Goal: Task Accomplishment & Management: Manage account settings

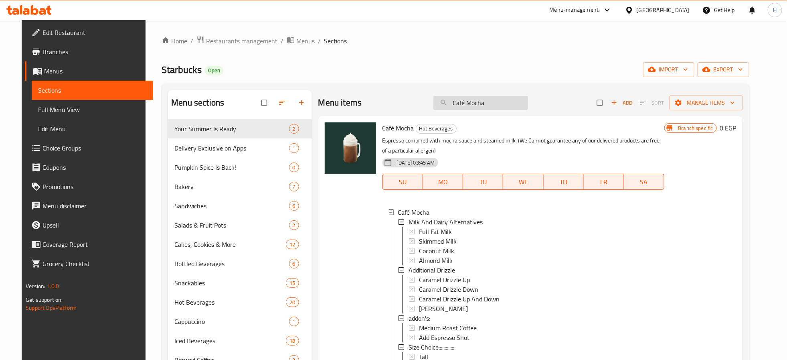
drag, startPoint x: 500, startPoint y: 107, endPoint x: 440, endPoint y: 109, distance: 59.4
click at [440, 109] on input "Café Mocha" at bounding box center [480, 103] width 95 height 14
click at [480, 77] on div "Home / Restaurants management / Menus / Sections Starbucks Open import export M…" at bounding box center [455, 265] width 587 height 459
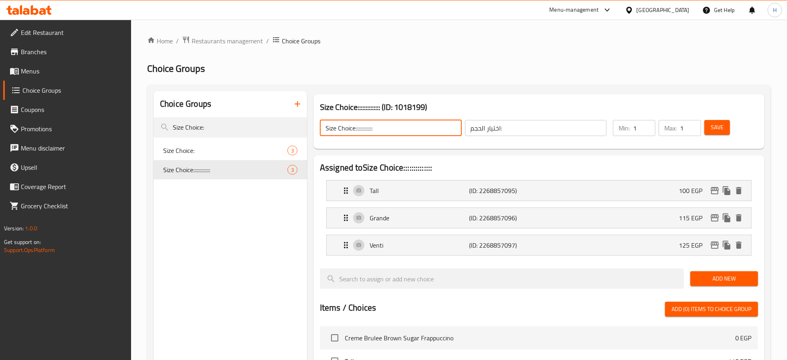
click at [434, 129] on input "Size Choice::::::::::::::" at bounding box center [391, 128] width 142 height 16
click at [719, 124] on span "Save" at bounding box center [717, 127] width 13 height 10
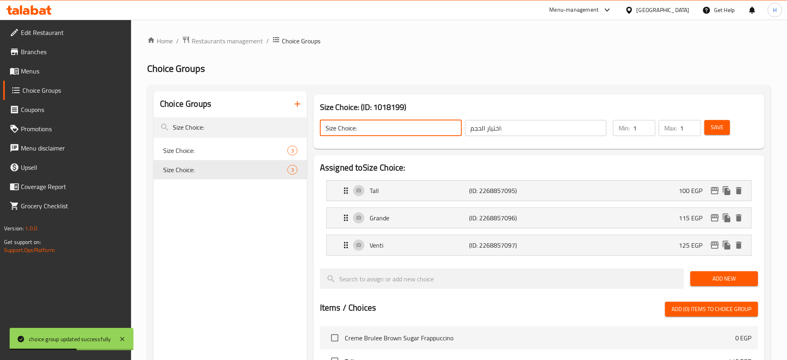
click at [354, 129] on input "Size Choice:" at bounding box center [391, 128] width 142 height 16
type input "Size Choice :"
click at [709, 131] on button "Save" at bounding box center [718, 127] width 26 height 15
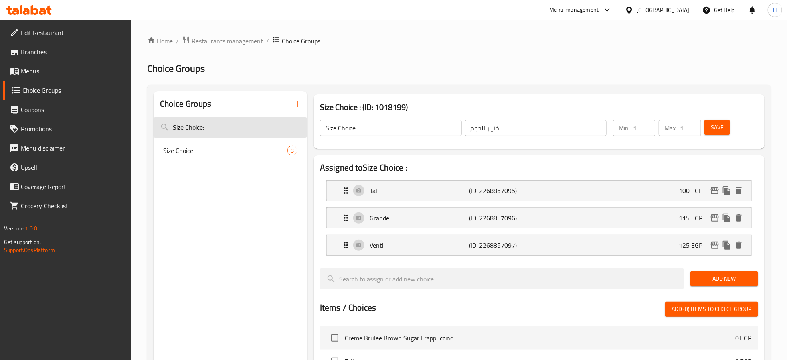
click at [242, 126] on input "Size Choice:" at bounding box center [231, 127] width 154 height 20
paste input "Your Choice Of Size"
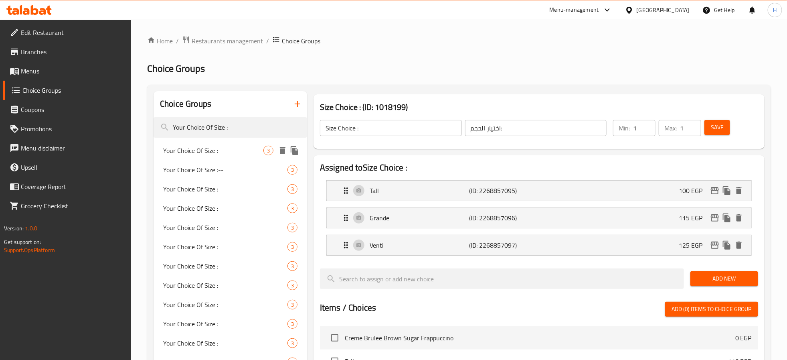
type input "Your Choice Of Size :"
click at [229, 152] on span "Your Choice Of Size :" at bounding box center [213, 151] width 100 height 10
type input "Your Choice Of Size :"
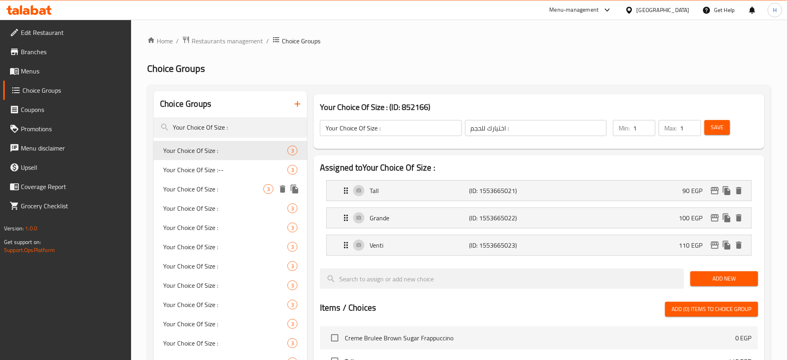
click at [229, 191] on span "Your Choice Of Size :" at bounding box center [213, 189] width 100 height 10
type input "إختيارك من الحجم :"
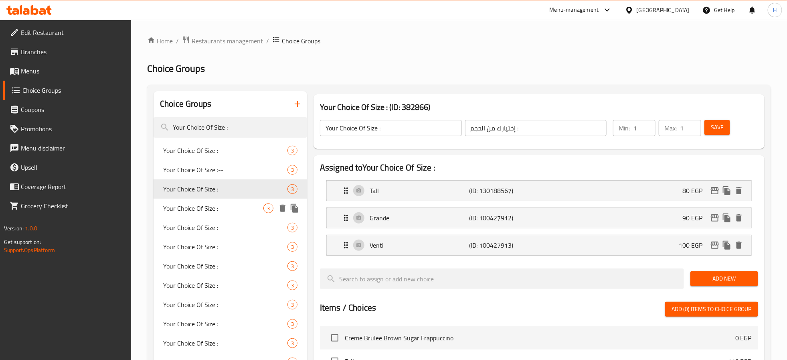
click at [211, 207] on span "Your Choice Of Size :" at bounding box center [213, 208] width 100 height 10
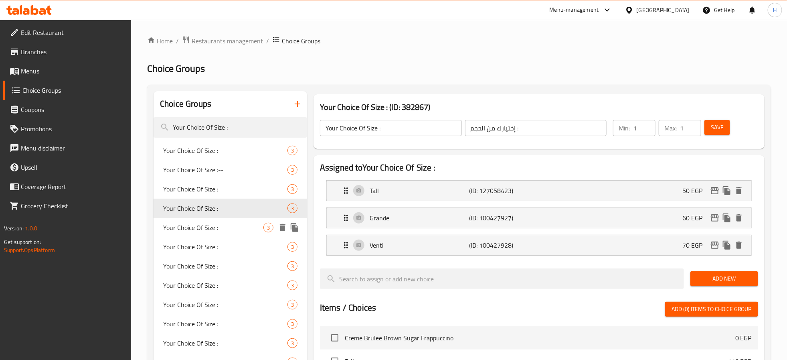
click at [211, 227] on span "Your Choice Of Size :" at bounding box center [213, 228] width 100 height 10
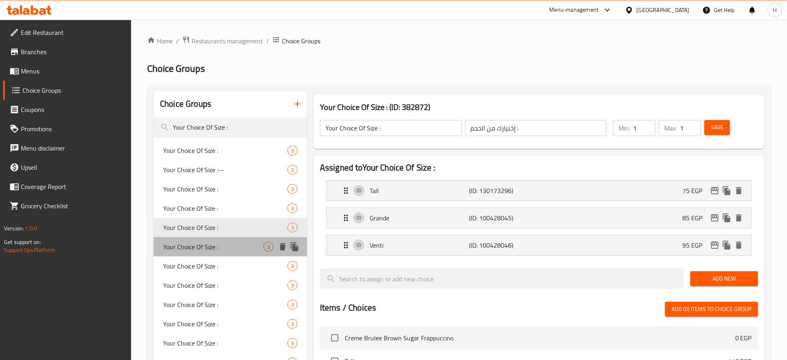
click at [211, 250] on span "Your Choice Of Size :" at bounding box center [213, 247] width 100 height 10
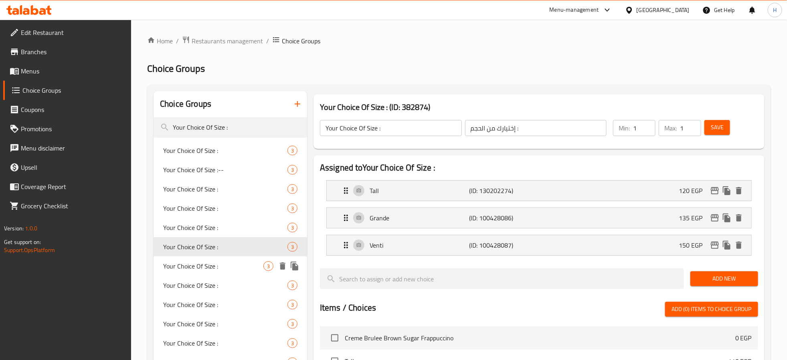
click at [214, 262] on span "Your Choice Of Size :" at bounding box center [213, 266] width 100 height 10
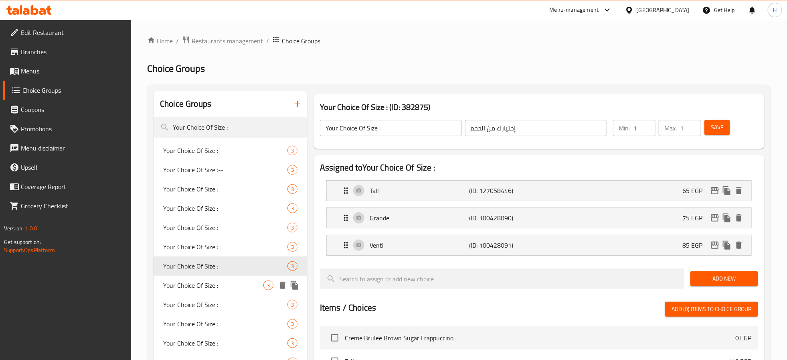
click at [215, 286] on span "Your Choice Of Size :" at bounding box center [213, 285] width 100 height 10
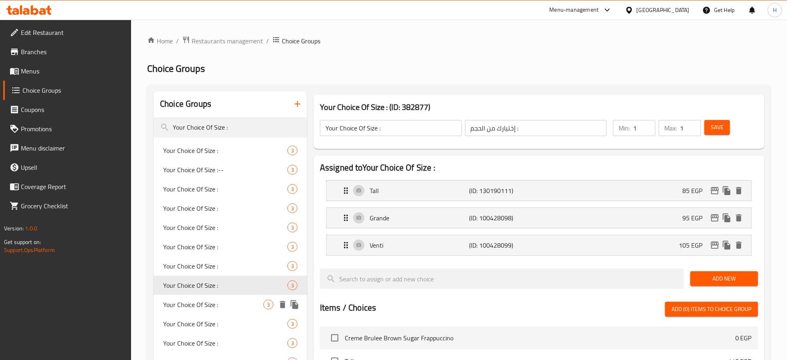
click at [211, 308] on span "Your Choice Of Size :" at bounding box center [213, 305] width 100 height 10
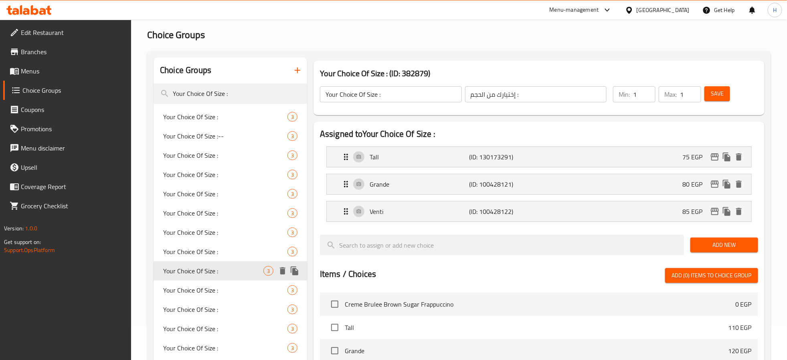
scroll to position [60, 0]
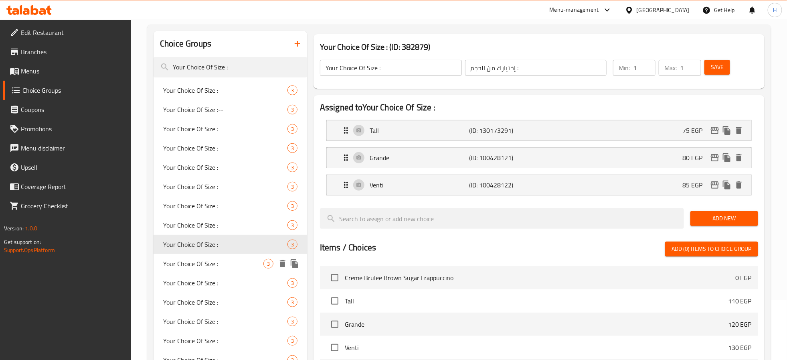
click at [212, 267] on span "Your Choice Of Size :" at bounding box center [213, 264] width 100 height 10
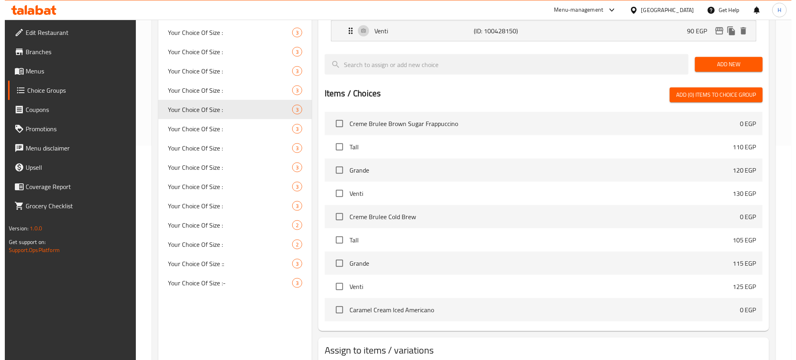
scroll to position [268, 0]
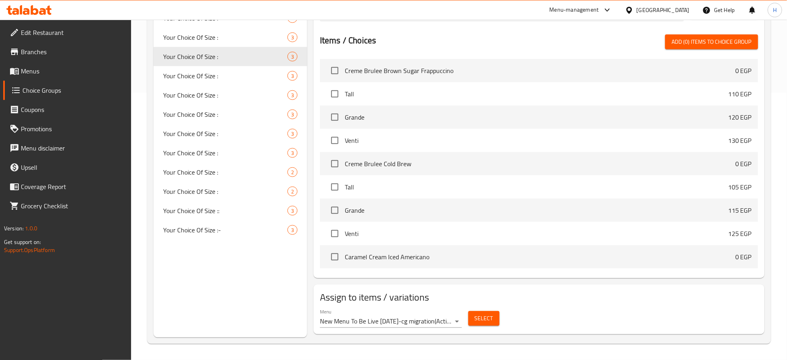
click at [480, 316] on span "Select" at bounding box center [484, 318] width 18 height 10
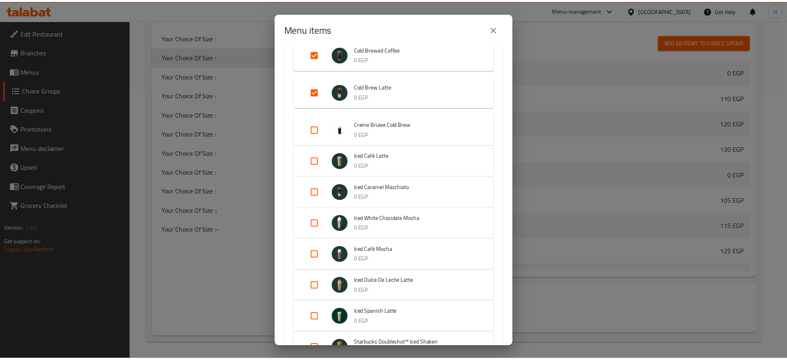
scroll to position [301, 0]
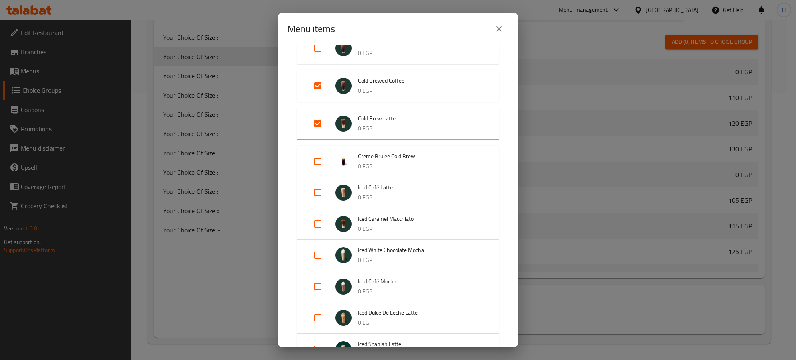
click at [502, 30] on icon "close" at bounding box center [499, 29] width 10 height 10
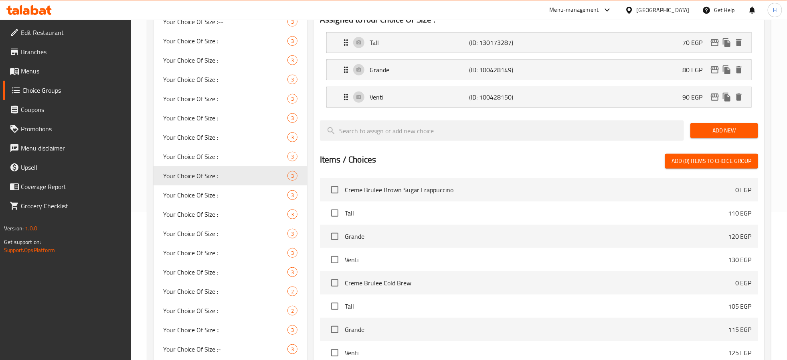
scroll to position [28, 0]
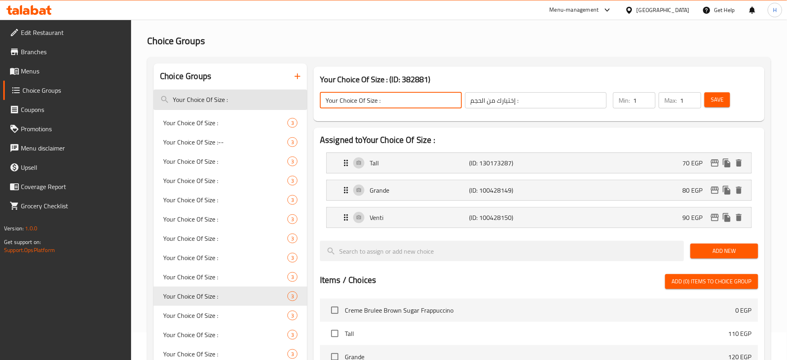
drag, startPoint x: 408, startPoint y: 104, endPoint x: 282, endPoint y: 102, distance: 126.3
click at [282, 102] on div "Choice Groups Your Choice Of Size : Your Choice Of Size : 3 Your Choice Of Size…" at bounding box center [461, 319] width 614 height 513
click at [295, 298] on icon "duplicate" at bounding box center [295, 296] width 8 height 9
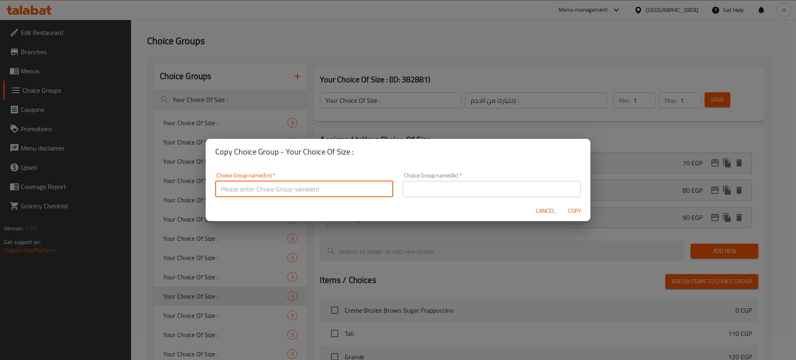
click at [311, 194] on input "text" at bounding box center [304, 189] width 178 height 16
paste input "Your Choice Of Size :"
type input "Your Choice Of Size ::::::::"
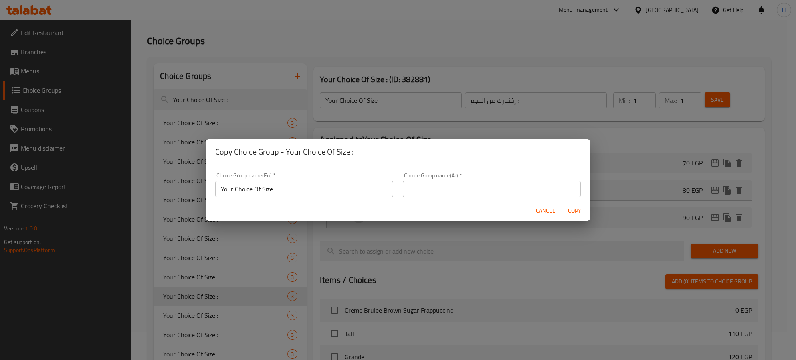
click at [503, 195] on input "text" at bounding box center [492, 189] width 178 height 16
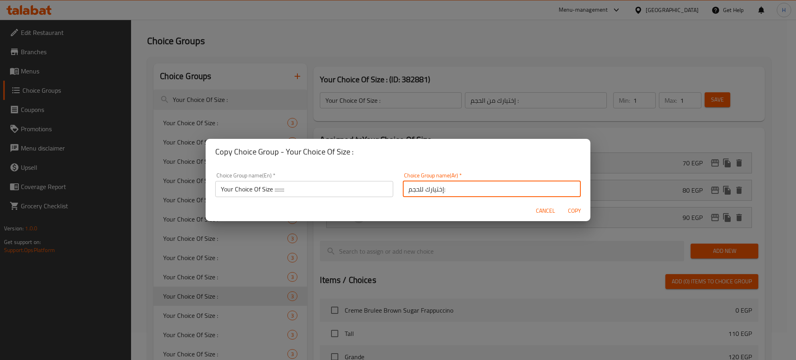
click at [417, 189] on input "إختيارك للحجم:" at bounding box center [492, 189] width 178 height 16
type input "إختيارك من الحجم:"
click at [577, 209] on span "Copy" at bounding box center [574, 211] width 19 height 10
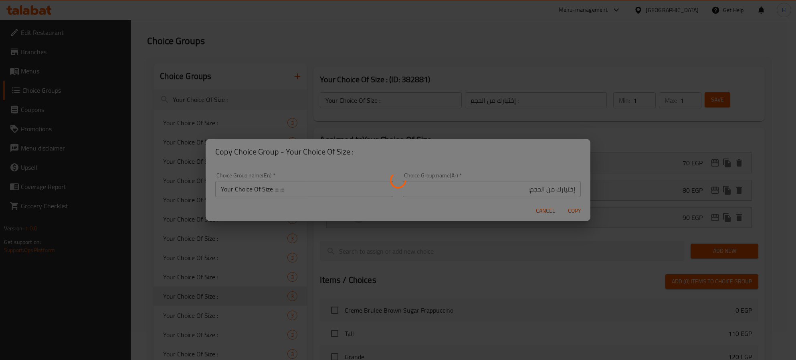
type input "Your Choice Of Size ::::::::"
type input "إختيارك من الحجم:"
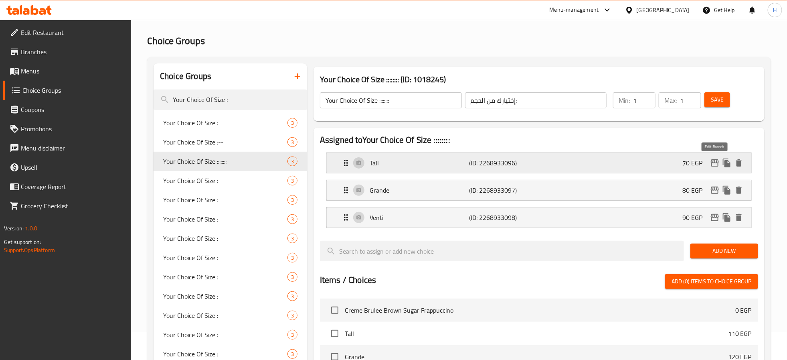
click at [712, 165] on icon "edit" at bounding box center [715, 162] width 8 height 7
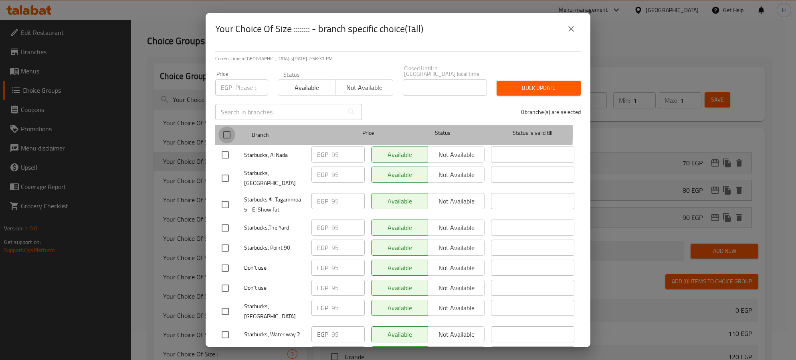
click at [227, 126] on input "checkbox" at bounding box center [227, 134] width 17 height 17
checkbox input "true"
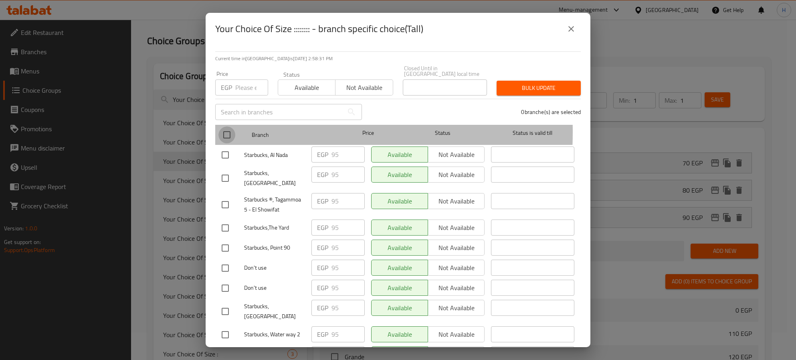
checkbox input "true"
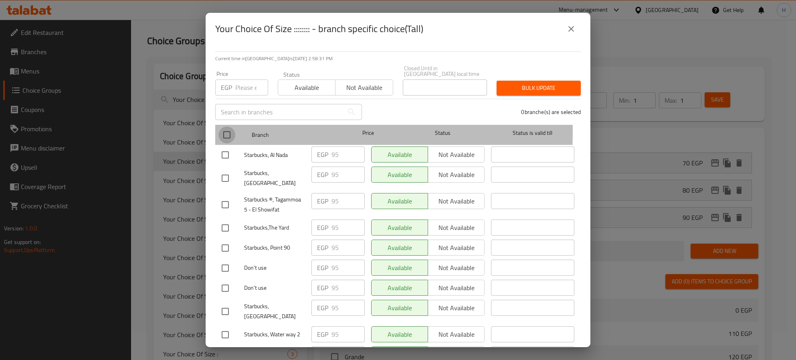
checkbox input "true"
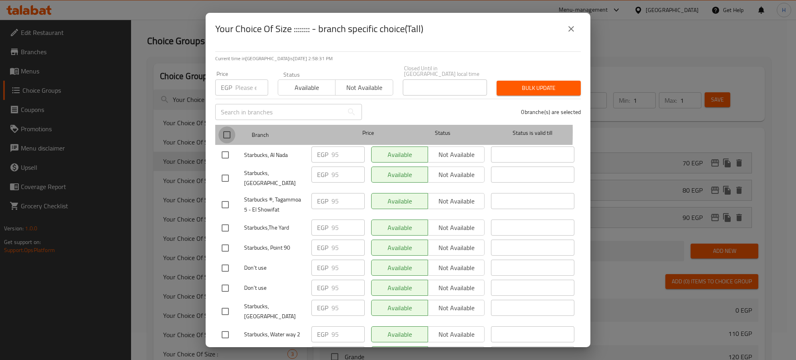
checkbox input "true"
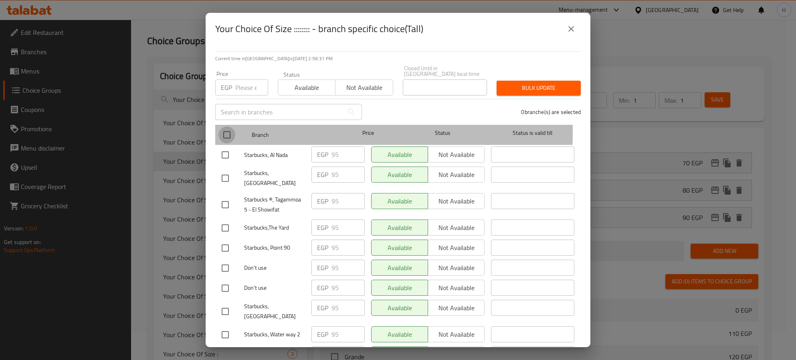
checkbox input "true"
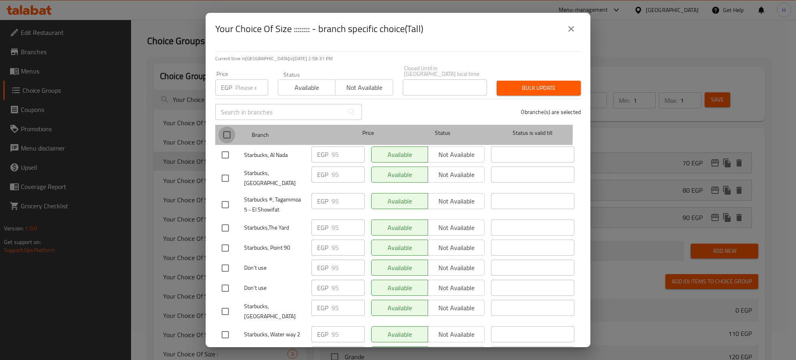
checkbox input "true"
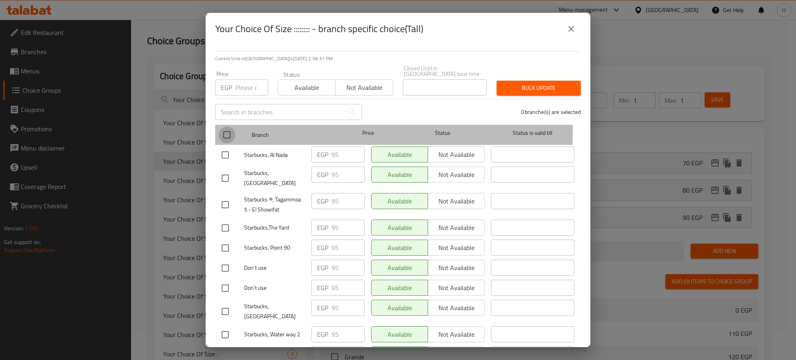
checkbox input "true"
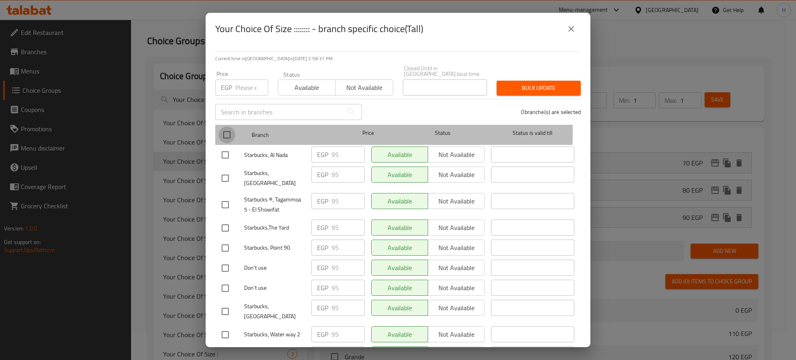
checkbox input "true"
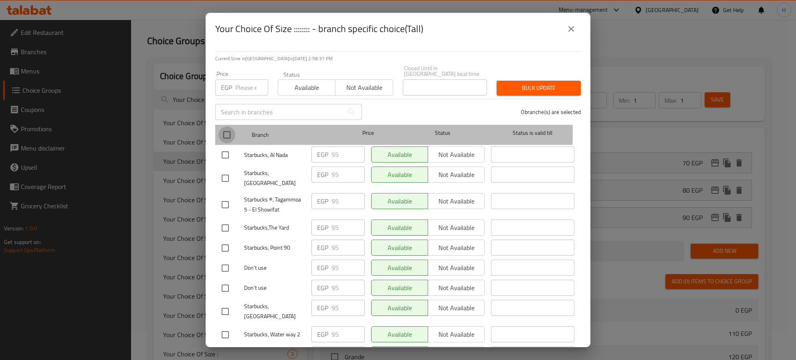
checkbox input "true"
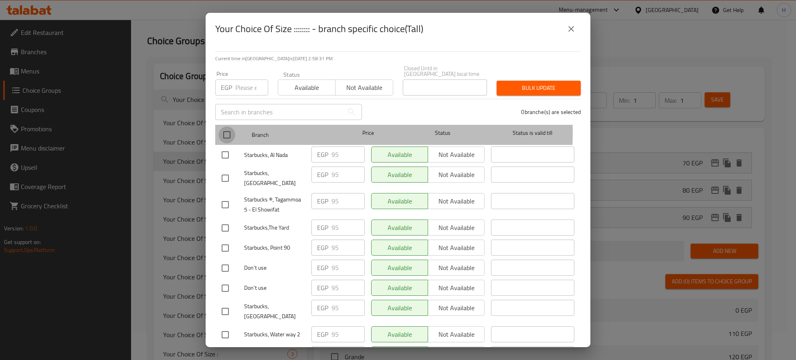
checkbox input "true"
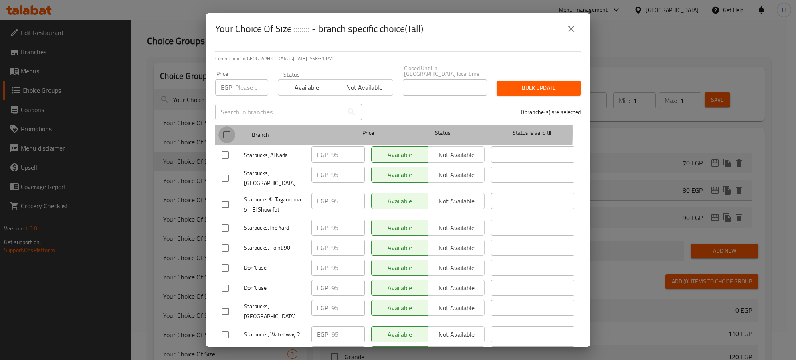
checkbox input "true"
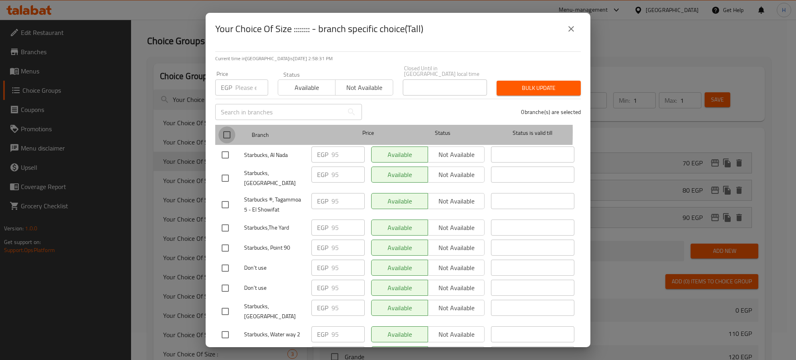
checkbox input "true"
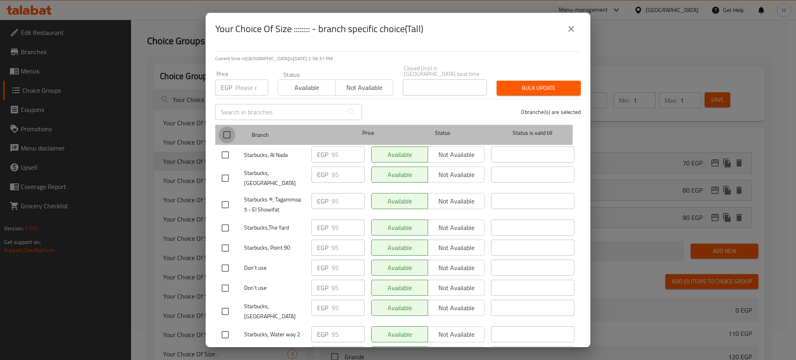
checkbox input "true"
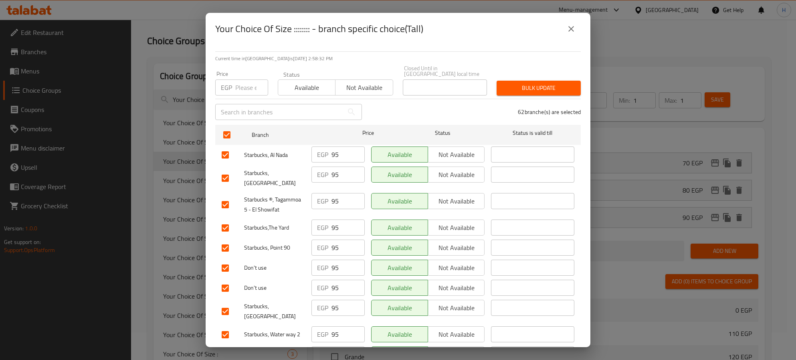
click at [236, 83] on input "number" at bounding box center [251, 87] width 33 height 16
type input "105"
click at [523, 83] on span "Bulk update" at bounding box center [538, 88] width 71 height 10
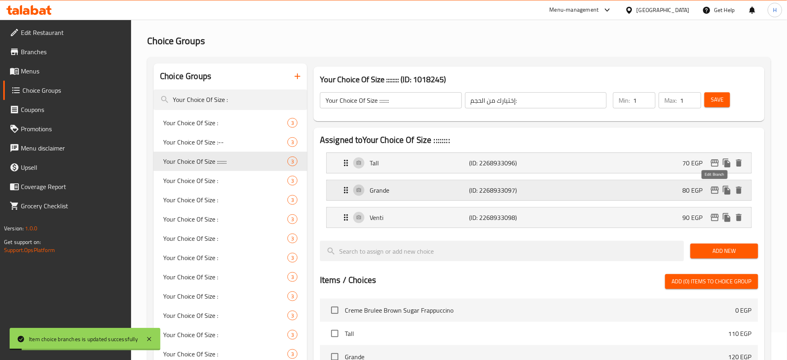
click at [715, 190] on icon "edit" at bounding box center [715, 189] width 8 height 7
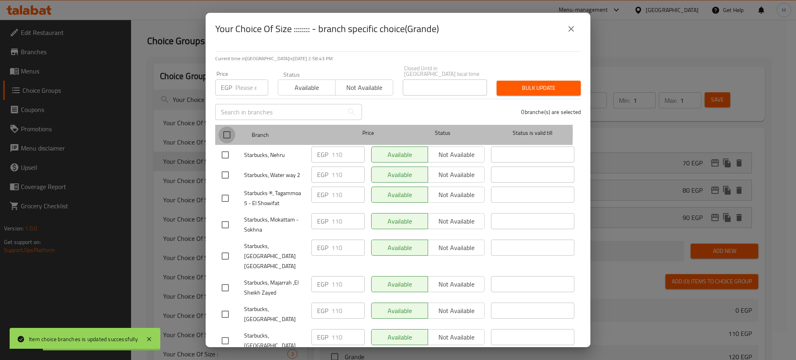
click at [225, 128] on input "checkbox" at bounding box center [227, 134] width 17 height 17
checkbox input "true"
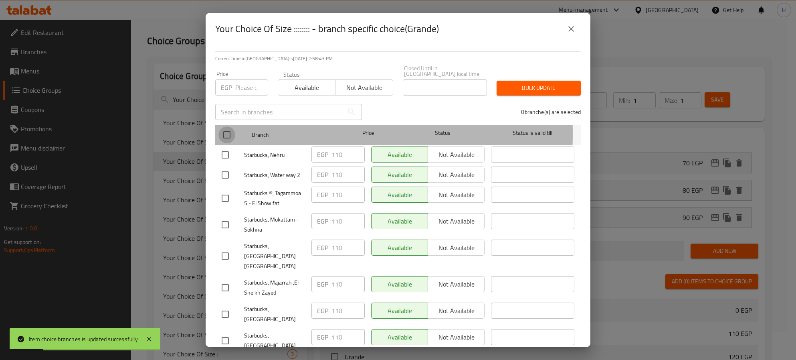
checkbox input "true"
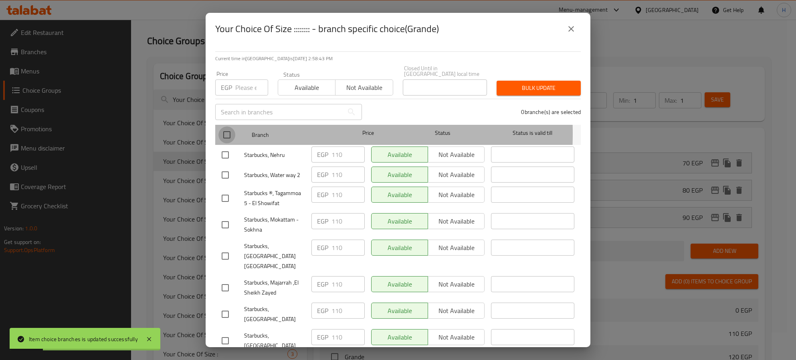
checkbox input "true"
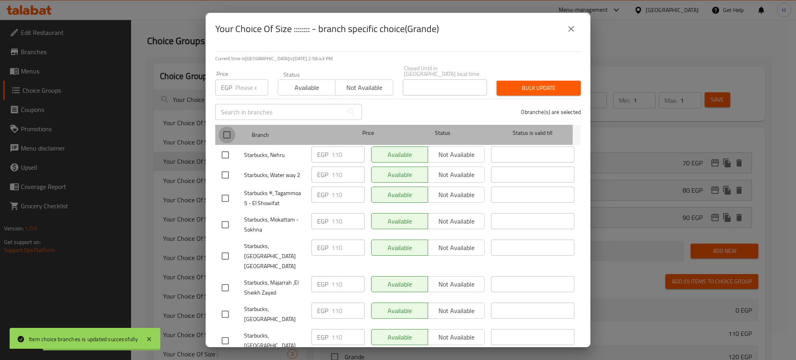
checkbox input "true"
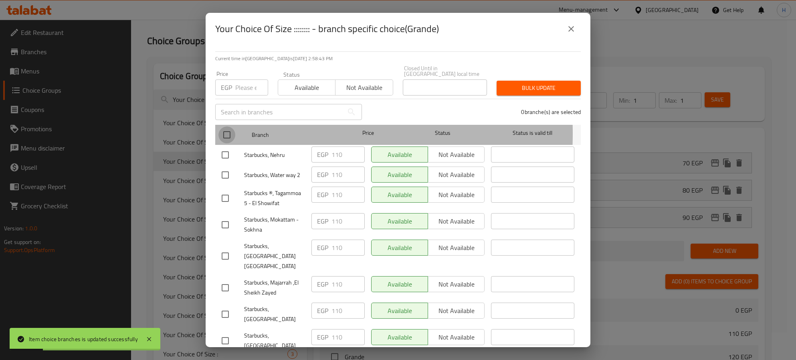
checkbox input "true"
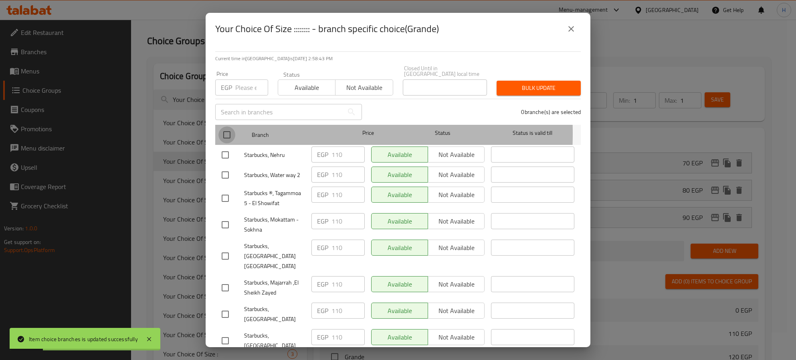
checkbox input "true"
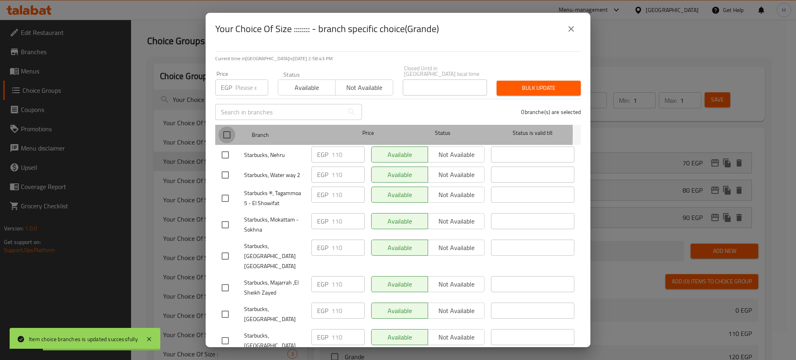
checkbox input "true"
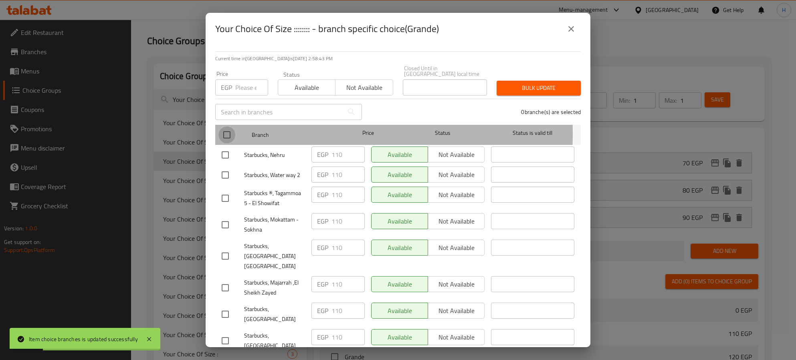
checkbox input "true"
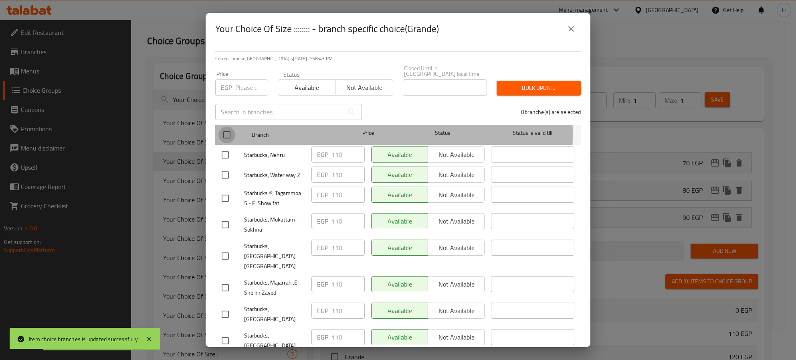
checkbox input "true"
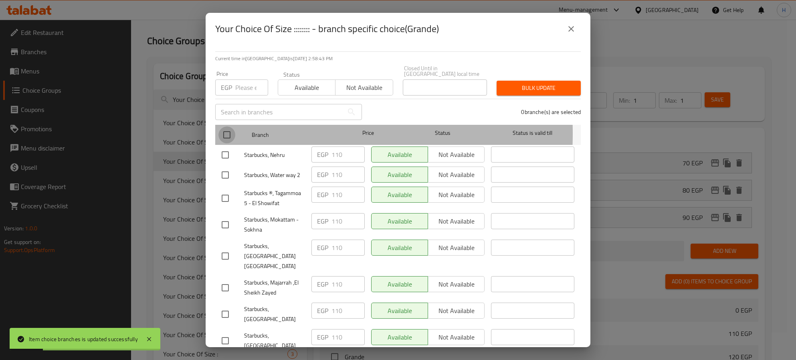
checkbox input "true"
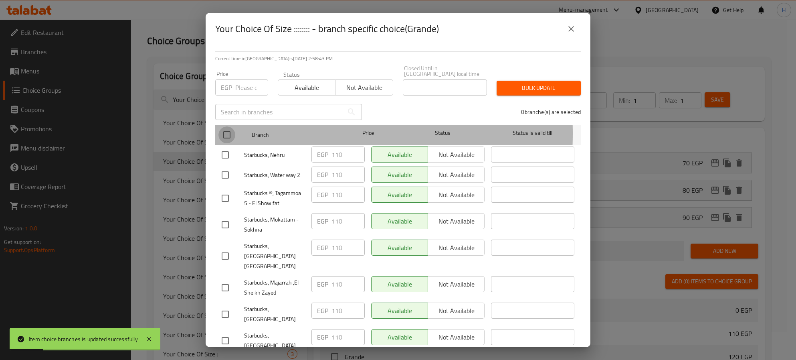
checkbox input "true"
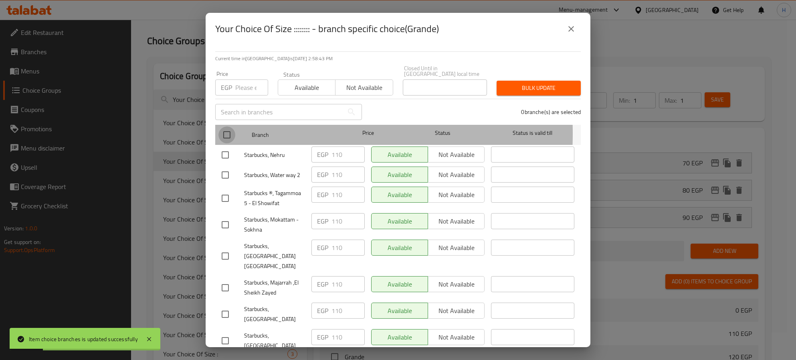
checkbox input "true"
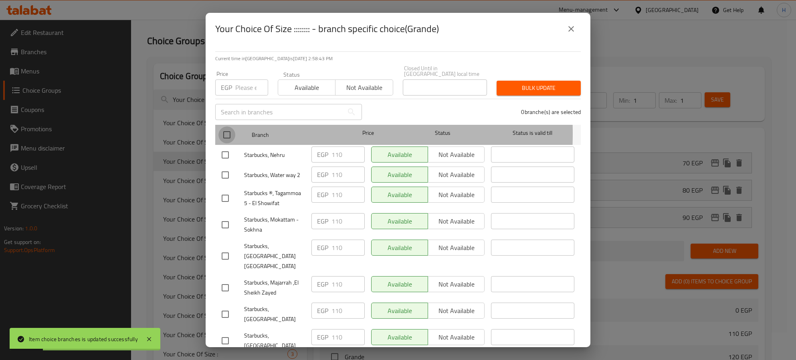
checkbox input "true"
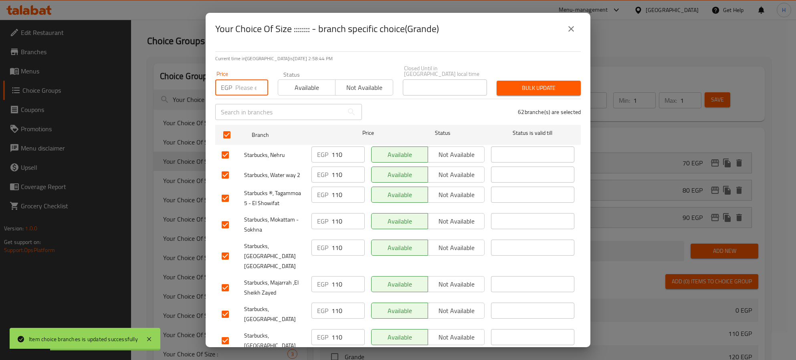
click at [247, 81] on input "number" at bounding box center [251, 87] width 33 height 16
type input "90"
click at [515, 83] on span "Bulk update" at bounding box center [538, 88] width 71 height 10
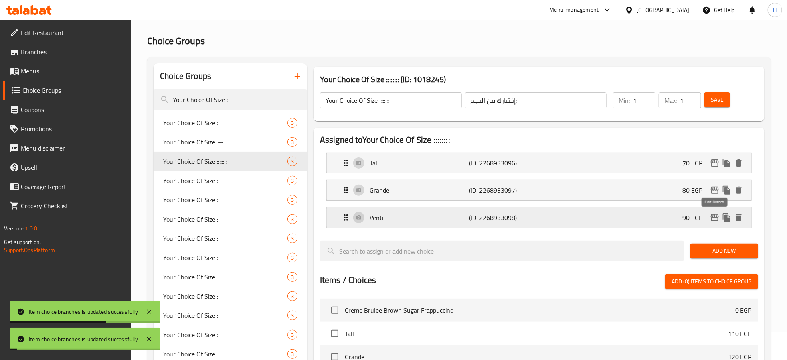
click at [712, 222] on icon "edit" at bounding box center [715, 218] width 10 height 10
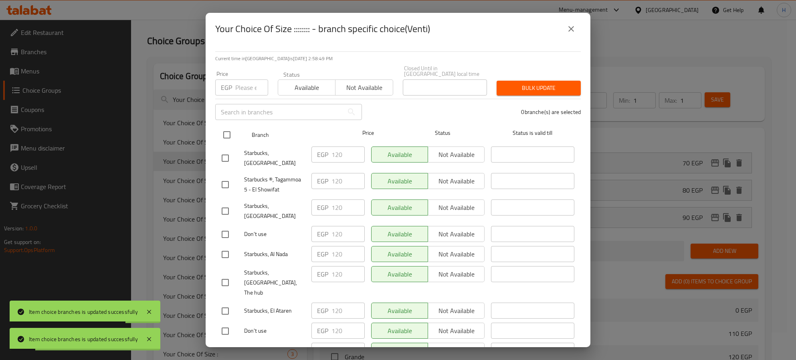
click at [227, 132] on input "checkbox" at bounding box center [227, 134] width 17 height 17
checkbox input "true"
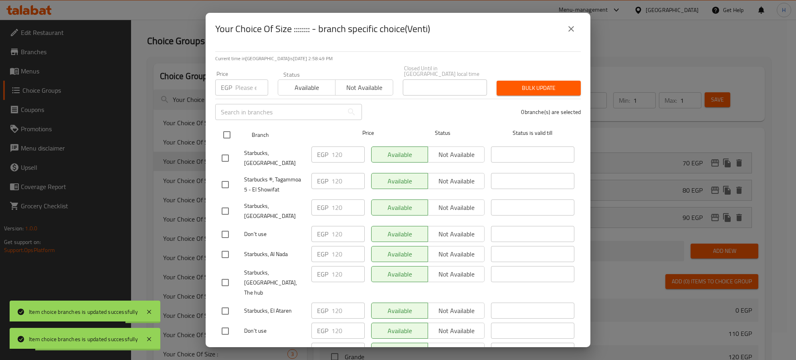
checkbox input "true"
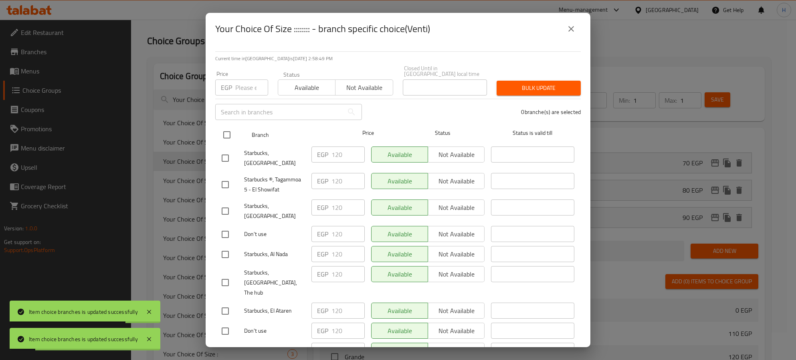
checkbox input "true"
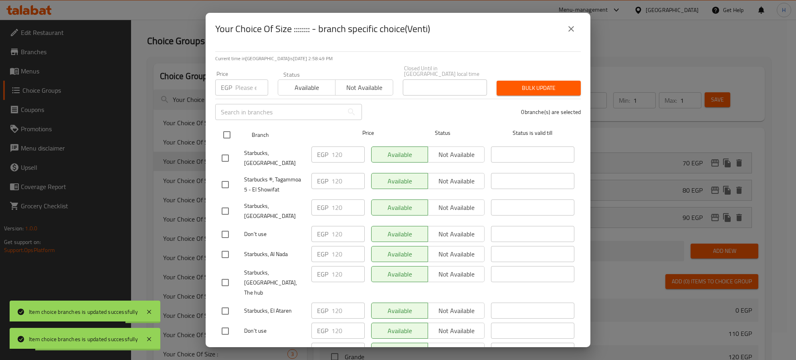
checkbox input "true"
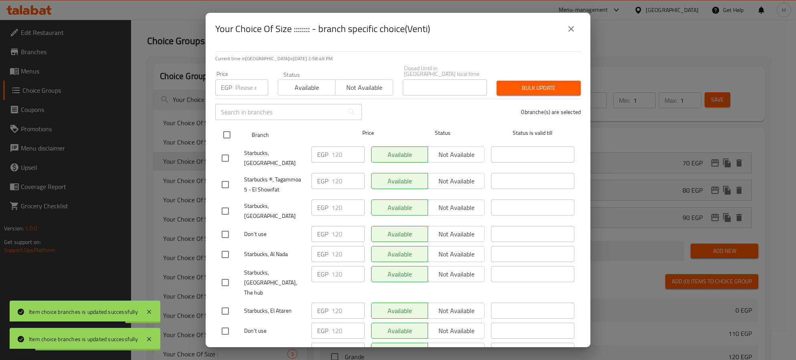
checkbox input "true"
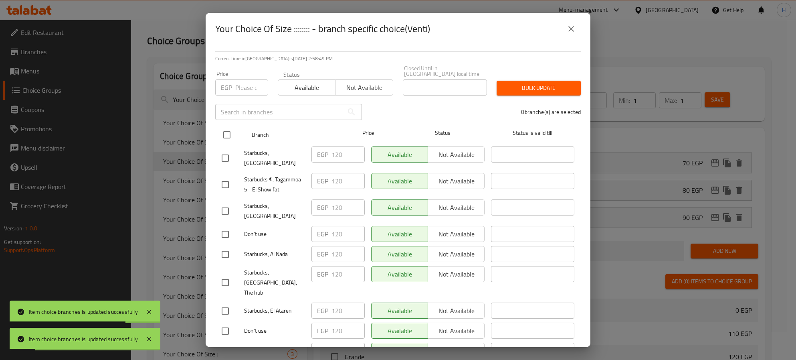
checkbox input "true"
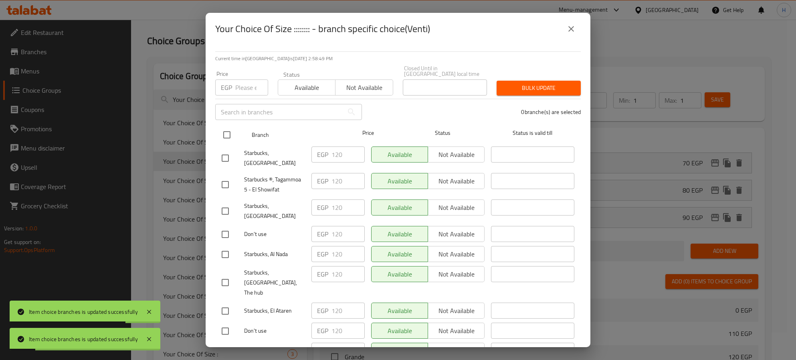
checkbox input "true"
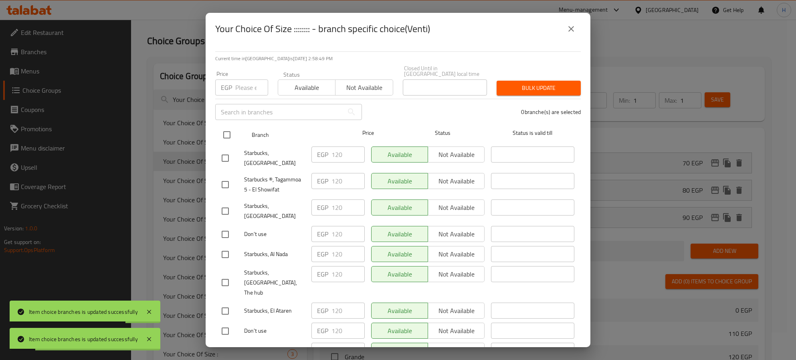
checkbox input "true"
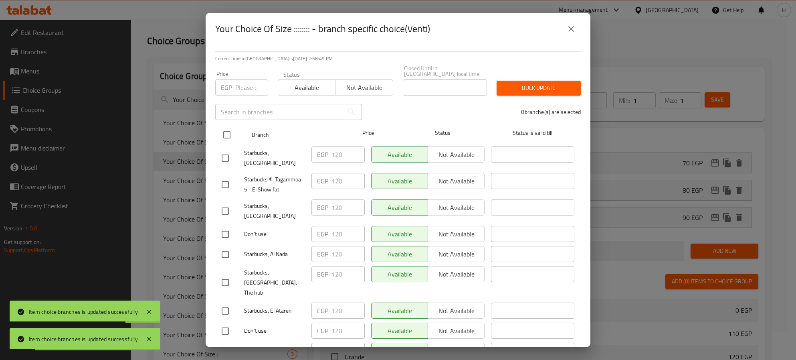
checkbox input "true"
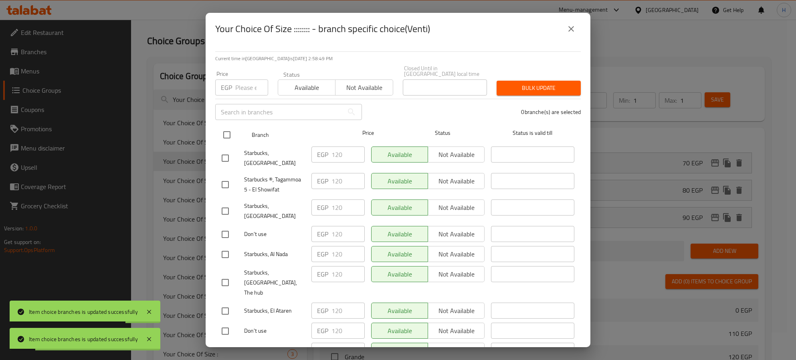
checkbox input "true"
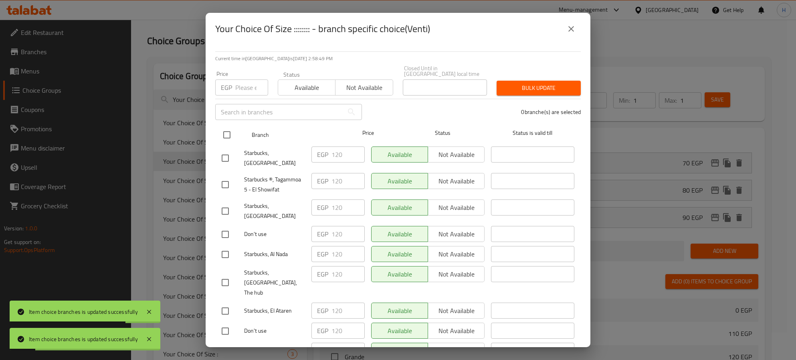
checkbox input "true"
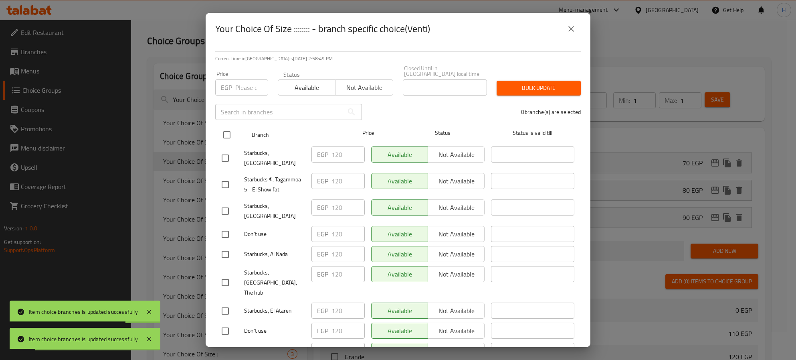
checkbox input "true"
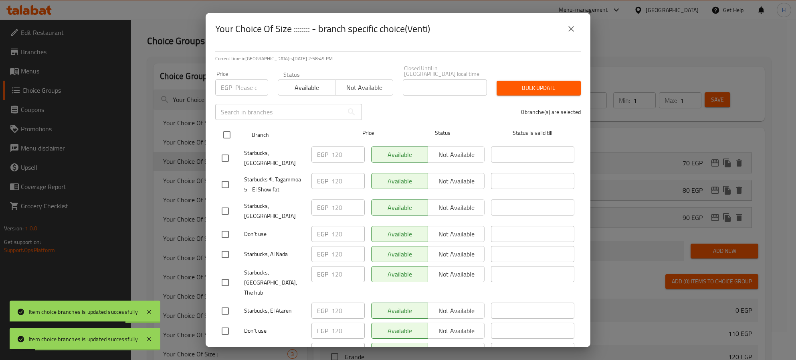
checkbox input "true"
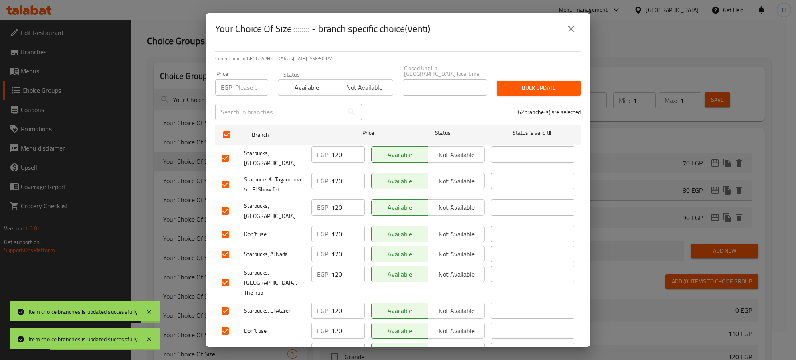
click at [241, 85] on input "number" at bounding box center [251, 87] width 33 height 16
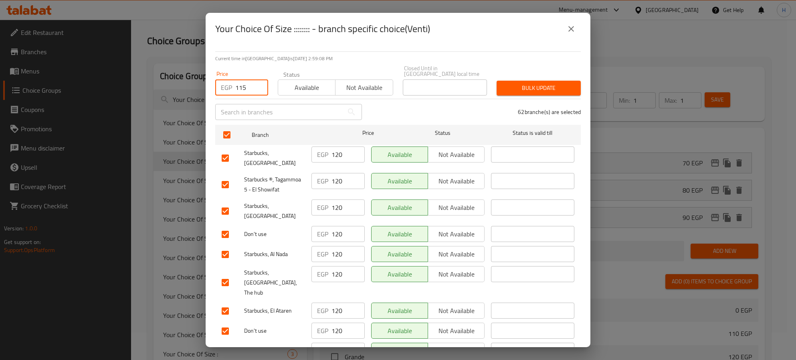
click at [522, 83] on span "Bulk update" at bounding box center [538, 88] width 71 height 10
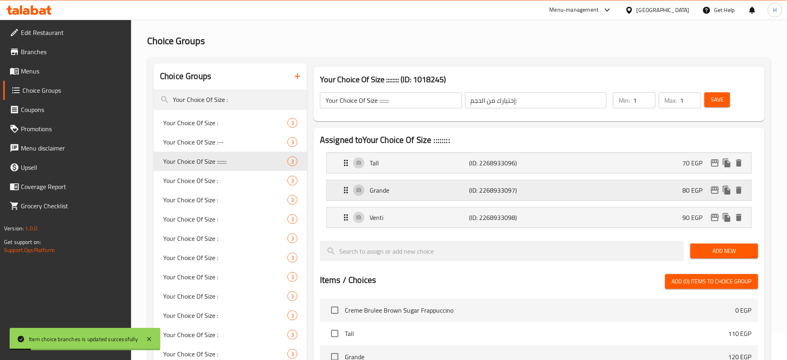
click at [712, 188] on icon "edit" at bounding box center [715, 190] width 10 height 10
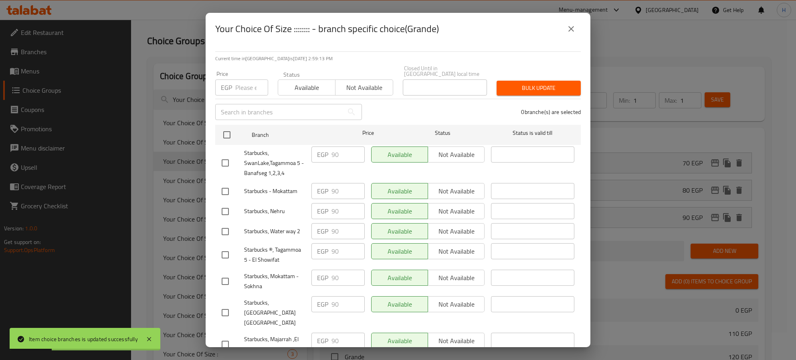
drag, startPoint x: 226, startPoint y: 126, endPoint x: 239, endPoint y: 77, distance: 50.7
click at [227, 126] on input "checkbox" at bounding box center [227, 134] width 17 height 17
click at [238, 85] on input "number" at bounding box center [251, 87] width 33 height 16
paste input "110"
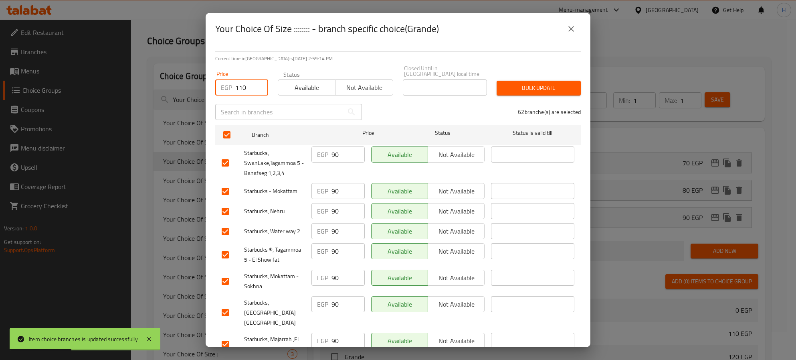
click at [360, 82] on span "Not available" at bounding box center [364, 88] width 51 height 12
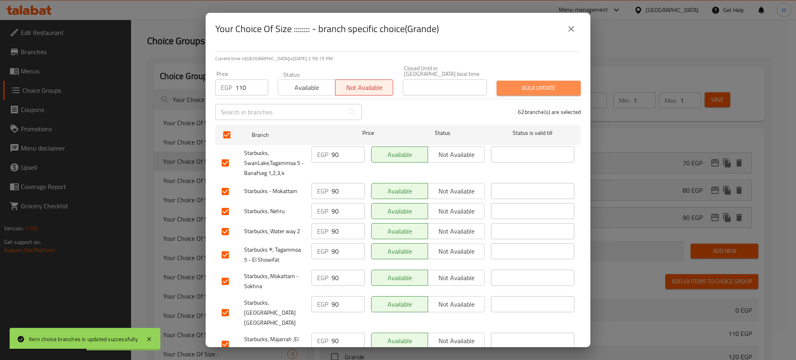
click at [551, 83] on span "Bulk update" at bounding box center [538, 88] width 71 height 10
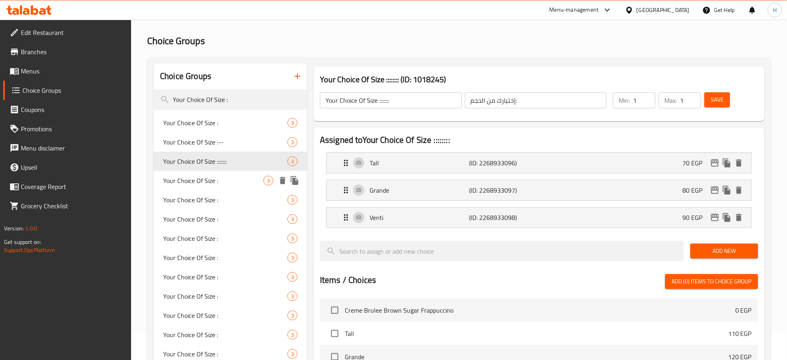
click at [214, 181] on span "Your Choice Of Size :" at bounding box center [213, 181] width 100 height 10
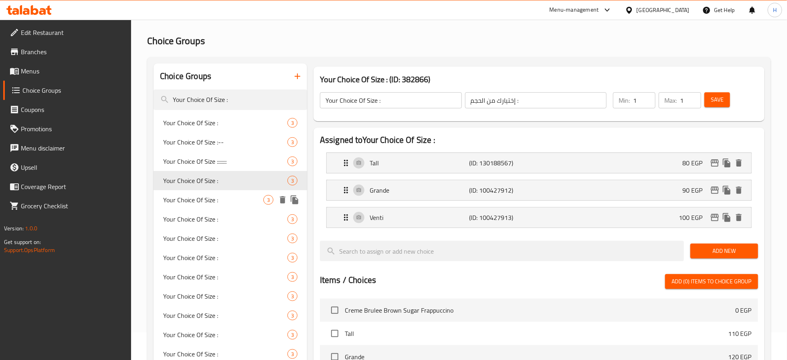
click at [212, 190] on div "Your Choice Of Size : 3" at bounding box center [231, 199] width 154 height 19
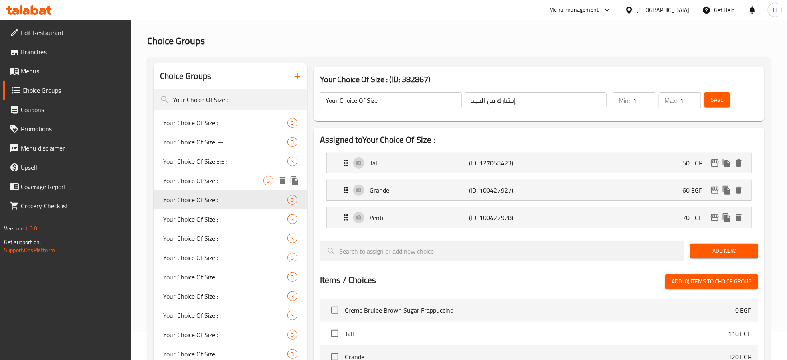
click at [219, 177] on span "Your Choice Of Size :" at bounding box center [213, 181] width 100 height 10
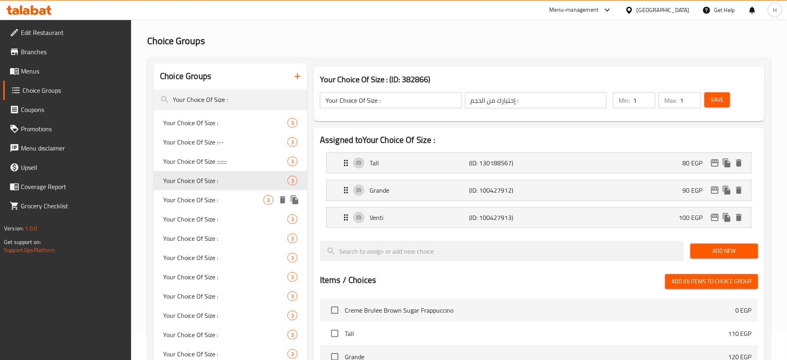
click at [237, 201] on span "Your Choice Of Size :" at bounding box center [213, 200] width 100 height 10
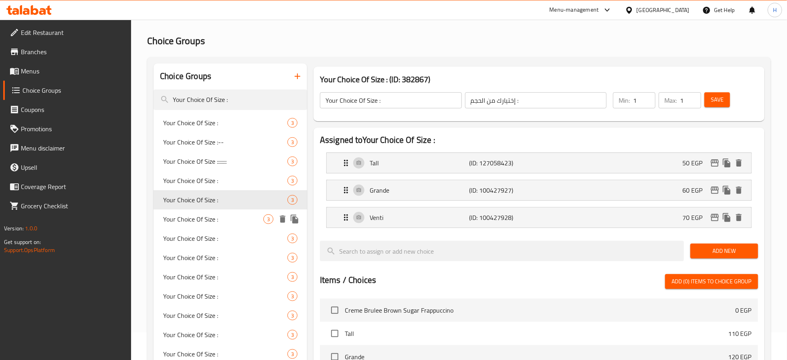
click at [235, 218] on span "Your Choice Of Size :" at bounding box center [213, 219] width 100 height 10
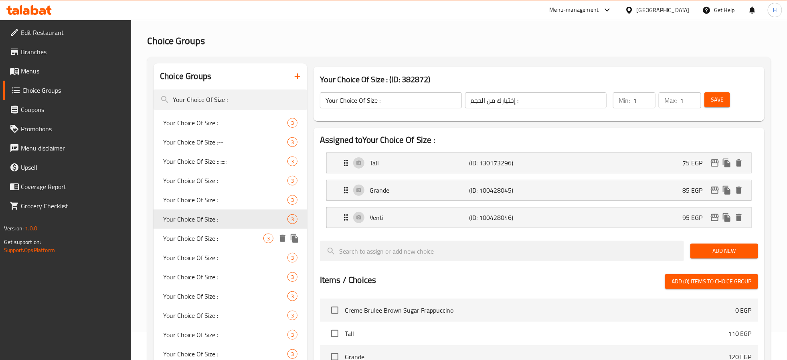
click at [230, 231] on div "Your Choice Of Size : 3" at bounding box center [231, 238] width 154 height 19
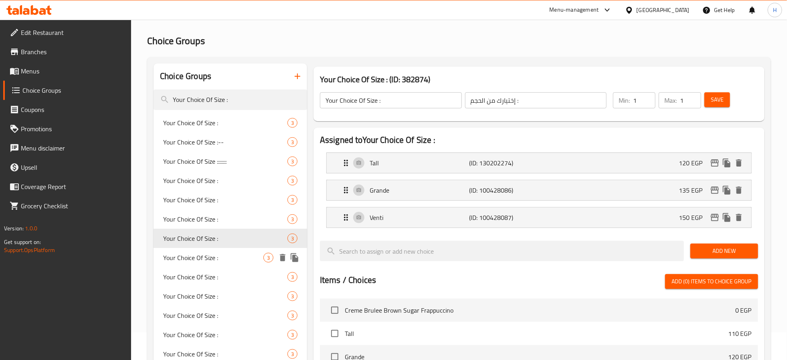
click at [224, 257] on span "Your Choice Of Size :" at bounding box center [213, 258] width 100 height 10
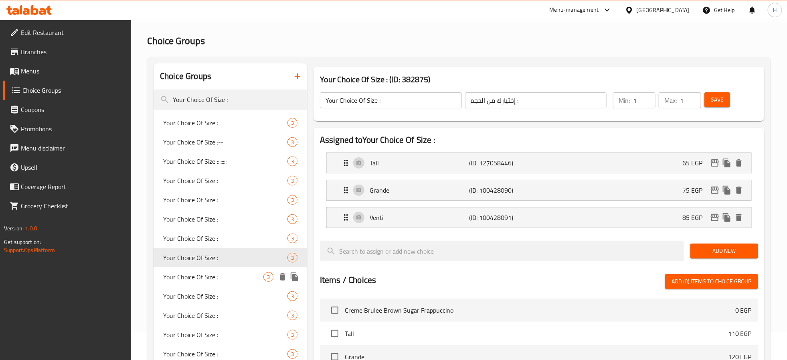
click at [221, 281] on div "Your Choice Of Size : 3" at bounding box center [231, 276] width 154 height 19
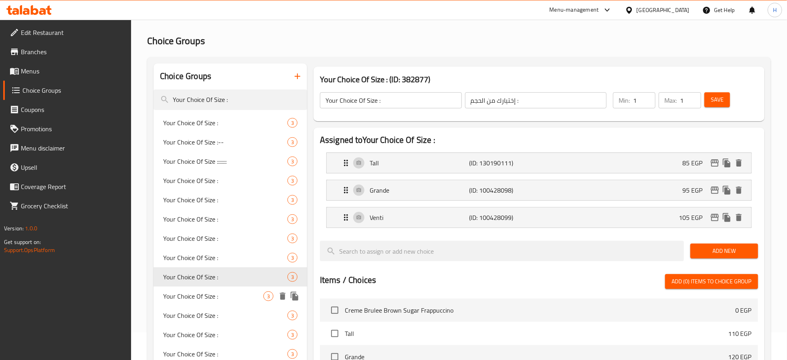
click at [218, 292] on span "Your Choice Of Size :" at bounding box center [213, 296] width 100 height 10
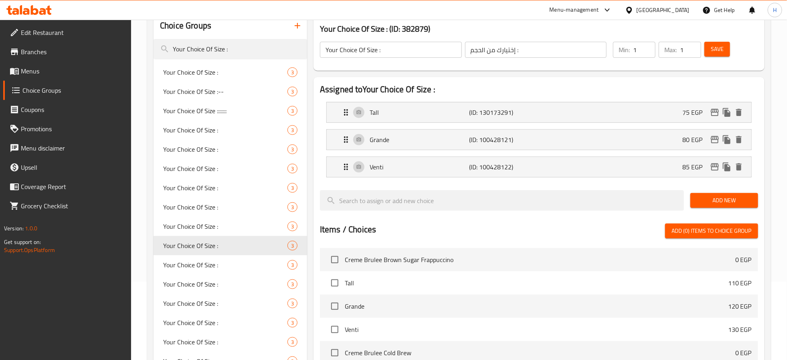
scroll to position [148, 0]
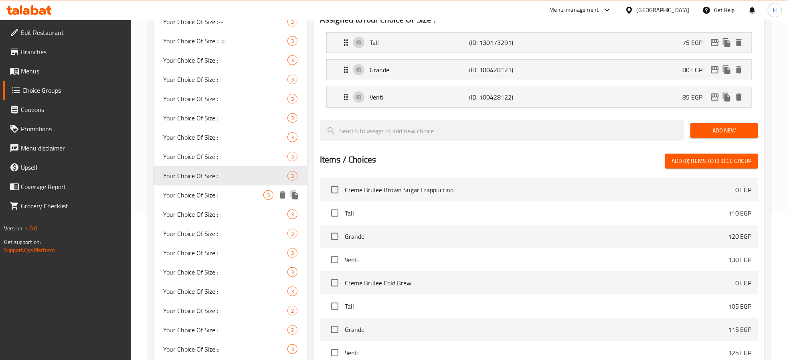
click at [211, 194] on span "Your Choice Of Size :" at bounding box center [213, 195] width 100 height 10
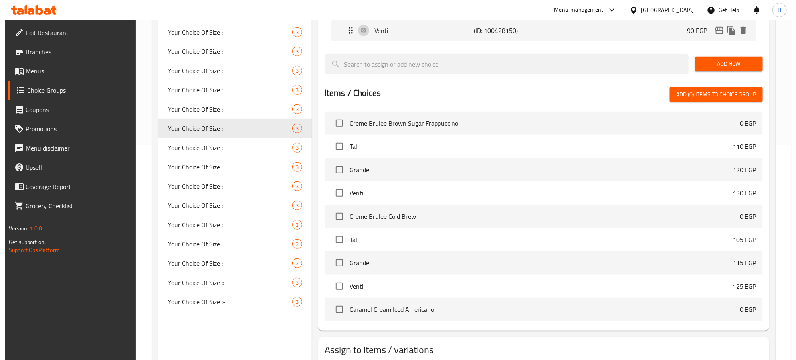
scroll to position [268, 0]
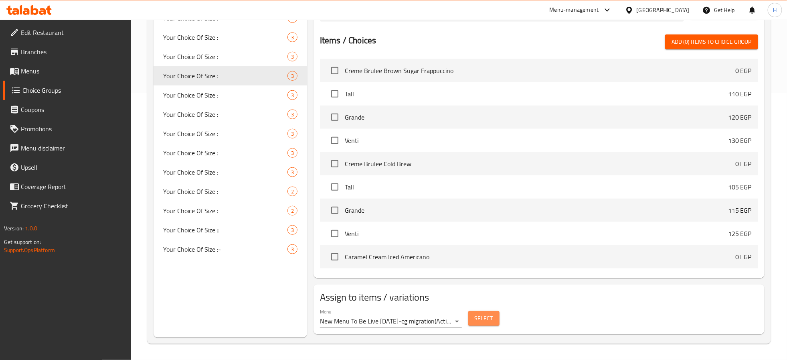
click at [485, 318] on span "Select" at bounding box center [484, 318] width 18 height 10
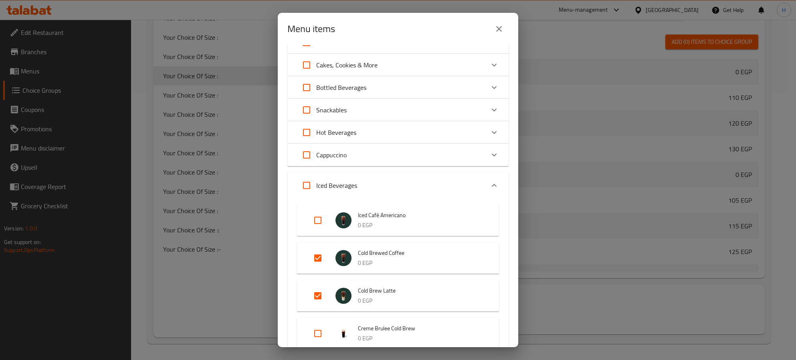
scroll to position [301, 0]
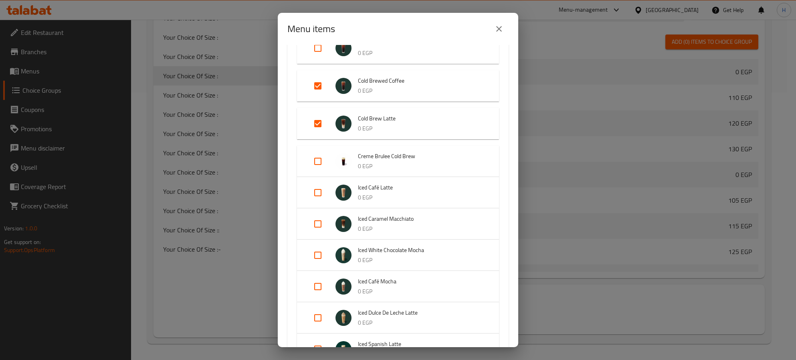
click at [318, 82] on input "Expand" at bounding box center [317, 85] width 19 height 19
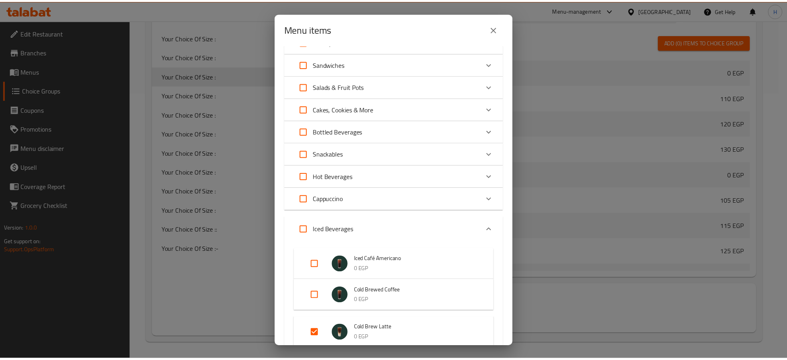
scroll to position [180, 0]
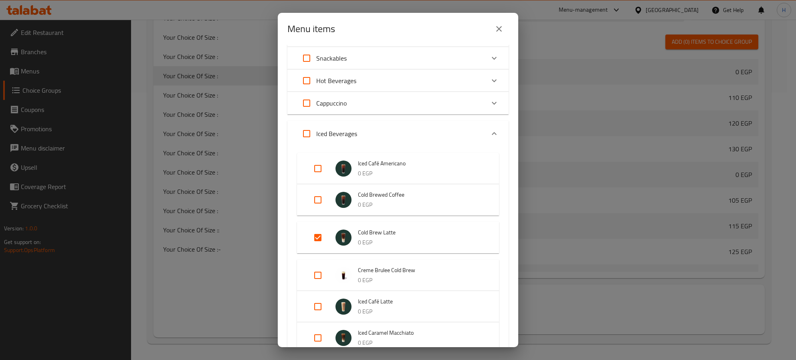
click at [498, 27] on icon "close" at bounding box center [499, 29] width 10 height 10
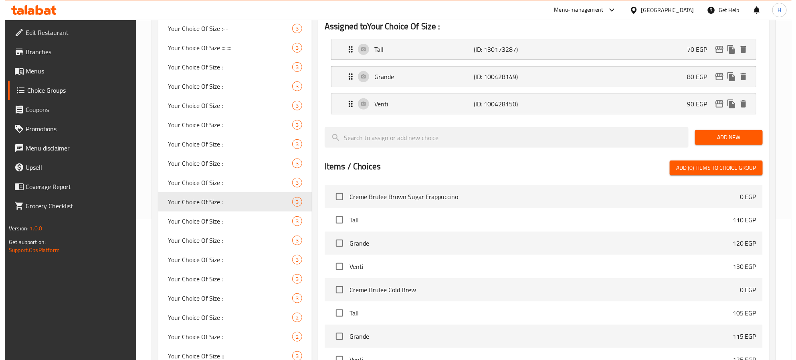
scroll to position [268, 0]
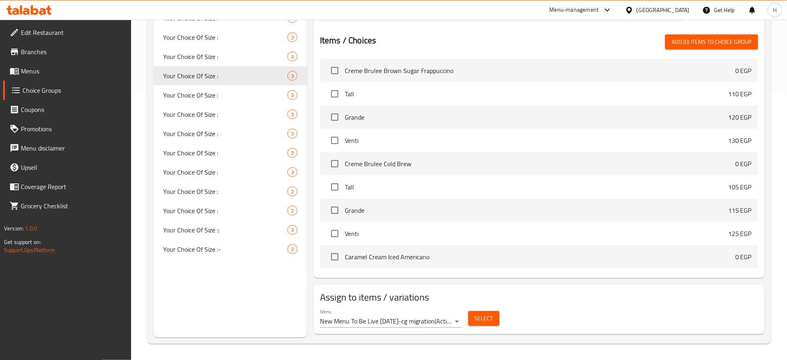
click at [485, 318] on span "Select" at bounding box center [484, 318] width 18 height 10
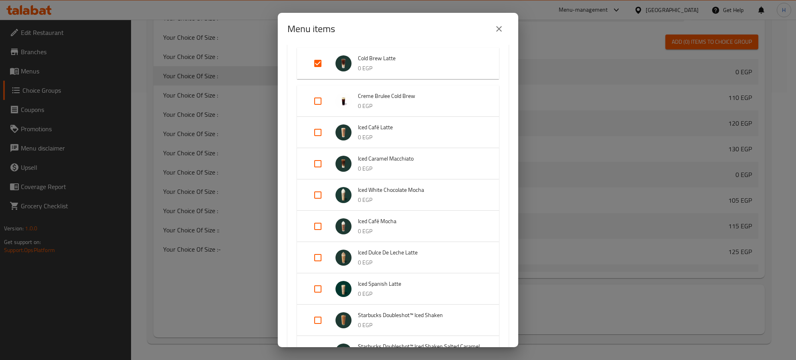
scroll to position [241, 0]
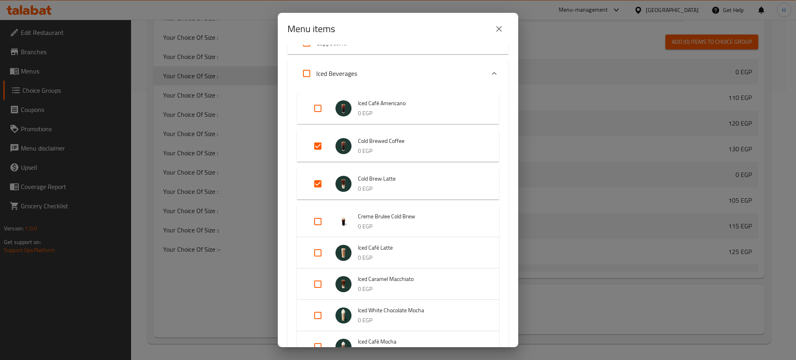
click at [316, 147] on input "Expand" at bounding box center [317, 145] width 19 height 19
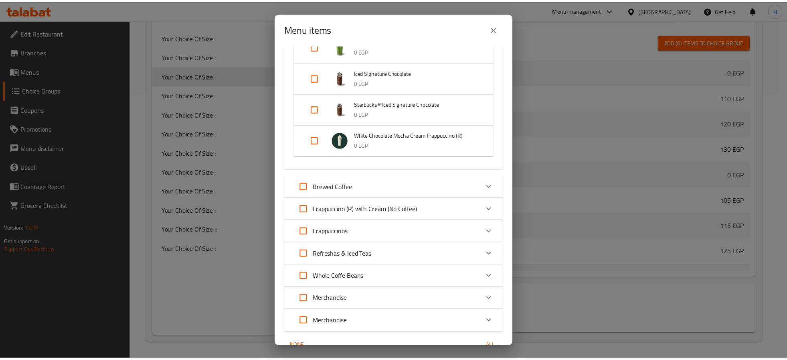
scroll to position [823, 0]
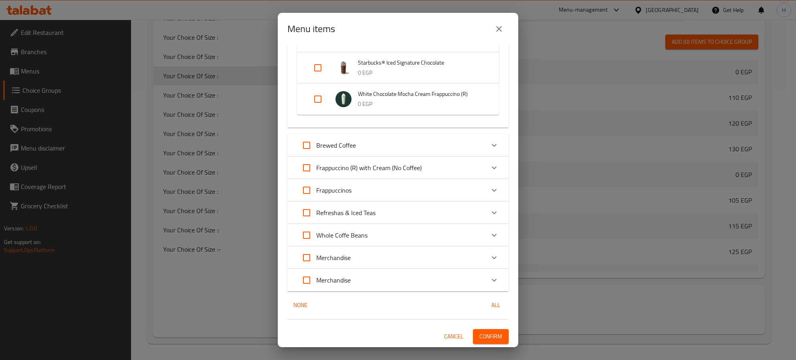
click at [481, 334] on span "Confirm" at bounding box center [491, 336] width 23 height 10
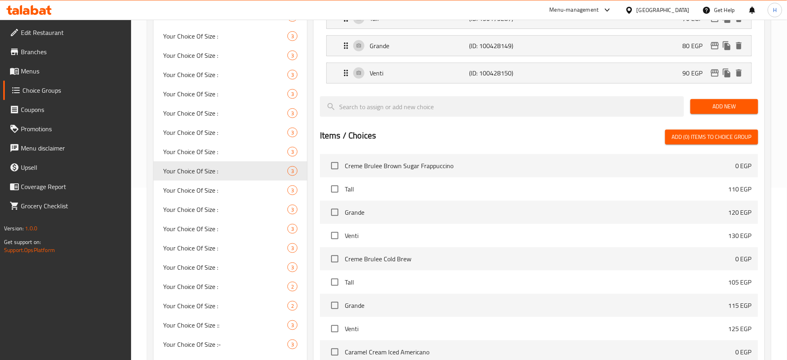
scroll to position [0, 0]
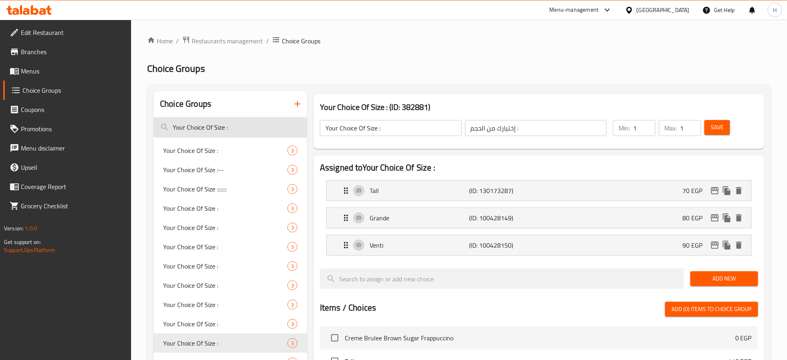
click at [265, 129] on input "Your Choice Of Size :" at bounding box center [231, 127] width 154 height 20
paste input "your choice of size:-"
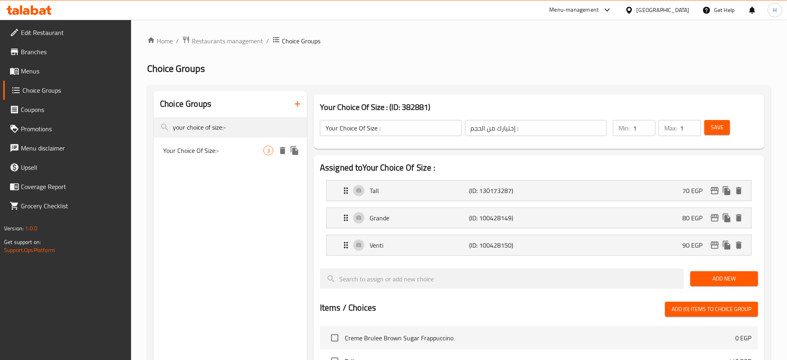
click at [227, 152] on span "Your Choice Of Size:-" at bounding box center [213, 151] width 100 height 10
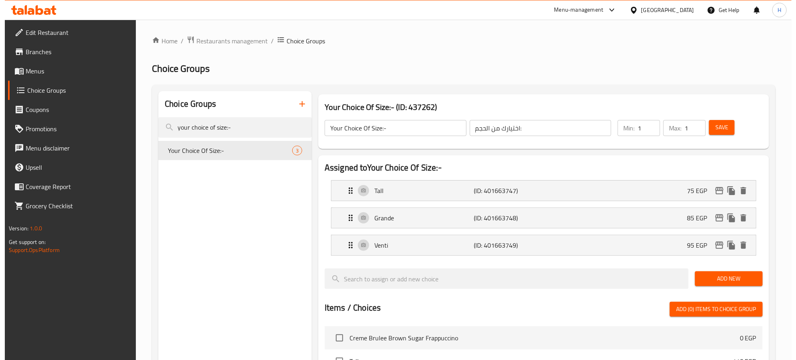
scroll to position [268, 0]
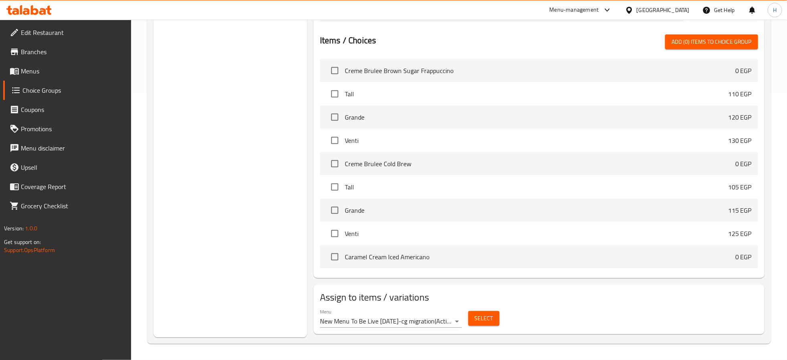
click at [478, 318] on span "Select" at bounding box center [484, 318] width 18 height 10
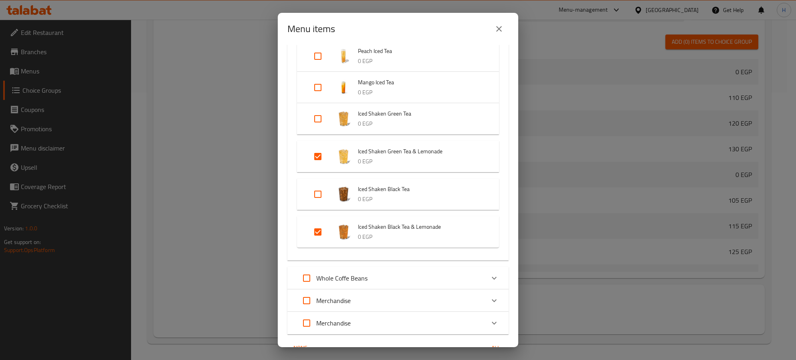
scroll to position [9812, 0]
click at [225, 196] on div "Menu items 2 / 162 items selected ​ Your Summer Is Ready Creme Brulee Brown Sug…" at bounding box center [398, 180] width 796 height 360
click at [500, 30] on icon "close" at bounding box center [499, 29] width 10 height 10
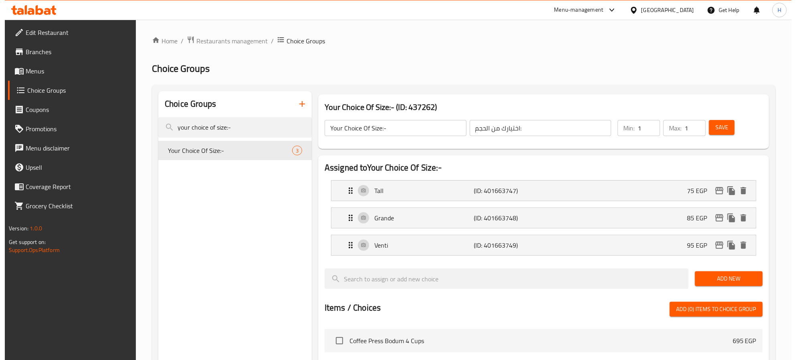
scroll to position [8882, 0]
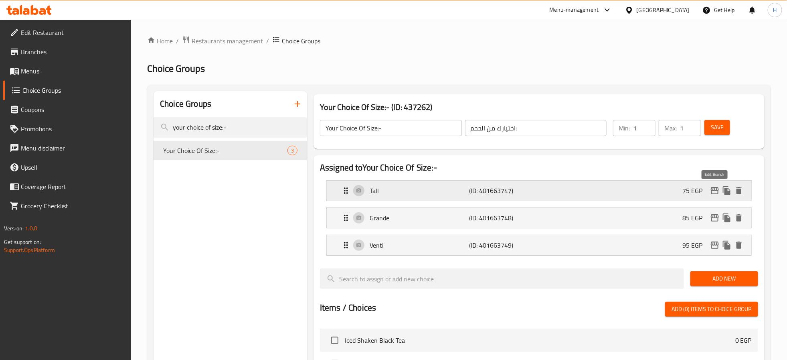
click at [717, 193] on icon "edit" at bounding box center [715, 191] width 10 height 10
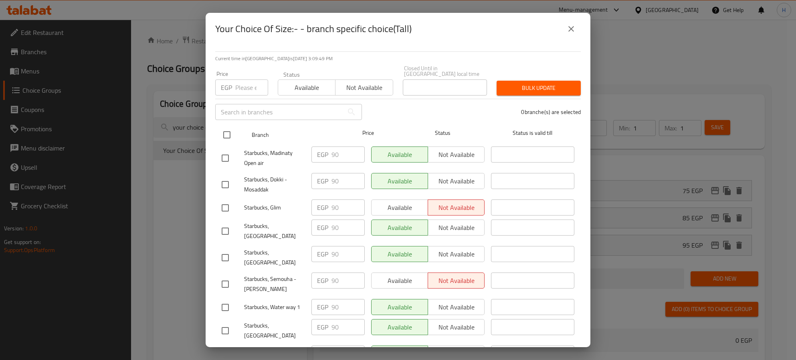
click at [230, 128] on input "checkbox" at bounding box center [227, 134] width 17 height 17
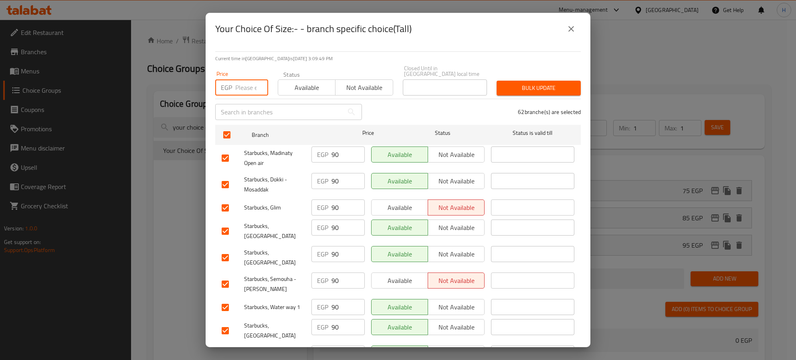
drag, startPoint x: 250, startPoint y: 77, endPoint x: 301, endPoint y: 75, distance: 50.6
click at [250, 79] on input "number" at bounding box center [251, 87] width 33 height 16
paste input "105"
click at [551, 85] on span "Bulk update" at bounding box center [538, 88] width 71 height 10
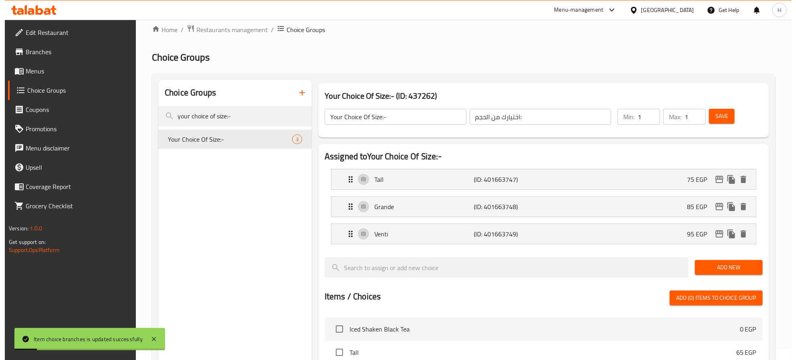
scroll to position [0, 0]
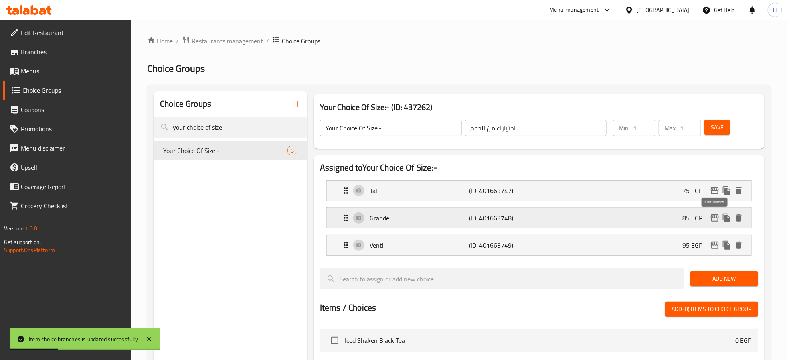
click at [713, 218] on icon "edit" at bounding box center [715, 217] width 8 height 7
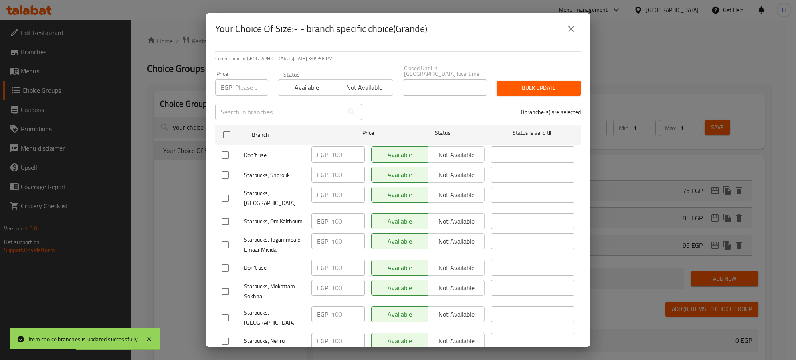
click at [243, 83] on input "number" at bounding box center [251, 87] width 33 height 16
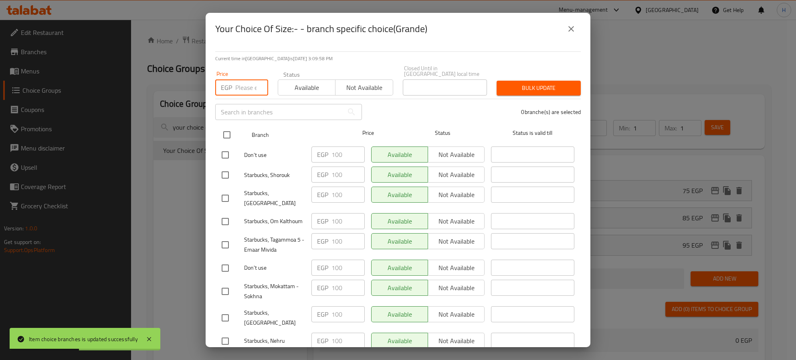
paste input "115"
click at [226, 130] on input "checkbox" at bounding box center [227, 134] width 17 height 17
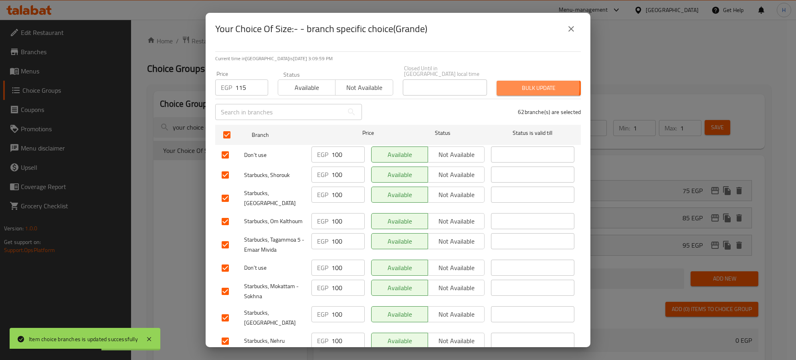
click at [518, 83] on span "Bulk update" at bounding box center [538, 88] width 71 height 10
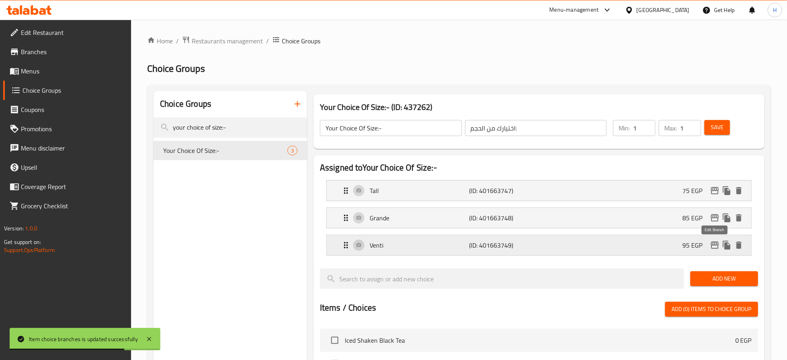
click at [712, 245] on icon "edit" at bounding box center [715, 245] width 10 height 10
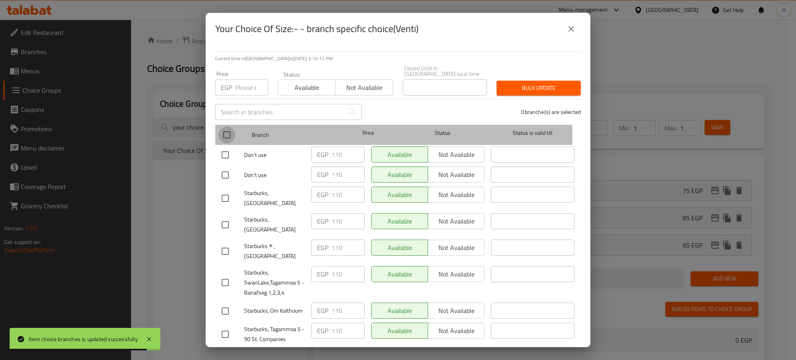
click at [227, 128] on input "checkbox" at bounding box center [227, 134] width 17 height 17
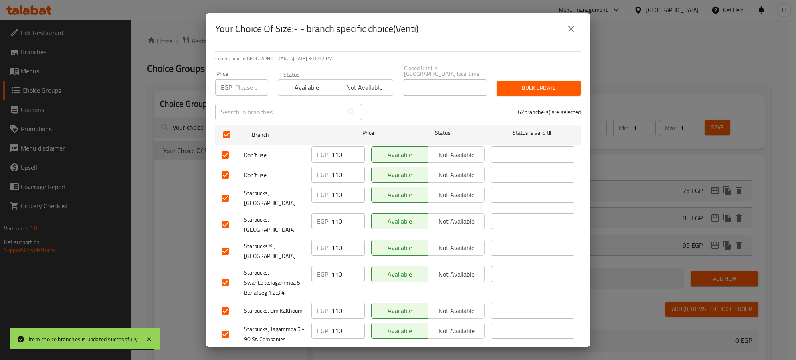
click at [252, 79] on input "number" at bounding box center [251, 87] width 33 height 16
paste input "125"
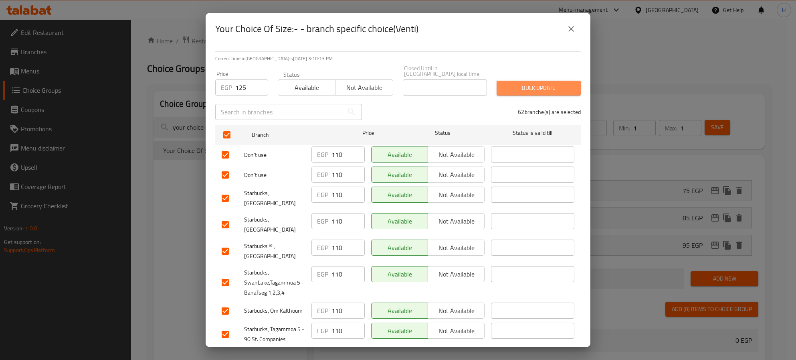
click at [555, 83] on span "Bulk update" at bounding box center [538, 88] width 71 height 10
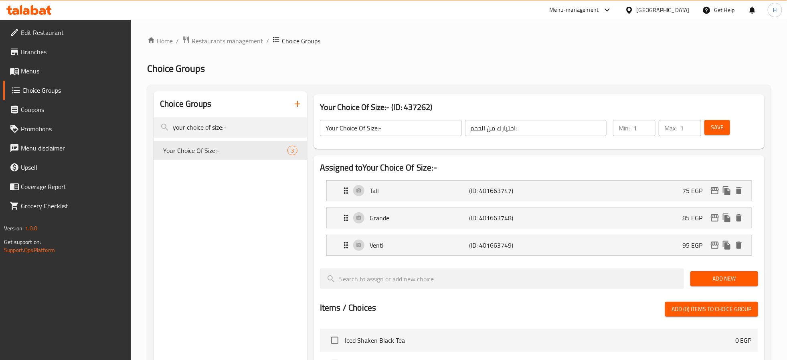
click at [253, 254] on div "Choice Groups your choice of size:- Your Choice Of Size:- 3" at bounding box center [231, 347] width 154 height 513
click at [213, 124] on input "your choice of size:-" at bounding box center [231, 127] width 154 height 20
paste input "..:"
click at [214, 152] on span "Your Choice of Size..:" at bounding box center [213, 151] width 100 height 10
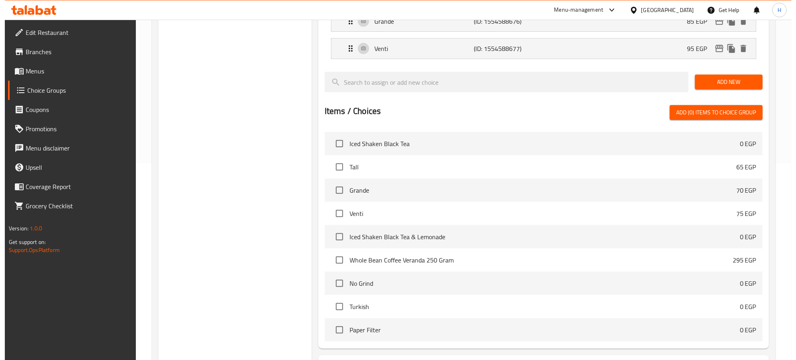
scroll to position [268, 0]
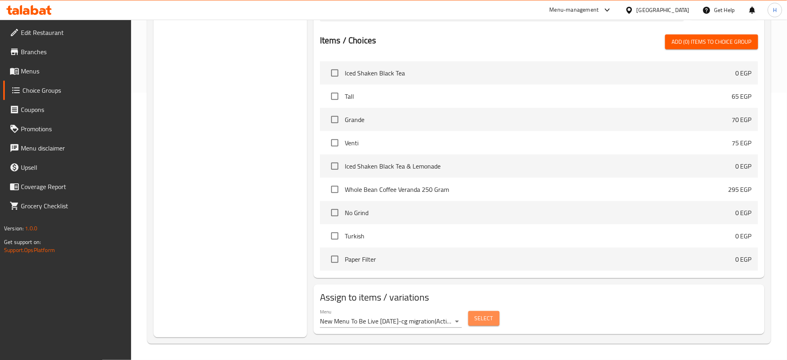
click at [481, 320] on span "Select" at bounding box center [484, 318] width 18 height 10
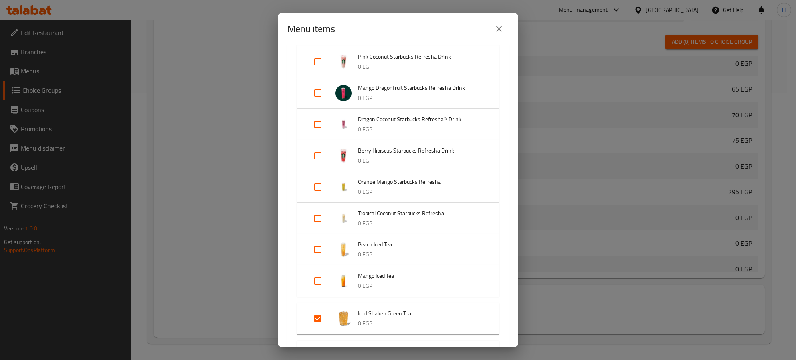
scroll to position [481, 0]
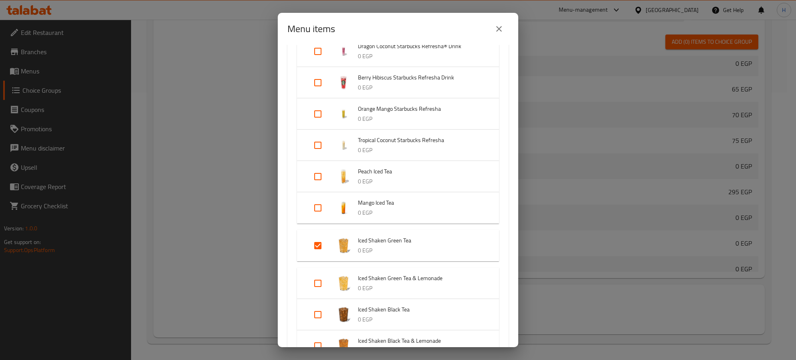
click at [498, 26] on icon "close" at bounding box center [499, 29] width 10 height 10
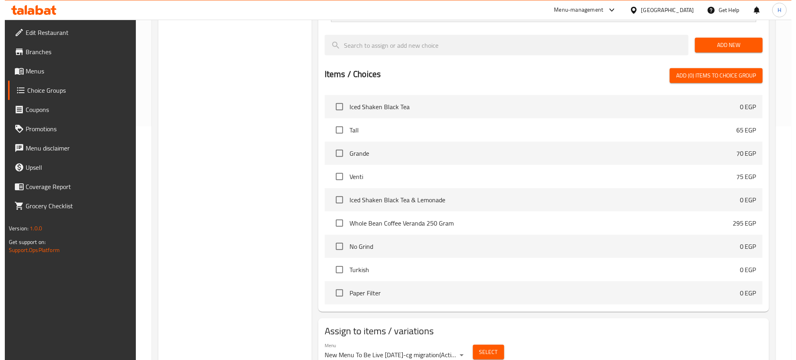
scroll to position [0, 0]
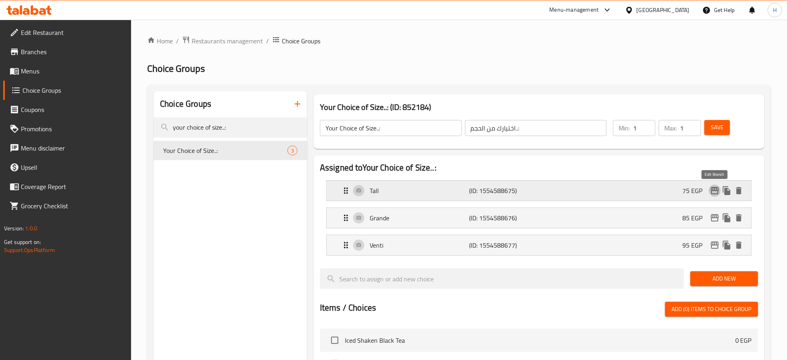
click at [711, 191] on icon "edit" at bounding box center [715, 190] width 8 height 7
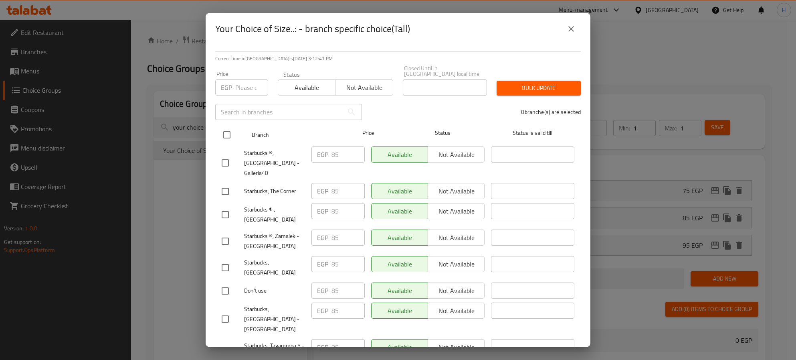
click at [224, 126] on input "checkbox" at bounding box center [227, 134] width 17 height 17
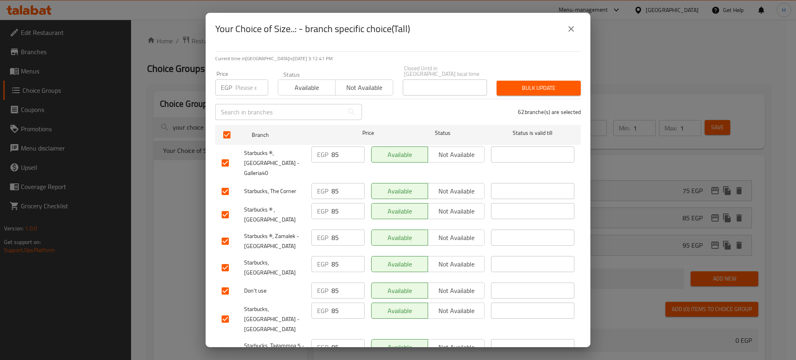
click at [248, 79] on input "number" at bounding box center [251, 87] width 33 height 16
paste input "95"
click at [545, 85] on span "Bulk update" at bounding box center [538, 88] width 71 height 10
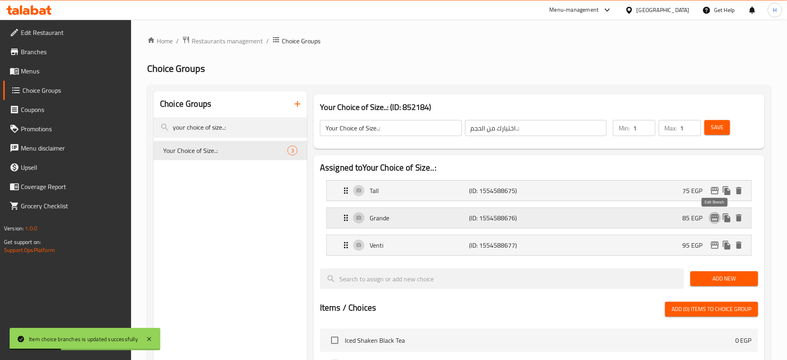
click at [715, 220] on icon "edit" at bounding box center [715, 218] width 10 height 10
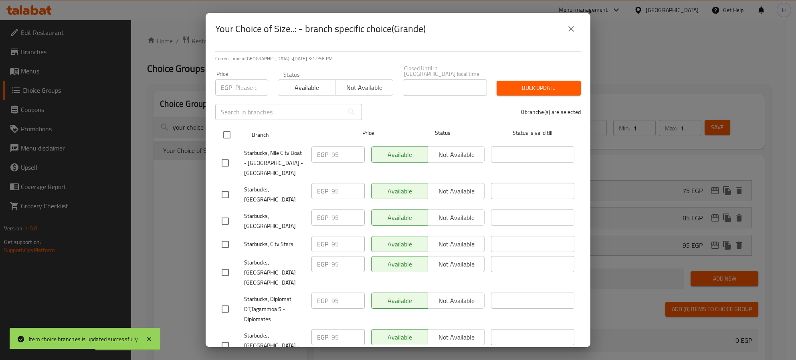
click at [224, 126] on input "checkbox" at bounding box center [227, 134] width 17 height 17
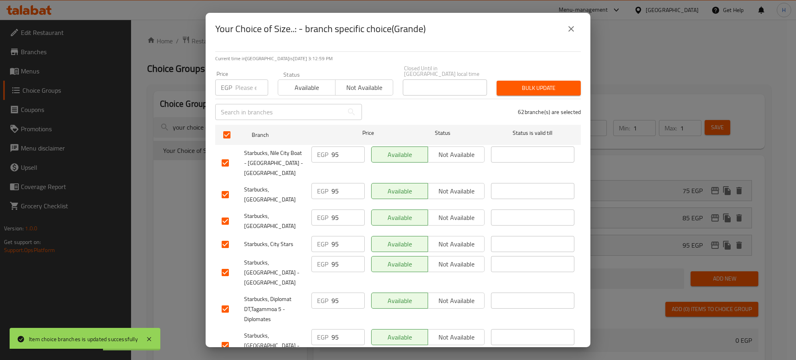
drag, startPoint x: 240, startPoint y: 81, endPoint x: 316, endPoint y: 81, distance: 76.6
click at [240, 81] on input "number" at bounding box center [251, 87] width 33 height 16
paste input "105"
click at [514, 83] on span "Bulk update" at bounding box center [538, 88] width 71 height 10
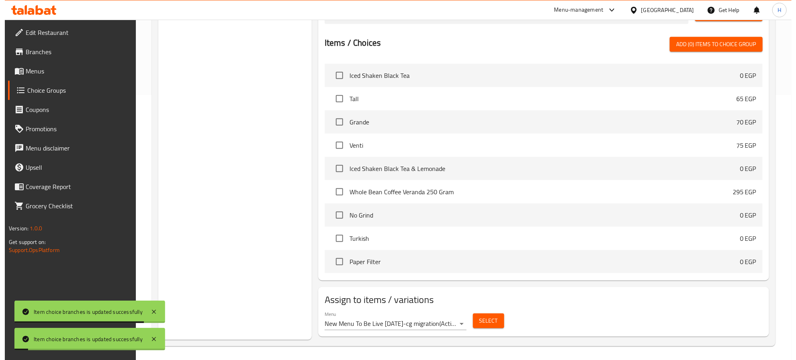
scroll to position [28, 0]
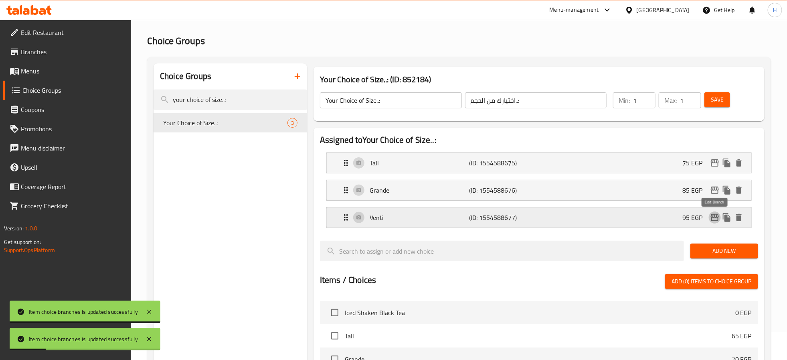
click at [715, 220] on icon "edit" at bounding box center [715, 218] width 10 height 10
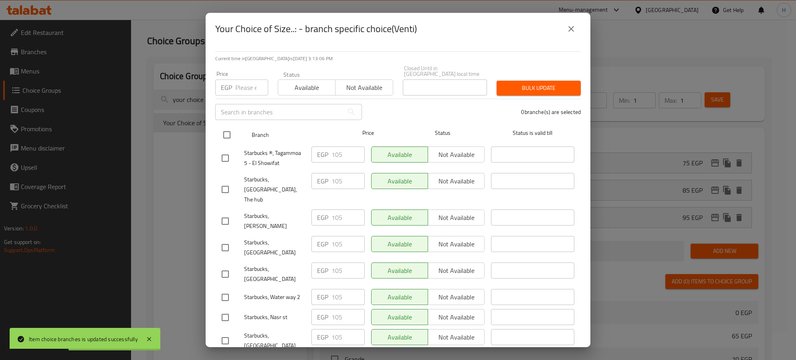
click at [229, 127] on input "checkbox" at bounding box center [227, 134] width 17 height 17
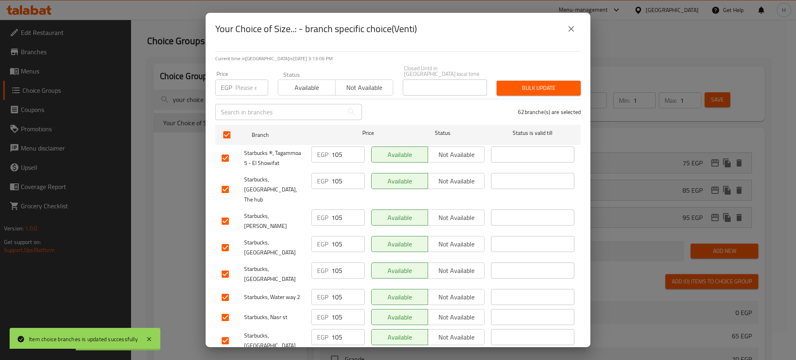
drag, startPoint x: 242, startPoint y: 75, endPoint x: 260, endPoint y: 79, distance: 18.4
click at [242, 79] on input "number" at bounding box center [251, 87] width 33 height 16
paste input "115"
click at [539, 83] on span "Bulk update" at bounding box center [538, 88] width 71 height 10
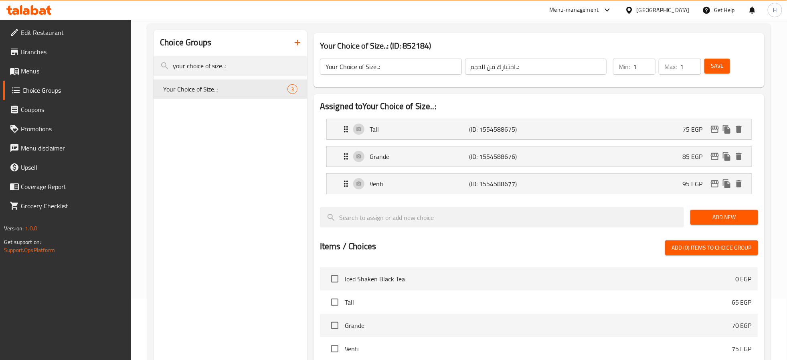
scroll to position [0, 0]
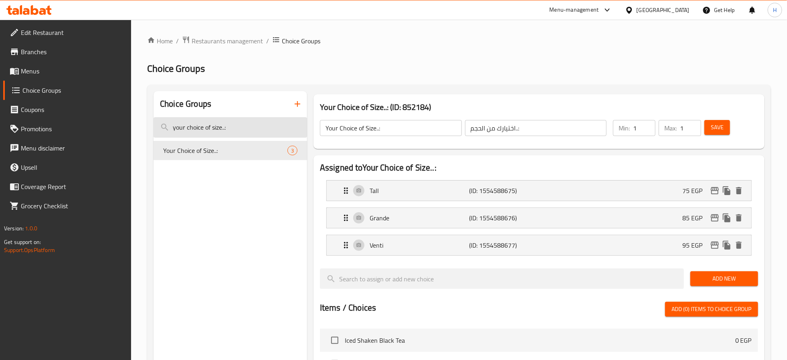
click at [237, 126] on input "your choice of size..:" at bounding box center [231, 127] width 154 height 20
paste input "Your choice of size"
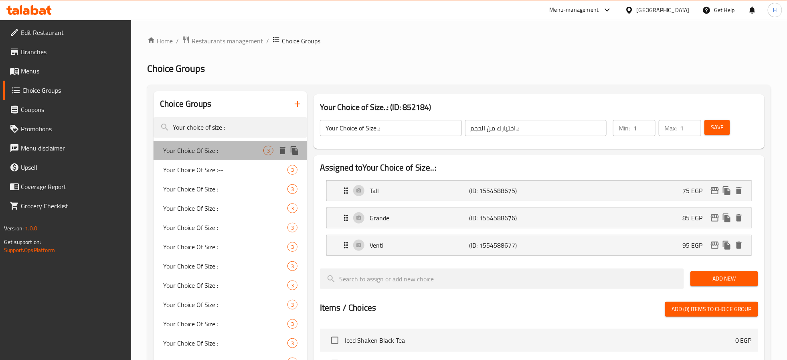
click at [228, 150] on span "Your Choice Of Size :" at bounding box center [213, 151] width 100 height 10
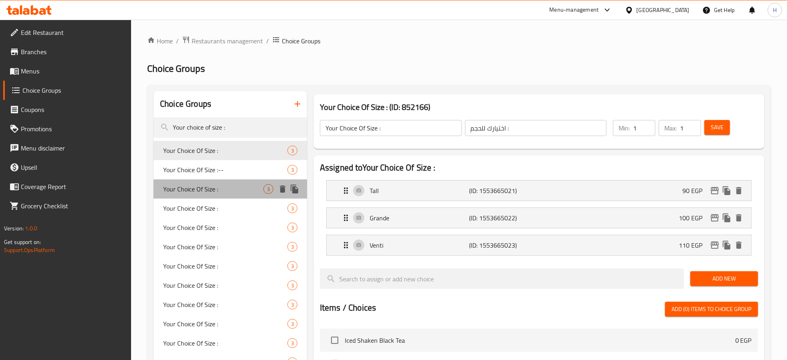
click at [222, 188] on span "Your Choice Of Size :" at bounding box center [213, 189] width 100 height 10
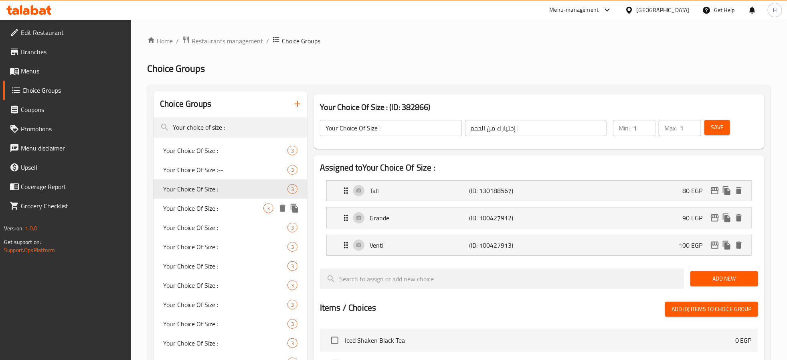
click at [228, 208] on span "Your Choice Of Size :" at bounding box center [213, 208] width 100 height 10
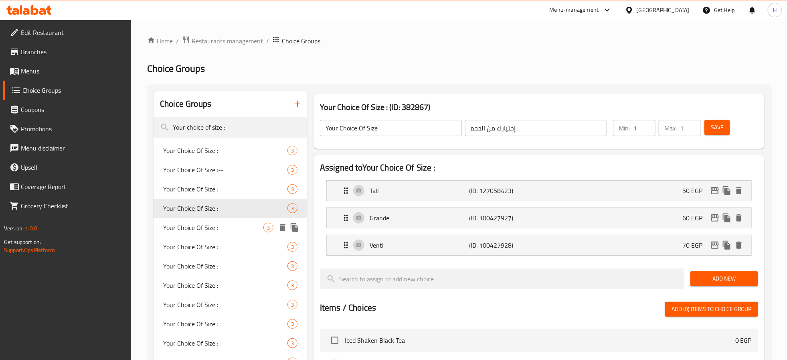
click at [218, 227] on span "Your Choice Of Size :" at bounding box center [213, 228] width 100 height 10
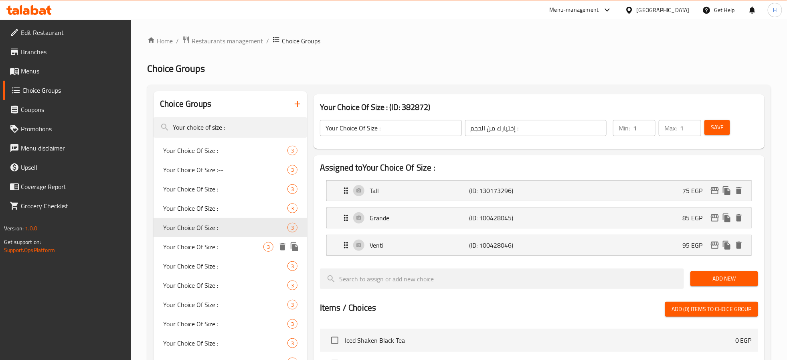
click at [229, 244] on span "Your Choice Of Size :" at bounding box center [213, 247] width 100 height 10
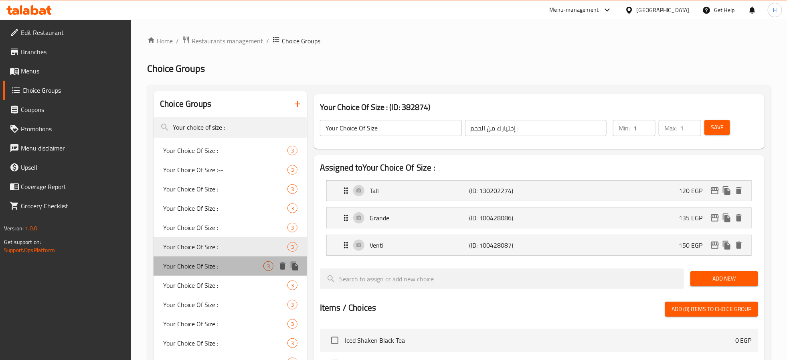
click at [223, 263] on span "Your Choice Of Size :" at bounding box center [213, 266] width 100 height 10
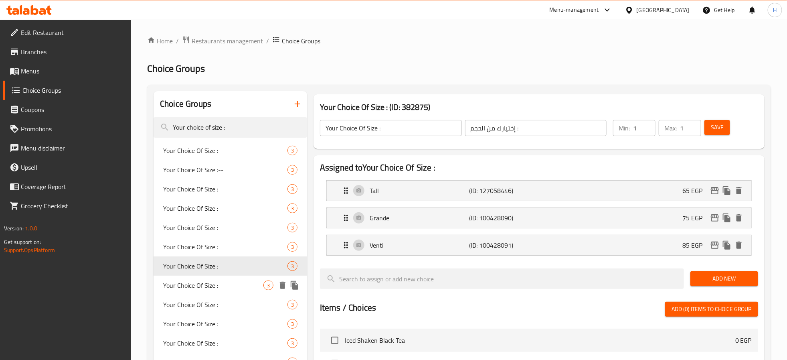
click at [224, 283] on span "Your Choice Of Size :" at bounding box center [213, 285] width 100 height 10
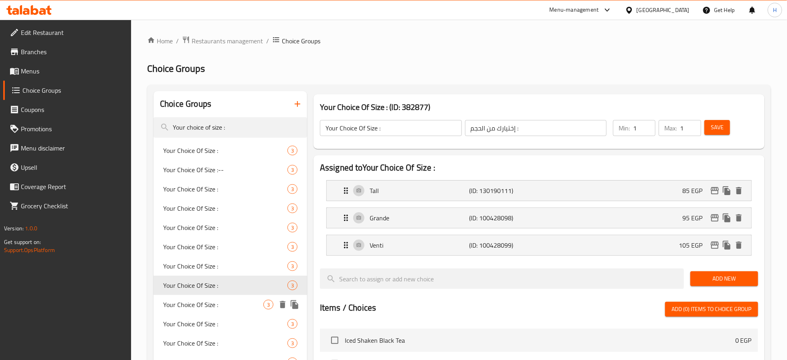
click at [221, 305] on span "Your Choice Of Size :" at bounding box center [213, 305] width 100 height 10
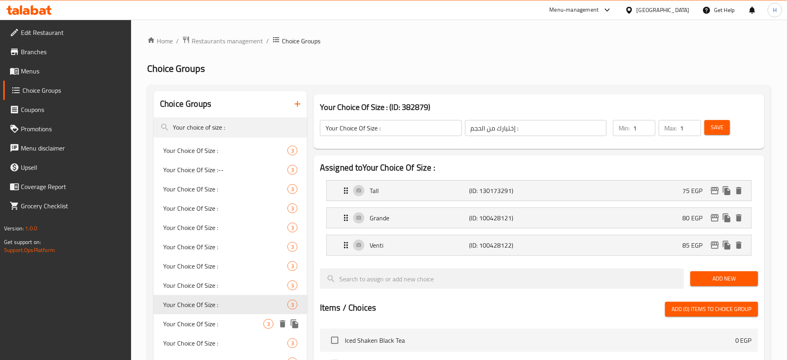
click at [219, 318] on div "Your Choice Of Size : 3" at bounding box center [231, 323] width 154 height 19
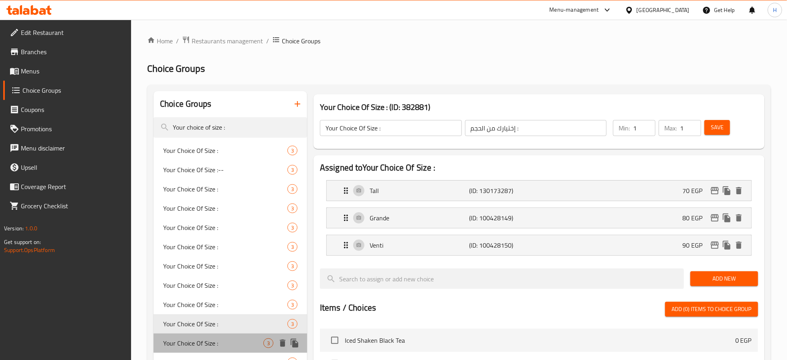
click at [219, 340] on span "Your Choice Of Size :" at bounding box center [213, 343] width 100 height 10
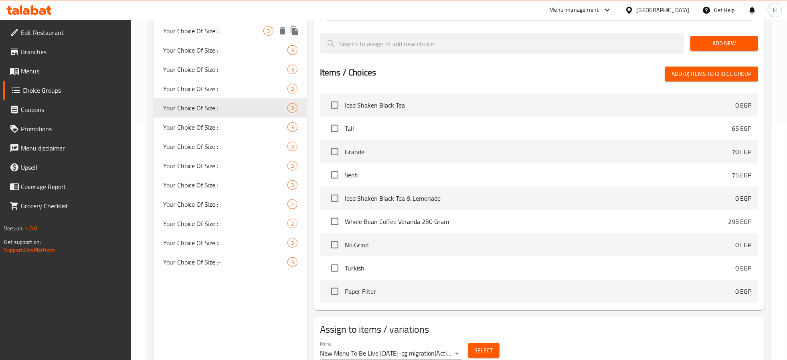
scroll to position [241, 0]
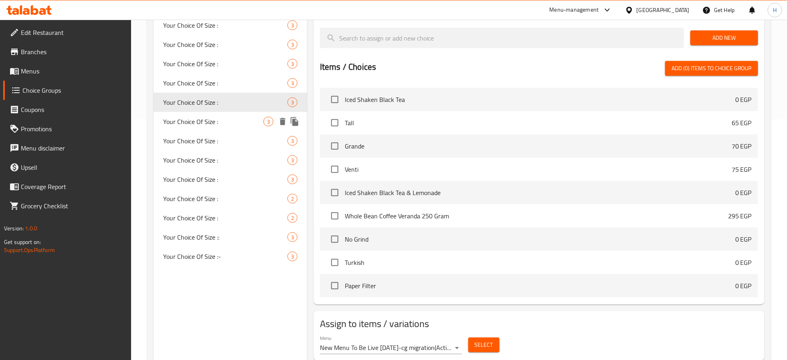
click at [221, 126] on span "Your Choice Of Size :" at bounding box center [213, 122] width 100 height 10
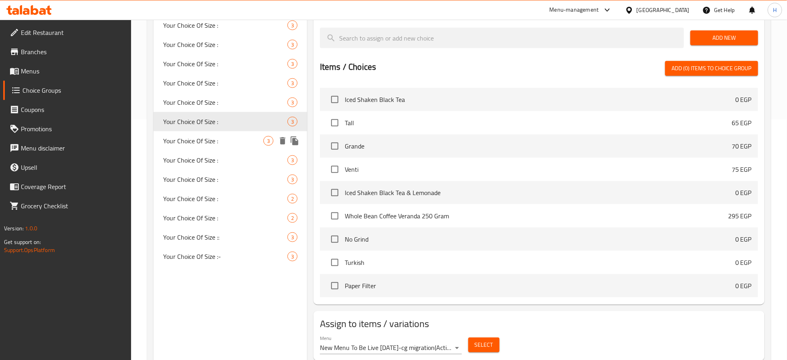
click at [215, 136] on span "Your Choice Of Size :" at bounding box center [213, 141] width 100 height 10
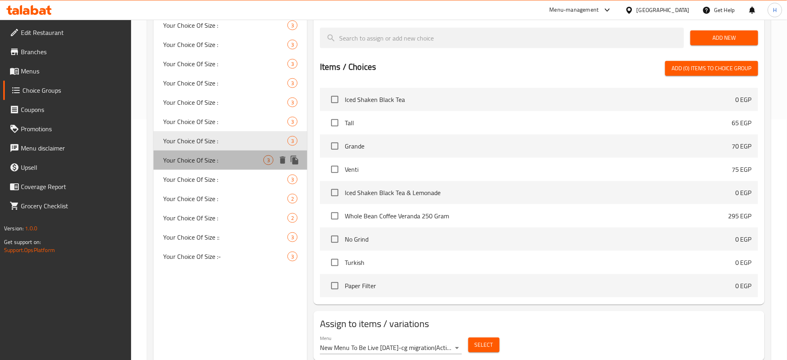
click at [228, 159] on span "Your Choice Of Size :" at bounding box center [213, 160] width 100 height 10
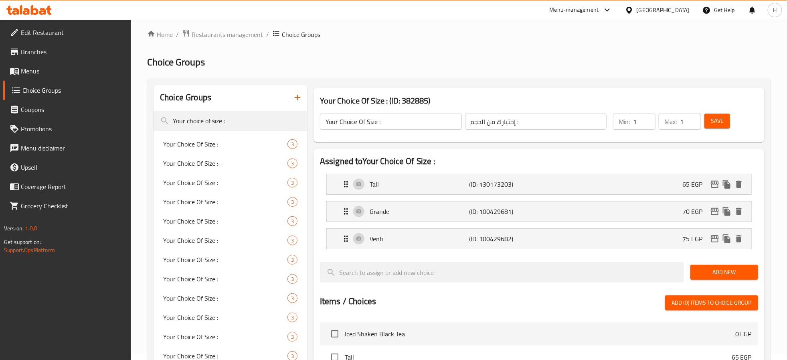
scroll to position [0, 0]
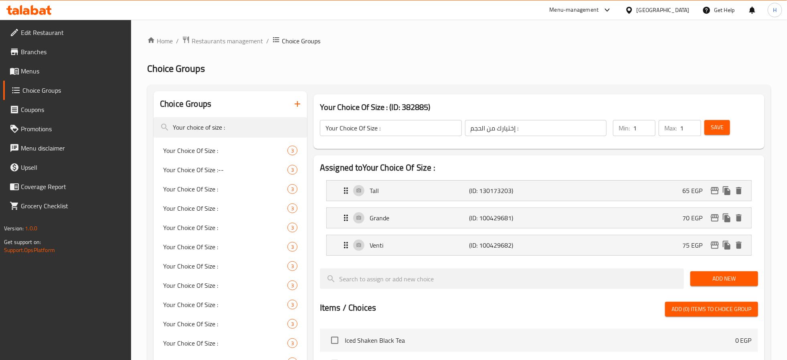
click at [450, 57] on div "Home / Restaurants management / Choice Groups Choice Groups Choice Groups Your …" at bounding box center [459, 323] width 624 height 575
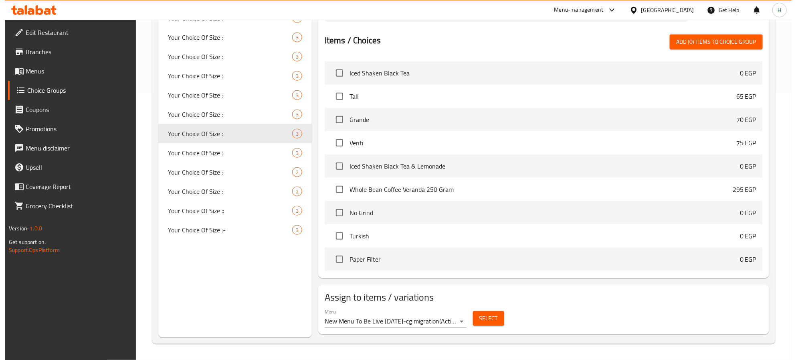
scroll to position [8942, 0]
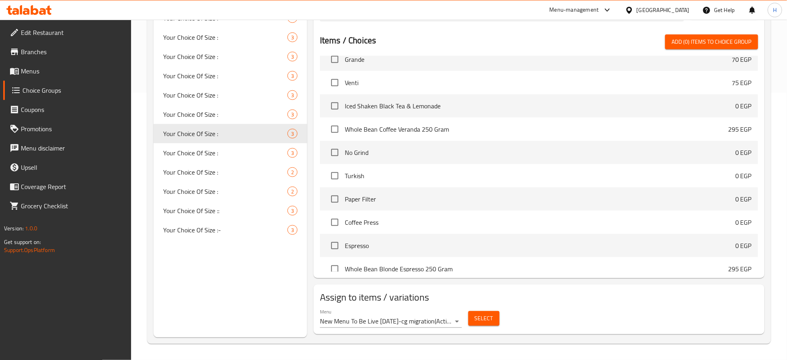
click at [486, 320] on span "Select" at bounding box center [484, 318] width 18 height 10
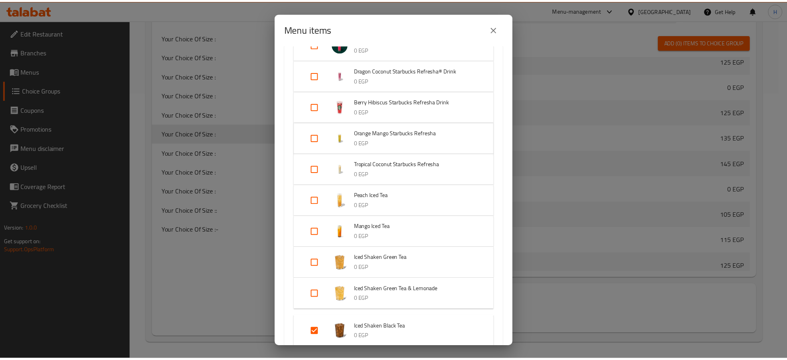
scroll to position [577, 0]
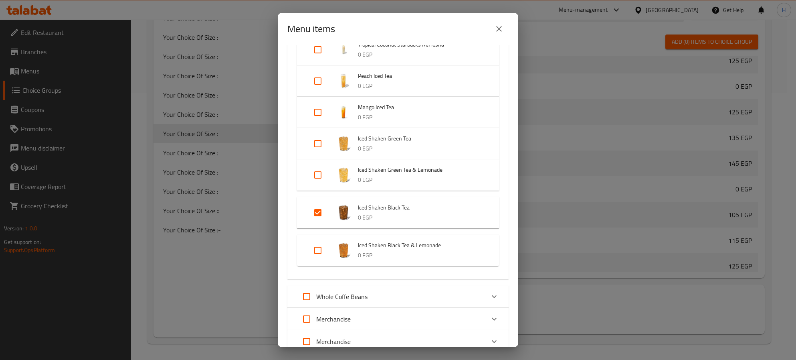
click at [502, 29] on icon "close" at bounding box center [499, 29] width 10 height 10
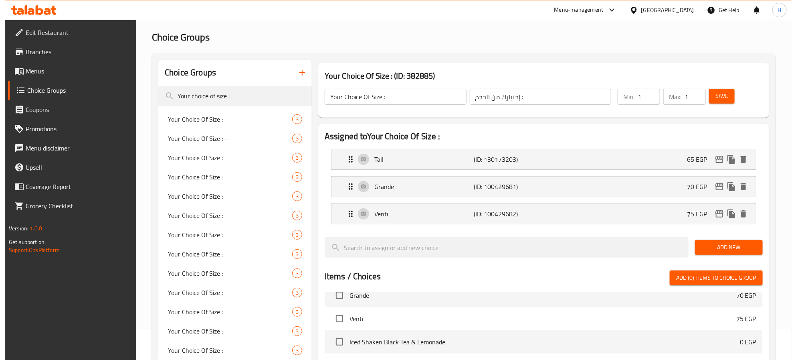
scroll to position [0, 0]
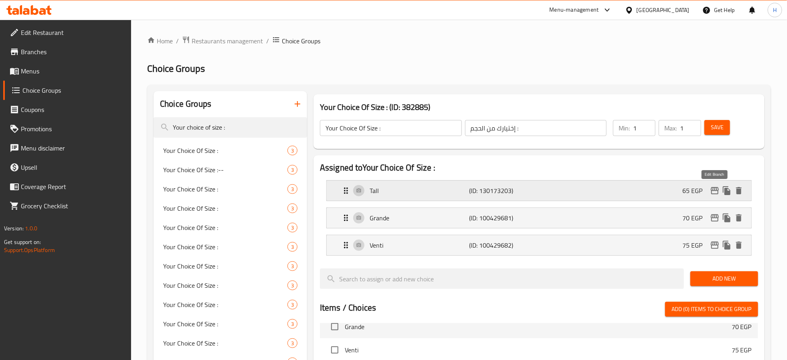
click at [715, 192] on icon "edit" at bounding box center [715, 191] width 10 height 10
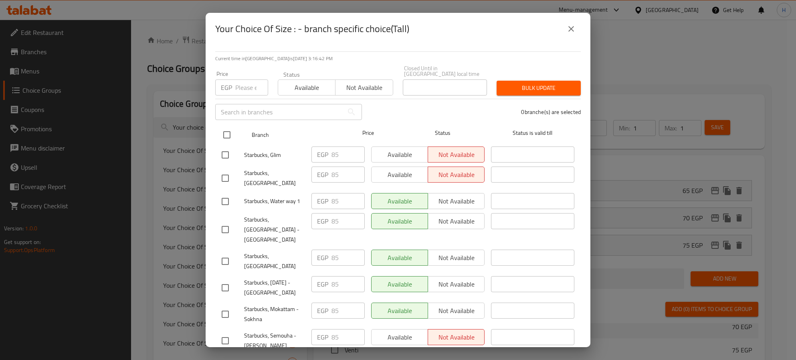
click at [227, 129] on input "checkbox" at bounding box center [227, 134] width 17 height 17
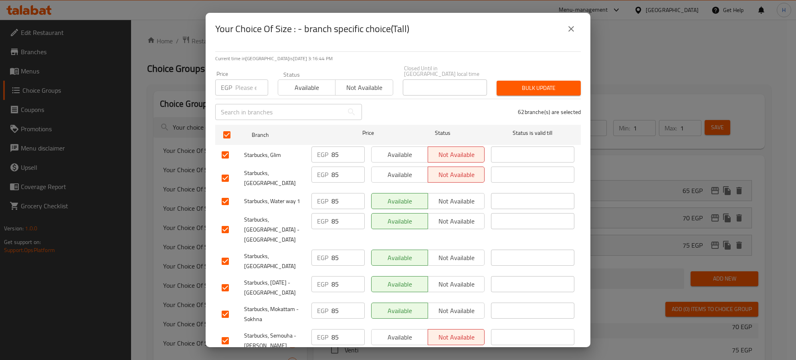
click at [243, 82] on input "number" at bounding box center [251, 87] width 33 height 16
paste input "95"
click at [519, 83] on span "Bulk update" at bounding box center [538, 88] width 71 height 10
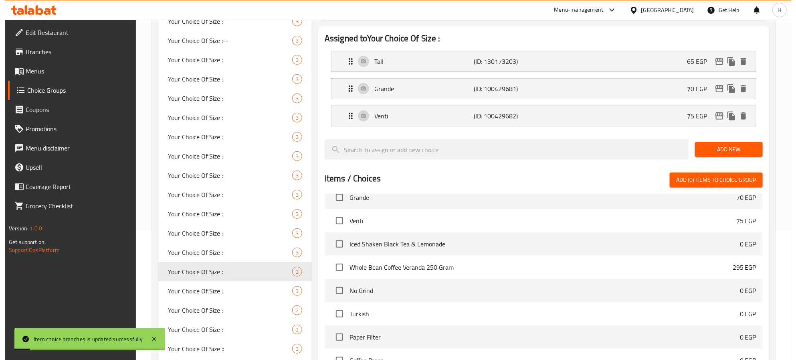
scroll to position [28, 0]
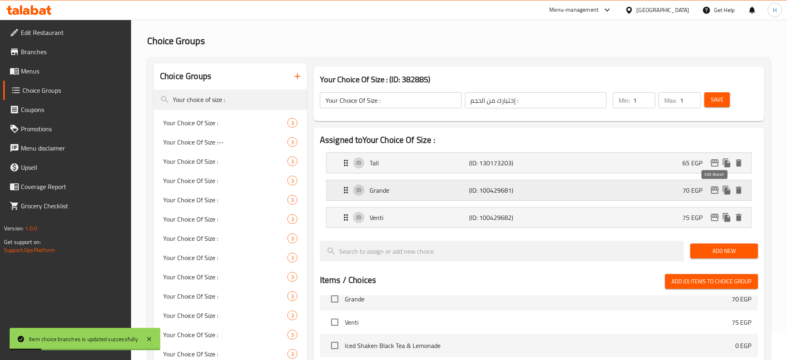
click at [716, 194] on icon "edit" at bounding box center [715, 189] width 8 height 7
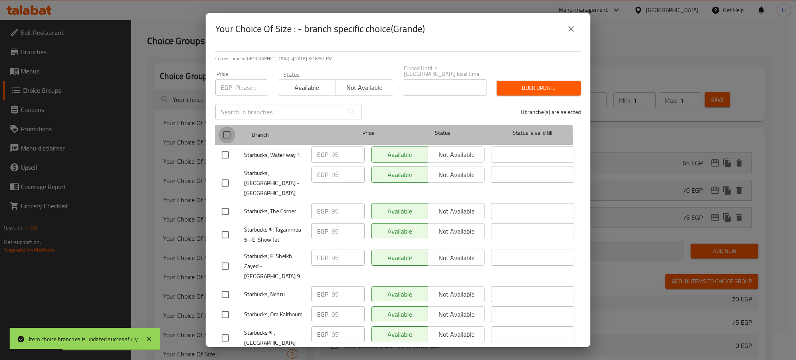
click at [228, 131] on input "checkbox" at bounding box center [227, 134] width 17 height 17
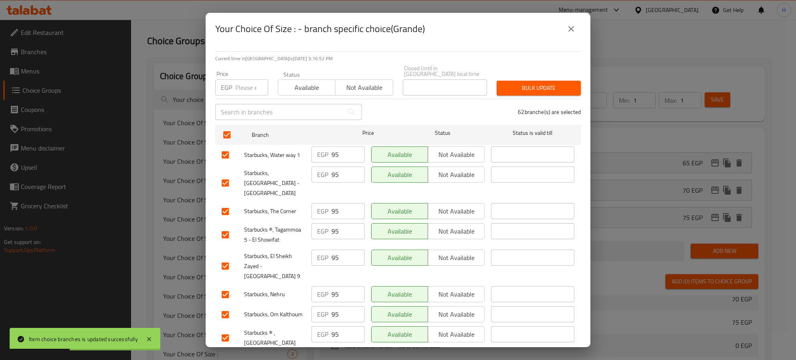
click at [245, 79] on input "number" at bounding box center [251, 87] width 33 height 16
paste input "105"
click at [538, 85] on span "Bulk update" at bounding box center [538, 88] width 71 height 10
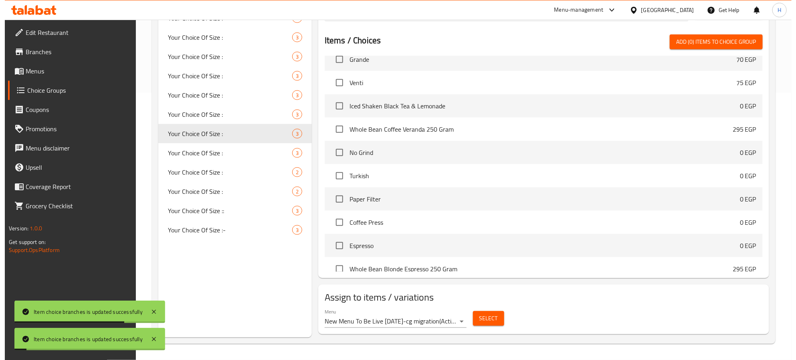
scroll to position [0, 0]
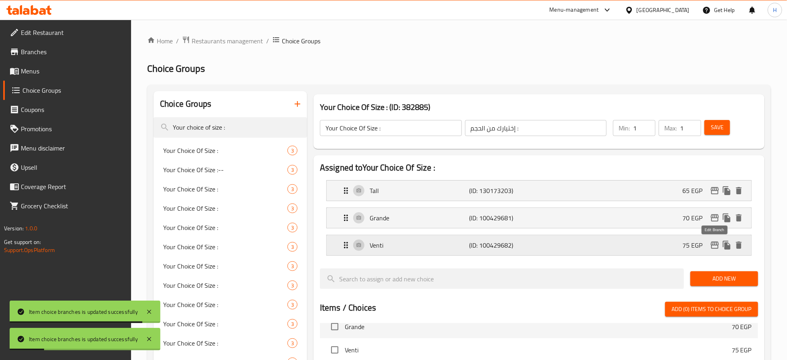
click at [716, 245] on icon "edit" at bounding box center [715, 245] width 10 height 10
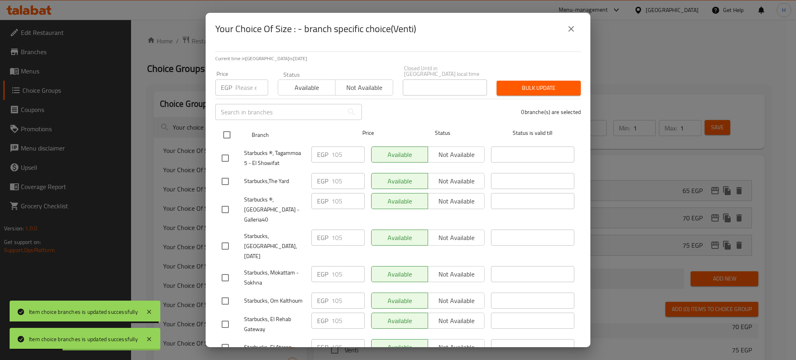
click at [222, 127] on input "checkbox" at bounding box center [227, 134] width 17 height 17
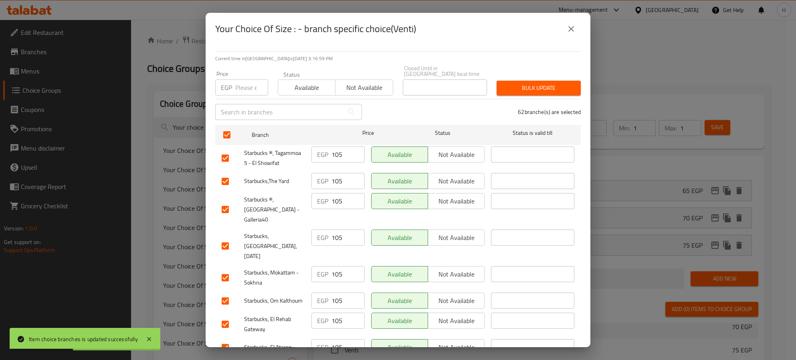
drag, startPoint x: 247, startPoint y: 83, endPoint x: 261, endPoint y: 81, distance: 14.6
click at [247, 83] on input "number" at bounding box center [251, 87] width 33 height 16
paste input "115"
click at [550, 85] on span "Bulk update" at bounding box center [538, 88] width 71 height 10
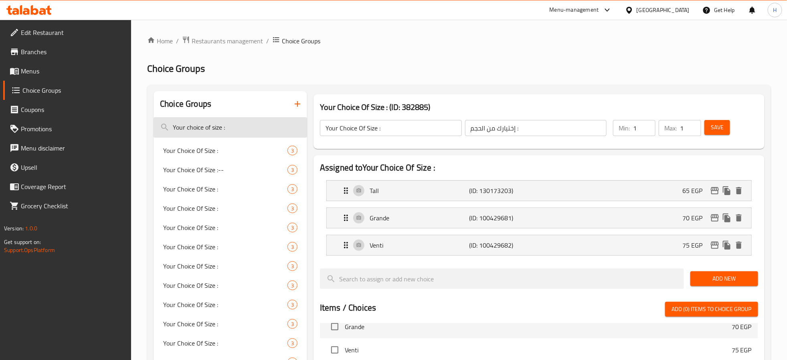
click at [238, 129] on input "Your choice of size :" at bounding box center [231, 127] width 154 height 20
click at [189, 154] on span "Your Choice Of Size :" at bounding box center [213, 151] width 100 height 10
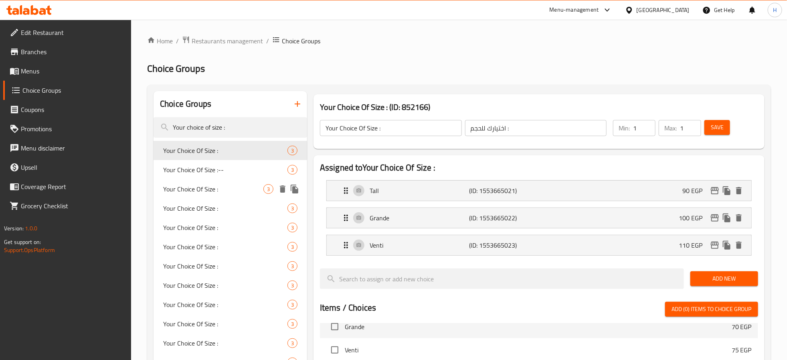
click at [189, 184] on span "Your Choice Of Size :" at bounding box center [213, 189] width 100 height 10
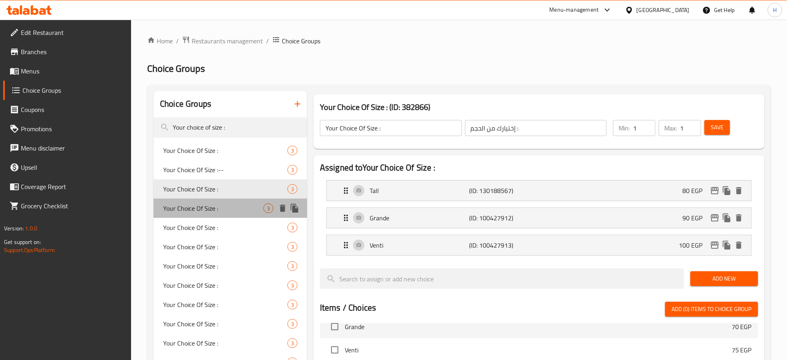
click at [189, 207] on span "Your Choice Of Size :" at bounding box center [213, 208] width 100 height 10
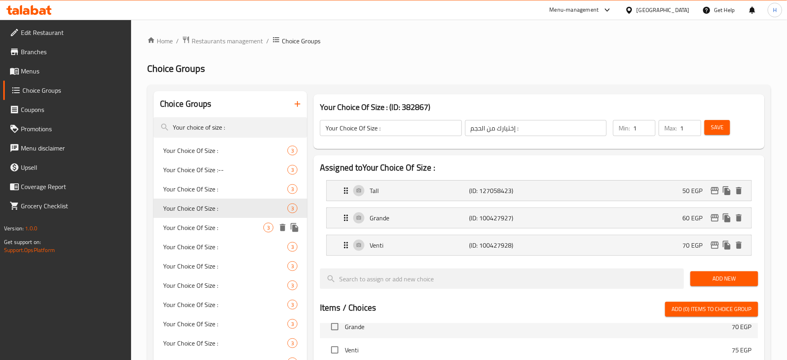
click at [189, 225] on span "Your Choice Of Size :" at bounding box center [213, 228] width 100 height 10
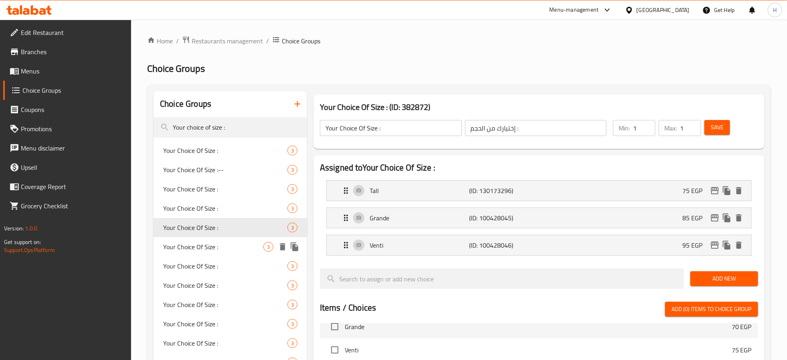
click at [189, 246] on span "Your Choice Of Size :" at bounding box center [213, 247] width 100 height 10
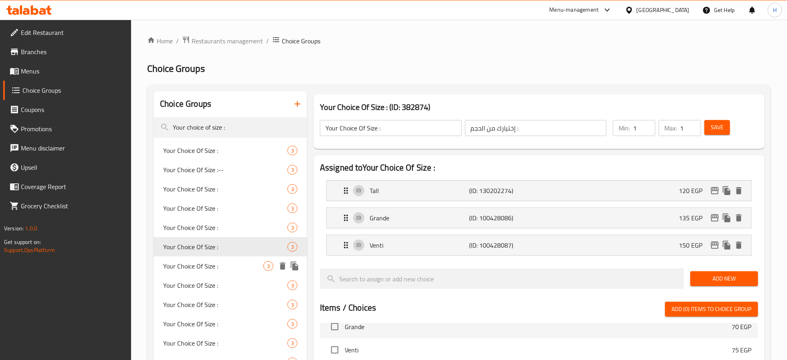
click at [195, 263] on span "Your Choice Of Size :" at bounding box center [213, 266] width 100 height 10
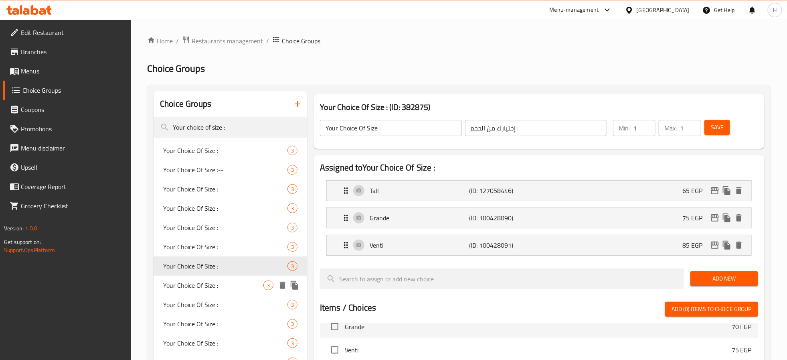
click at [190, 281] on span "Your Choice Of Size :" at bounding box center [213, 285] width 100 height 10
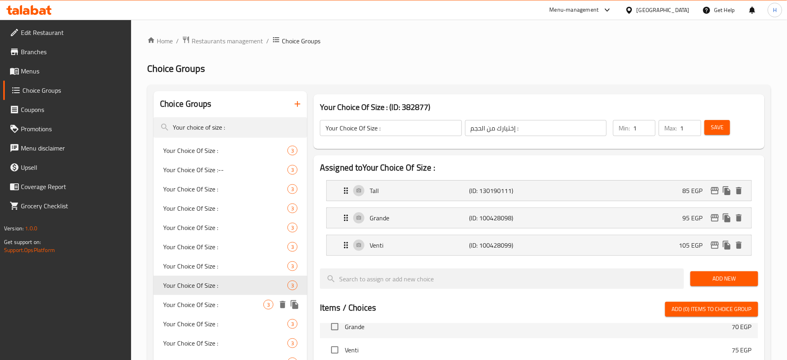
click at [193, 300] on span "Your Choice Of Size :" at bounding box center [213, 305] width 100 height 10
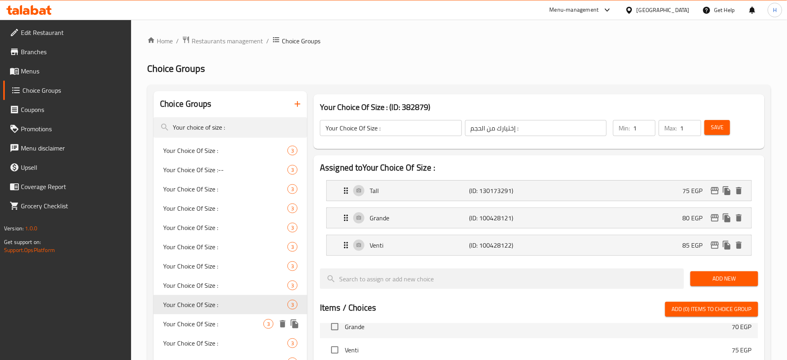
click at [212, 323] on span "Your Choice Of Size :" at bounding box center [213, 324] width 100 height 10
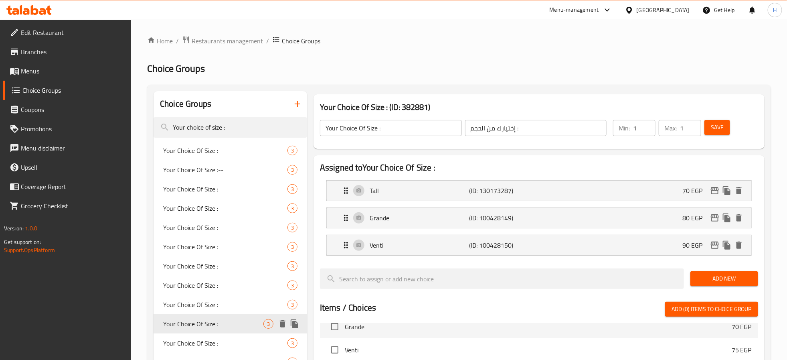
scroll to position [120, 0]
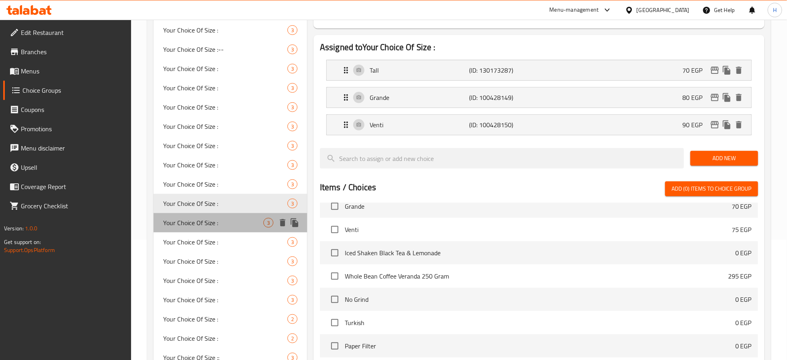
click at [206, 221] on span "Your Choice Of Size :" at bounding box center [213, 223] width 100 height 10
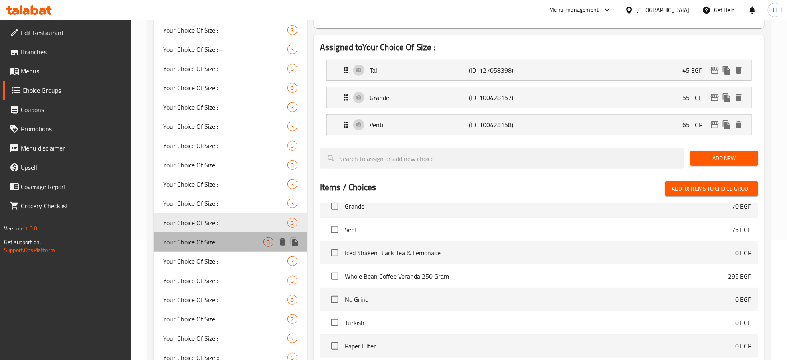
click at [206, 237] on span "Your Choice Of Size :" at bounding box center [213, 242] width 100 height 10
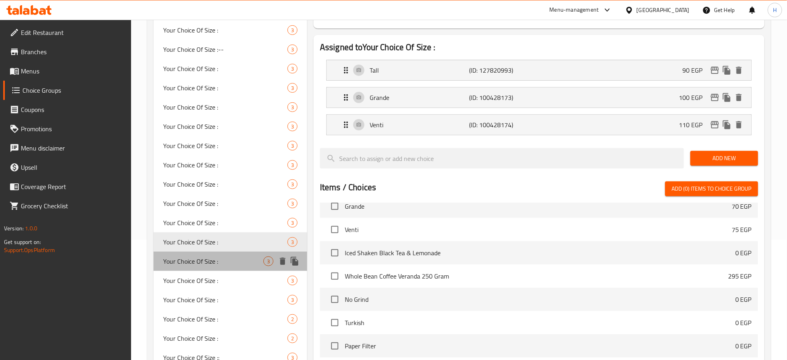
click at [206, 260] on span "Your Choice Of Size :" at bounding box center [213, 261] width 100 height 10
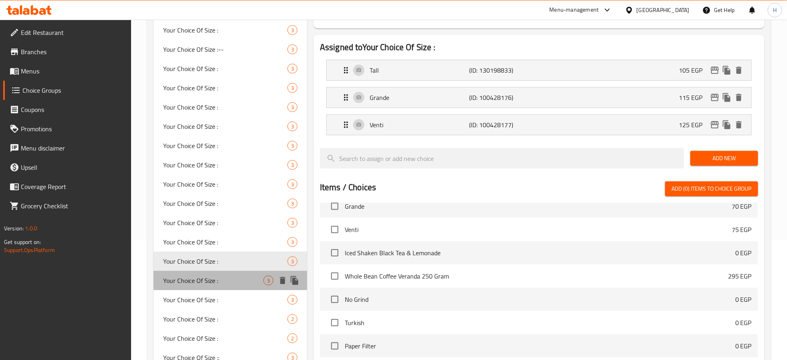
click at [204, 278] on span "Your Choice Of Size :" at bounding box center [213, 280] width 100 height 10
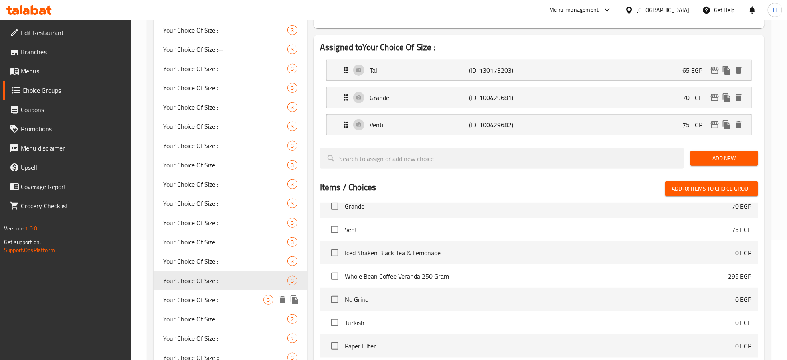
click at [209, 297] on span "Your Choice Of Size :" at bounding box center [213, 300] width 100 height 10
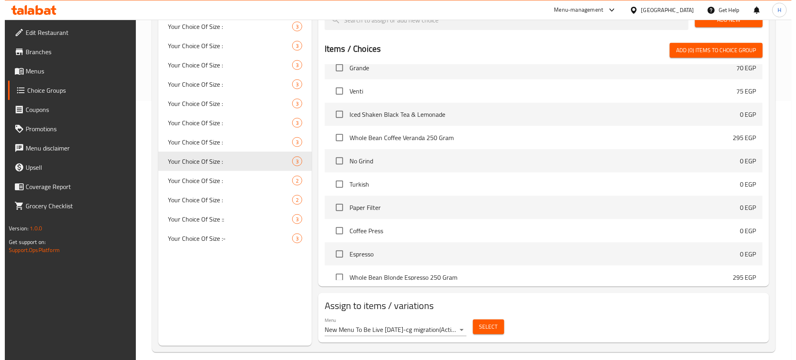
scroll to position [268, 0]
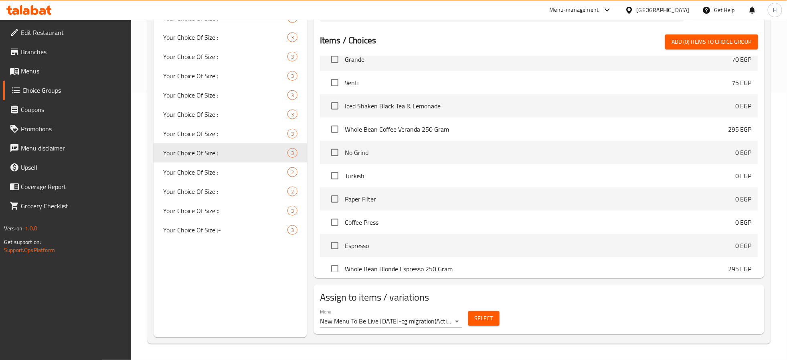
click at [473, 319] on button "Select" at bounding box center [483, 318] width 31 height 15
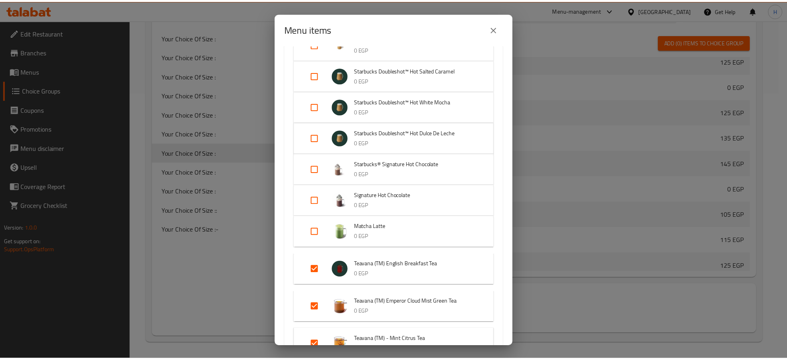
scroll to position [662, 0]
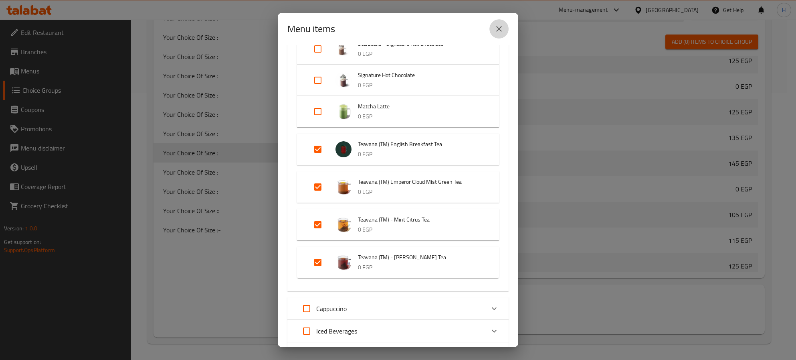
click at [503, 27] on icon "close" at bounding box center [499, 29] width 10 height 10
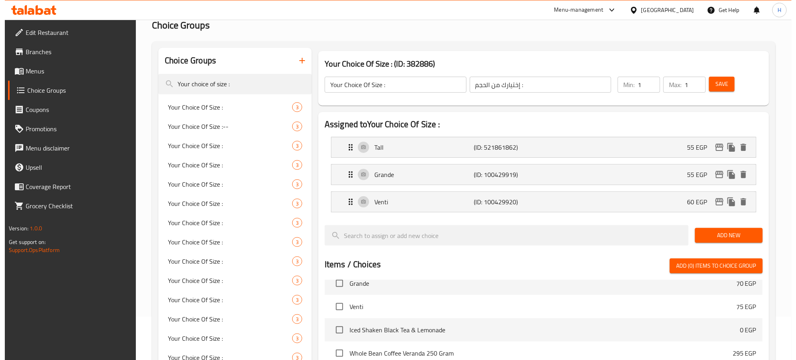
scroll to position [0, 0]
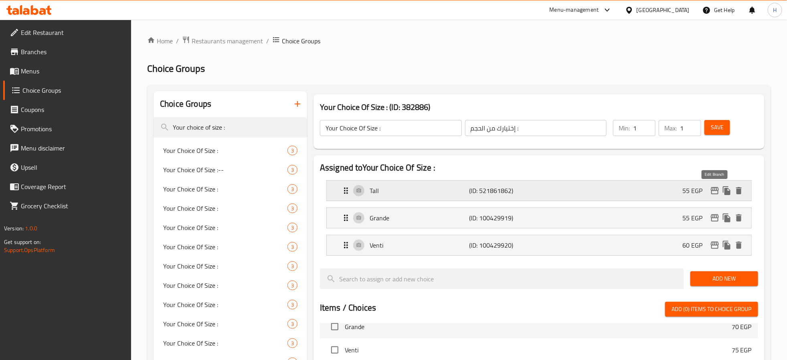
click at [712, 189] on icon "edit" at bounding box center [715, 191] width 10 height 10
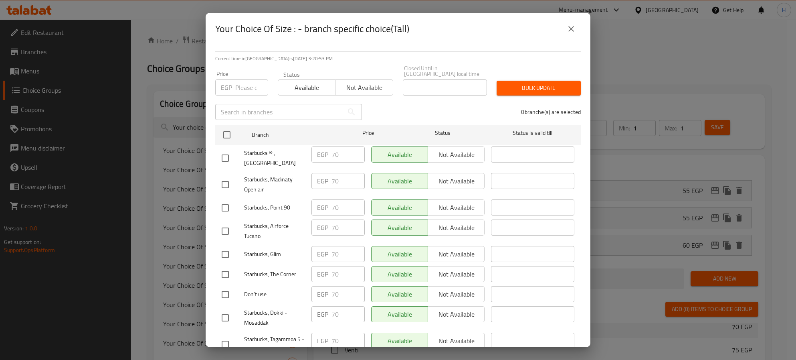
drag, startPoint x: 226, startPoint y: 128, endPoint x: 237, endPoint y: 105, distance: 25.3
click at [226, 128] on input "checkbox" at bounding box center [227, 134] width 17 height 17
drag, startPoint x: 243, startPoint y: 83, endPoint x: 259, endPoint y: 80, distance: 16.0
click at [243, 83] on input "number" at bounding box center [251, 87] width 33 height 16
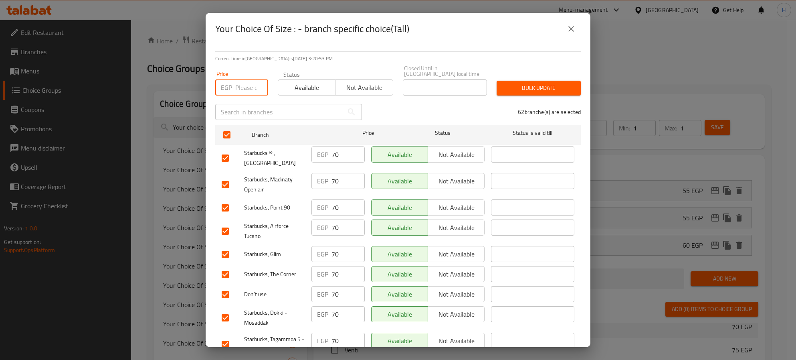
paste input "70"
click at [556, 83] on span "Bulk update" at bounding box center [538, 88] width 71 height 10
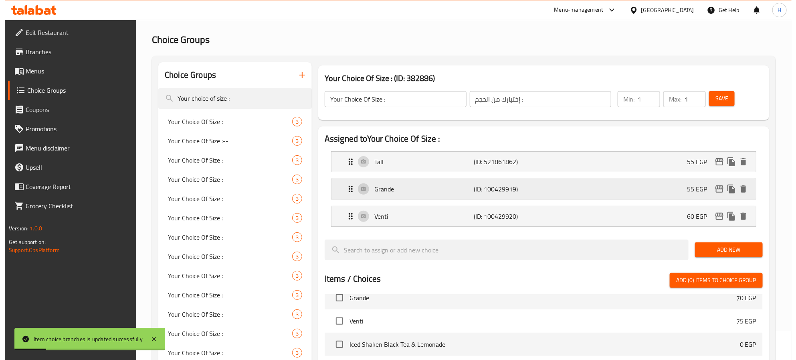
scroll to position [28, 0]
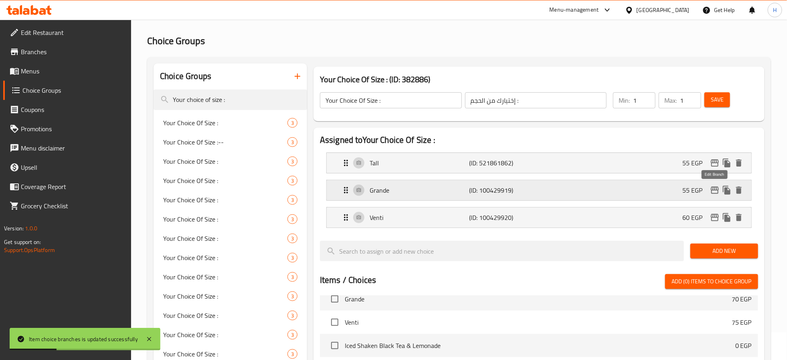
click at [717, 193] on icon "edit" at bounding box center [715, 190] width 10 height 10
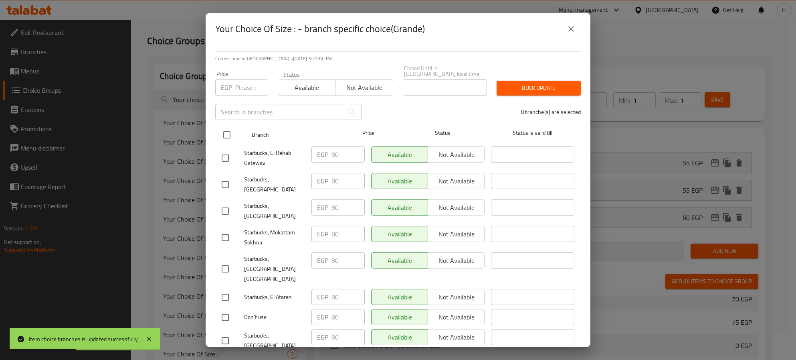
click at [224, 129] on input "checkbox" at bounding box center [227, 134] width 17 height 17
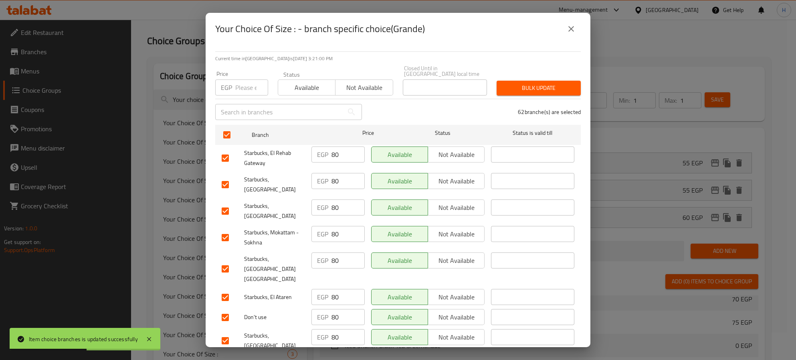
drag, startPoint x: 242, startPoint y: 83, endPoint x: 247, endPoint y: 82, distance: 4.9
click at [242, 83] on input "number" at bounding box center [251, 87] width 33 height 16
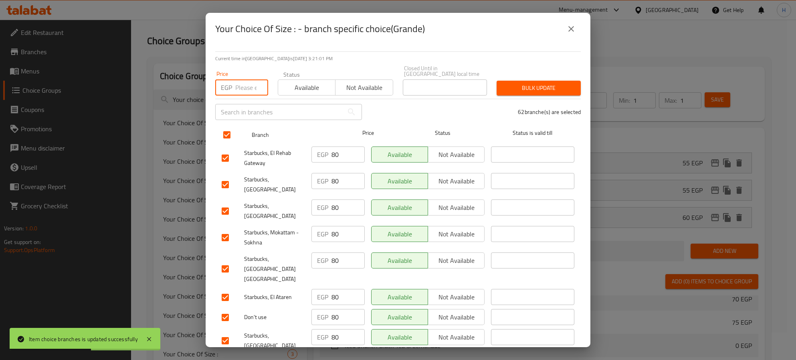
paste input "80"
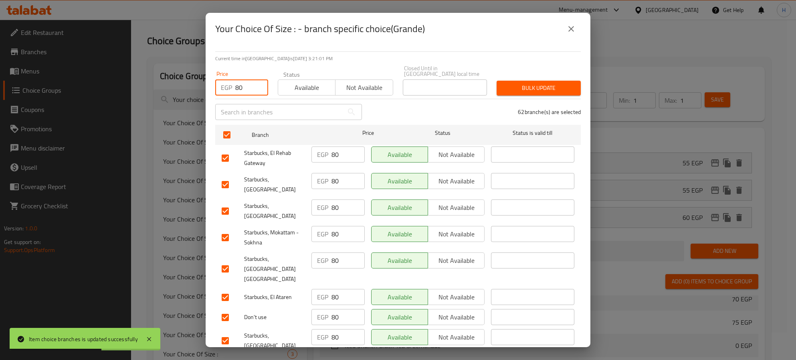
click at [547, 83] on span "Bulk update" at bounding box center [538, 88] width 71 height 10
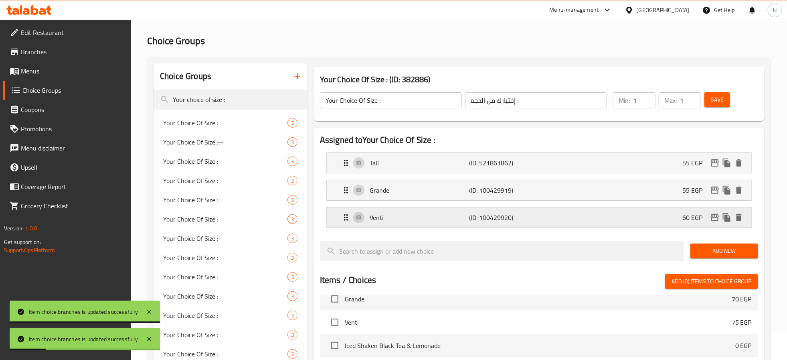
click at [716, 219] on icon "edit" at bounding box center [715, 218] width 10 height 10
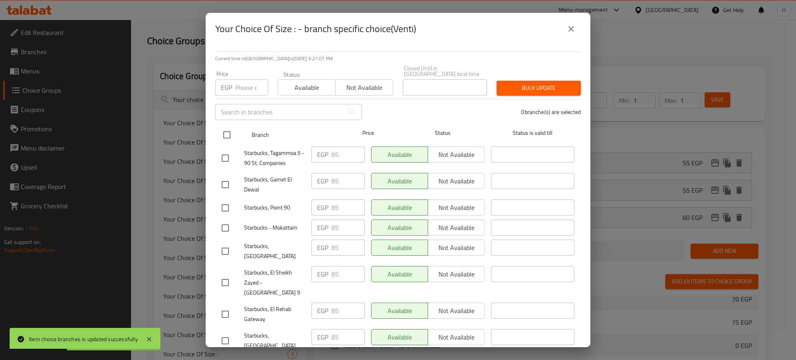
click at [226, 130] on input "checkbox" at bounding box center [227, 134] width 17 height 17
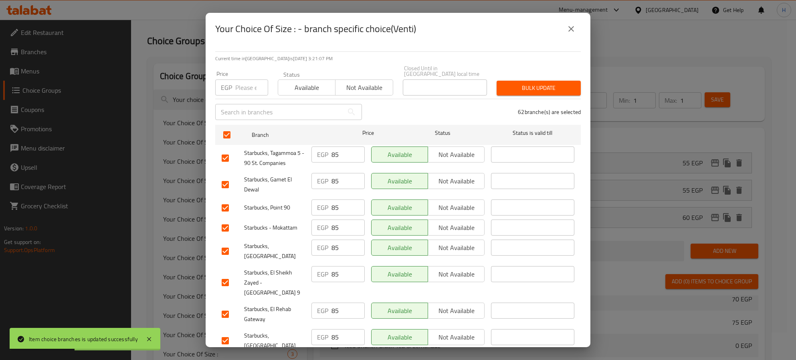
click at [254, 80] on input "number" at bounding box center [251, 87] width 33 height 16
paste input "85"
click at [539, 83] on span "Bulk update" at bounding box center [538, 88] width 71 height 10
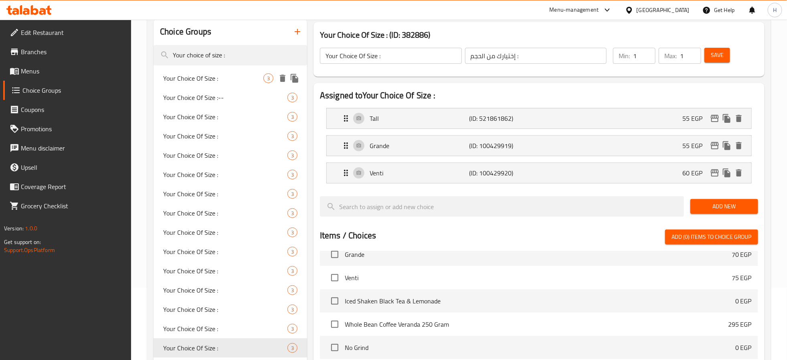
scroll to position [0, 0]
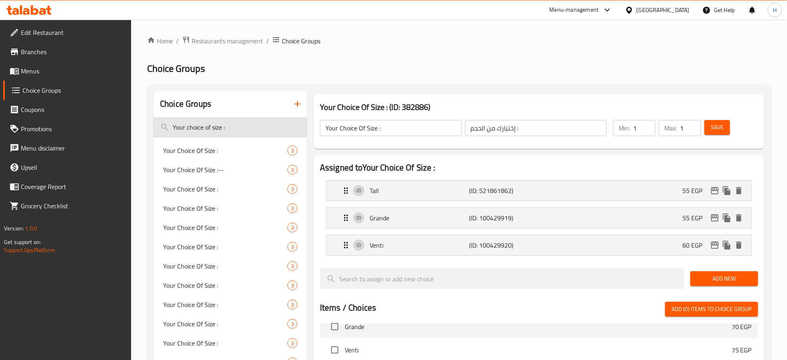
click at [227, 124] on input "Your choice of size :" at bounding box center [231, 127] width 154 height 20
paste input "y"
click at [210, 142] on div "Your Choice Of Size : 3" at bounding box center [231, 150] width 154 height 19
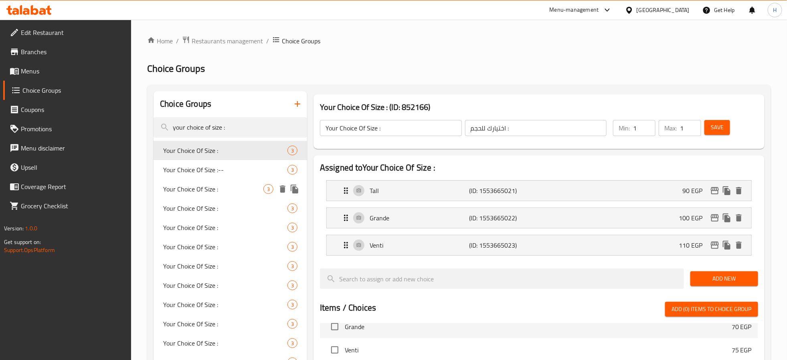
click at [213, 191] on span "Your Choice Of Size :" at bounding box center [213, 189] width 100 height 10
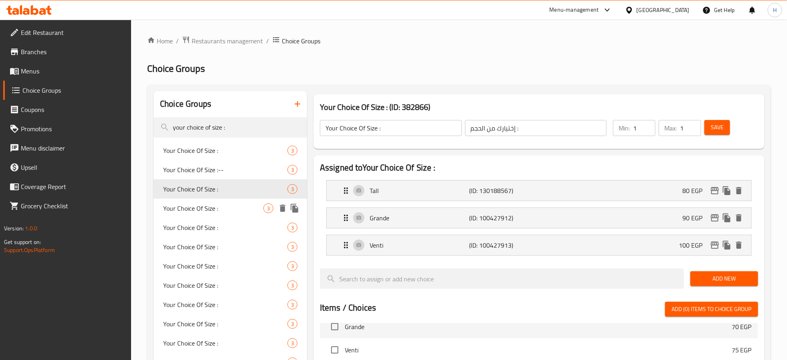
click at [210, 206] on span "Your Choice Of Size :" at bounding box center [213, 208] width 100 height 10
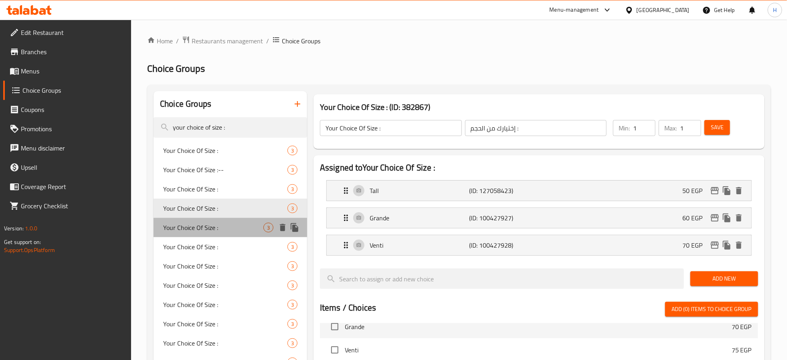
click at [211, 227] on span "Your Choice Of Size :" at bounding box center [213, 228] width 100 height 10
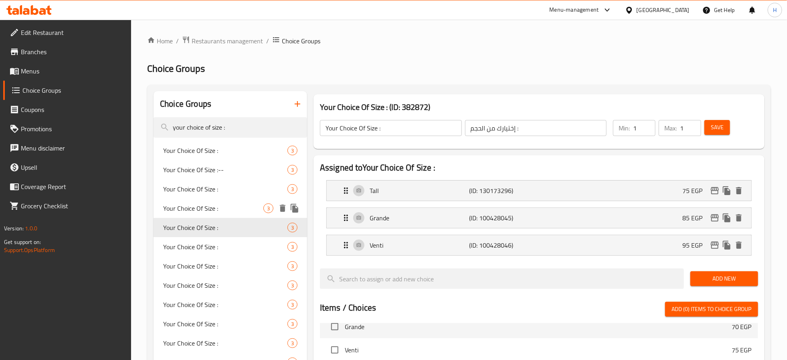
click at [215, 209] on span "Your Choice Of Size :" at bounding box center [213, 208] width 100 height 10
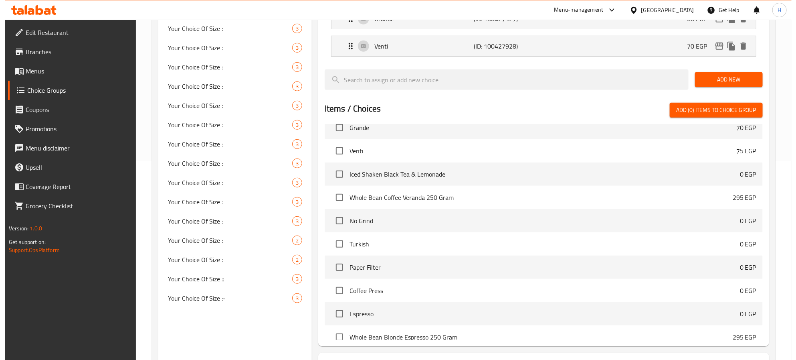
scroll to position [268, 0]
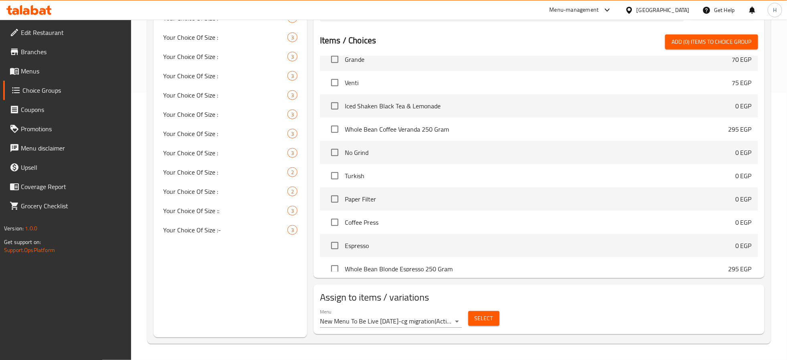
click at [480, 323] on button "Select" at bounding box center [483, 318] width 31 height 15
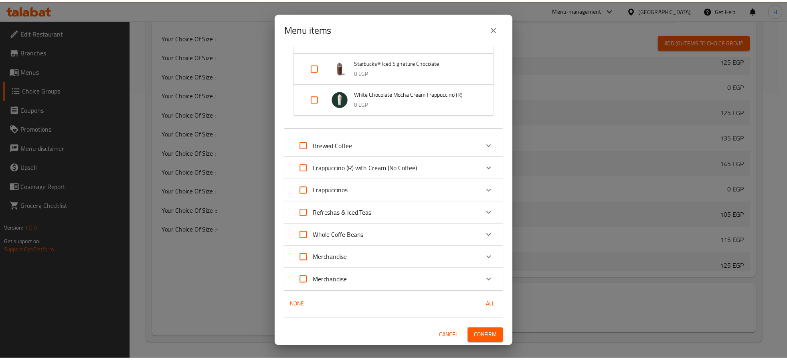
scroll to position [1482, 0]
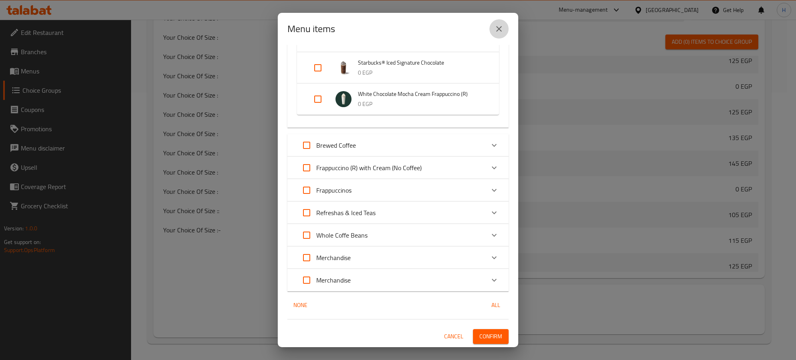
click at [498, 30] on icon "close" at bounding box center [499, 29] width 10 height 10
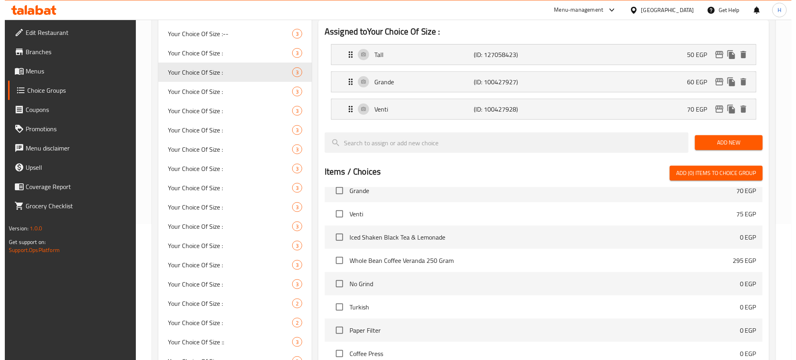
scroll to position [0, 0]
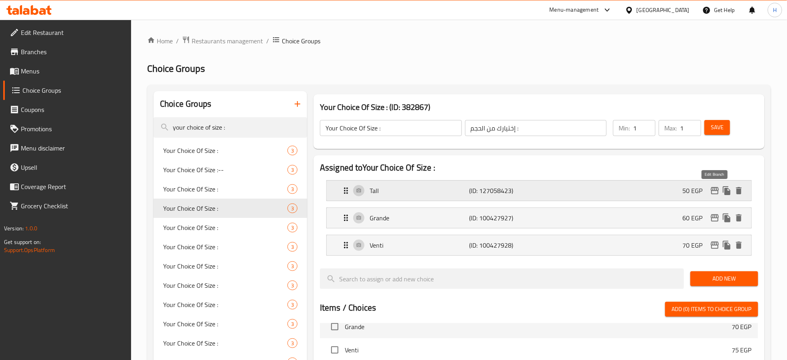
click at [714, 188] on icon "edit" at bounding box center [715, 191] width 10 height 10
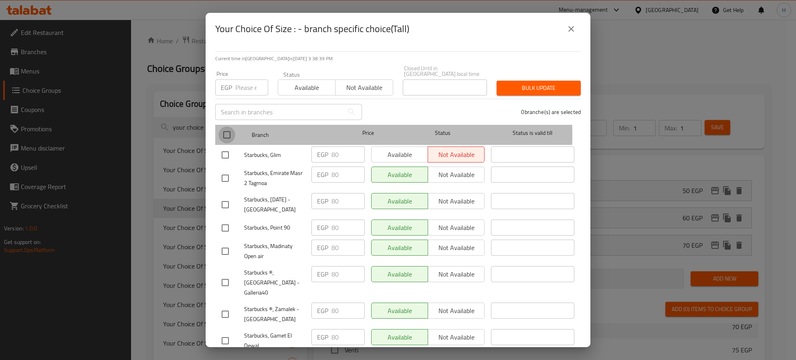
click at [223, 130] on input "checkbox" at bounding box center [227, 134] width 17 height 17
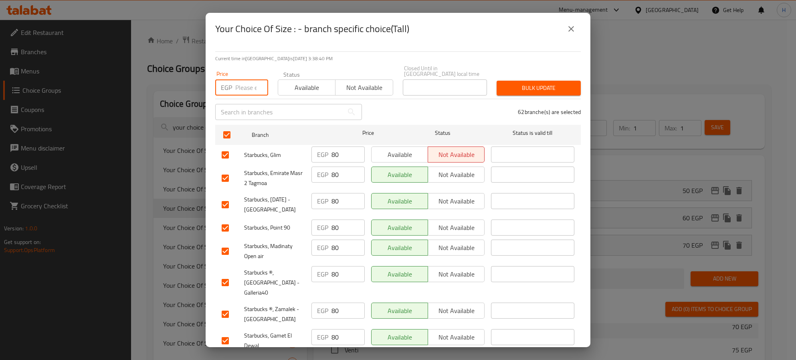
click at [243, 82] on input "number" at bounding box center [251, 87] width 33 height 16
paste input "90"
click at [538, 87] on span "Bulk update" at bounding box center [538, 88] width 71 height 10
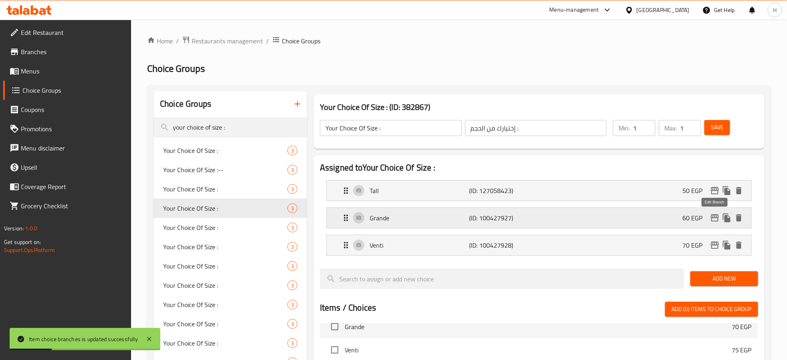
click at [717, 219] on icon "edit" at bounding box center [715, 218] width 10 height 10
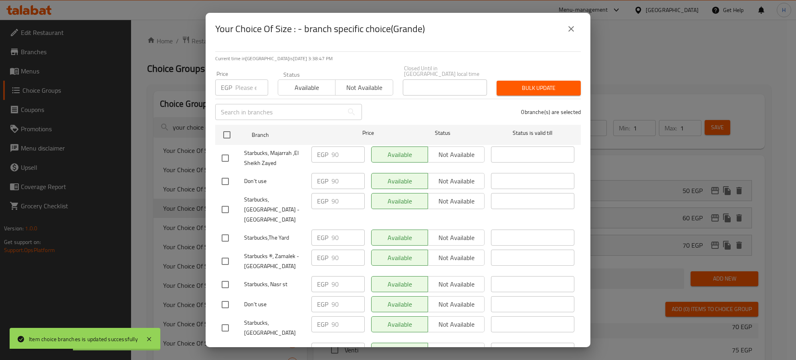
click at [238, 83] on input "number" at bounding box center [251, 87] width 33 height 16
paste input "100"
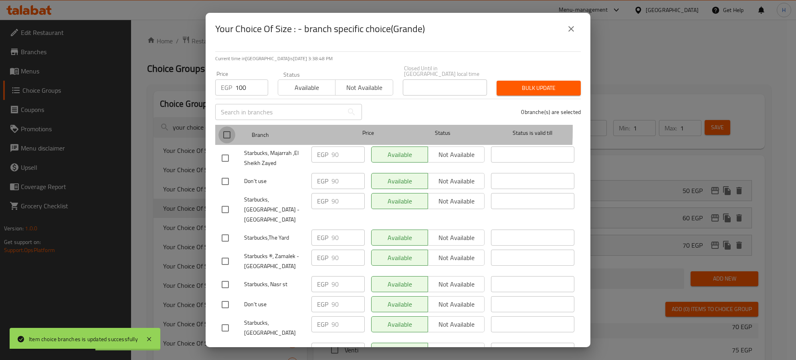
click at [230, 126] on input "checkbox" at bounding box center [227, 134] width 17 height 17
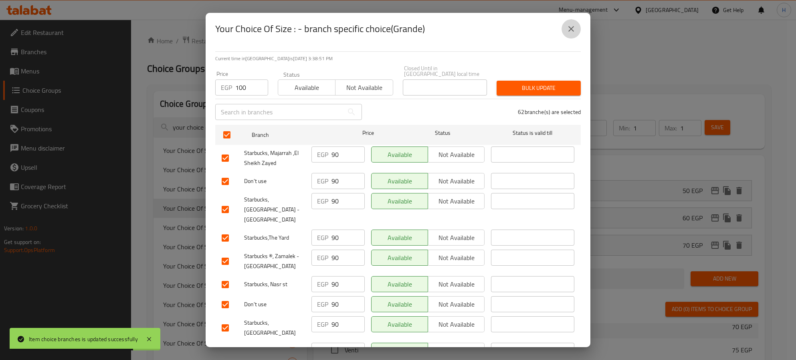
click at [572, 30] on icon "close" at bounding box center [572, 29] width 10 height 10
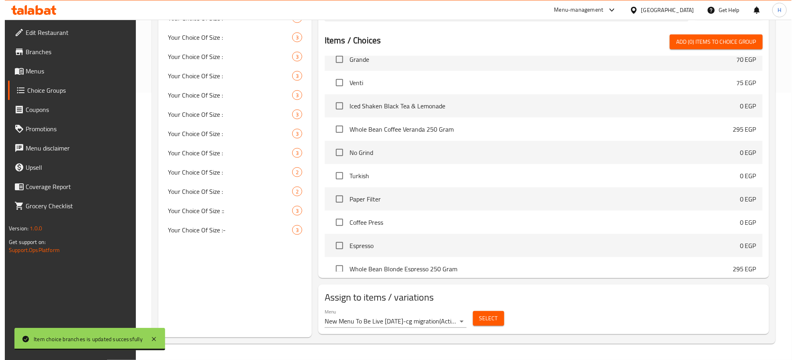
scroll to position [28, 0]
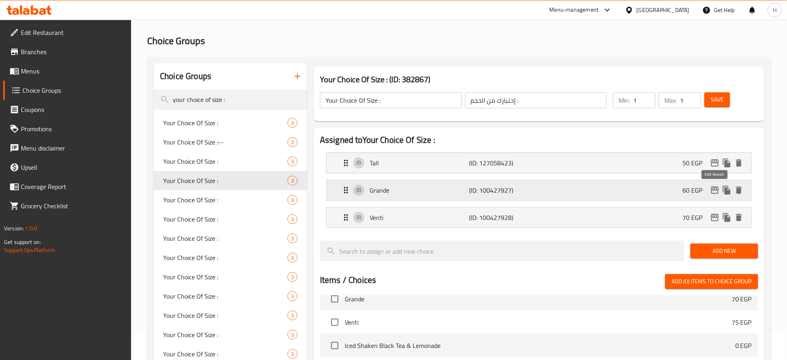
click at [716, 190] on icon "edit" at bounding box center [715, 190] width 10 height 10
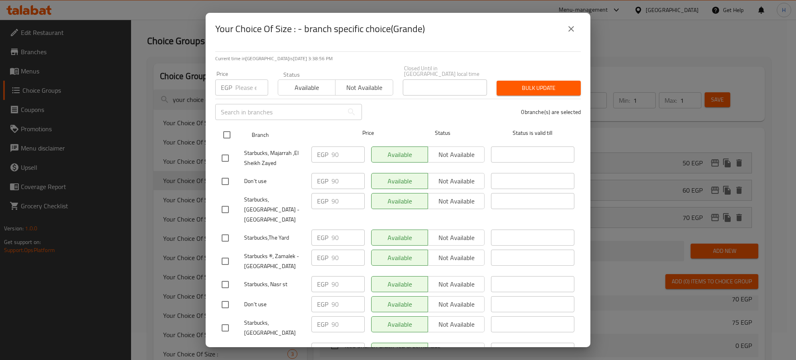
click at [227, 126] on input "checkbox" at bounding box center [227, 134] width 17 height 17
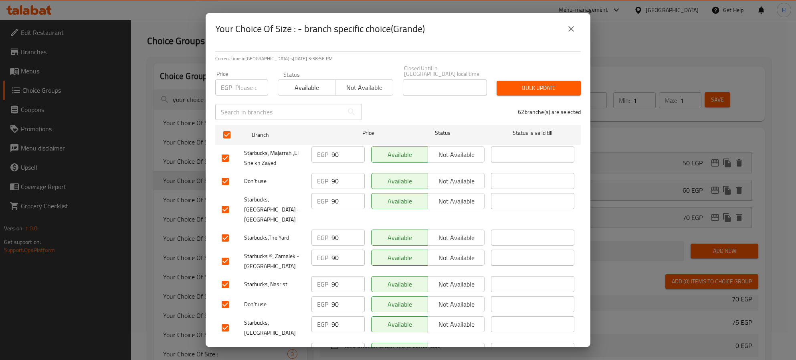
click at [244, 83] on input "number" at bounding box center [251, 87] width 33 height 16
paste input "100"
click at [514, 84] on span "Bulk update" at bounding box center [538, 88] width 71 height 10
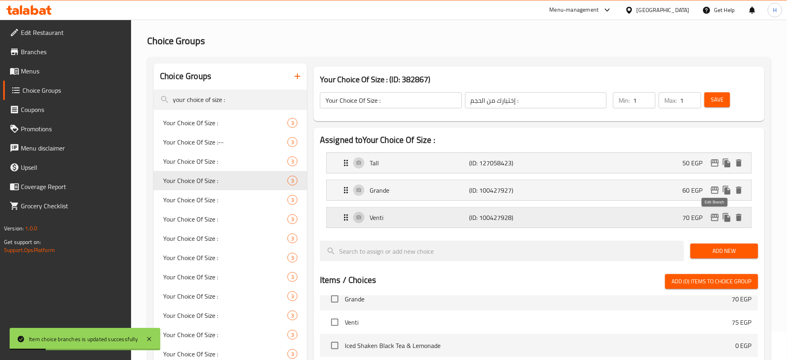
click at [716, 220] on icon "edit" at bounding box center [715, 218] width 10 height 10
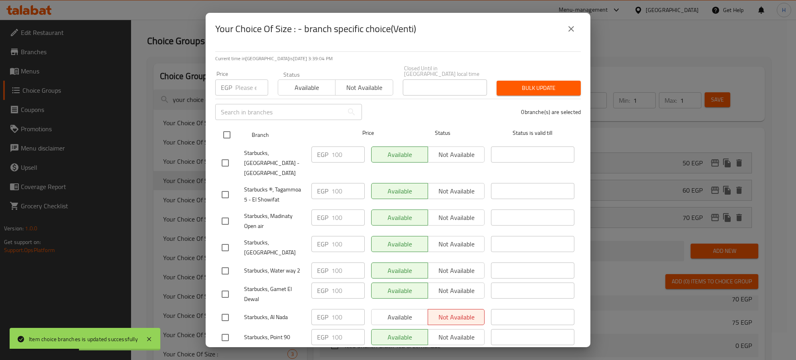
click at [227, 130] on input "checkbox" at bounding box center [227, 134] width 17 height 17
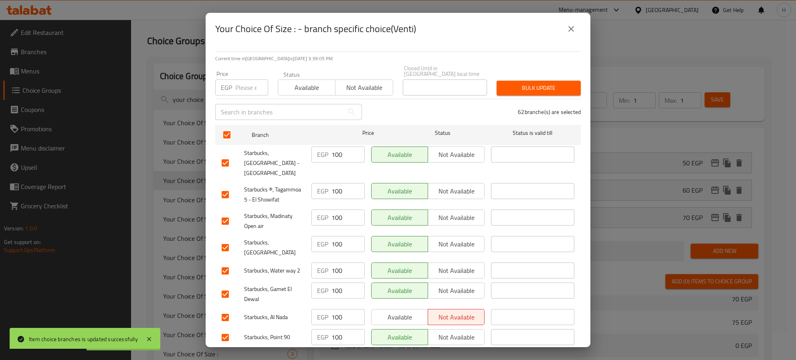
click at [244, 79] on input "number" at bounding box center [251, 87] width 33 height 16
paste input "110"
click at [527, 83] on span "Bulk update" at bounding box center [538, 88] width 71 height 10
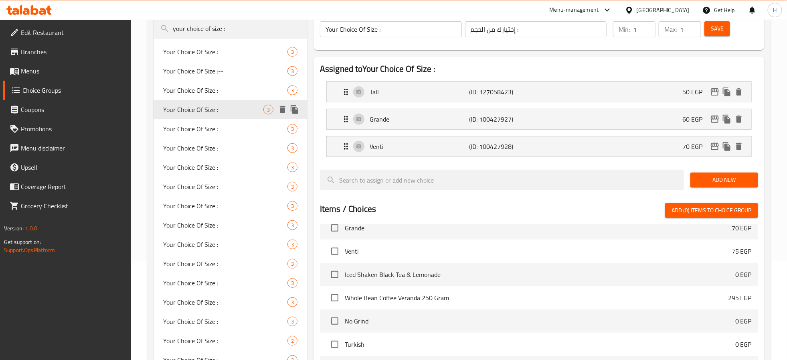
scroll to position [0, 0]
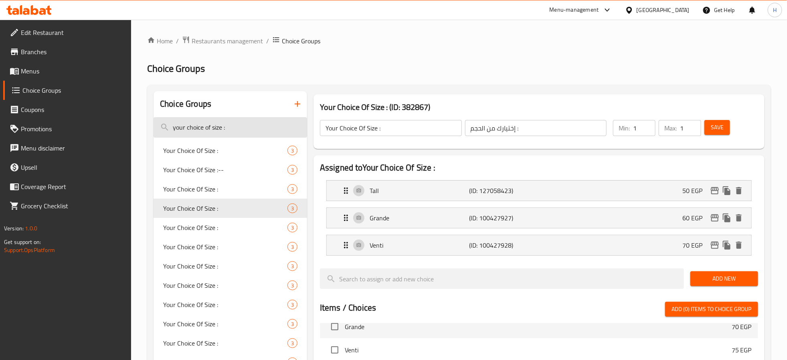
click at [225, 126] on input "your choice of size :" at bounding box center [231, 127] width 154 height 20
paste input "size choice"
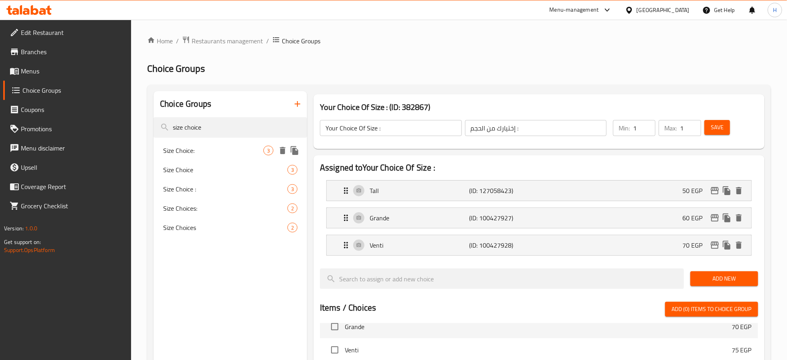
click at [243, 153] on span "Size Choice:" at bounding box center [213, 151] width 100 height 10
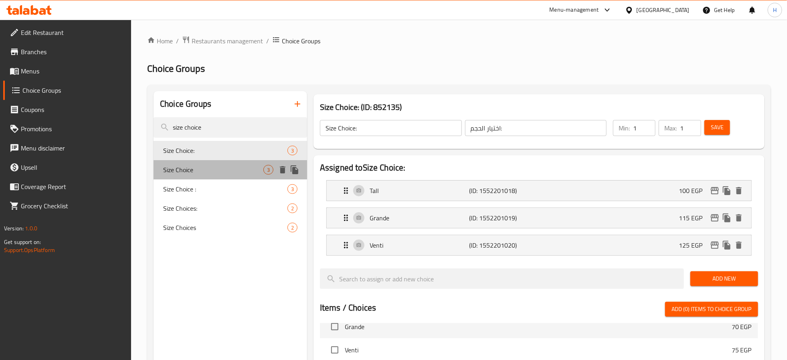
click at [198, 170] on span "Size Choice" at bounding box center [213, 170] width 100 height 10
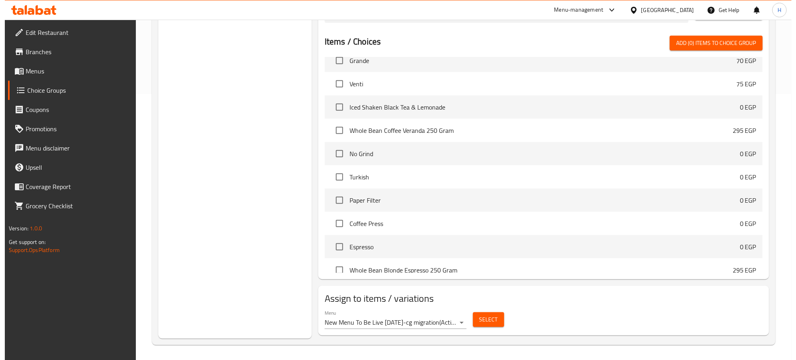
scroll to position [268, 0]
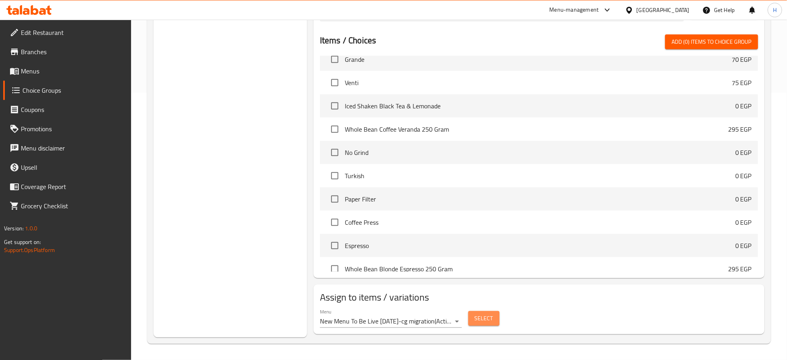
click at [484, 320] on span "Select" at bounding box center [484, 318] width 18 height 10
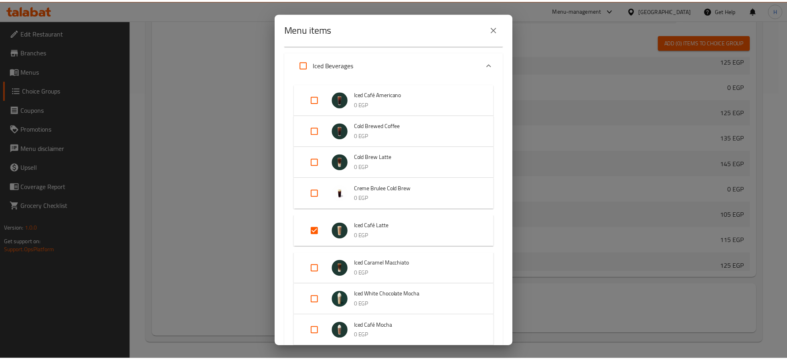
scroll to position [1022, 0]
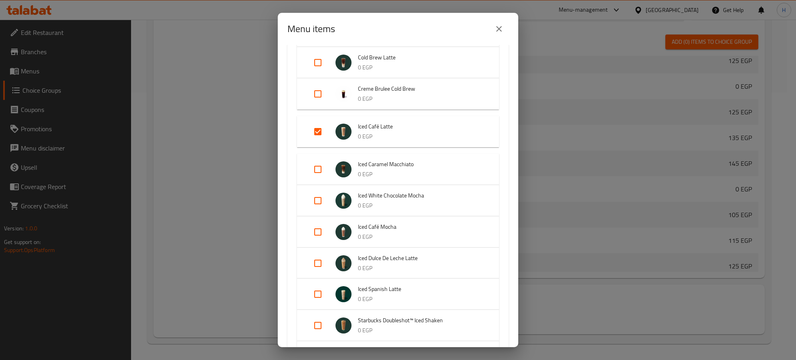
click at [497, 28] on icon "close" at bounding box center [499, 29] width 10 height 10
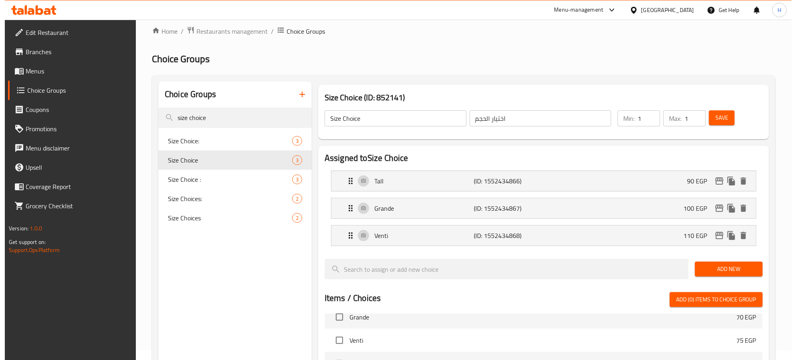
scroll to position [0, 0]
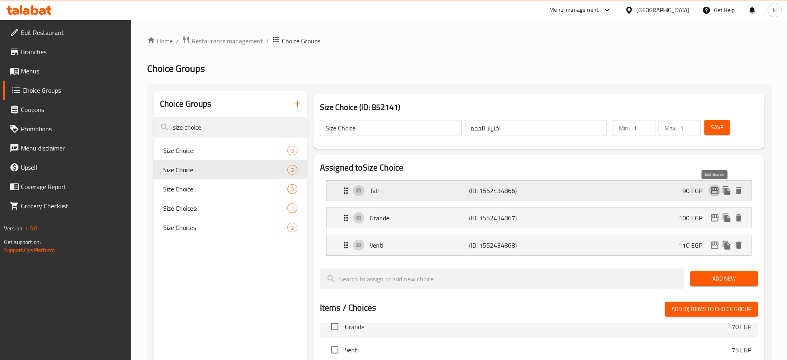
click at [713, 189] on icon "edit" at bounding box center [715, 191] width 10 height 10
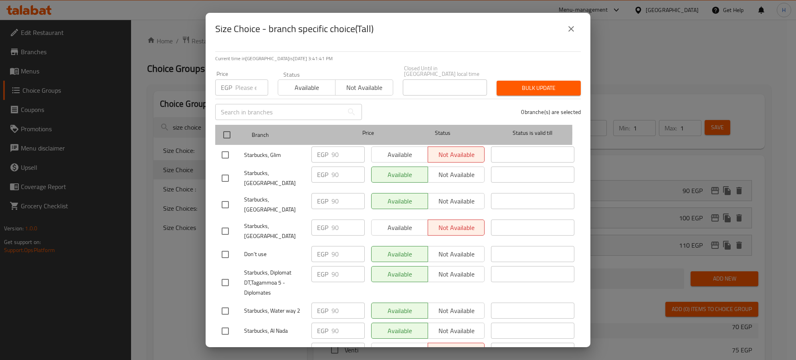
click at [218, 128] on div "Branch Price Status Status is valid till" at bounding box center [398, 135] width 366 height 20
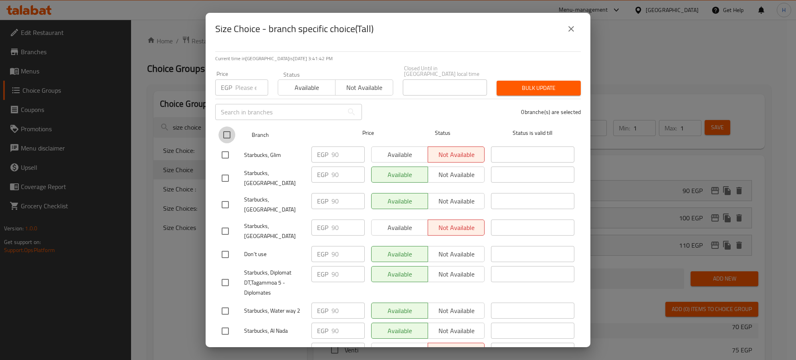
click at [225, 128] on input "checkbox" at bounding box center [227, 134] width 17 height 17
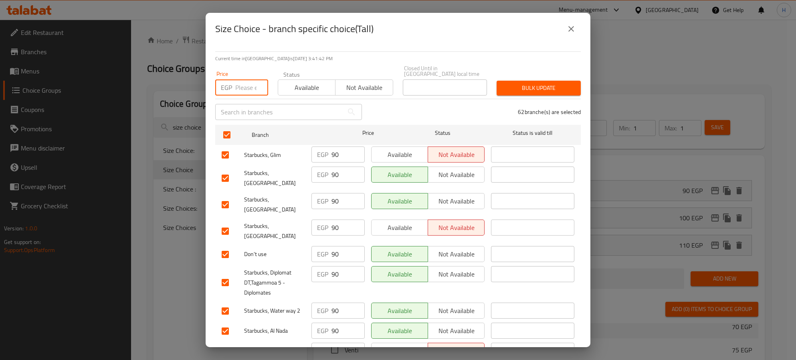
click at [248, 83] on input "number" at bounding box center [251, 87] width 33 height 16
paste input "95"
click at [549, 81] on button "Bulk update" at bounding box center [539, 88] width 84 height 15
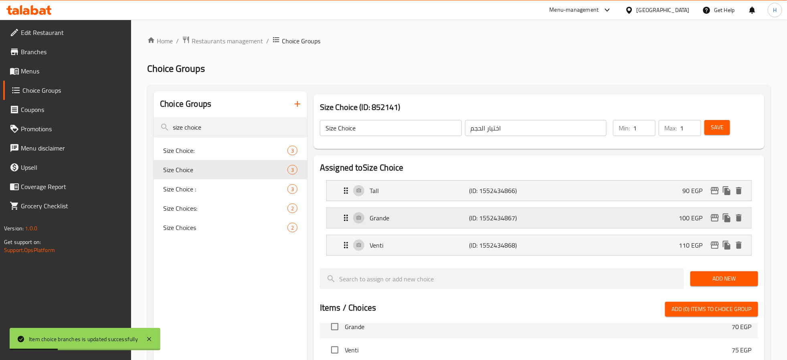
click at [716, 217] on icon "edit" at bounding box center [715, 218] width 10 height 10
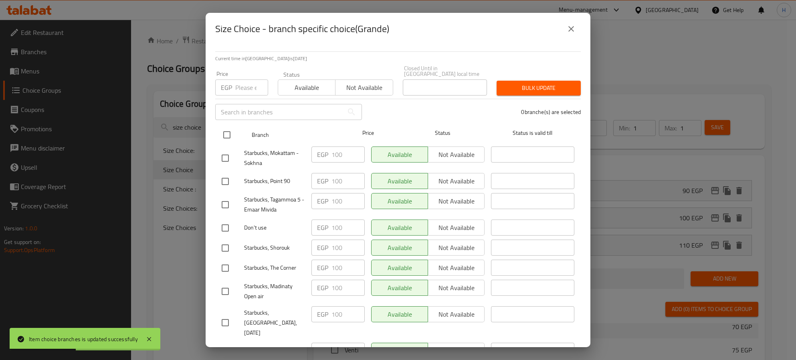
click at [227, 129] on input "checkbox" at bounding box center [227, 134] width 17 height 17
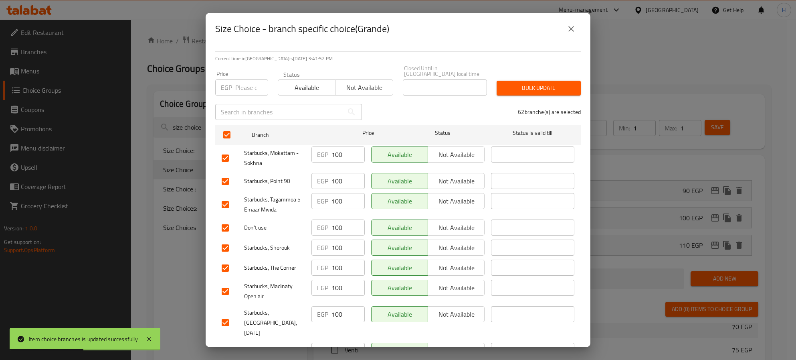
click at [247, 88] on input "number" at bounding box center [251, 87] width 33 height 16
paste input "110"
click at [509, 83] on span "Bulk update" at bounding box center [538, 88] width 71 height 10
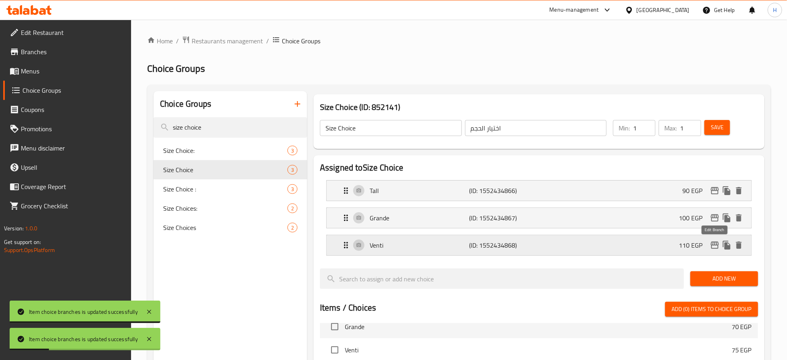
click at [713, 243] on icon "edit" at bounding box center [715, 244] width 8 height 7
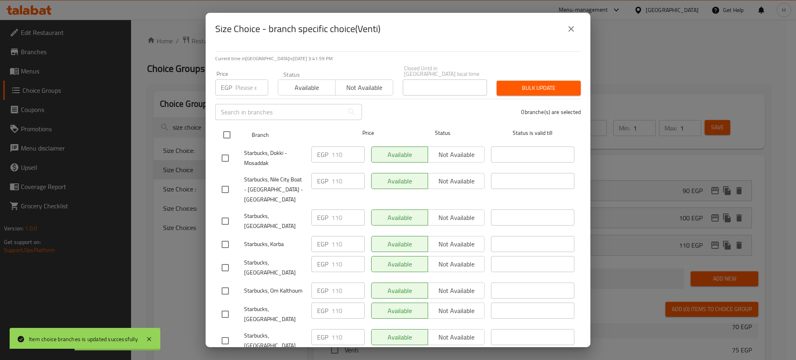
drag, startPoint x: 225, startPoint y: 126, endPoint x: 241, endPoint y: 96, distance: 33.9
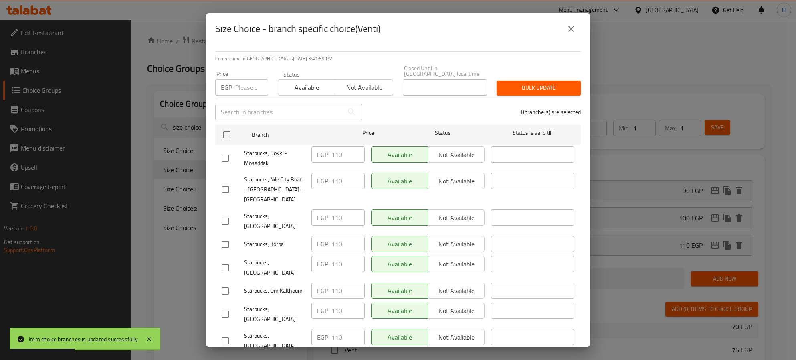
click at [227, 126] on input "checkbox" at bounding box center [227, 134] width 17 height 17
click at [238, 79] on input "number" at bounding box center [251, 87] width 33 height 16
paste input "120"
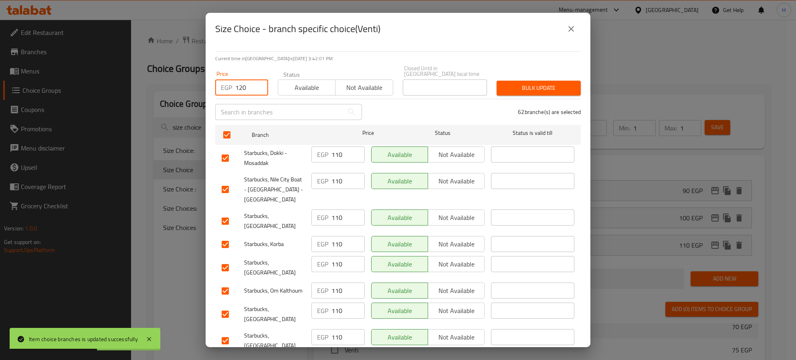
click at [534, 84] on span "Bulk update" at bounding box center [538, 88] width 71 height 10
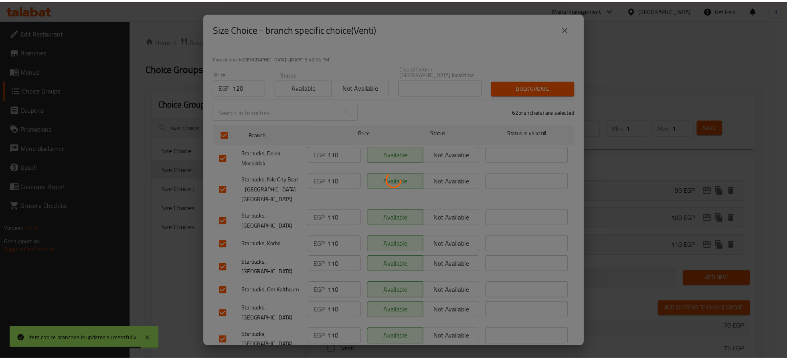
scroll to position [268, 0]
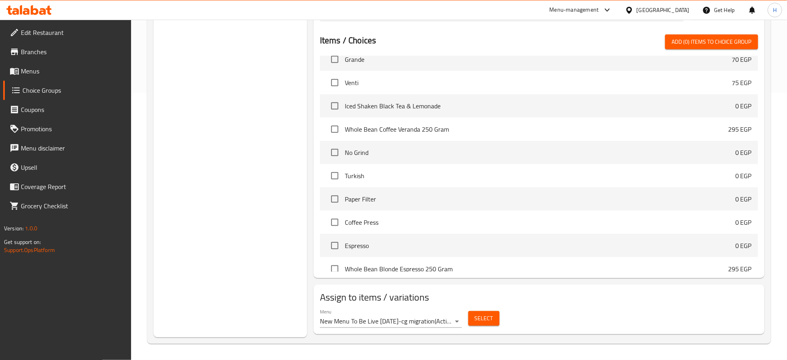
click at [34, 70] on span "Menus" at bounding box center [73, 71] width 104 height 10
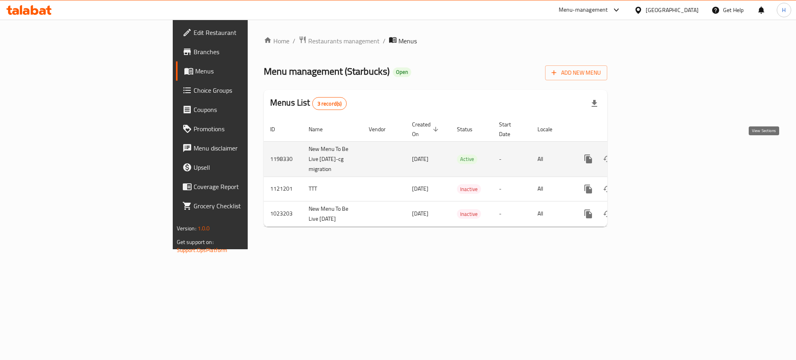
click at [651, 154] on icon "enhanced table" at bounding box center [647, 159] width 10 height 10
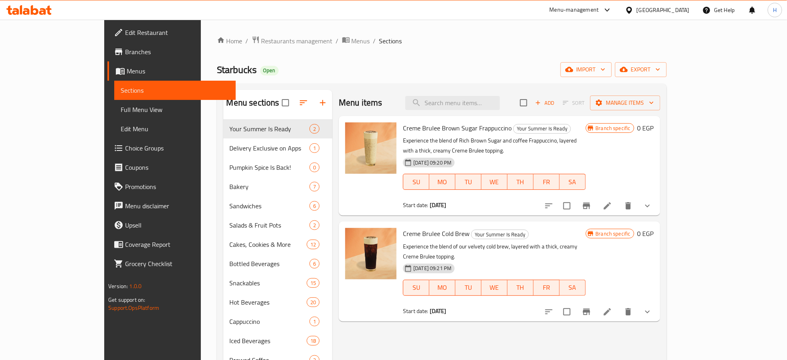
click at [121, 106] on span "Full Menu View" at bounding box center [175, 110] width 109 height 10
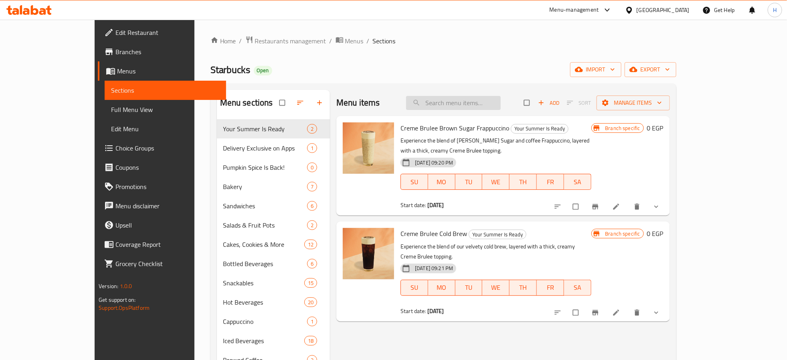
click at [474, 106] on input "search" at bounding box center [453, 103] width 95 height 14
paste input "Café Mocha"
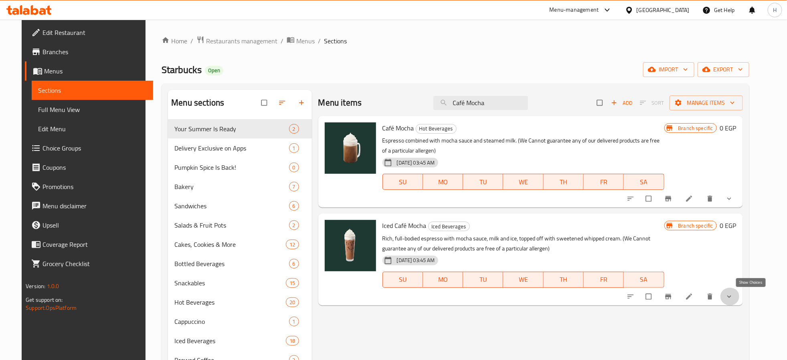
click at [733, 296] on icon "show more" at bounding box center [729, 296] width 8 height 8
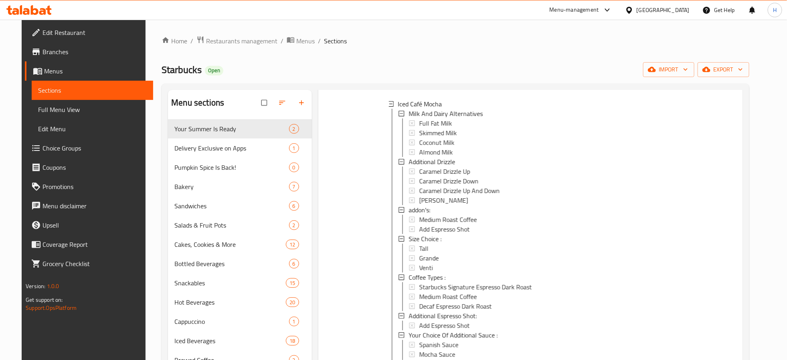
scroll to position [241, 0]
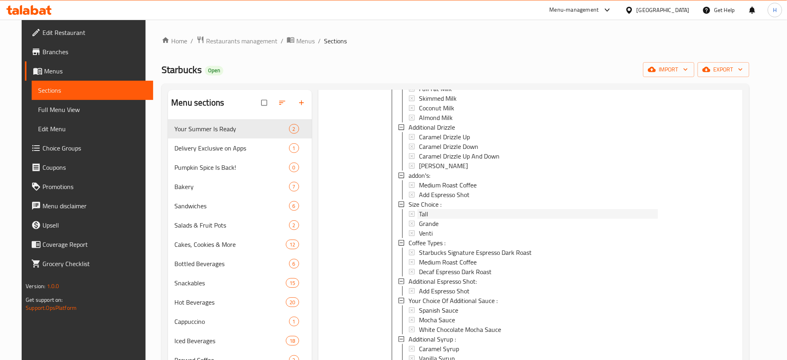
click at [489, 213] on div "Tall" at bounding box center [538, 214] width 239 height 10
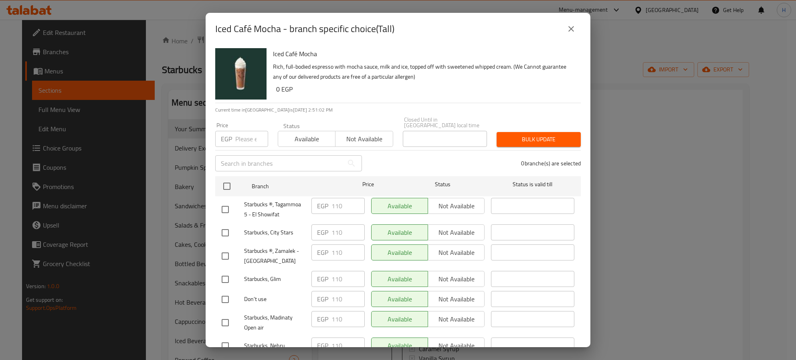
click at [575, 29] on icon "close" at bounding box center [572, 29] width 10 height 10
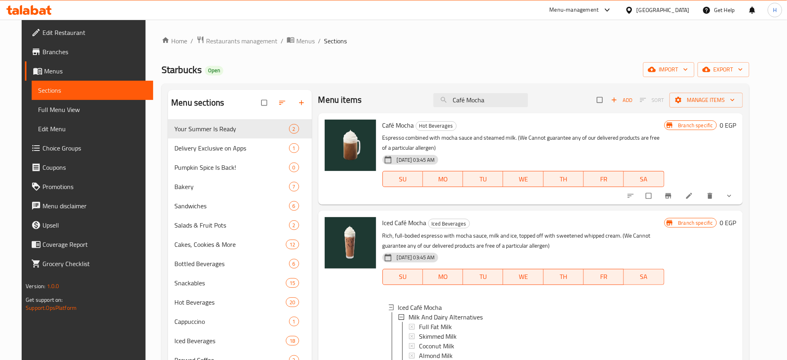
scroll to position [0, 0]
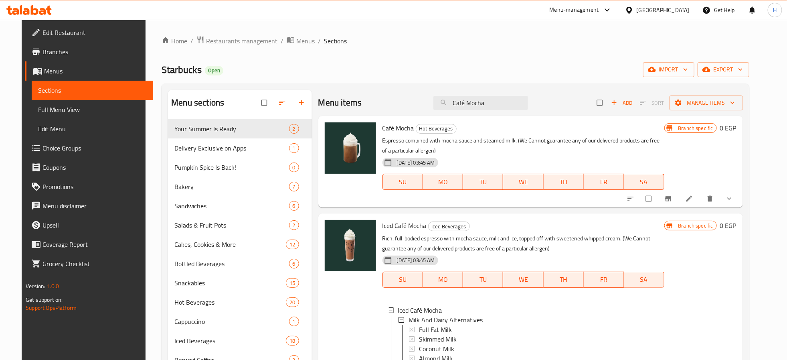
click at [505, 95] on div "Menu items Café Mocha Add Sort Manage items" at bounding box center [530, 103] width 425 height 26
click at [503, 105] on input "Café Mocha" at bounding box center [480, 103] width 95 height 14
paste input "old Brew"
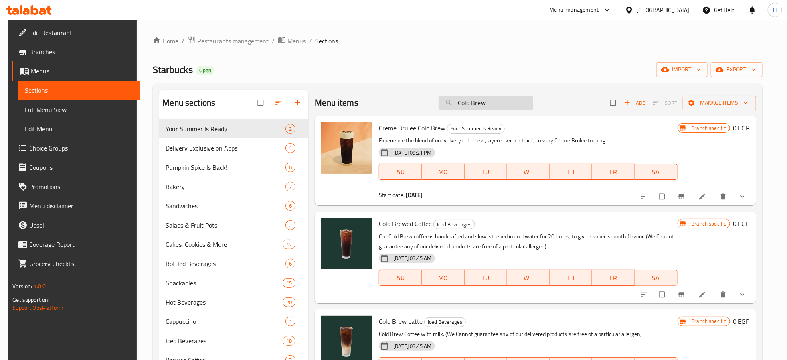
click at [490, 109] on input "Cold Brew" at bounding box center [486, 103] width 95 height 14
paste input "Coffee"
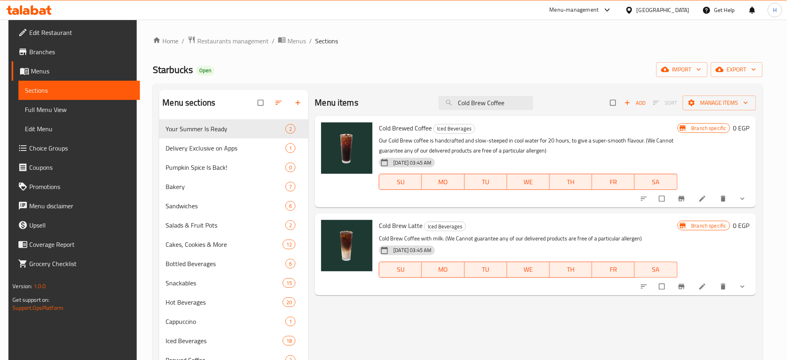
type input "Cold Brew Coffee"
click at [753, 196] on button "show more" at bounding box center [743, 199] width 19 height 18
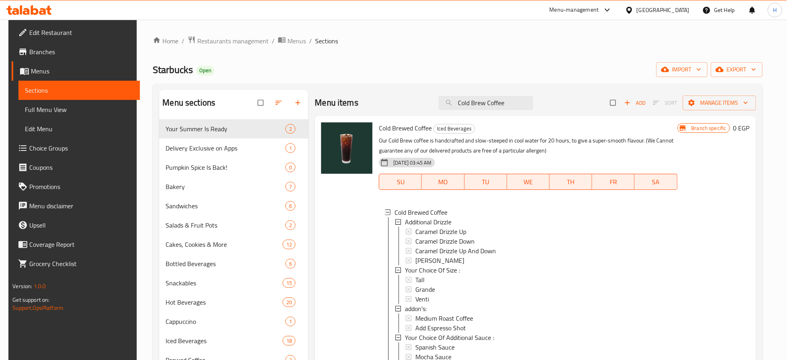
click at [694, 251] on div "Branch specific 0 EGP" at bounding box center [714, 317] width 72 height 390
click at [396, 128] on span "Cold Brewed Coffee" at bounding box center [405, 128] width 53 height 12
copy h6 "Cold Brewed Coffee"
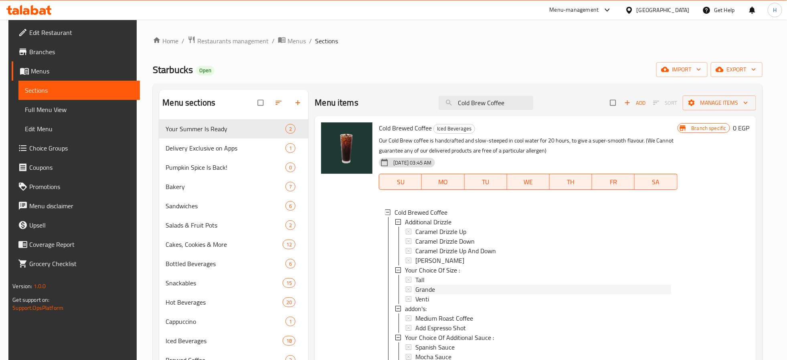
click at [429, 290] on span "Grande" at bounding box center [425, 289] width 20 height 10
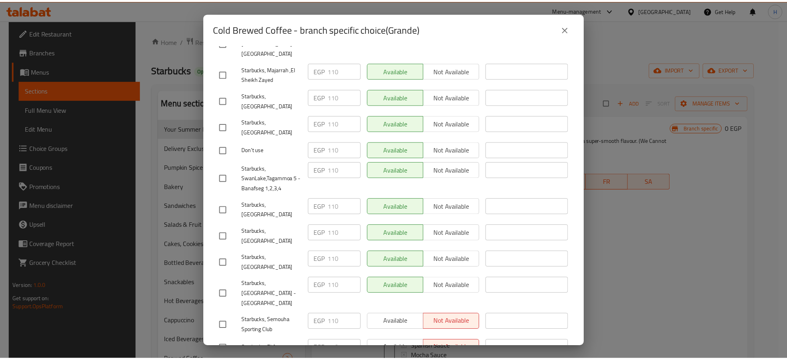
scroll to position [1366, 0]
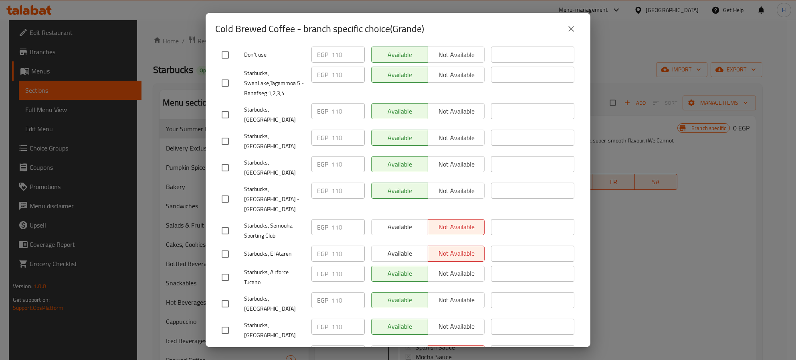
click at [575, 30] on icon "close" at bounding box center [572, 29] width 10 height 10
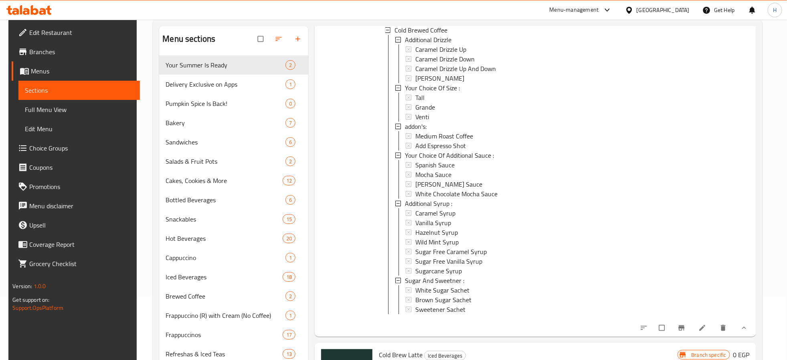
scroll to position [151, 0]
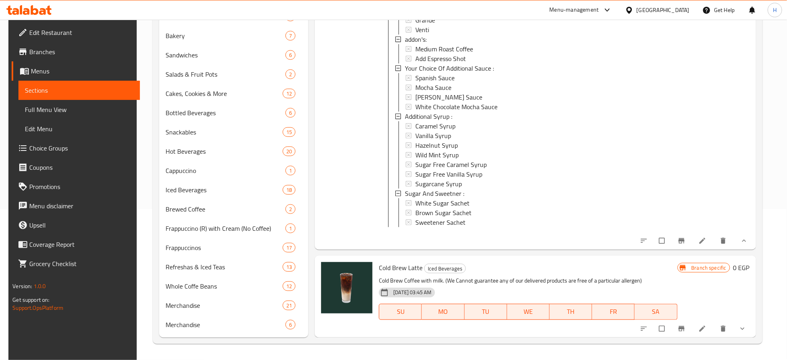
click at [356, 203] on div at bounding box center [347, 48] width 58 height 396
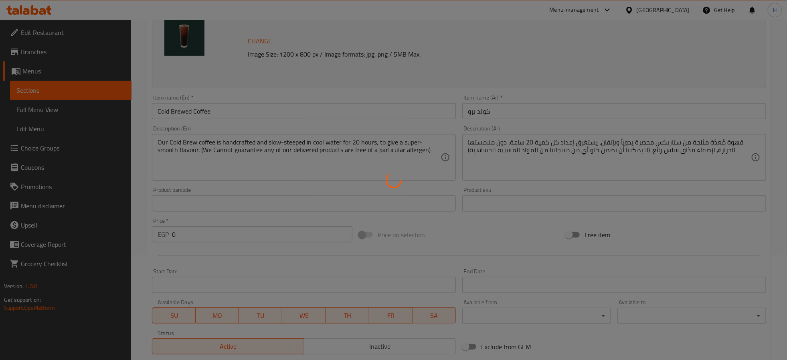
type input "إضافة دريزل"
type input "0"
type input "5"
type input "إختيارك من الحجم :"
type input "1"
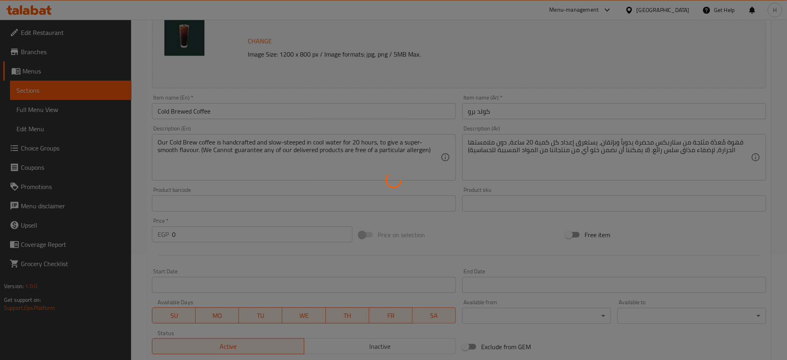
type input "1"
type input "إضافات:"
type input "0"
type input "2"
type input "اختيارك من الصوص الإضافى :"
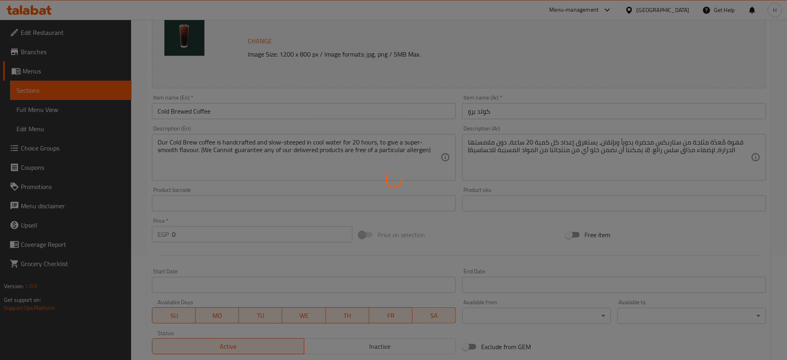
type input "0"
type input "4"
type input "شراب إضافي :"
type input "0"
type input "7"
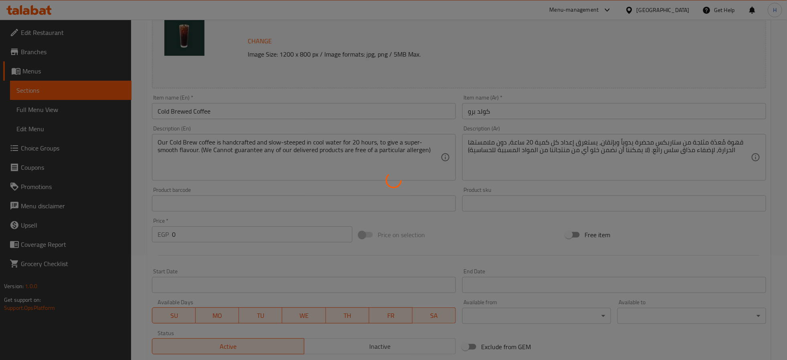
type input "السكر و المحليات :"
type input "0"
type input "3"
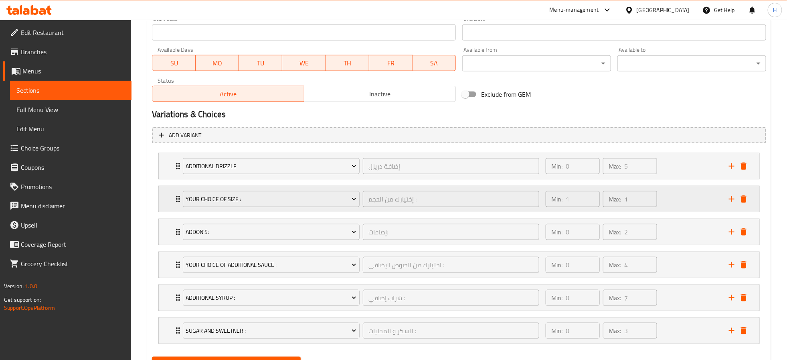
scroll to position [361, 0]
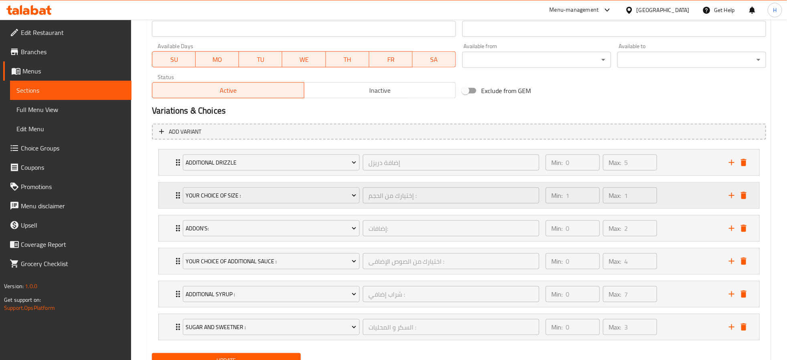
click at [175, 196] on icon "Expand" at bounding box center [178, 195] width 10 height 10
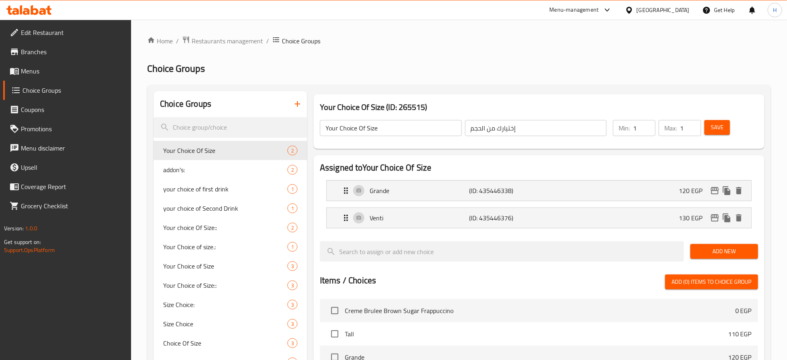
click at [234, 130] on input "search" at bounding box center [231, 127] width 154 height 20
paste input "Your Choice Of Size"
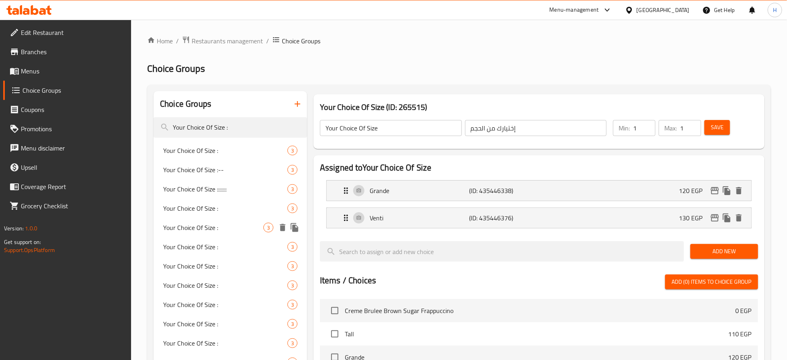
type input "Your Choice Of Size :"
click at [219, 228] on span "Your Choice Of Size :" at bounding box center [213, 228] width 100 height 10
type input "Your Choice Of Size :"
type input "إختيارك من الحجم :"
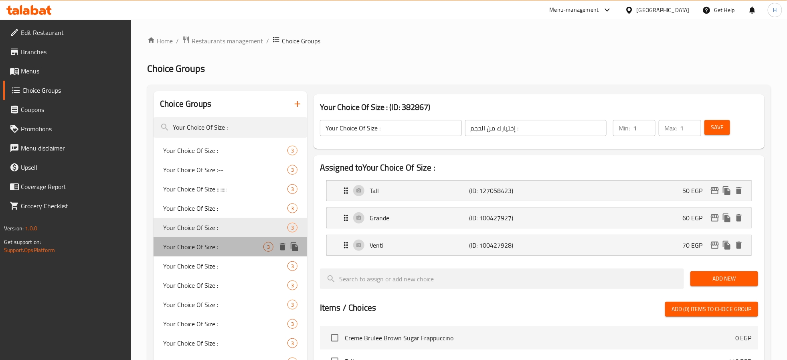
click at [223, 247] on span "Your Choice Of Size :" at bounding box center [213, 247] width 100 height 10
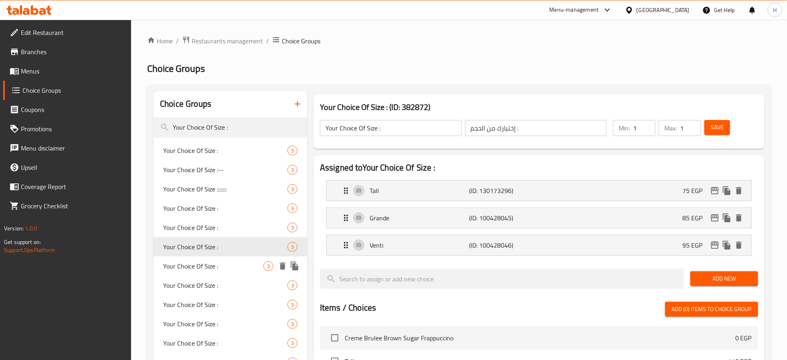
click at [219, 266] on span "Your Choice Of Size :" at bounding box center [213, 266] width 100 height 10
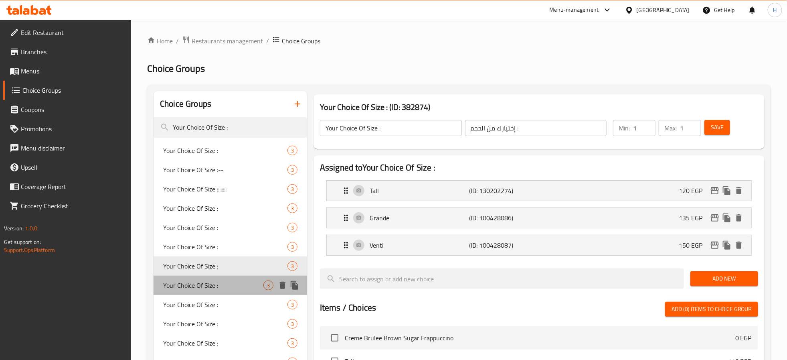
click at [219, 284] on span "Your Choice Of Size :" at bounding box center [213, 285] width 100 height 10
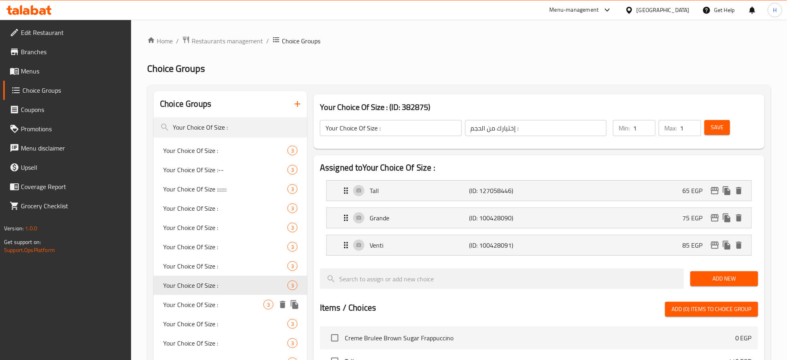
click at [213, 300] on span "Your Choice Of Size :" at bounding box center [213, 305] width 100 height 10
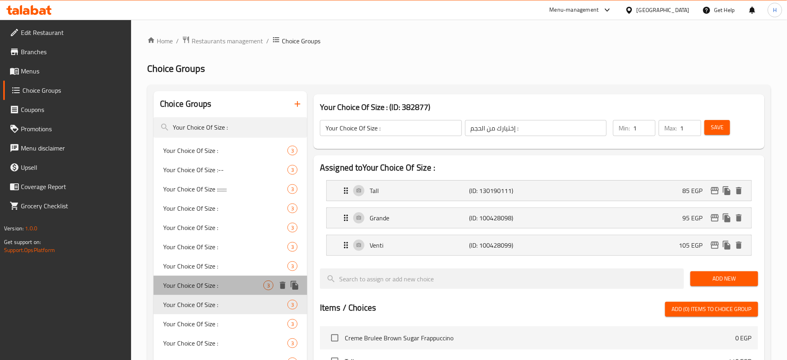
click at [217, 284] on span "Your Choice Of Size :" at bounding box center [213, 285] width 100 height 10
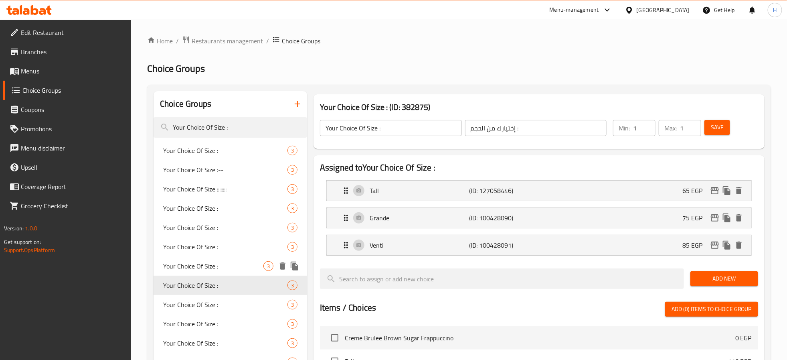
click at [223, 268] on span "Your Choice Of Size :" at bounding box center [213, 266] width 100 height 10
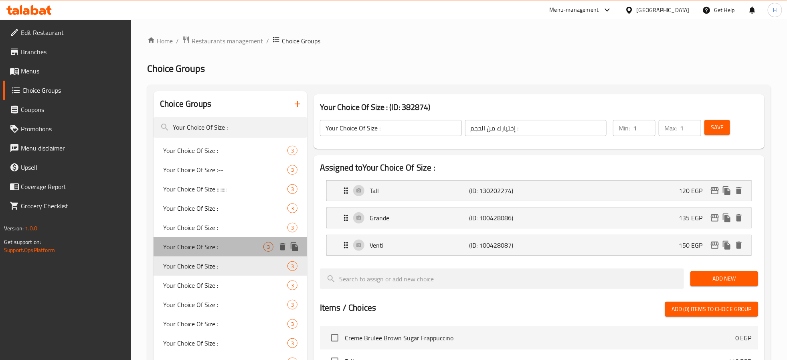
click at [228, 242] on span "Your Choice Of Size :" at bounding box center [213, 247] width 100 height 10
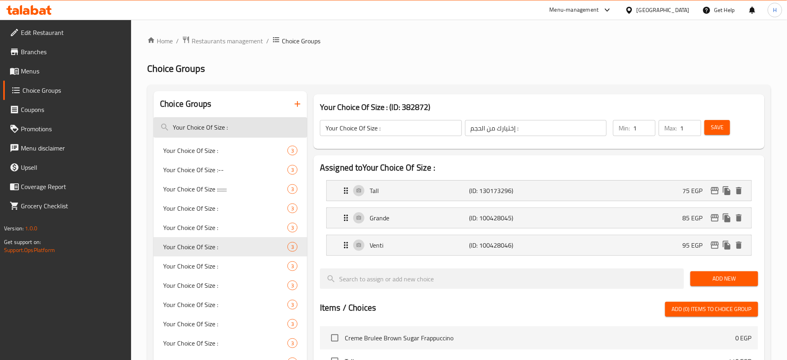
click at [211, 131] on input "Your Choice Of Size :" at bounding box center [231, 127] width 154 height 20
paste input ":::::::"
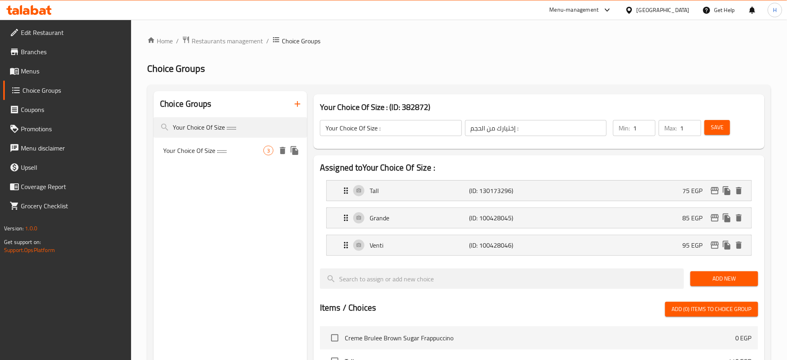
type input "Your Choice Of Size ::::::::"
click at [217, 148] on span "Your Choice Of Size ::::::::" at bounding box center [213, 151] width 100 height 10
type input "Your Choice Of Size ::::::::"
type input "إختيارك من الحجم:"
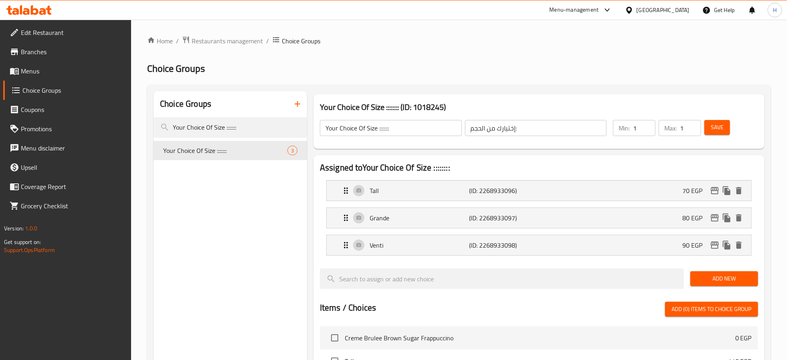
scroll to position [268, 0]
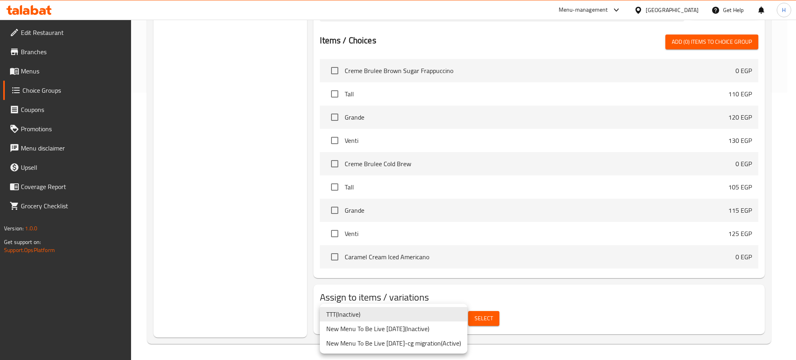
click at [425, 347] on li "New Menu To Be Live 14/3/2023-cg migration ( Active )" at bounding box center [394, 343] width 148 height 14
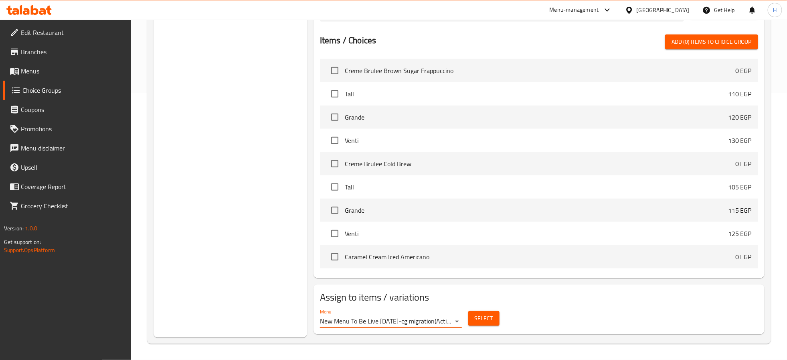
click at [493, 320] on button "Select" at bounding box center [483, 318] width 31 height 15
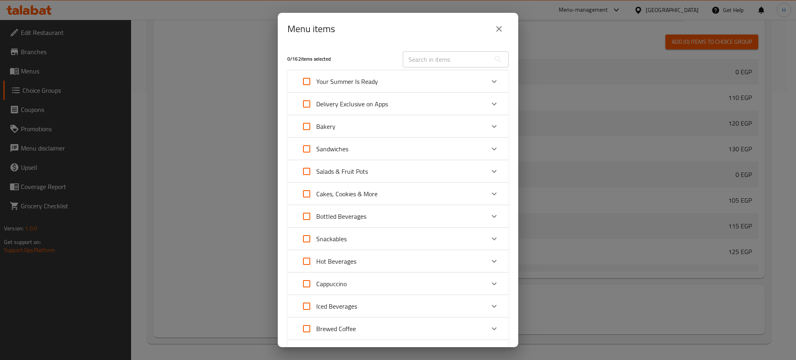
click at [437, 57] on input "text" at bounding box center [446, 59] width 87 height 16
paste input "Cold Brewed Coffee"
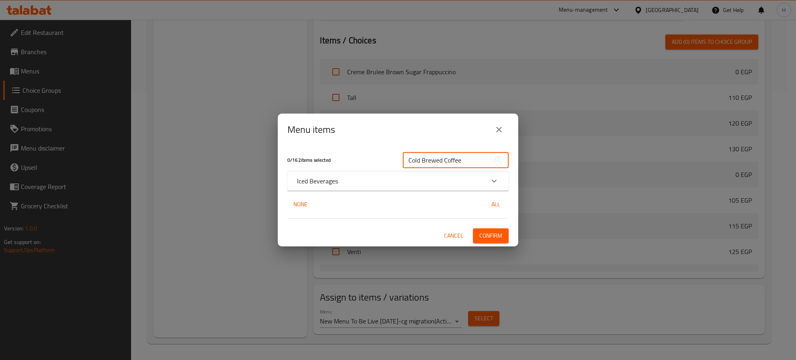
type input "Cold Brewed Coffee"
click at [419, 178] on div "Iced Beverages" at bounding box center [391, 181] width 188 height 10
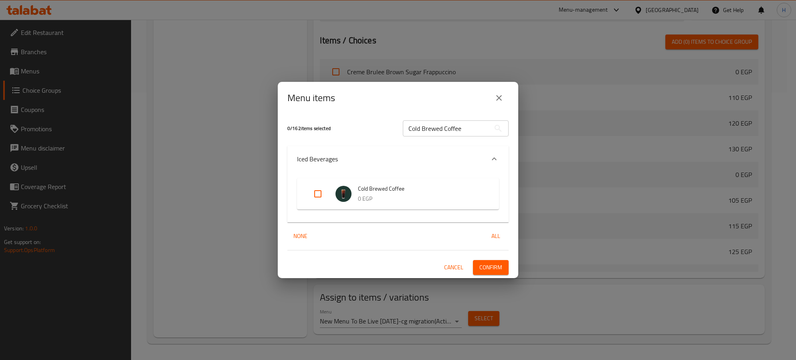
click at [315, 195] on input "Expand" at bounding box center [317, 193] width 19 height 19
checkbox input "true"
click at [488, 270] on span "Confirm" at bounding box center [491, 267] width 23 height 10
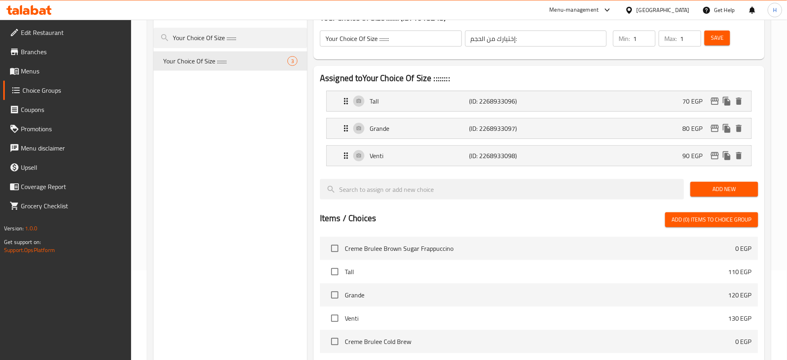
scroll to position [0, 0]
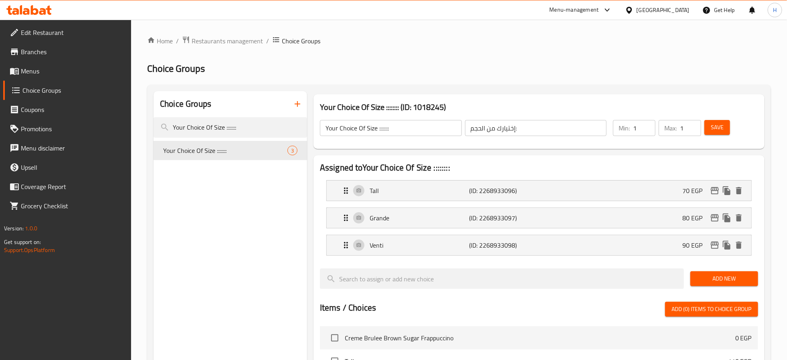
click at [393, 128] on input "Your Choice Of Size ::::::::" at bounding box center [391, 128] width 142 height 16
type input "Your Choice Of Size :"
click at [721, 129] on span "Save" at bounding box center [717, 127] width 13 height 10
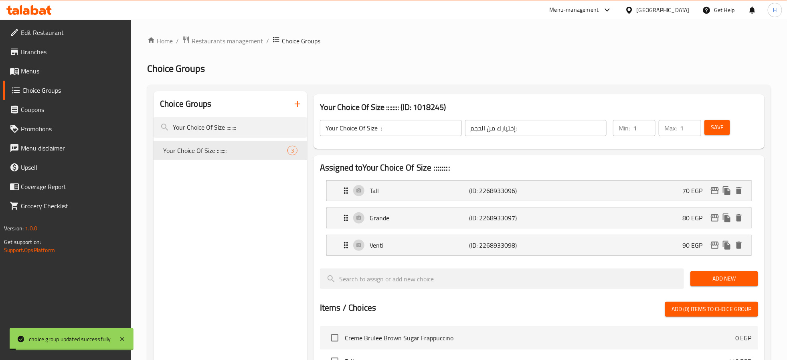
click at [571, 72] on h2 "Choice Groups" at bounding box center [459, 68] width 624 height 13
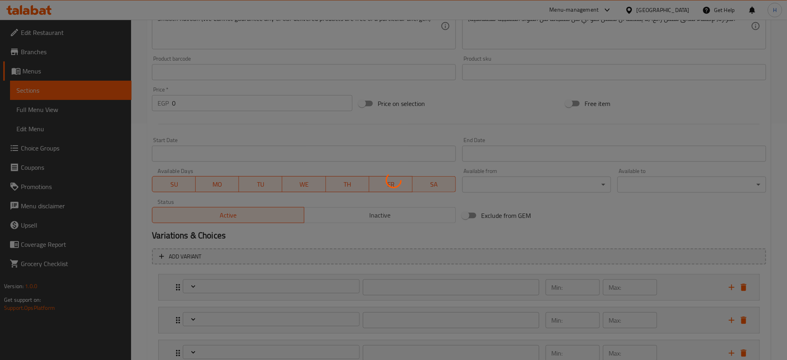
scroll to position [241, 0]
type input "إضافة دريزل"
type input "0"
type input "5"
type input "إختيارك من الحجم :"
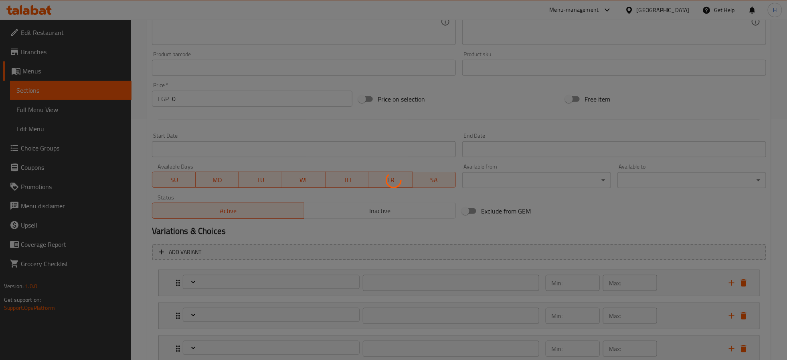
type input "1"
type input "إضافات:"
type input "0"
type input "2"
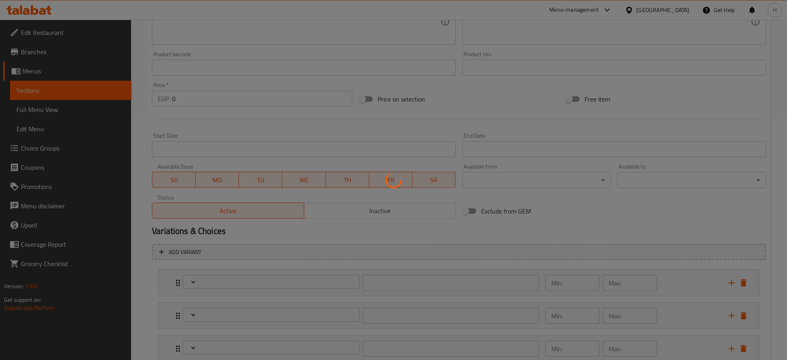
type input "اختيارك من الصوص الإضافى :"
type input "0"
type input "4"
type input "شراب إضافي :"
type input "0"
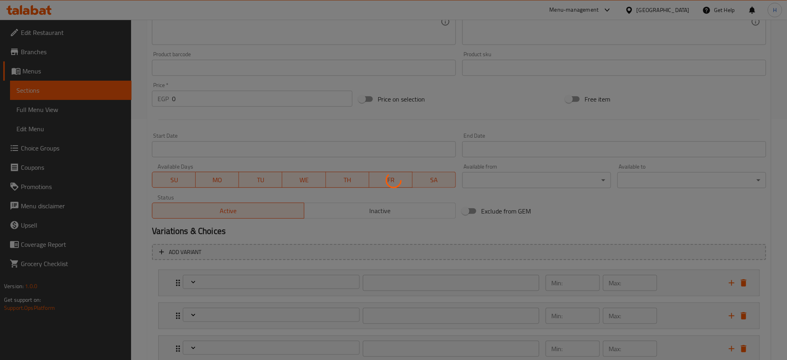
type input "7"
type input "السكر و المحليات :"
type input "0"
type input "3"
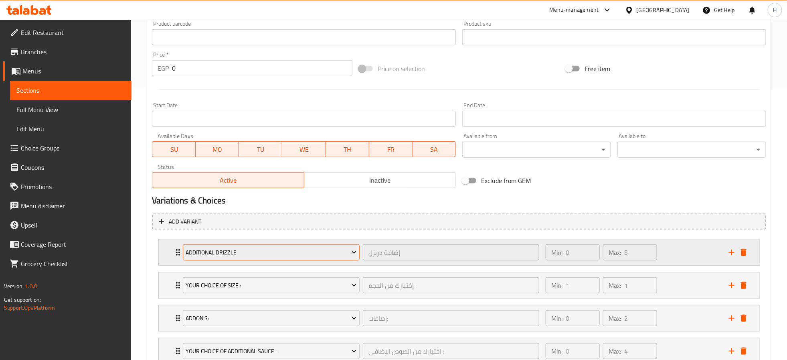
scroll to position [301, 0]
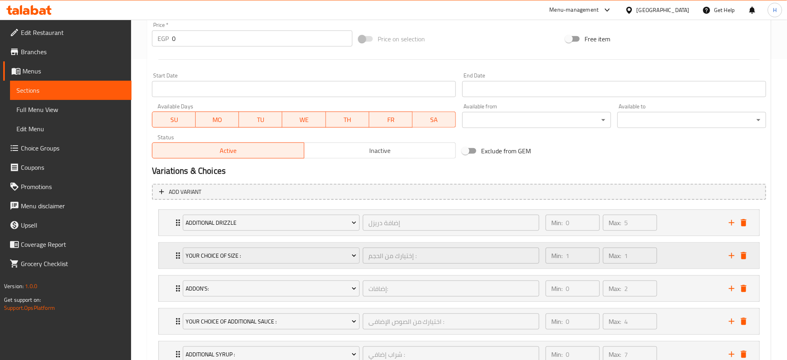
click at [174, 258] on icon "Expand" at bounding box center [178, 256] width 10 height 10
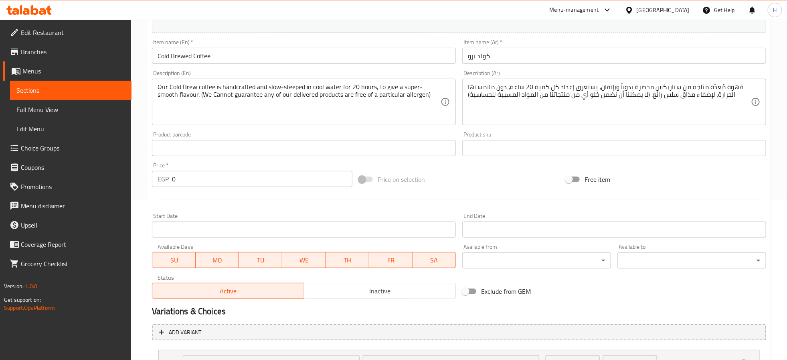
scroll to position [0, 0]
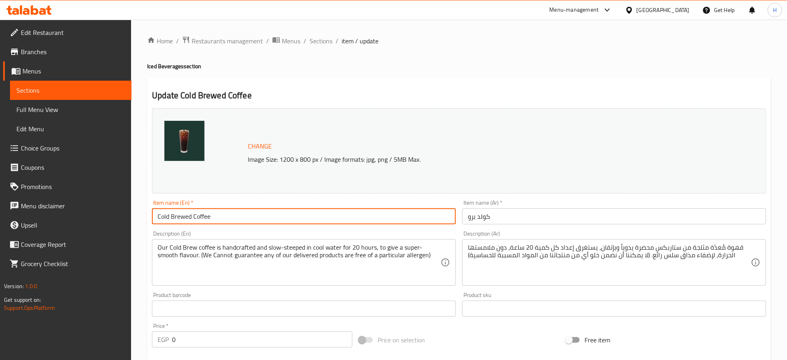
drag, startPoint x: 269, startPoint y: 219, endPoint x: 160, endPoint y: 204, distance: 110.1
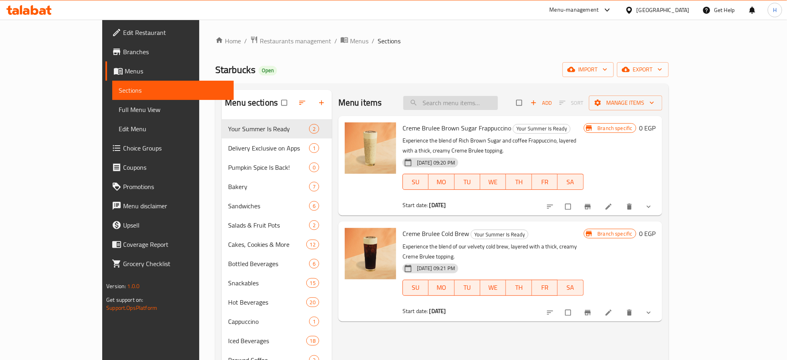
click at [498, 105] on input "search" at bounding box center [450, 103] width 95 height 14
paste input "Cold Brewed Coffee"
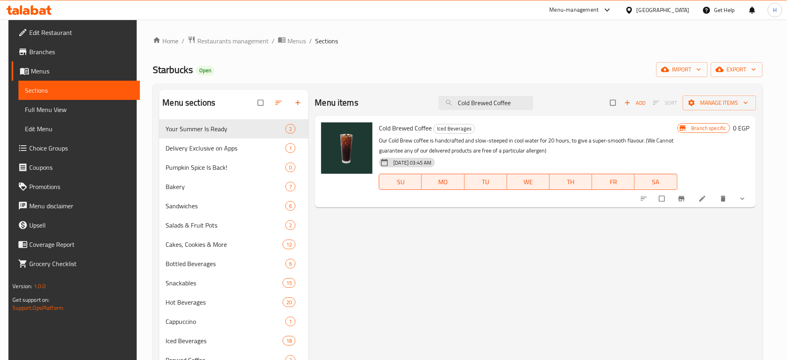
type input "Cold Brewed Coffee"
click at [750, 203] on button "show more" at bounding box center [743, 199] width 19 height 18
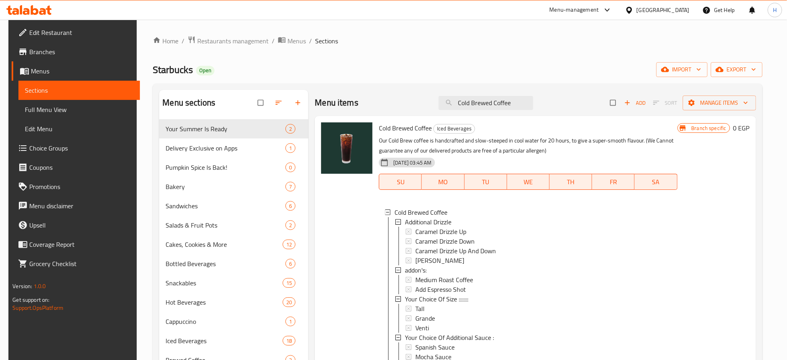
scroll to position [1, 0]
click at [419, 308] on span "Tall" at bounding box center [419, 307] width 9 height 10
click at [419, 328] on span "Venti" at bounding box center [422, 327] width 14 height 10
click at [420, 314] on span "Grande" at bounding box center [425, 317] width 20 height 10
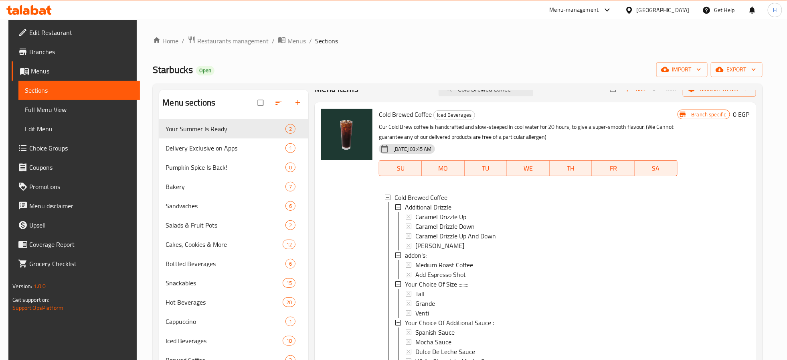
scroll to position [0, 0]
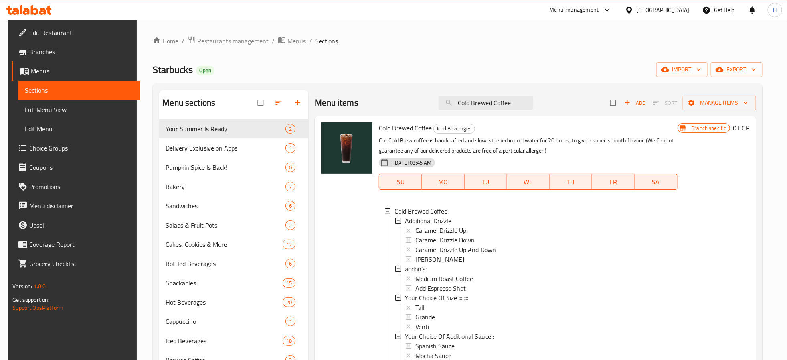
click at [421, 316] on span "Grande" at bounding box center [425, 317] width 20 height 10
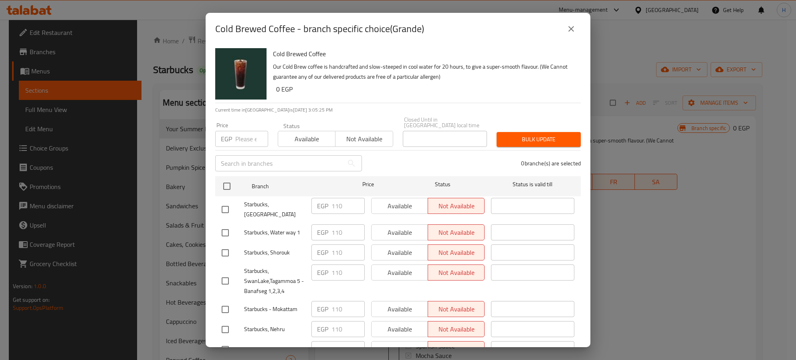
click at [567, 30] on icon "close" at bounding box center [572, 29] width 10 height 10
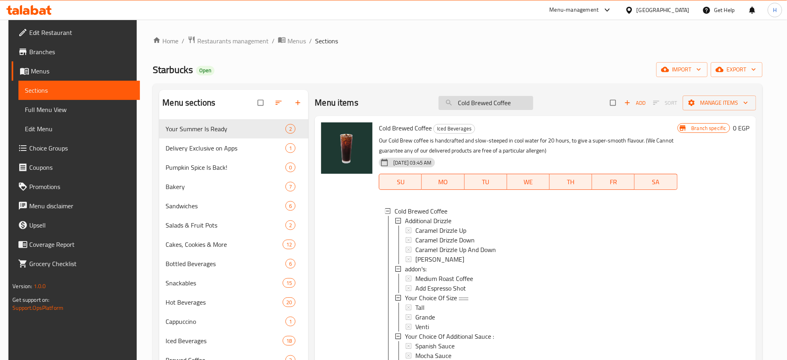
click at [492, 105] on input "Cold Brewed Coffee" at bounding box center [486, 103] width 95 height 14
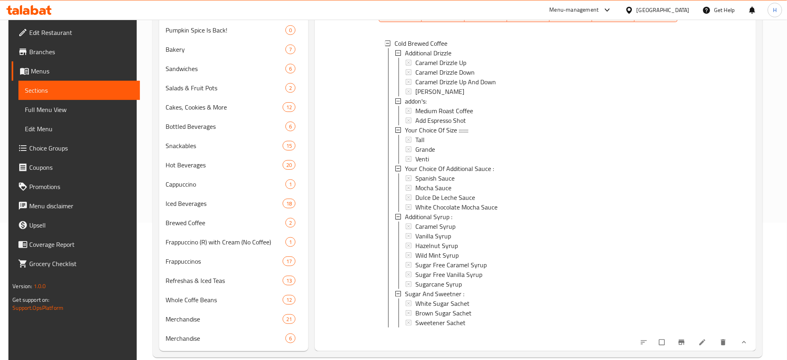
scroll to position [151, 0]
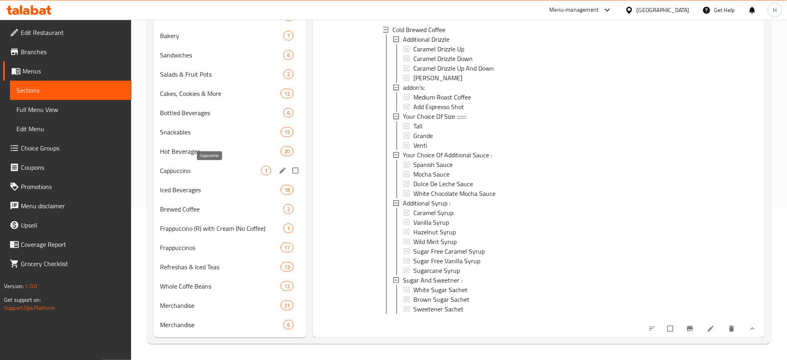
paste input "Iced Shaken Green Tea & Lemonad"
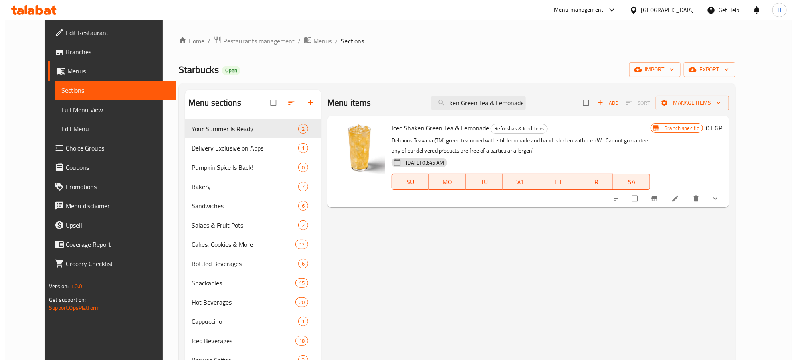
scroll to position [0, 0]
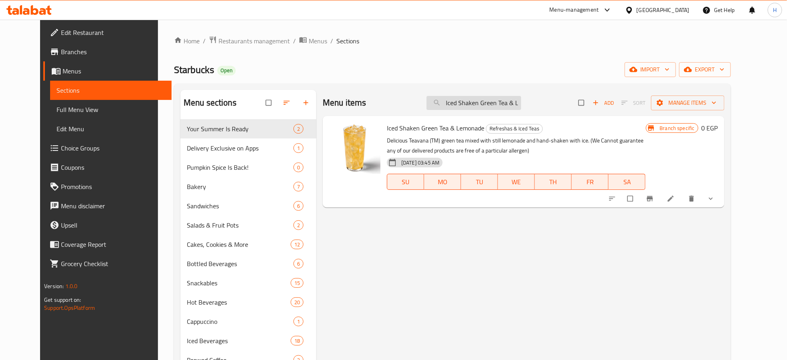
click at [520, 106] on input "Iced Shaken Green Tea & Lemonade" at bounding box center [474, 103] width 95 height 14
paste input "GRN Iced Tea"
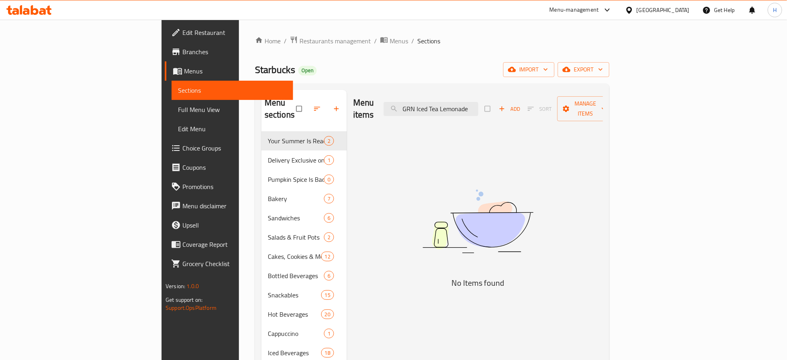
type input "Iced Shaken Green Tea & Lemonade"
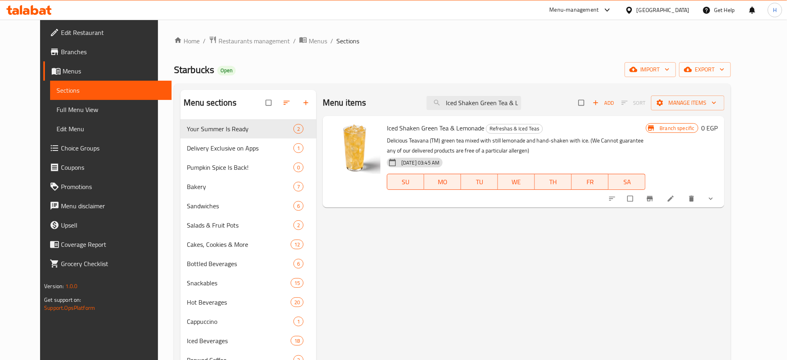
click at [398, 253] on div "Menu items Iced Shaken Green Tea & Lemonade Add Sort Manage items Iced Shaken G…" at bounding box center [520, 289] width 408 height 398
click at [721, 193] on button "show more" at bounding box center [711, 199] width 19 height 18
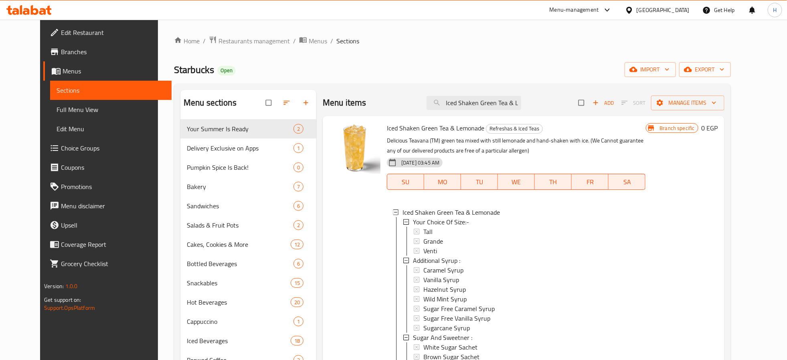
click at [718, 251] on div "Branch specific 0 EGP" at bounding box center [682, 254] width 72 height 265
click at [362, 238] on div at bounding box center [355, 254] width 58 height 271
click at [433, 230] on div "Tall" at bounding box center [531, 232] width 216 height 10
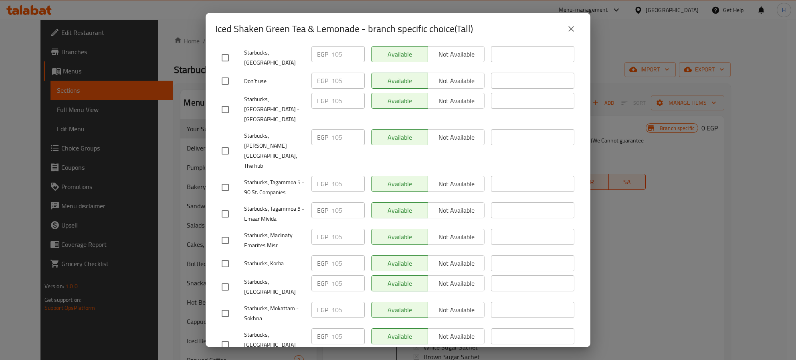
scroll to position [1083, 0]
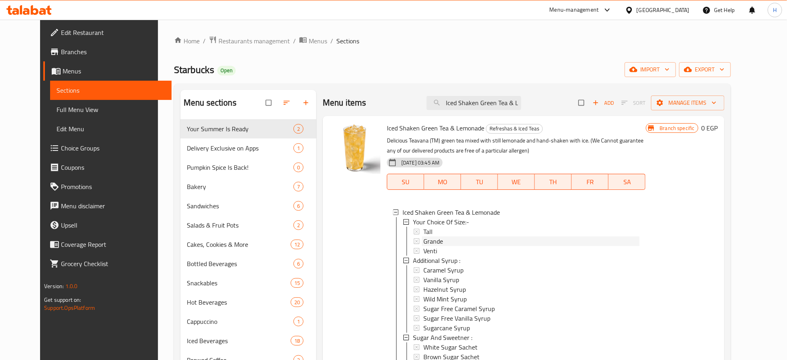
click at [435, 239] on div "Grande" at bounding box center [531, 241] width 216 height 10
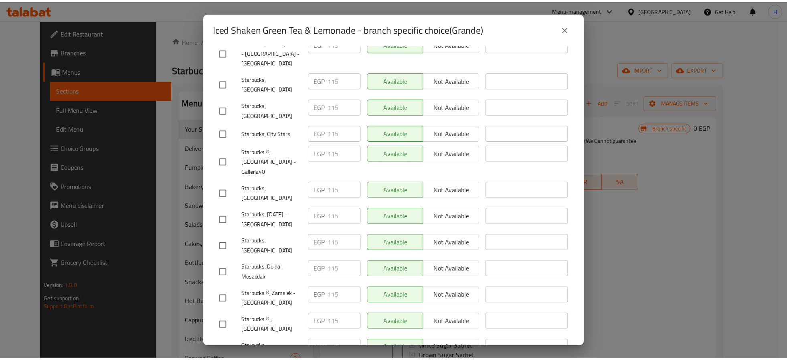
scroll to position [0, 0]
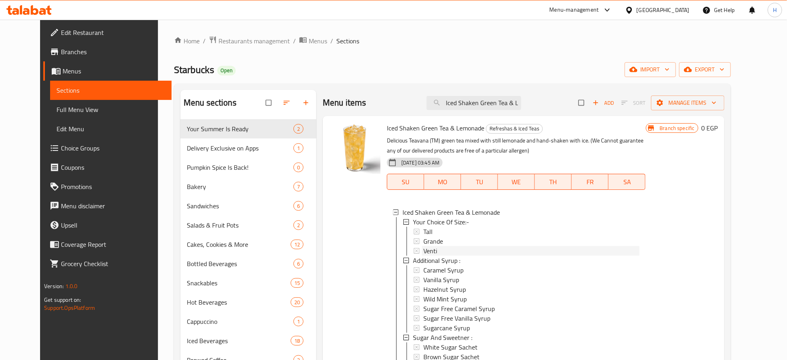
click at [423, 253] on span "Venti" at bounding box center [430, 251] width 14 height 10
click at [485, 105] on input "Iced Shaken Green Tea & Lemonade" at bounding box center [474, 103] width 95 height 14
paste input "search"
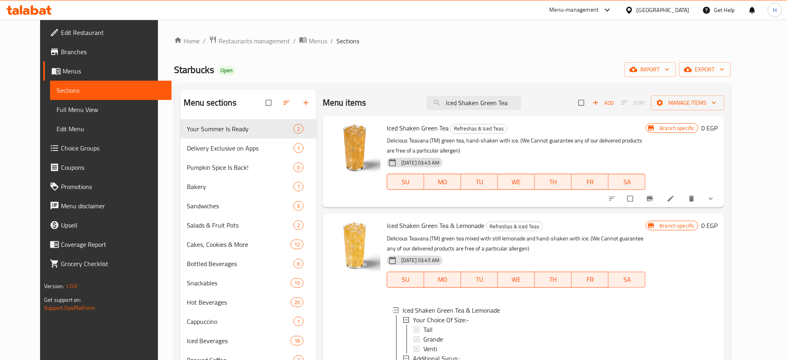
type input "Iced Shaken Green Tea"
click at [715, 199] on icon "show more" at bounding box center [711, 198] width 8 height 8
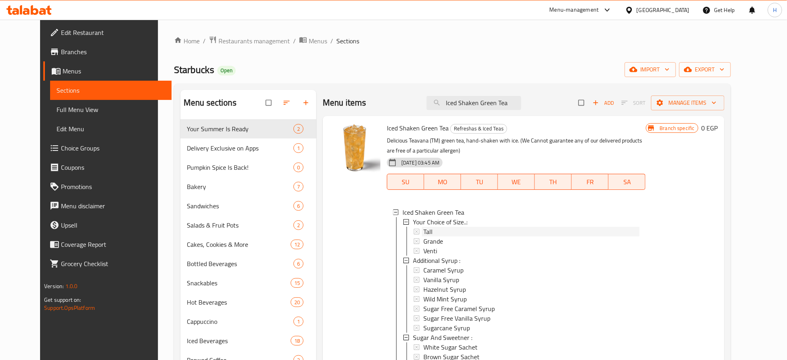
click at [430, 231] on div "Tall" at bounding box center [531, 232] width 216 height 10
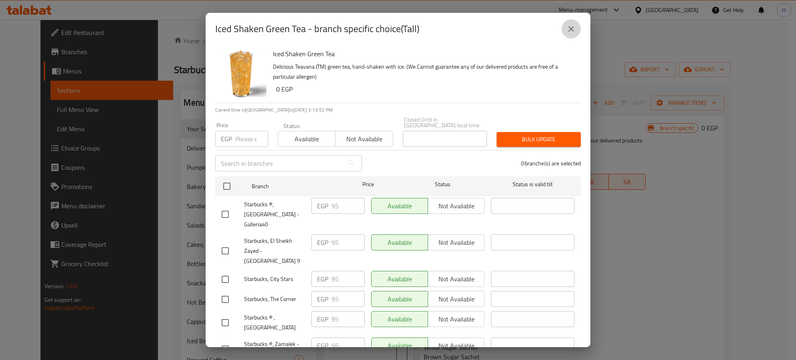
click at [568, 29] on icon "close" at bounding box center [572, 29] width 10 height 10
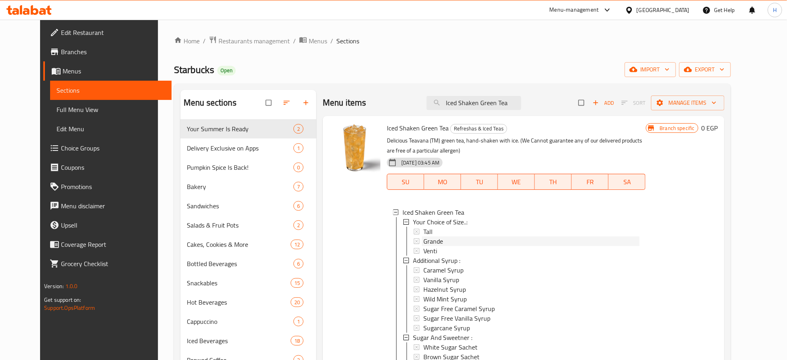
click at [459, 239] on div "Grande" at bounding box center [531, 241] width 216 height 10
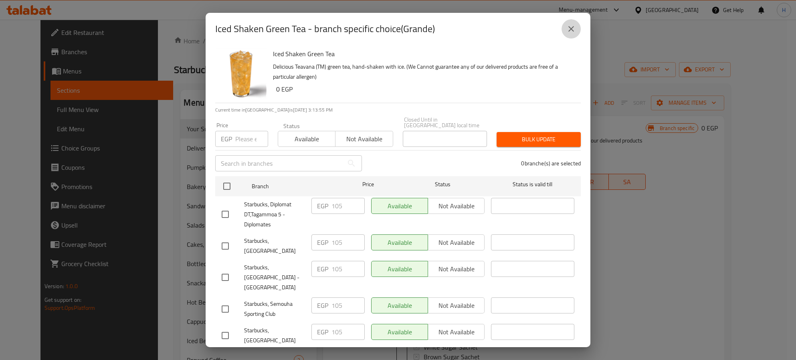
click at [573, 26] on icon "close" at bounding box center [572, 29] width 10 height 10
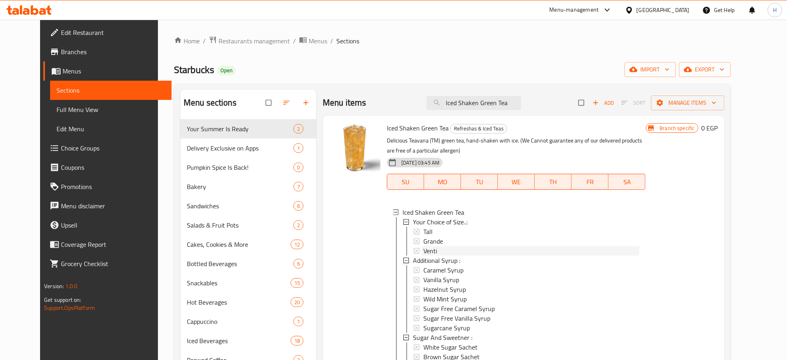
click at [425, 251] on span "Venti" at bounding box center [430, 251] width 14 height 10
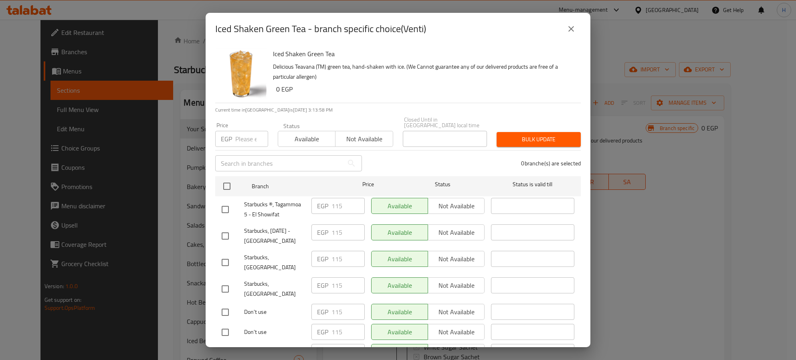
click at [575, 30] on icon "close" at bounding box center [572, 29] width 10 height 10
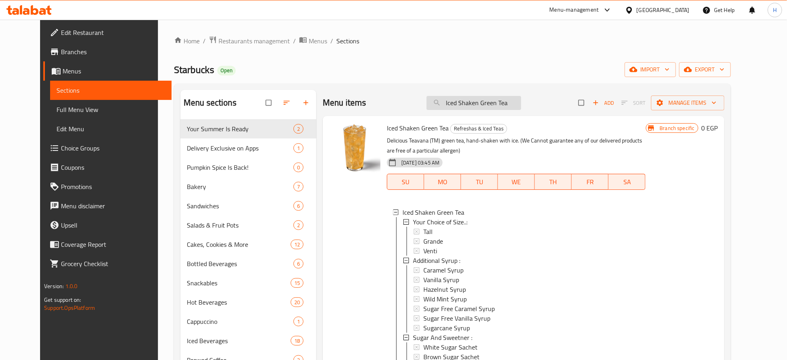
click at [486, 105] on input "Iced Shaken Green Tea" at bounding box center [474, 103] width 95 height 14
paste input "Black"
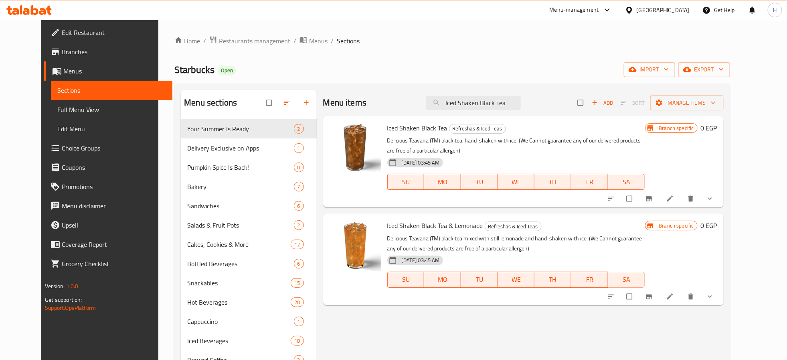
type input "Iced Shaken Black Tea"
click at [714, 196] on icon "show more" at bounding box center [710, 198] width 8 height 8
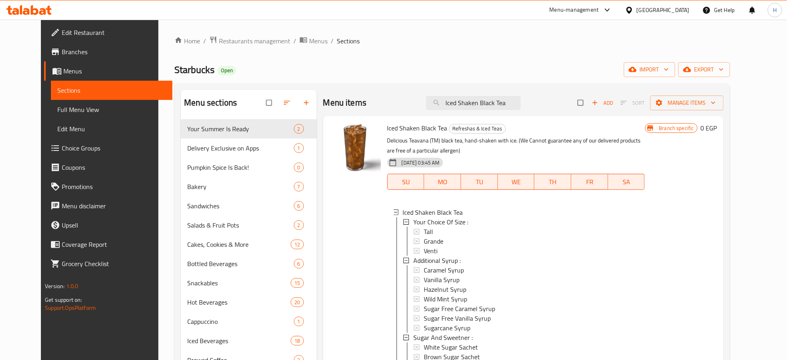
click at [370, 273] on div at bounding box center [355, 254] width 58 height 271
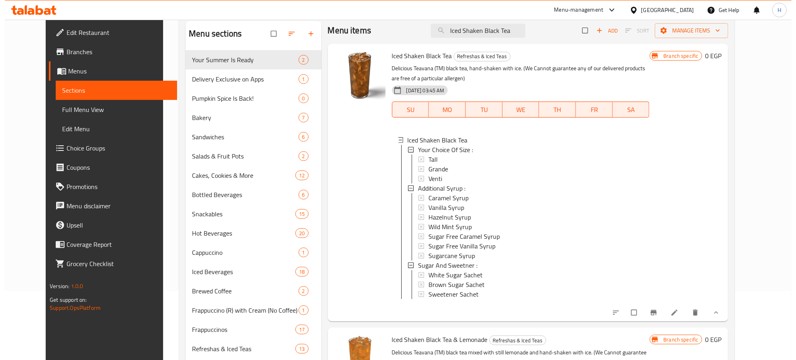
scroll to position [151, 0]
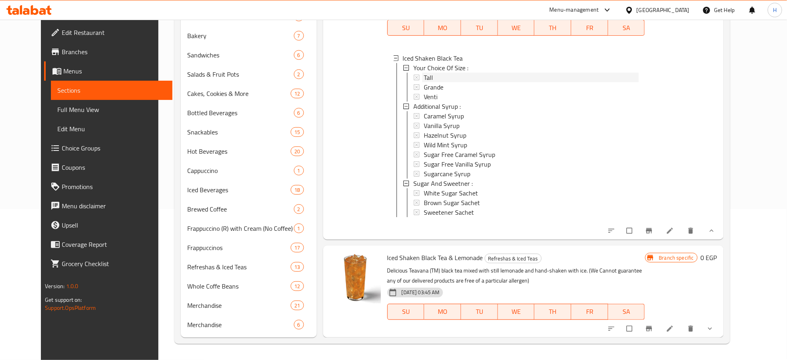
click at [424, 73] on span "Tall" at bounding box center [428, 78] width 9 height 10
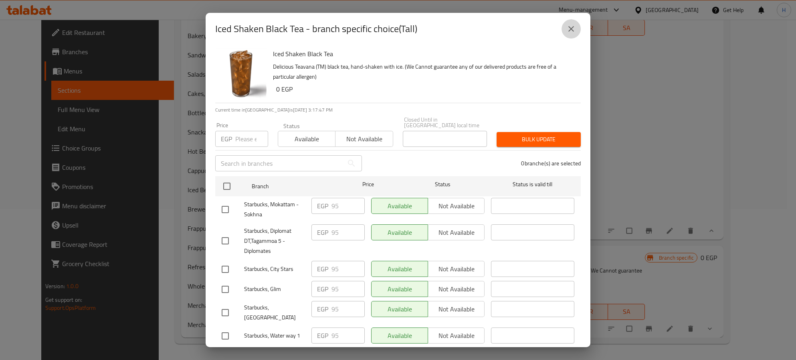
click at [574, 29] on icon "close" at bounding box center [572, 29] width 10 height 10
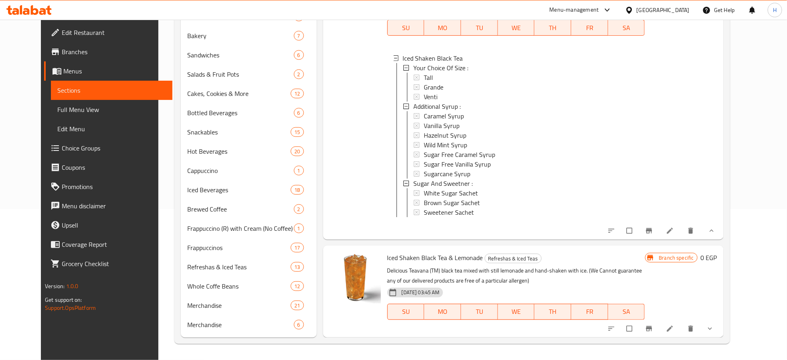
click at [435, 73] on div "Tall" at bounding box center [531, 78] width 215 height 10
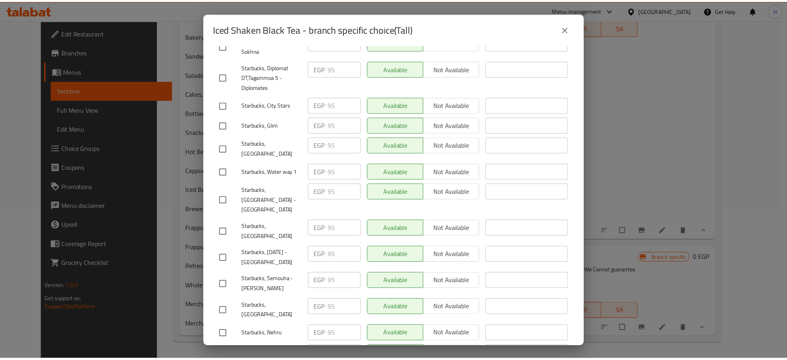
scroll to position [0, 0]
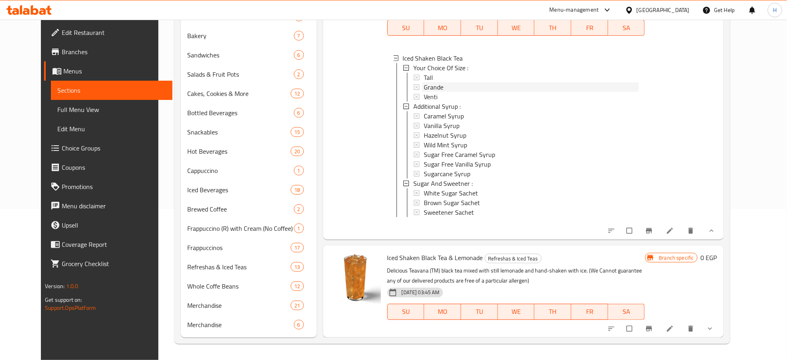
click at [432, 82] on span "Grande" at bounding box center [434, 87] width 20 height 10
click at [430, 92] on div "Venti" at bounding box center [531, 97] width 215 height 10
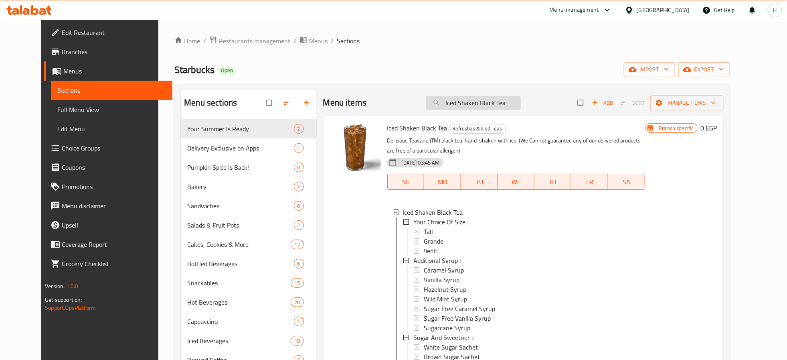
click at [515, 103] on input "Iced Shaken Black Tea" at bounding box center [473, 103] width 95 height 14
paste input "Mint Citr Green"
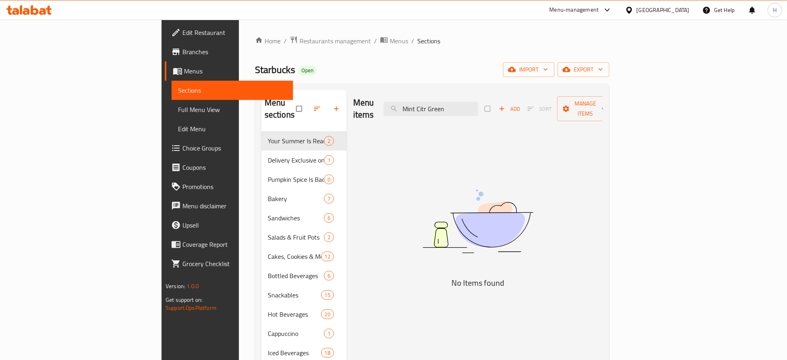
paste input "Teavana (TM) - Mint Citrus Tea"
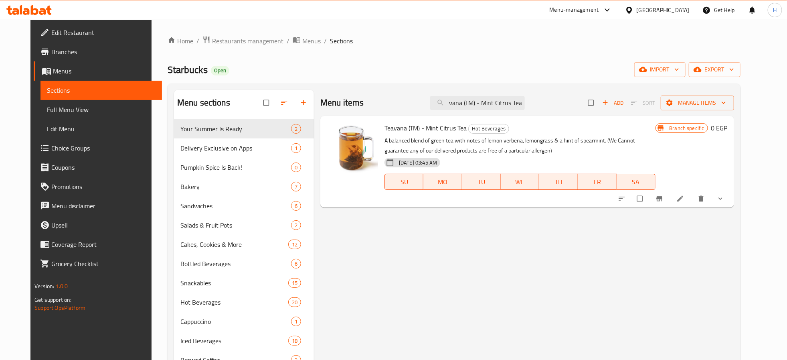
type input "Teavana (TM) - Mint Citrus Tea"
click at [664, 196] on icon "Branch-specific-item" at bounding box center [660, 198] width 8 height 8
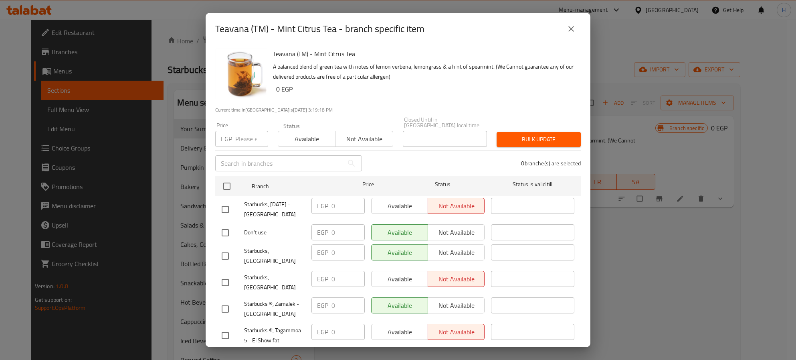
click at [569, 27] on icon "close" at bounding box center [572, 29] width 6 height 6
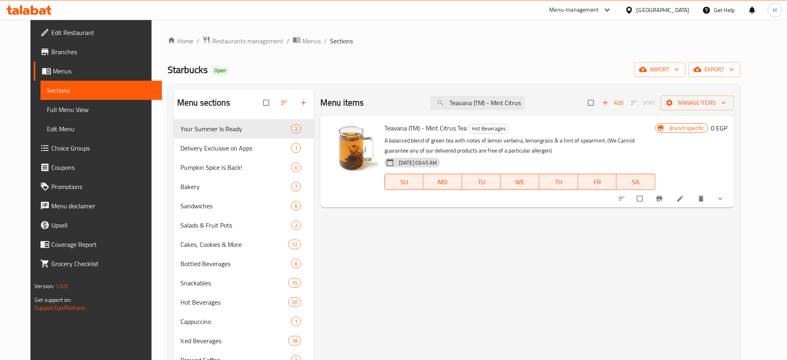
click at [725, 201] on icon "show more" at bounding box center [721, 198] width 8 height 8
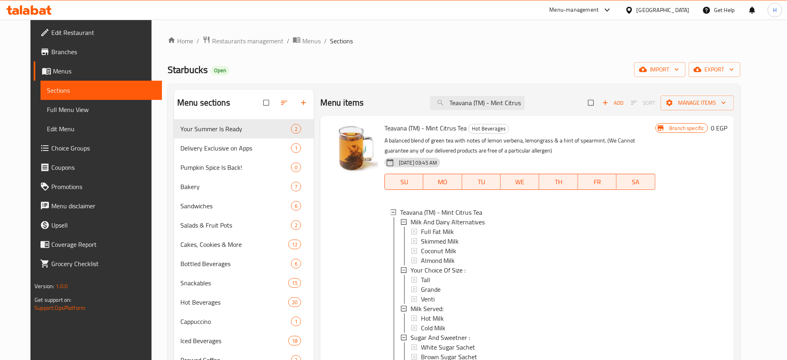
click at [728, 254] on div "Branch specific 0 EGP" at bounding box center [692, 254] width 72 height 265
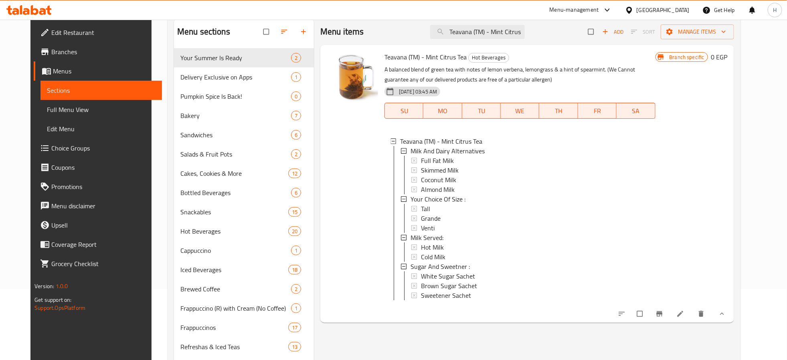
scroll to position [151, 0]
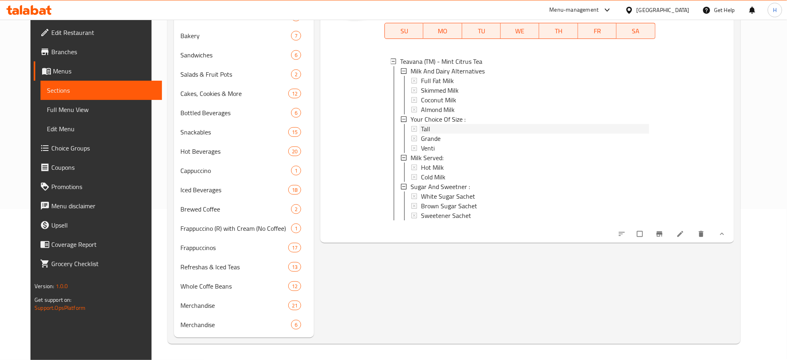
click at [425, 129] on div "Tall" at bounding box center [535, 129] width 228 height 10
click at [435, 136] on div "Grande" at bounding box center [535, 139] width 228 height 10
click at [431, 147] on div "Venti" at bounding box center [535, 148] width 228 height 10
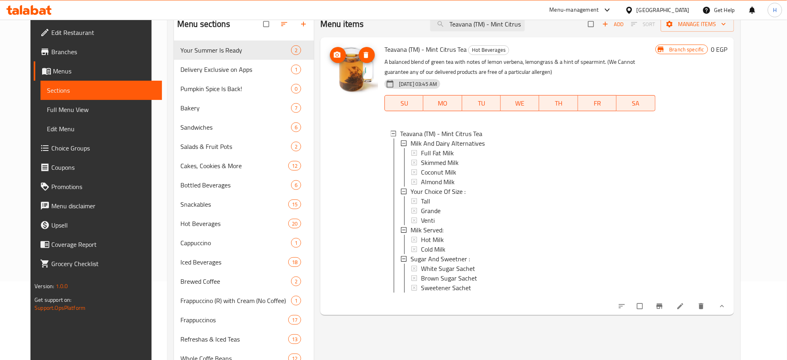
scroll to position [0, 0]
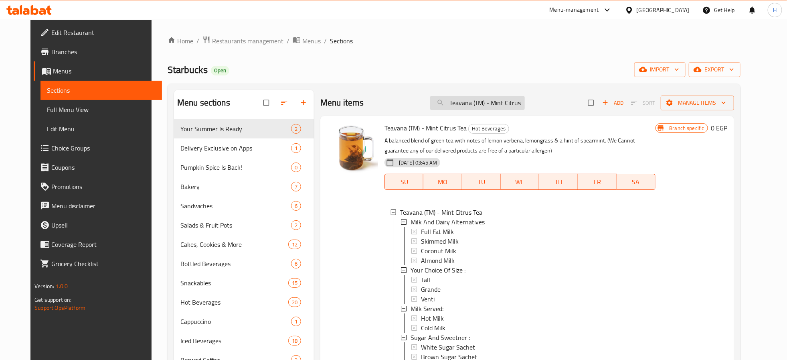
click at [502, 98] on input "Teavana (TM) - Mint Citrus Tea" at bounding box center [477, 103] width 95 height 14
paste input "English Breakfast"
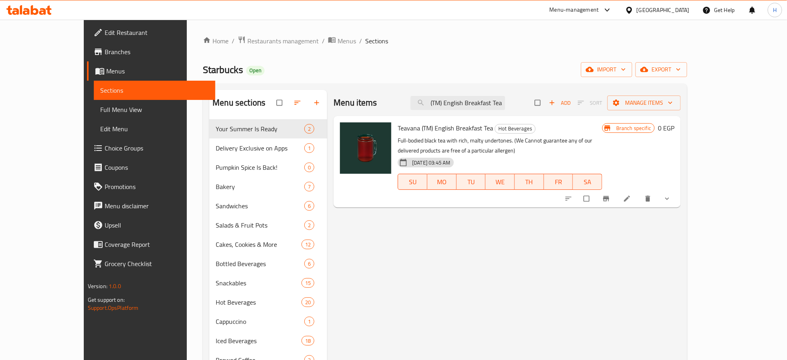
type input "Teavana (TM) English Breakfast Tea"
click at [673, 199] on span "show more" at bounding box center [668, 198] width 10 height 8
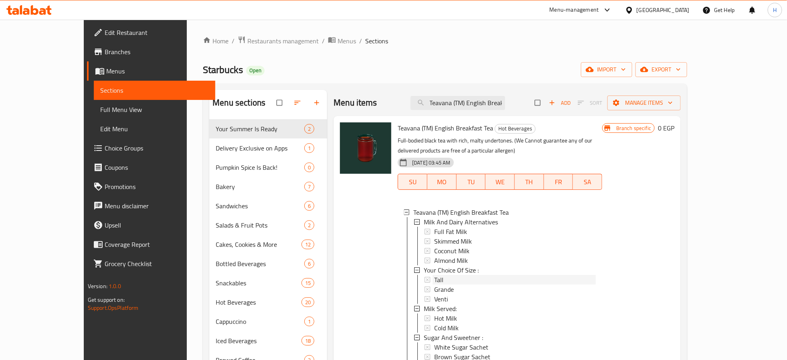
click at [434, 278] on span "Tall" at bounding box center [438, 280] width 9 height 10
click at [434, 292] on span "Grande" at bounding box center [444, 289] width 20 height 10
click at [434, 301] on div "Venti" at bounding box center [515, 299] width 162 height 10
click at [434, 278] on div "Tall" at bounding box center [515, 280] width 162 height 10
click at [434, 289] on span "Grande" at bounding box center [444, 289] width 20 height 10
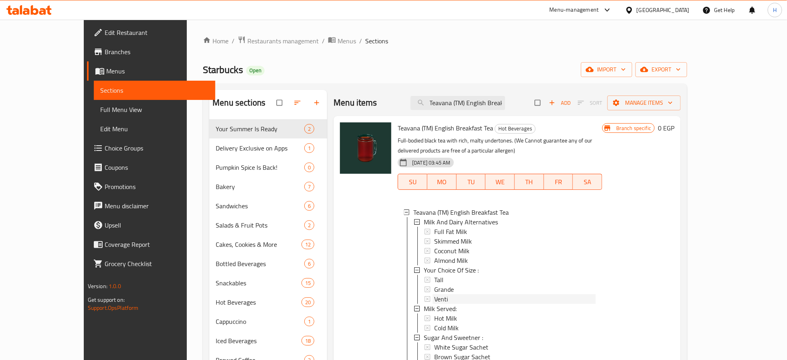
click at [434, 296] on span "Venti" at bounding box center [441, 299] width 14 height 10
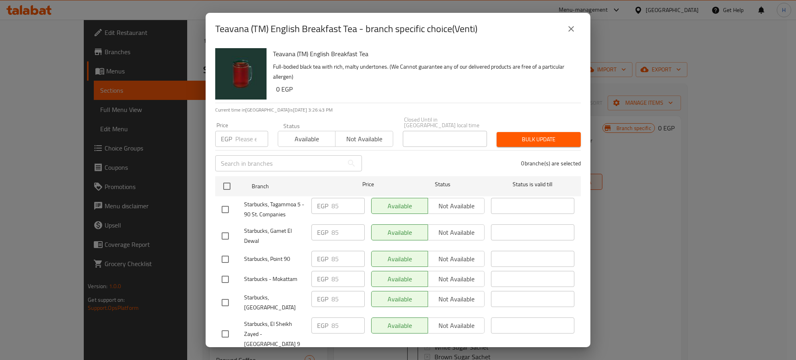
click at [573, 24] on icon "close" at bounding box center [572, 29] width 10 height 10
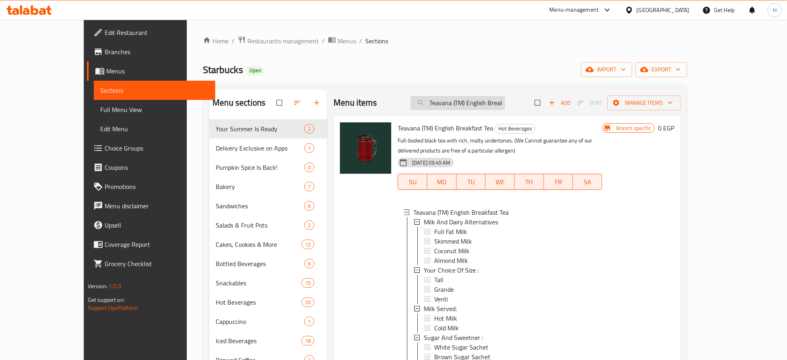
click at [504, 98] on input "Teavana (TM) English Breakfast Tea" at bounding box center [458, 103] width 95 height 14
paste input "mperor Cloud Mist Green"
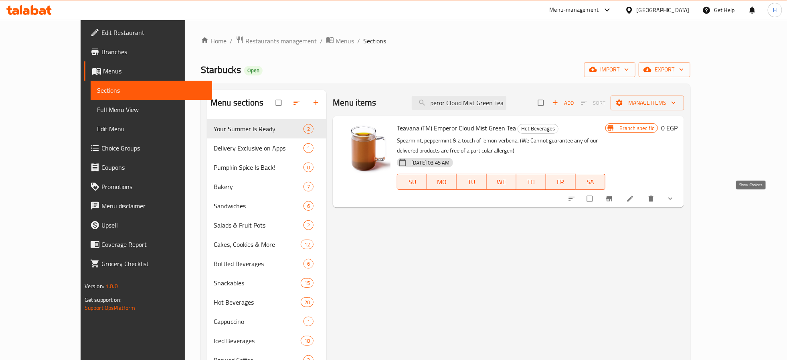
type input "Teavana (TM) Emperor Cloud Mist Green Tea"
click at [674, 198] on icon "show more" at bounding box center [670, 198] width 8 height 8
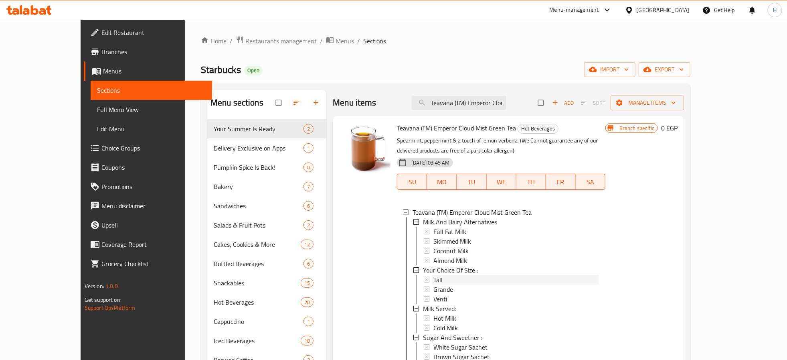
click at [444, 279] on div "Tall" at bounding box center [516, 280] width 166 height 10
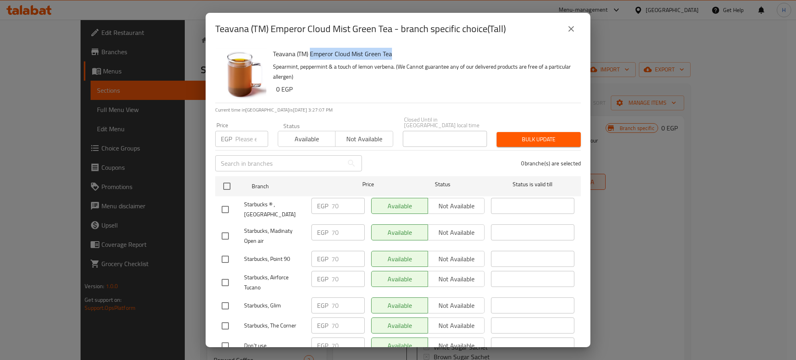
drag, startPoint x: 385, startPoint y: 55, endPoint x: 311, endPoint y: 56, distance: 74.2
click at [311, 56] on h6 "Teavana (TM) Emperor Cloud Mist Green Tea" at bounding box center [424, 53] width 302 height 11
copy h6 "Emperor Cloud Mist Green Tea"
click at [568, 30] on icon "close" at bounding box center [572, 29] width 10 height 10
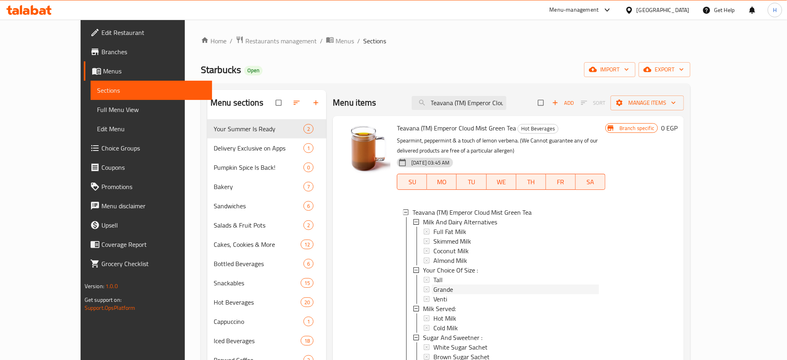
click at [448, 289] on div "Grande" at bounding box center [516, 289] width 166 height 10
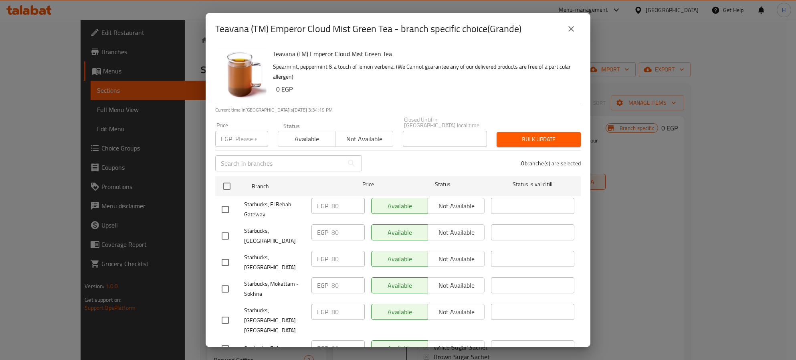
click at [571, 28] on icon "close" at bounding box center [572, 29] width 6 height 6
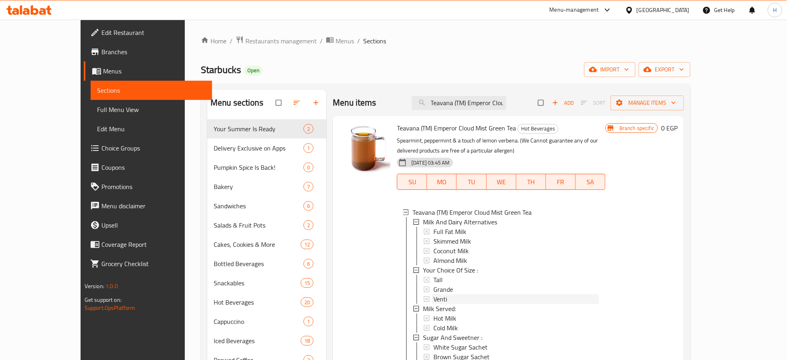
click at [433, 299] on div "Venti" at bounding box center [516, 299] width 166 height 10
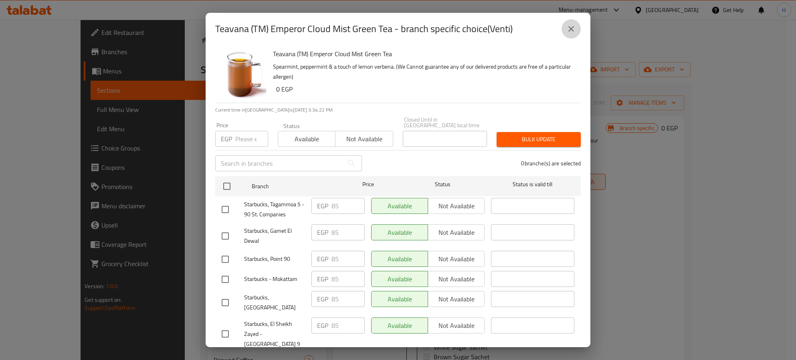
click at [571, 29] on icon "close" at bounding box center [572, 29] width 10 height 10
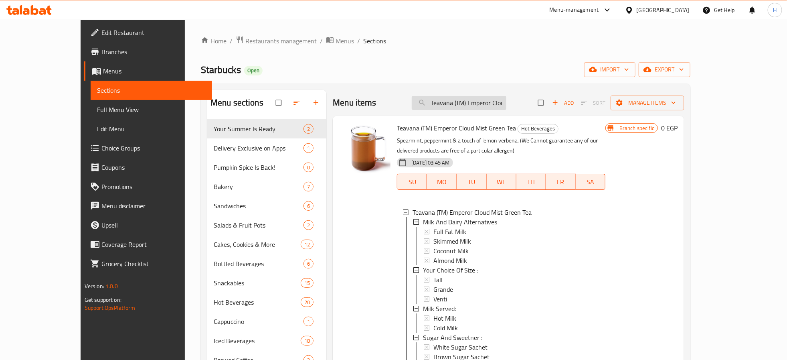
click at [506, 103] on input "Teavana (TM) Emperor Cloud Mist Green Tea" at bounding box center [459, 103] width 95 height 14
paste input "- Earl Grey"
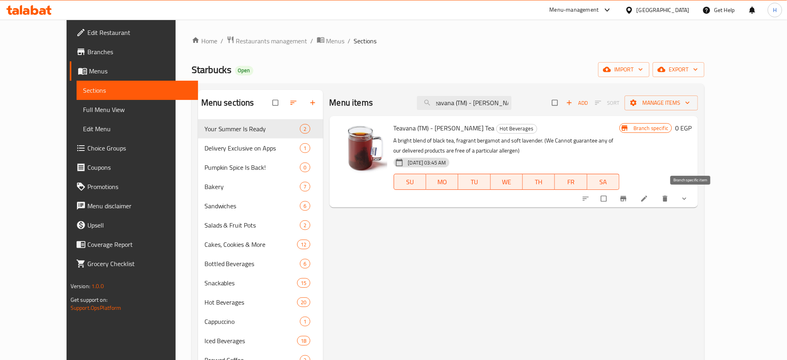
click at [627, 198] on icon "Branch-specific-item" at bounding box center [624, 198] width 6 height 5
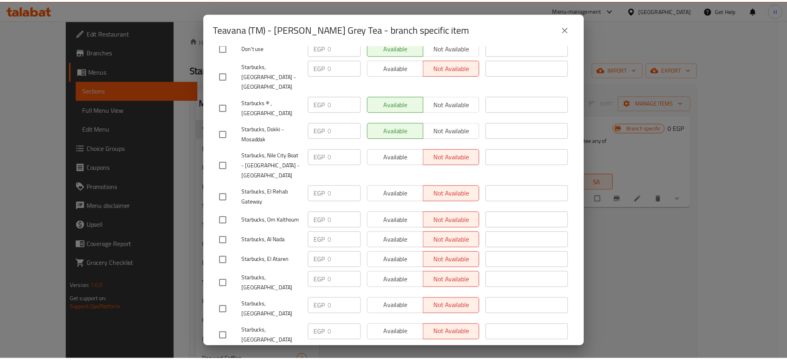
scroll to position [1366, 0]
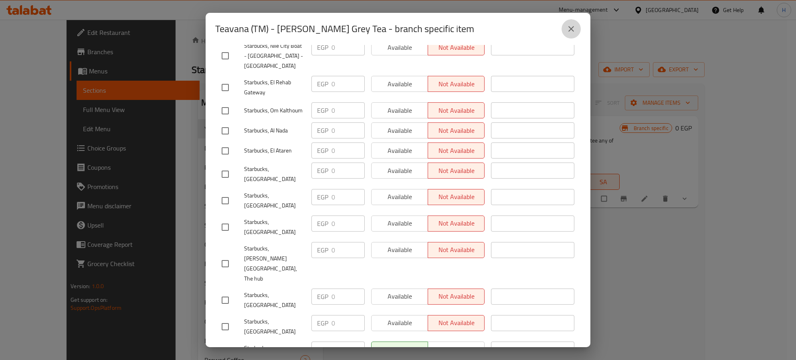
click at [570, 24] on icon "close" at bounding box center [572, 29] width 10 height 10
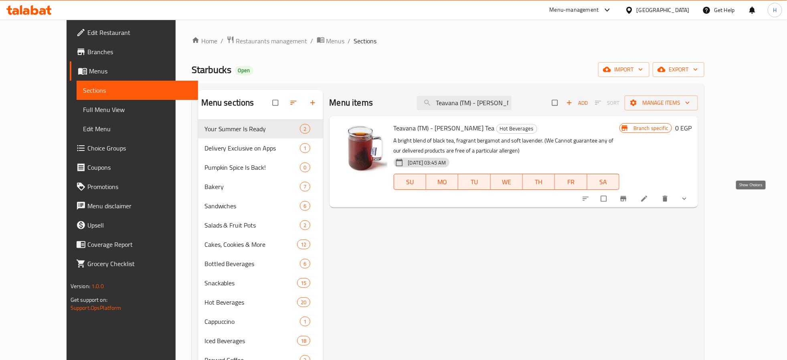
click at [688, 198] on icon "show more" at bounding box center [684, 198] width 8 height 8
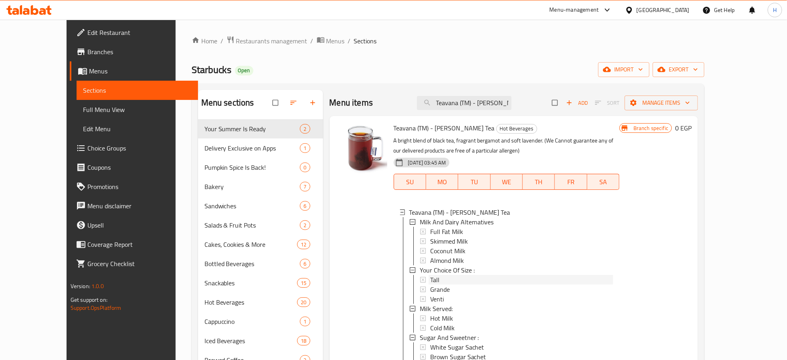
click at [430, 276] on div "Tall" at bounding box center [521, 280] width 183 height 10
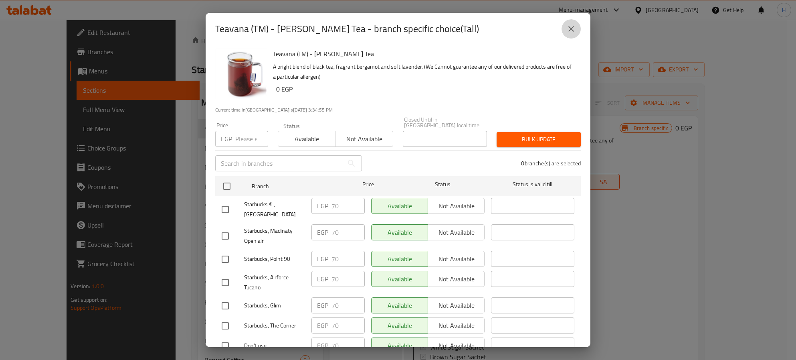
click at [568, 25] on icon "close" at bounding box center [572, 29] width 10 height 10
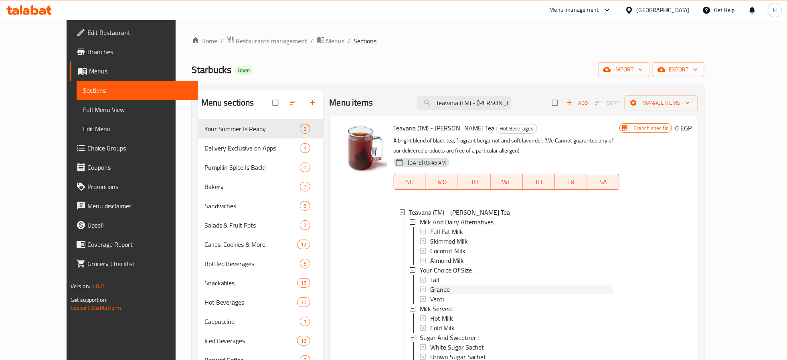
click at [430, 292] on span "Grande" at bounding box center [440, 289] width 20 height 10
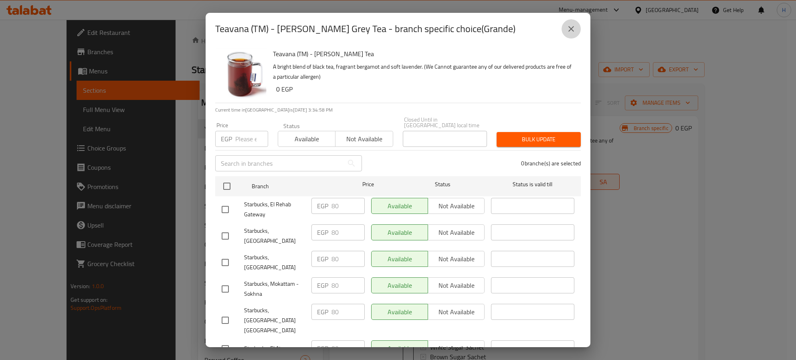
click at [571, 27] on icon "close" at bounding box center [572, 29] width 10 height 10
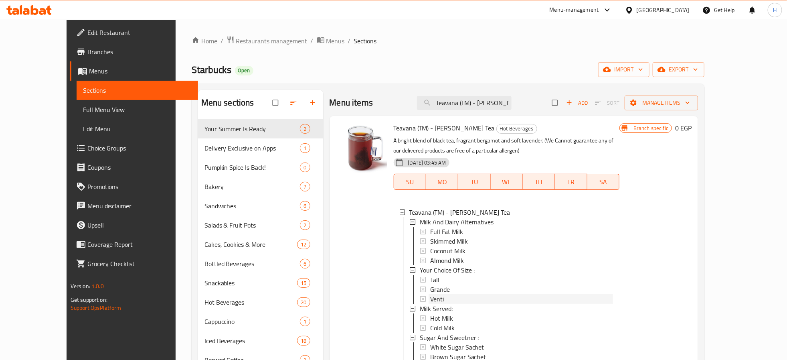
click at [434, 300] on div "Venti" at bounding box center [521, 299] width 183 height 10
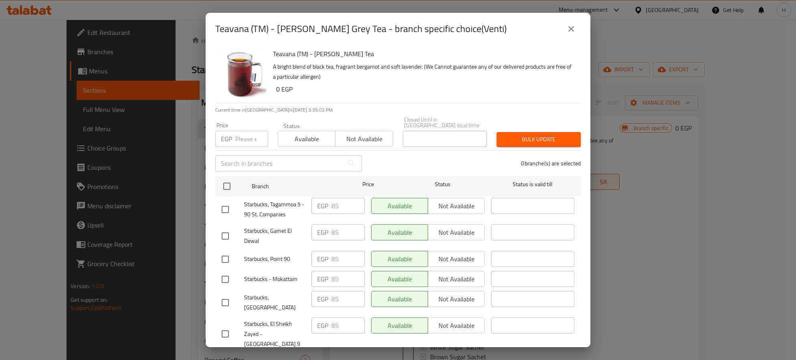
click at [569, 30] on icon "close" at bounding box center [572, 29] width 10 height 10
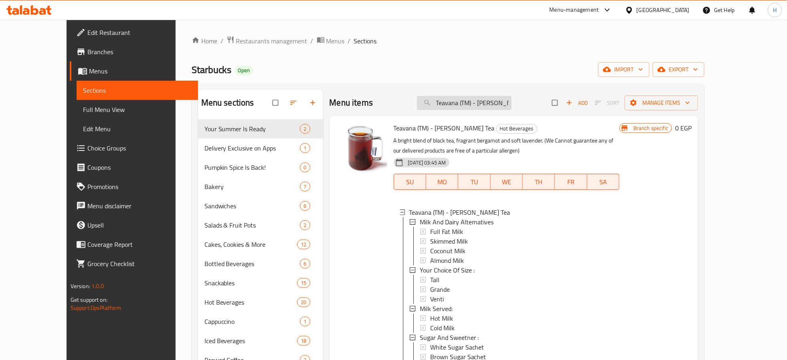
click at [501, 99] on input "Teavana (TM) - Earl Grey Tea" at bounding box center [464, 103] width 95 height 14
paste input "White Chocolate Mocha Cream Frappuccino"
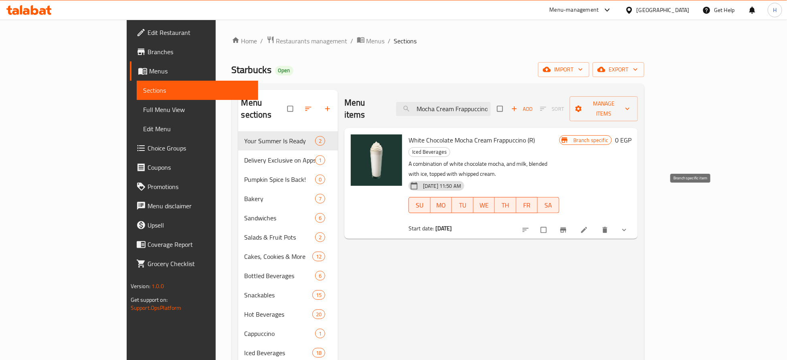
type input "White Chocolate Mocha Cream Frappuccino"
click at [567, 227] on icon "Branch-specific-item" at bounding box center [564, 229] width 6 height 5
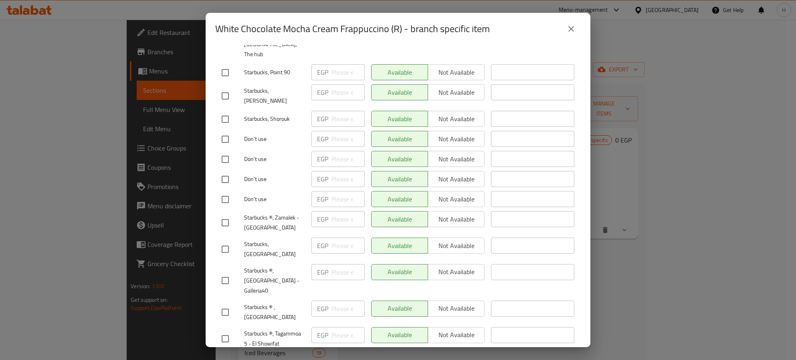
scroll to position [1366, 0]
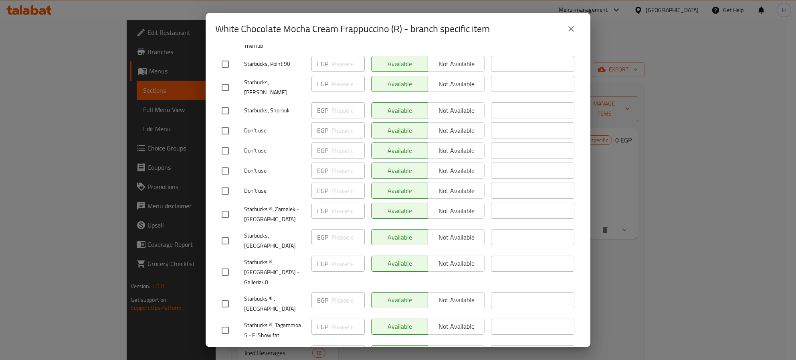
click at [570, 26] on icon "close" at bounding box center [572, 29] width 10 height 10
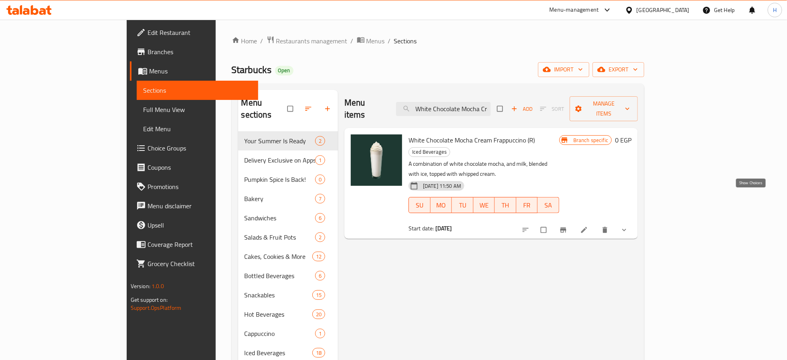
click at [628, 226] on icon "show more" at bounding box center [624, 230] width 8 height 8
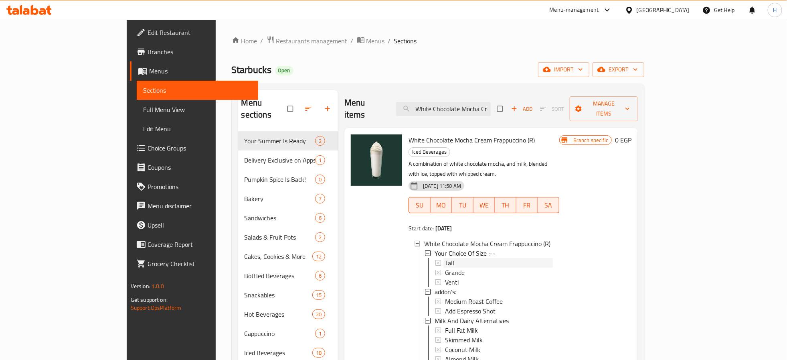
click at [445, 258] on span "Tall" at bounding box center [449, 263] width 9 height 10
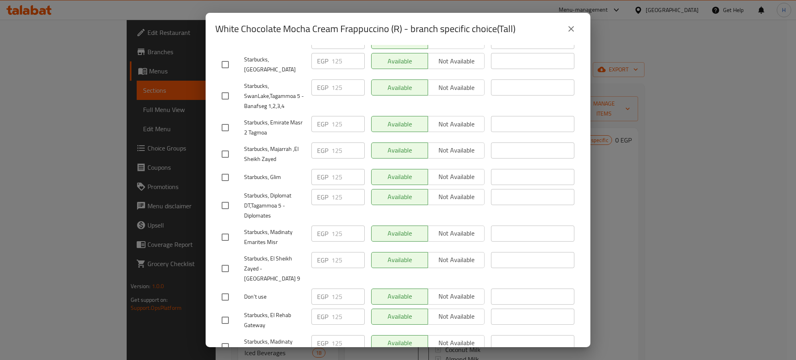
scroll to position [601, 0]
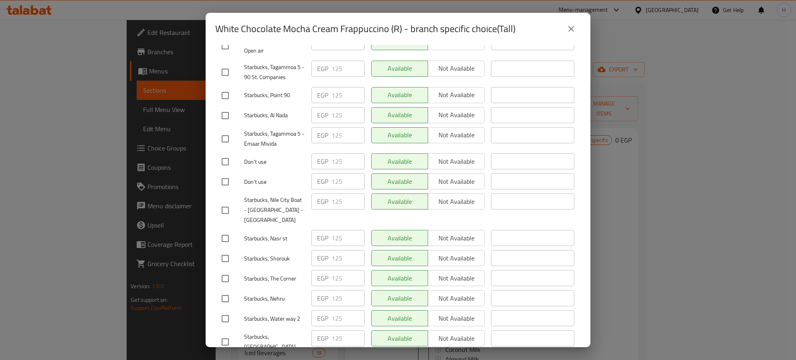
click at [326, 250] on div "EGP 125 ​" at bounding box center [338, 258] width 53 height 16
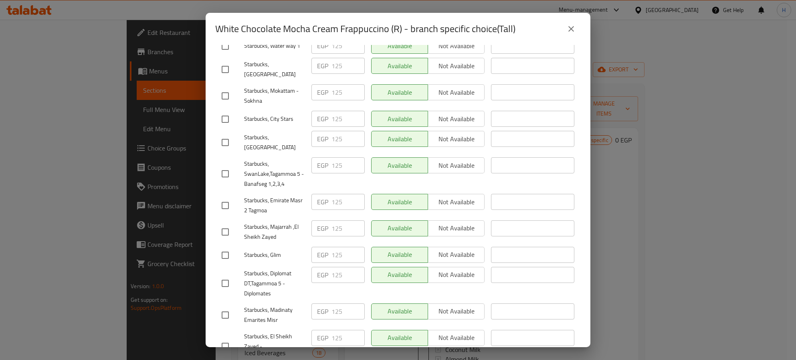
scroll to position [0, 0]
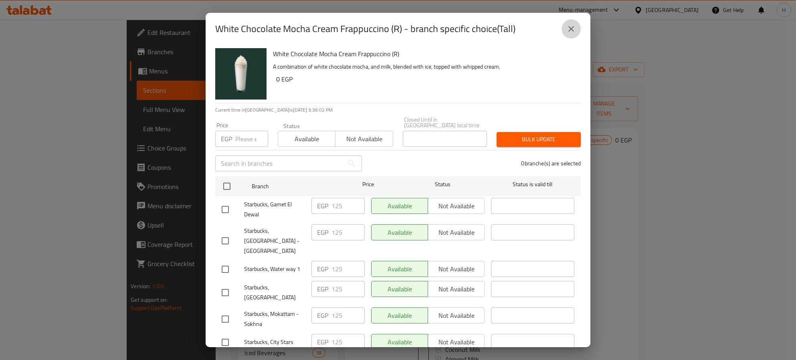
click at [575, 25] on icon "close" at bounding box center [572, 29] width 10 height 10
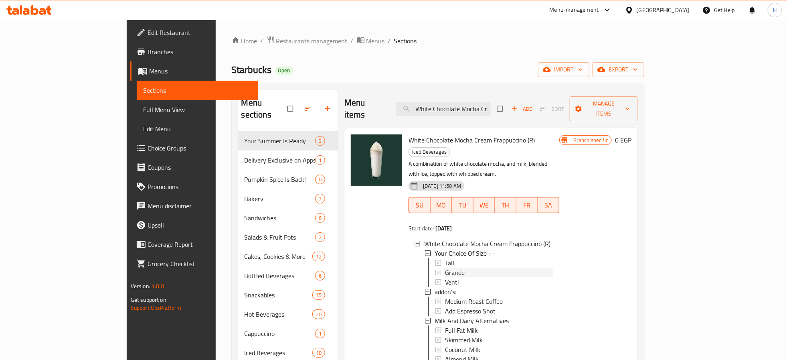
click at [445, 267] on span "Grande" at bounding box center [455, 272] width 20 height 10
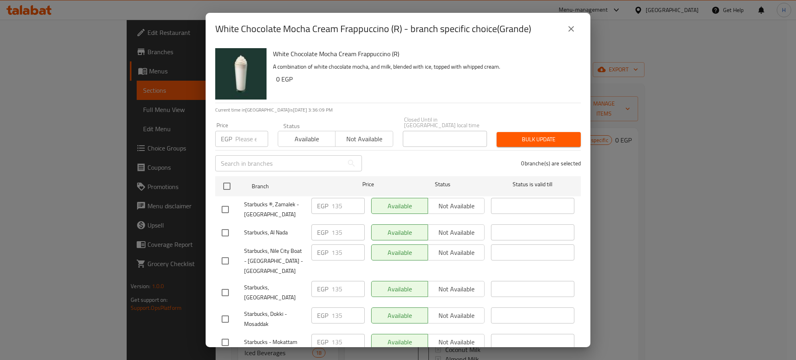
click at [258, 260] on div "Starbucks, Nile City Boat - Zamalek - Cairo tower" at bounding box center [264, 261] width 90 height 40
click at [575, 30] on icon "close" at bounding box center [572, 29] width 10 height 10
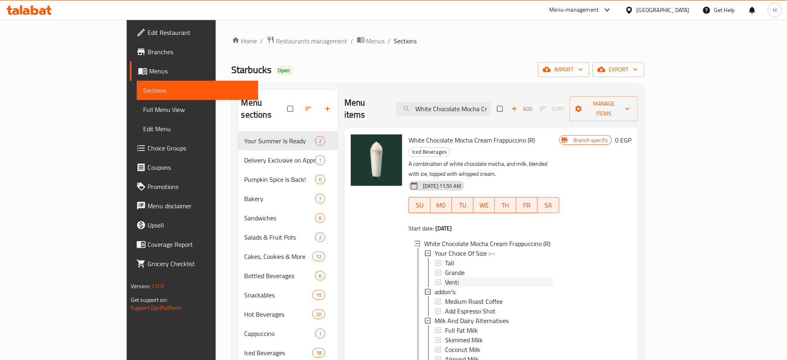
click at [445, 277] on div "Venti" at bounding box center [499, 282] width 108 height 10
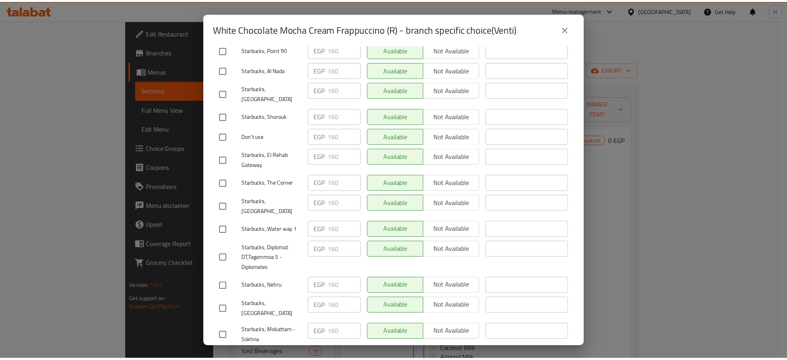
scroll to position [1366, 0]
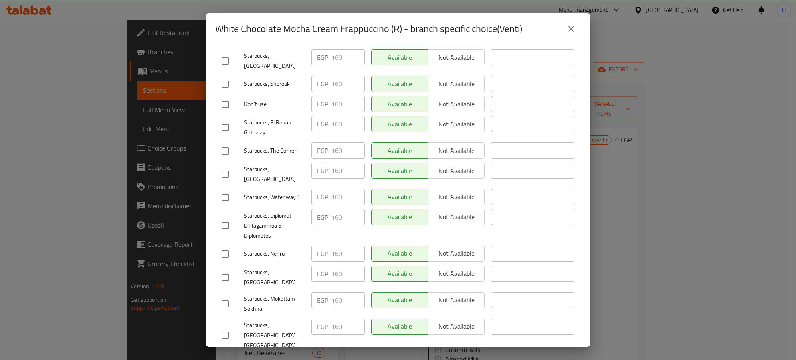
click at [568, 28] on icon "close" at bounding box center [572, 29] width 10 height 10
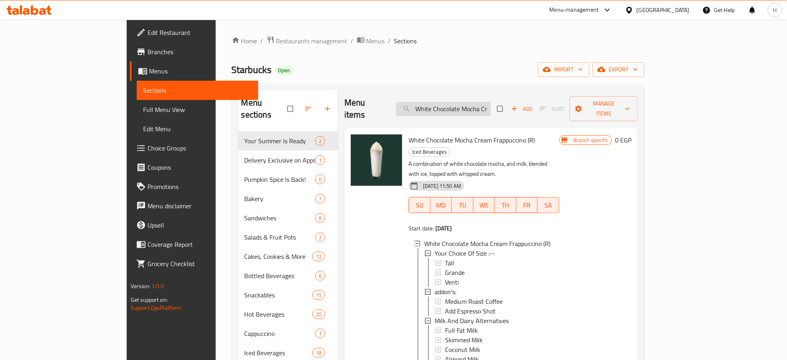
click at [491, 102] on input "White Chocolate Mocha Cream Frappuccino" at bounding box center [443, 109] width 95 height 14
paste input "Café America"
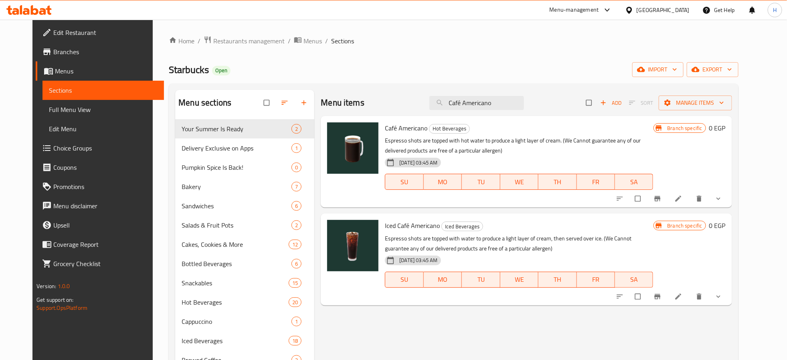
type input "Café Americano"
click at [723, 199] on icon "show more" at bounding box center [719, 198] width 8 height 8
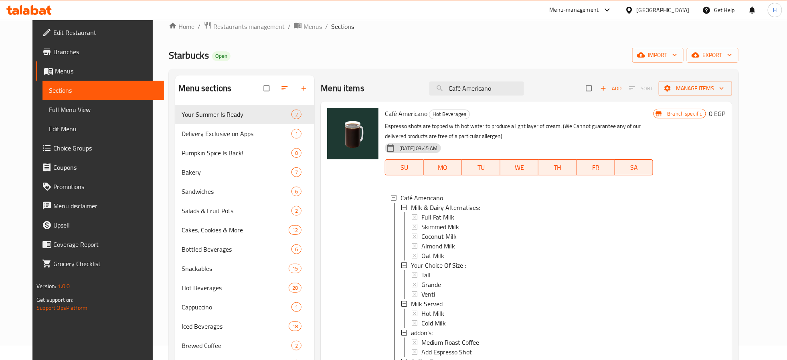
scroll to position [0, 0]
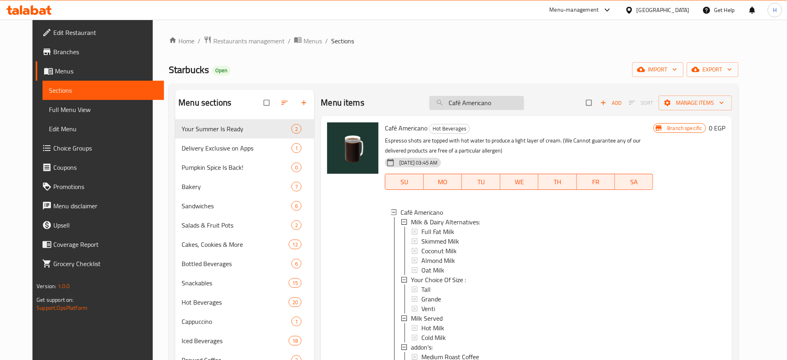
click at [467, 100] on input "Café Americano" at bounding box center [476, 103] width 95 height 14
paste input "Latte"
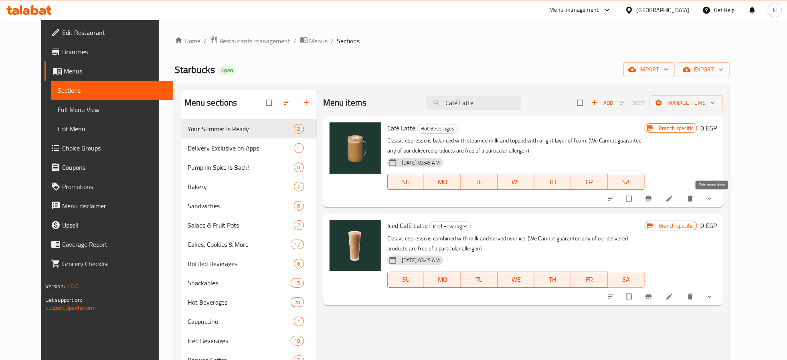
type input "Café Latte"
click at [715, 196] on span "show more" at bounding box center [711, 198] width 10 height 8
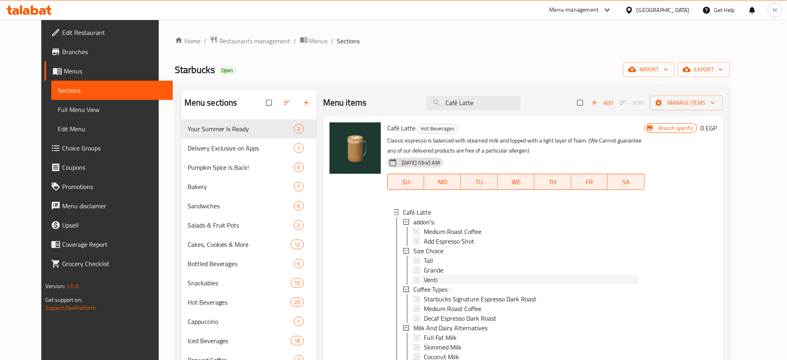
click at [428, 280] on div "Venti" at bounding box center [531, 280] width 215 height 10
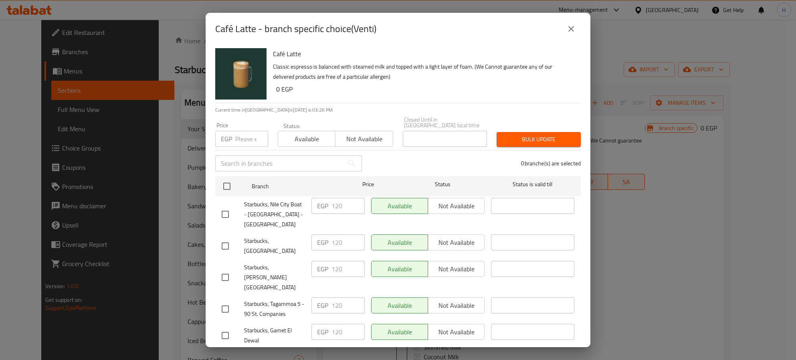
click at [568, 32] on icon "close" at bounding box center [572, 29] width 10 height 10
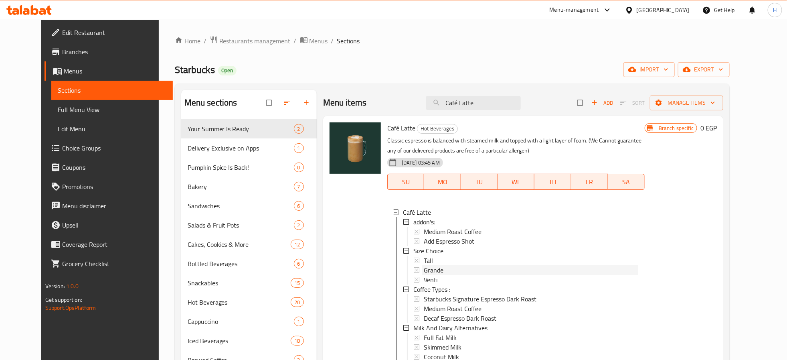
click at [429, 268] on span "Grande" at bounding box center [434, 270] width 20 height 10
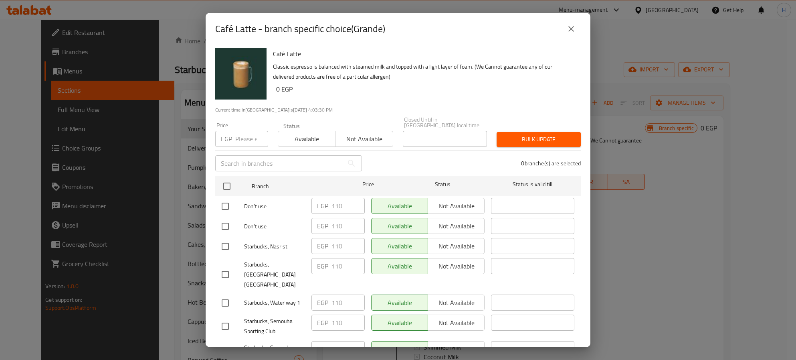
click at [571, 28] on icon "close" at bounding box center [572, 29] width 10 height 10
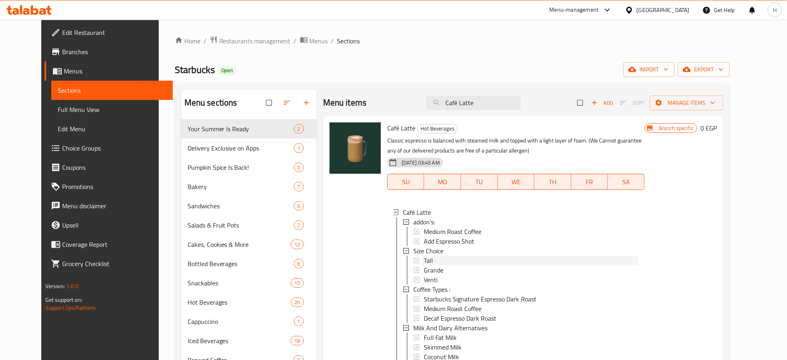
click at [424, 257] on span "Tall" at bounding box center [428, 260] width 9 height 10
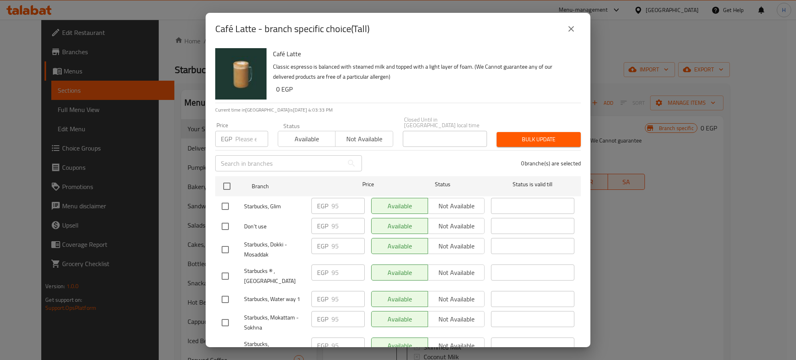
click at [570, 27] on icon "close" at bounding box center [572, 29] width 10 height 10
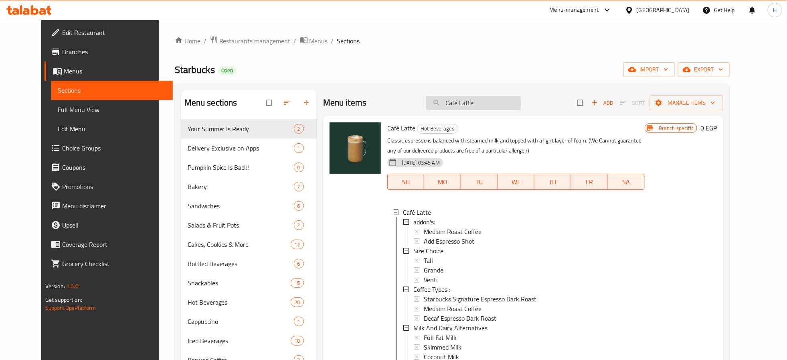
click at [500, 103] on input "Café Latte" at bounding box center [473, 103] width 95 height 14
paste input "old Brew"
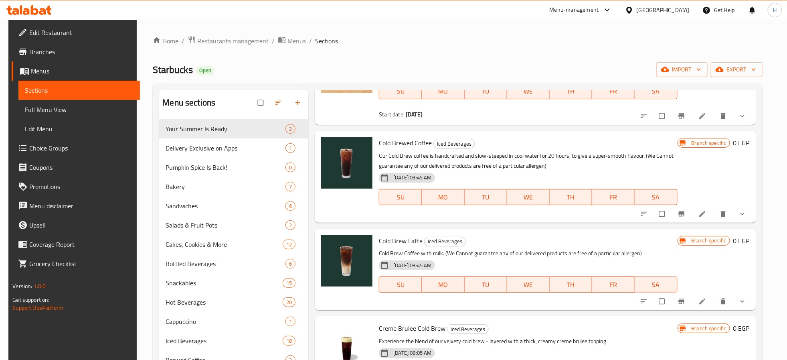
scroll to position [60, 0]
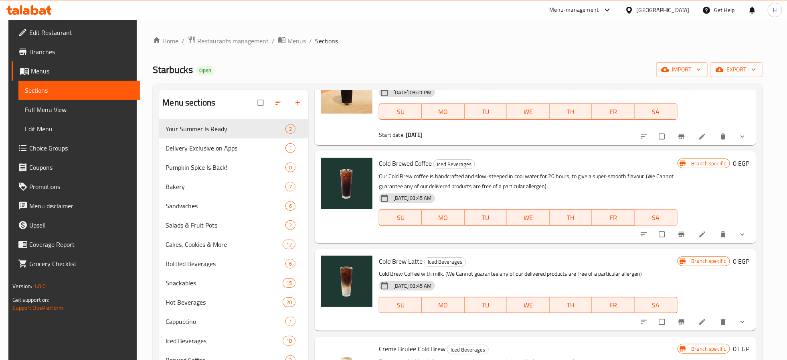
type input "Cold Brew"
click at [747, 235] on span "show more" at bounding box center [744, 234] width 10 height 8
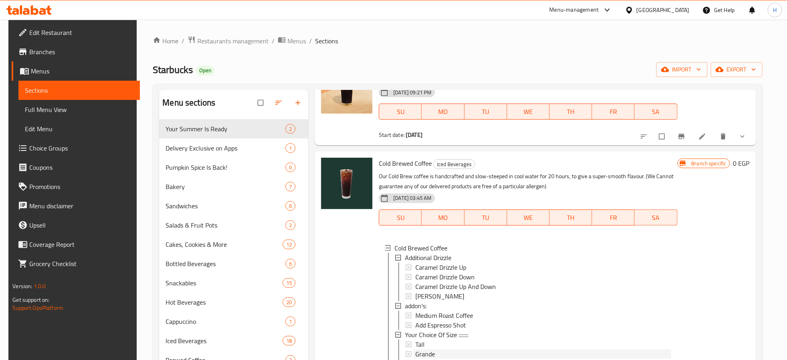
click at [441, 352] on div "Grande" at bounding box center [542, 354] width 255 height 10
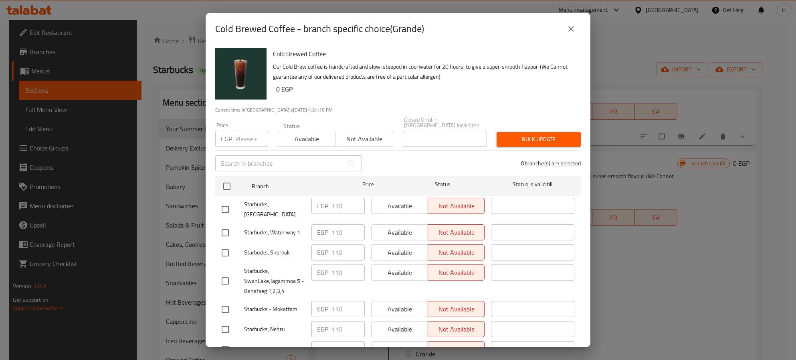
click at [567, 28] on icon "close" at bounding box center [572, 29] width 10 height 10
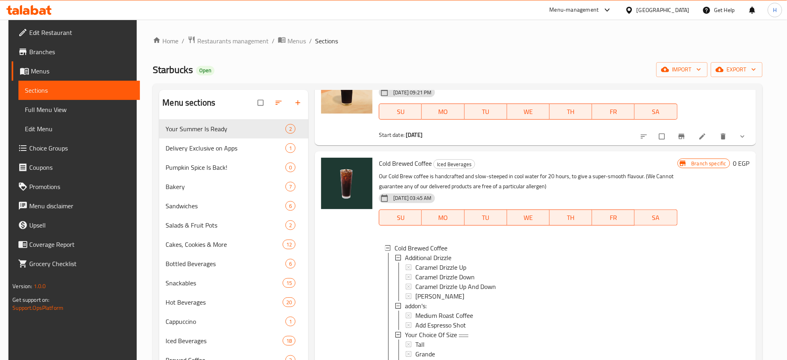
click at [338, 260] on div at bounding box center [347, 352] width 58 height 396
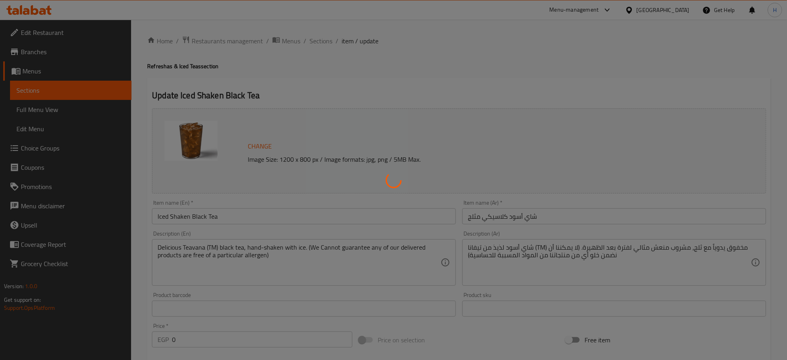
type input "إختيارك من الحجم :"
type input "1"
type input "شراب إضافي :"
type input "0"
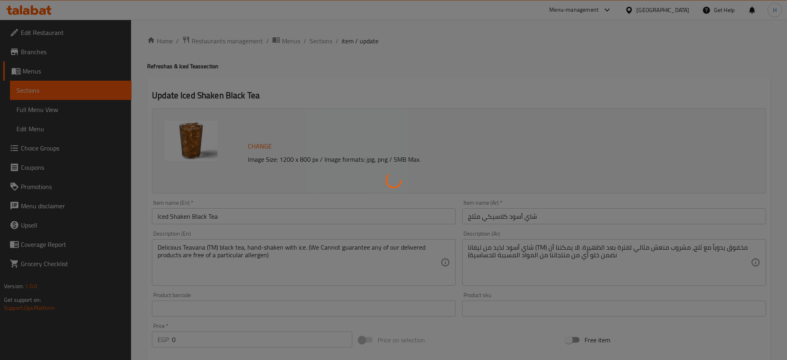
type input "7"
type input "السكر و المحليات :"
type input "0"
type input "3"
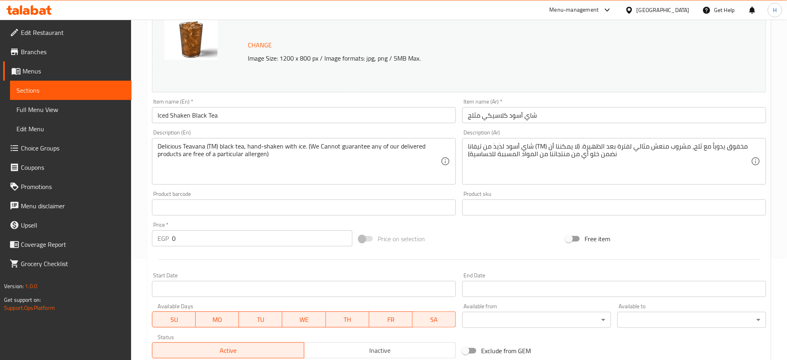
scroll to position [300, 0]
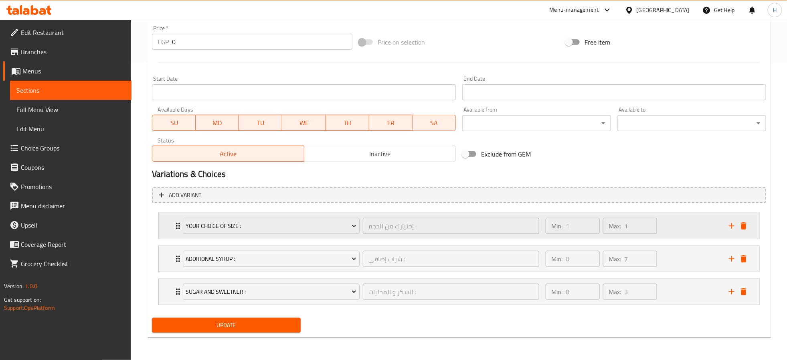
click at [174, 223] on icon "Expand" at bounding box center [178, 226] width 10 height 10
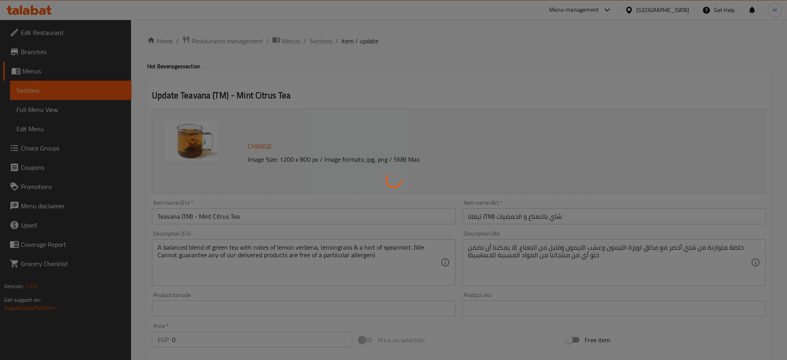
type input "بدائل الحليب والألبان"
type input "1"
type input "إختيارك من الحجم :"
type input "1"
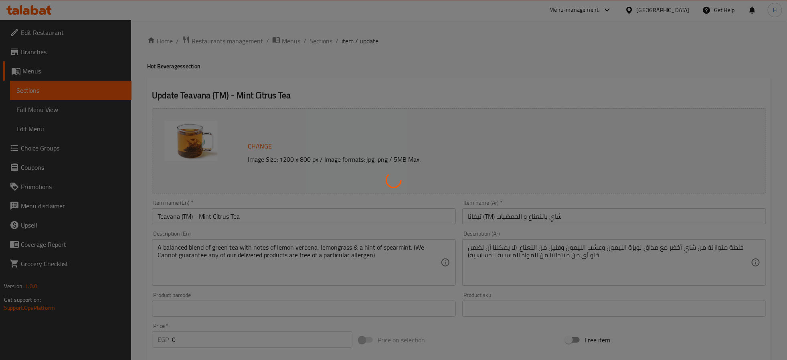
type input "1"
type input "طريقة الحليب:"
type input "1"
type input "السكر و المحليات :"
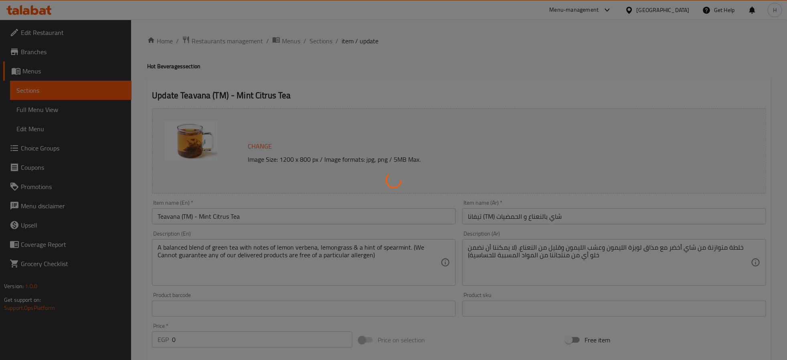
type input "0"
type input "3"
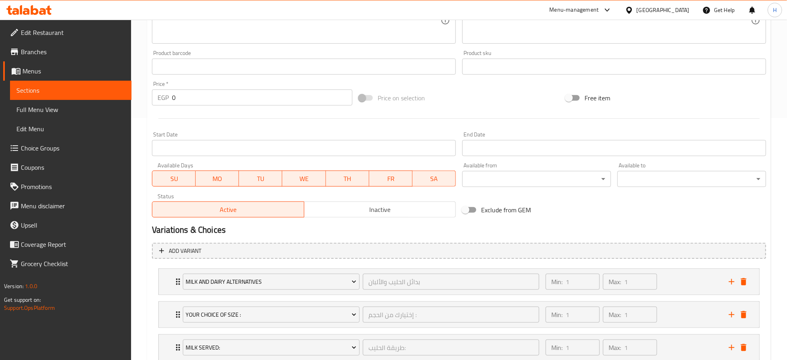
scroll to position [333, 0]
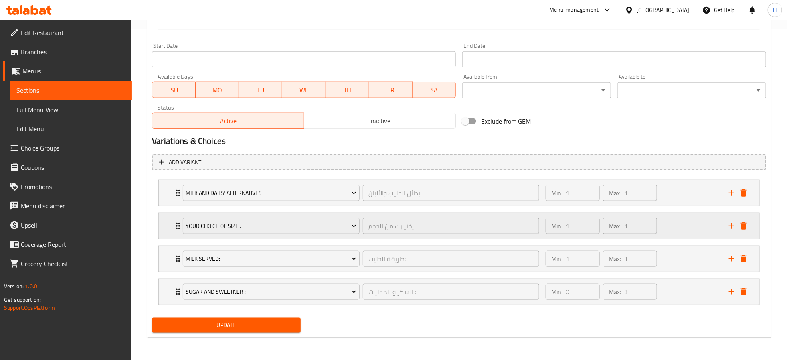
click at [174, 221] on icon "Expand" at bounding box center [178, 226] width 10 height 10
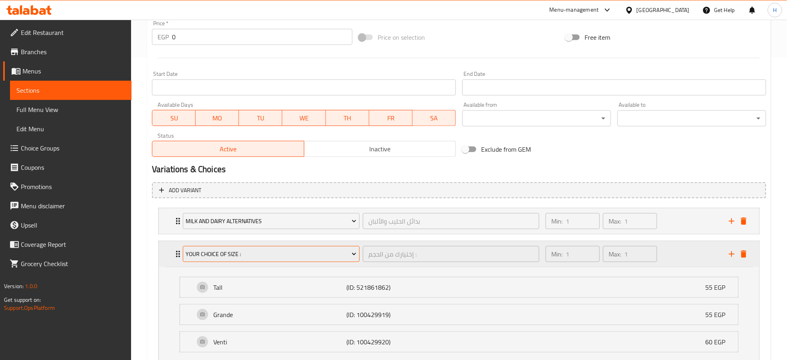
scroll to position [273, 0]
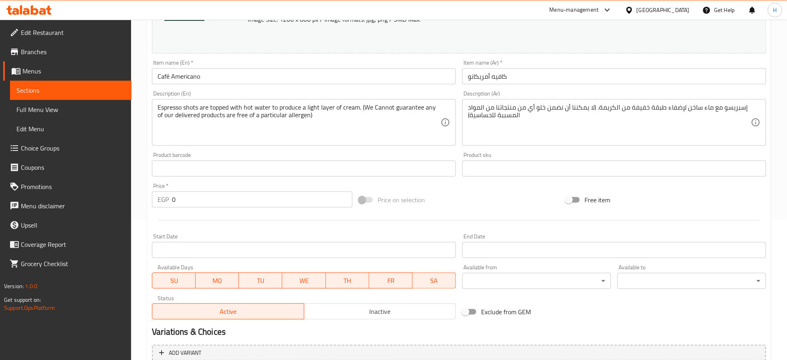
scroll to position [361, 0]
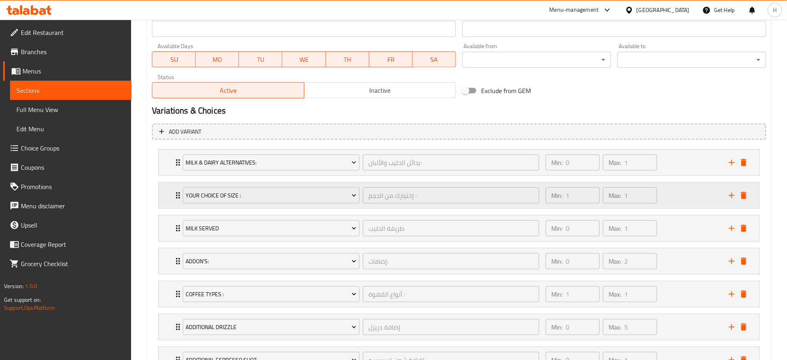
click at [169, 175] on div "Your Choice Of Size : إختيارك من الحجم : ​ Min: 1 ​ Max: 1 ​" at bounding box center [459, 163] width 601 height 26
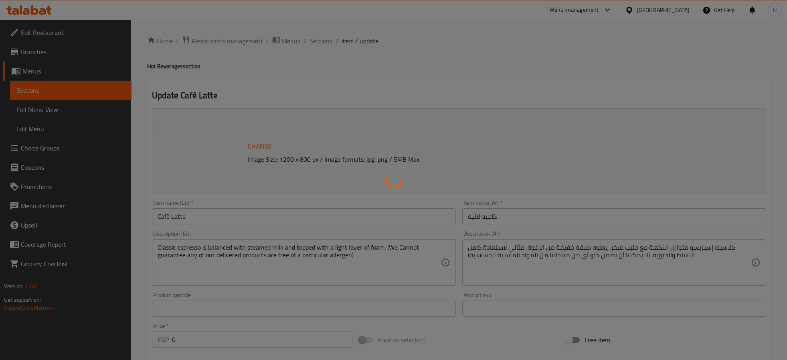
type input "إضافات:"
type input "0"
type input "2"
type input "اختيار الحجم"
type input "1"
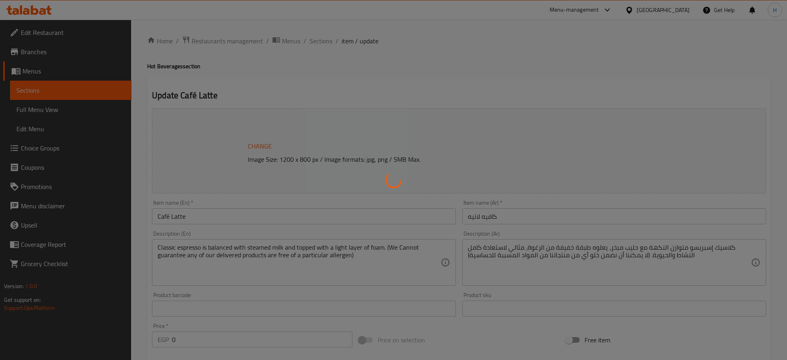
type input "1"
type input "أنواع القهوة :"
type input "1"
type input "بدائل الحليب والألبان"
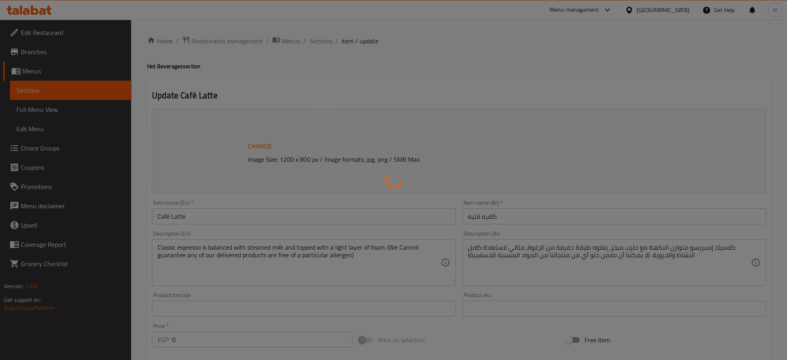
type input "1"
type input "إضافة دريزل"
type input "0"
type input "5"
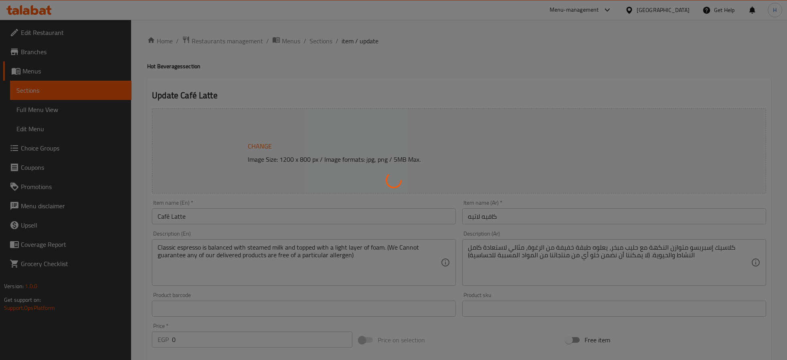
type input "إضافة شوت إسبريسو:"
type input "0"
type input "1"
type input "اختيارك من الصوص الإضافى :"
type input "0"
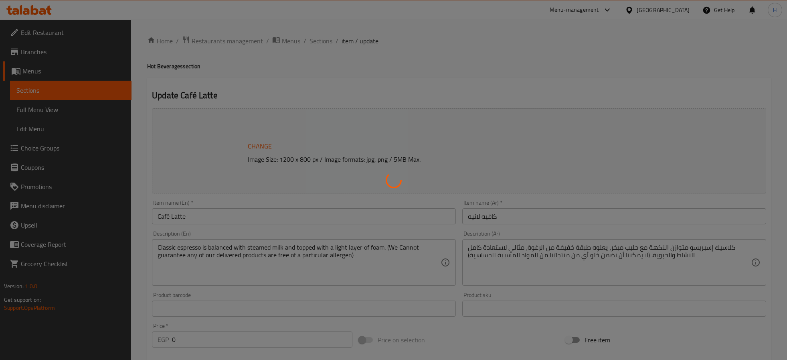
type input "4"
type input "شراب إضافي :"
type input "0"
type input "7"
type input "كريمة مخفوقة :"
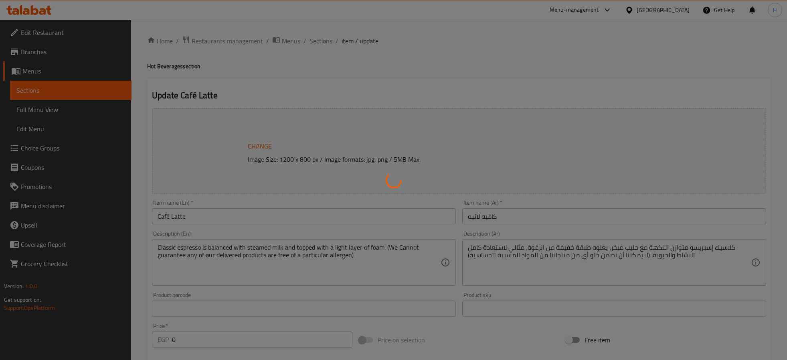
type input "0"
type input "1"
type input "السكر و المحليات :"
type input "0"
type input "3"
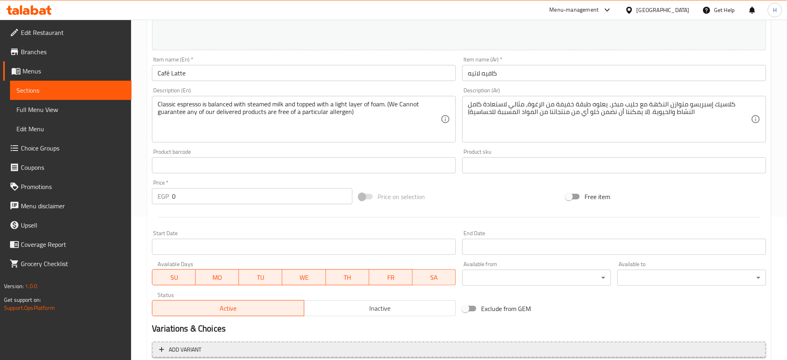
scroll to position [301, 0]
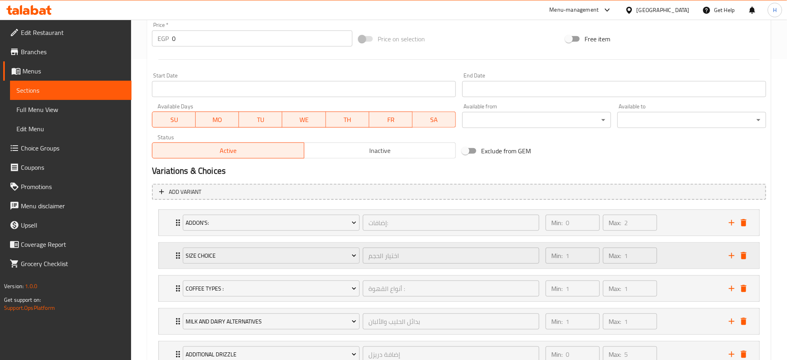
click at [175, 258] on icon "Expand" at bounding box center [178, 256] width 10 height 10
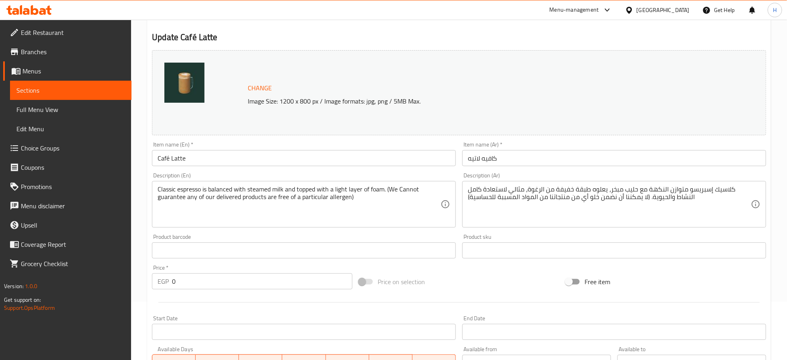
scroll to position [0, 0]
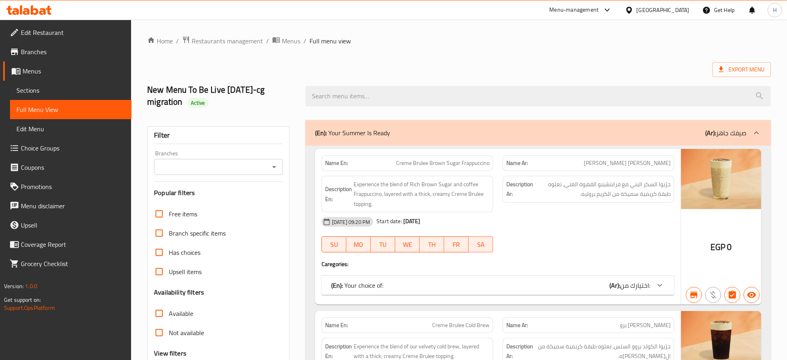
click at [225, 169] on input "Branches" at bounding box center [211, 166] width 111 height 11
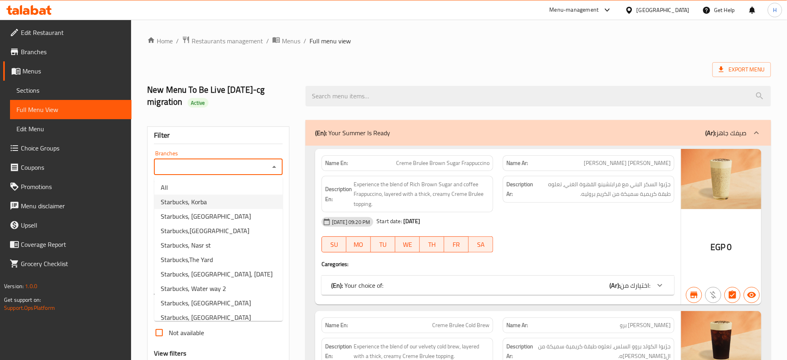
click at [225, 200] on li "Starbucks, Korba" at bounding box center [218, 201] width 128 height 14
type input "Starbucks, Korba"
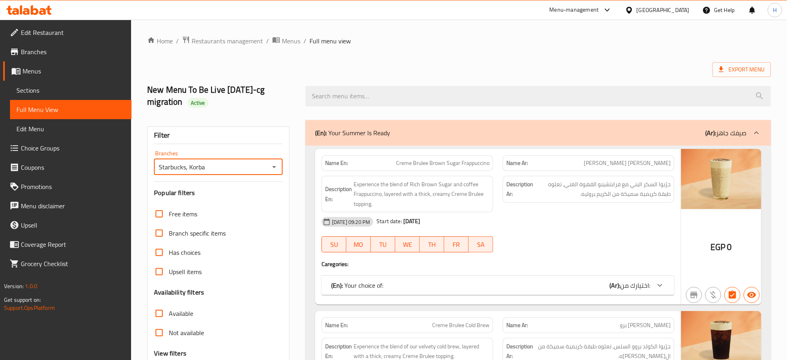
scroll to position [120, 0]
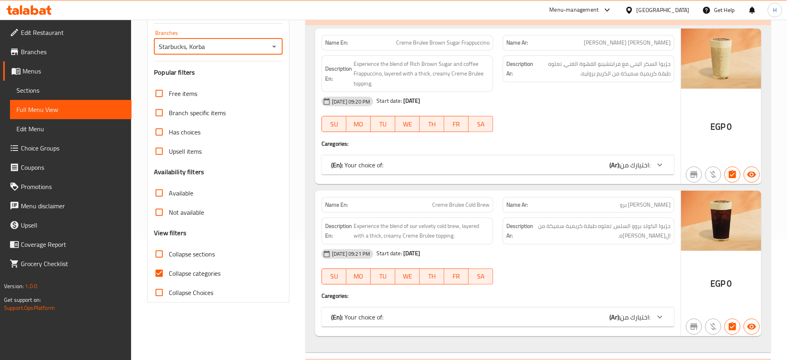
click at [159, 276] on input "Collapse categories" at bounding box center [159, 272] width 19 height 19
checkbox input "false"
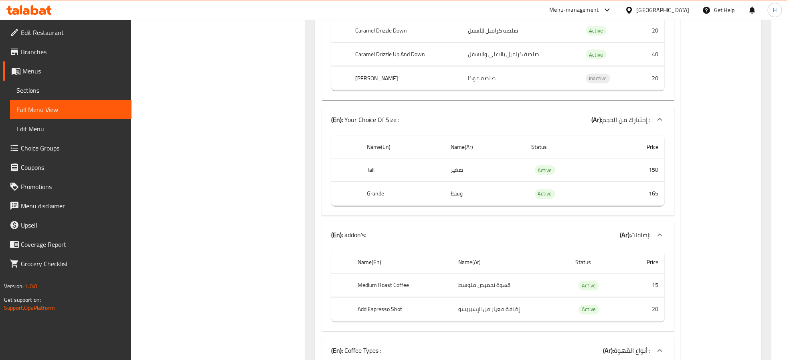
scroll to position [17955, 0]
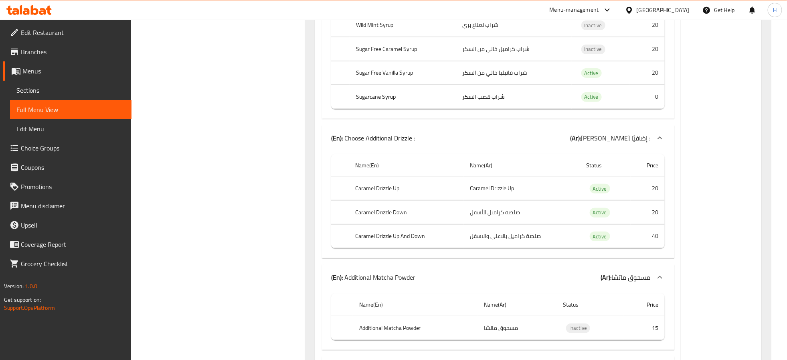
scroll to position [93038, 0]
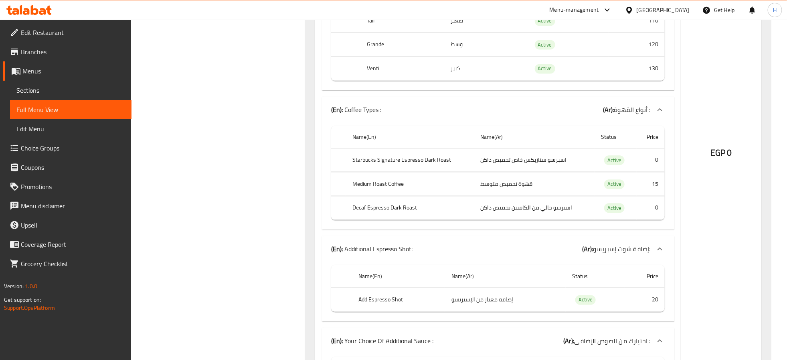
scroll to position [26044, 0]
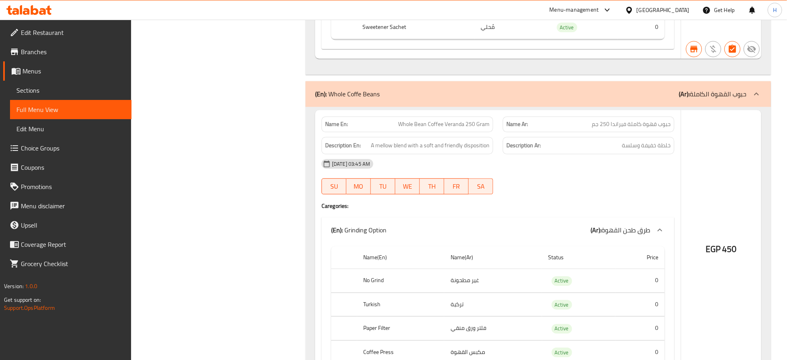
scroll to position [101834, 0]
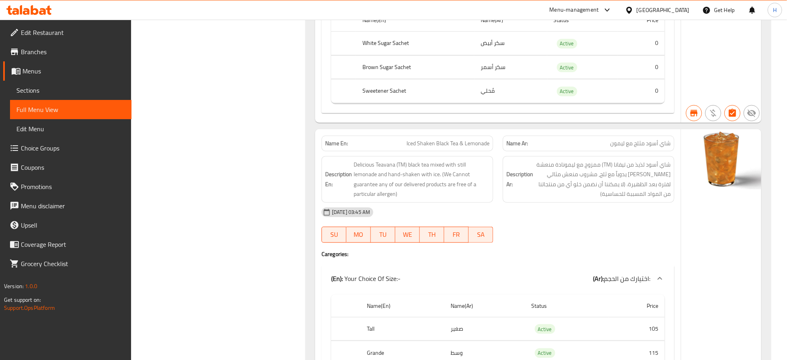
scroll to position [101120, 0]
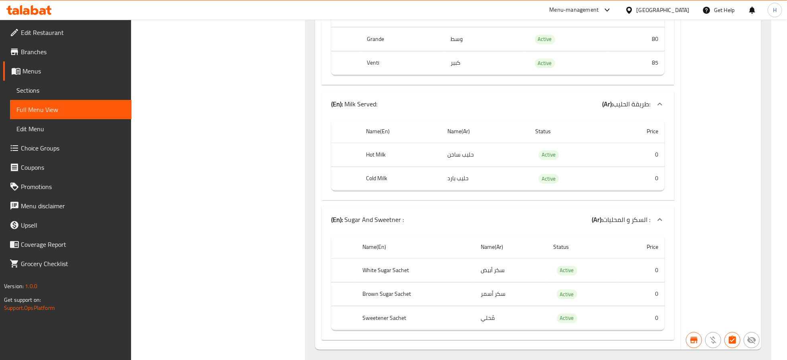
scroll to position [40154, 0]
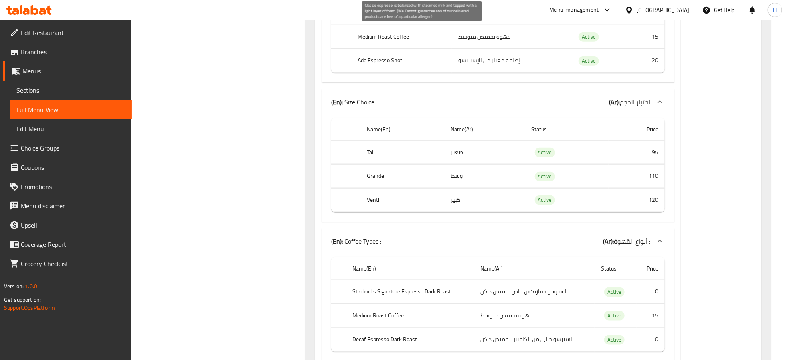
scroll to position [19363, 0]
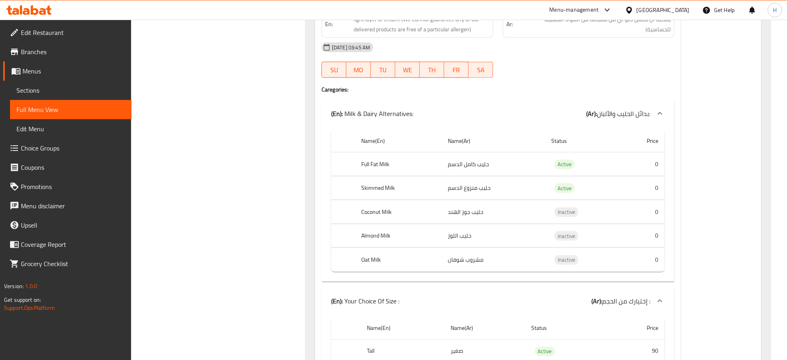
drag, startPoint x: 262, startPoint y: 283, endPoint x: 298, endPoint y: 76, distance: 210.0
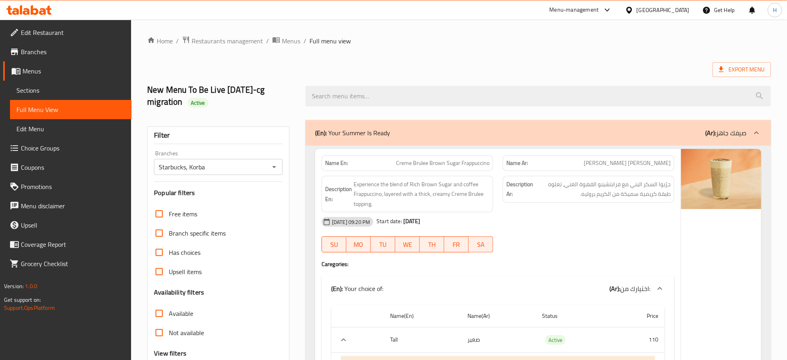
click at [421, 69] on div "Export Menu" at bounding box center [459, 69] width 624 height 15
drag, startPoint x: 259, startPoint y: 247, endPoint x: 262, endPoint y: -49, distance: 296.3
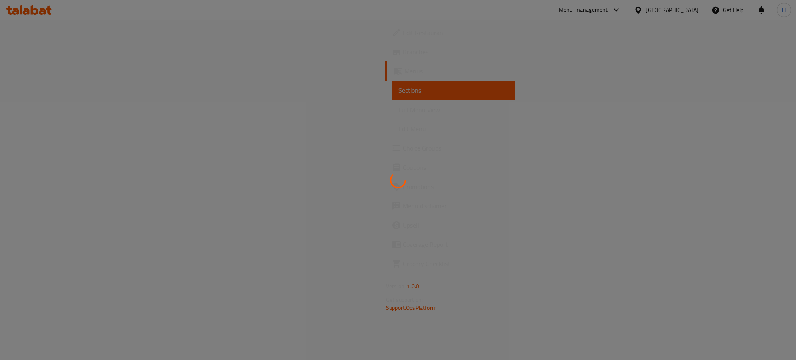
click at [73, 148] on div at bounding box center [398, 180] width 796 height 360
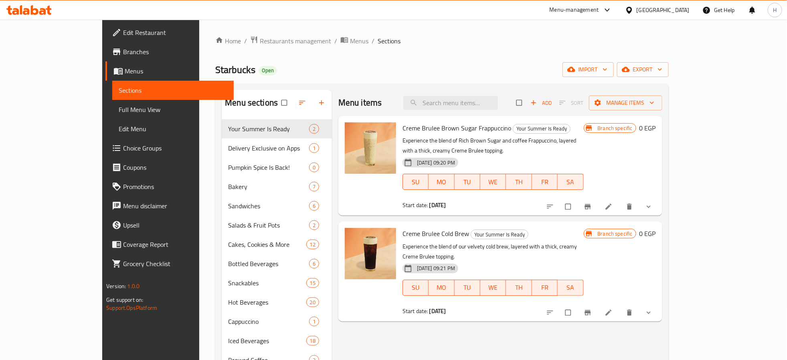
click at [123, 144] on span "Choice Groups" at bounding box center [175, 148] width 104 height 10
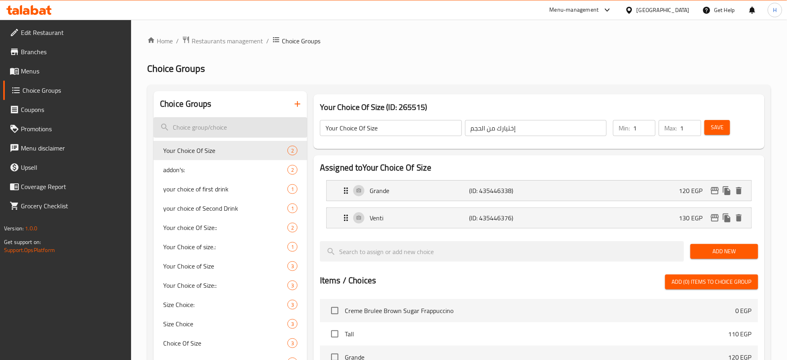
click at [235, 126] on input "search" at bounding box center [231, 127] width 154 height 20
paste input "Iced Shaken Green Tea"
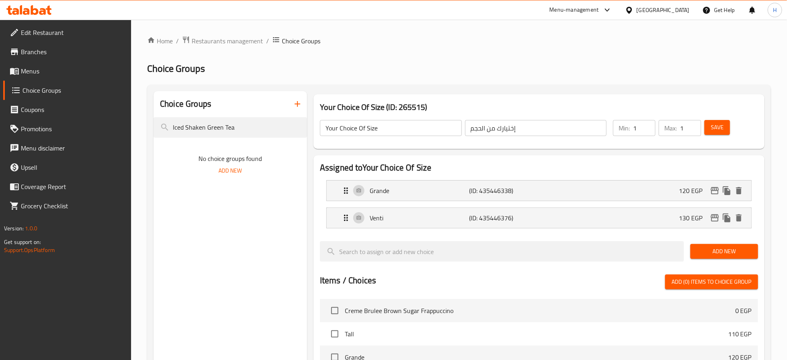
drag, startPoint x: 249, startPoint y: 128, endPoint x: 146, endPoint y: 118, distance: 103.9
click at [146, 118] on div "Home / Restaurants management / Choice Groups Choice Groups Choice Groups Iced …" at bounding box center [459, 310] width 656 height 580
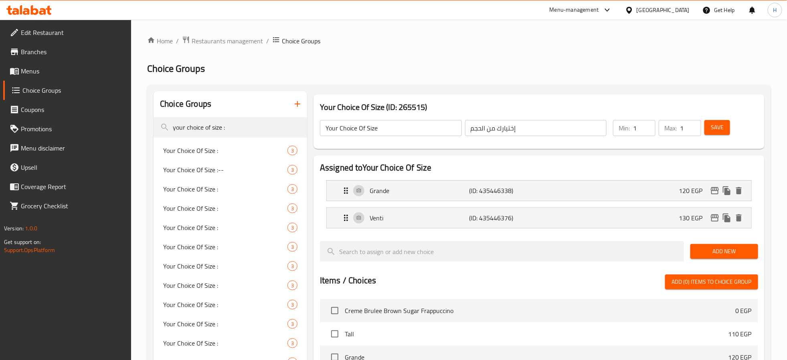
type input "your choice of size :"
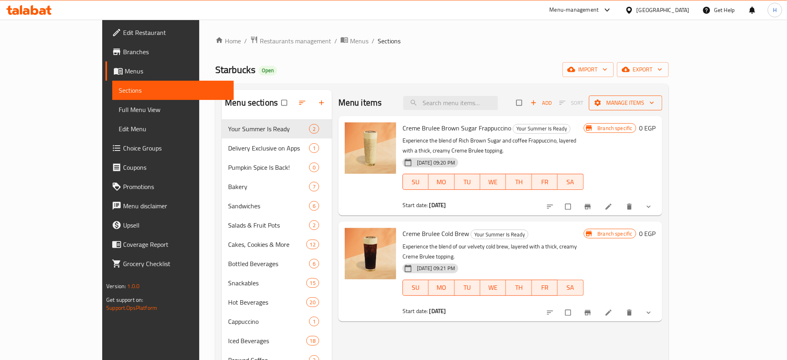
click at [656, 100] on span "Manage items" at bounding box center [625, 103] width 61 height 10
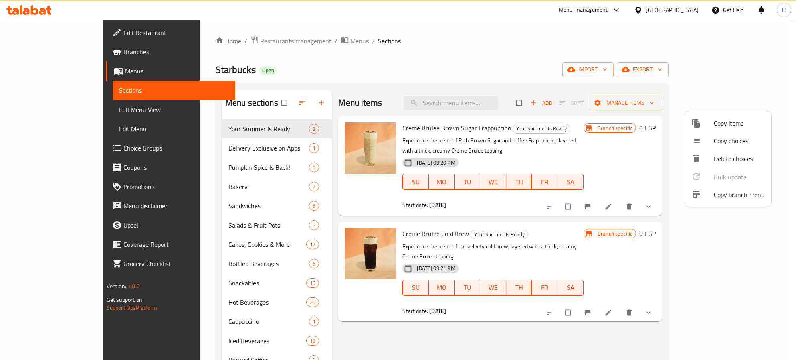
click at [738, 73] on div at bounding box center [398, 180] width 796 height 360
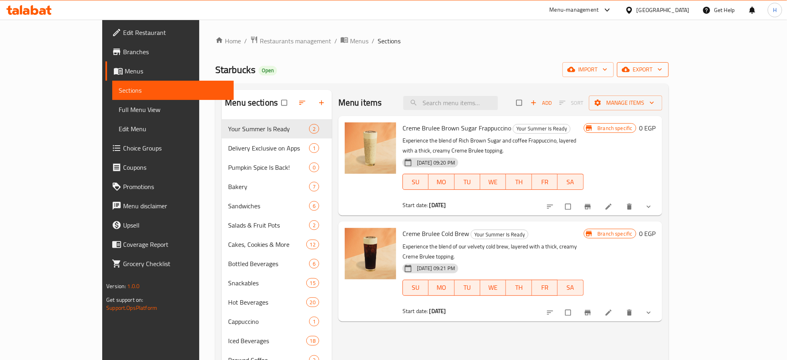
click at [662, 69] on span "export" at bounding box center [643, 70] width 39 height 10
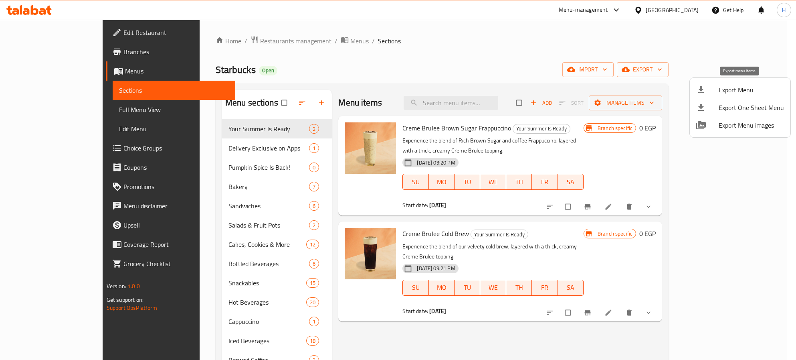
click at [739, 89] on span "Export Menu" at bounding box center [751, 90] width 65 height 10
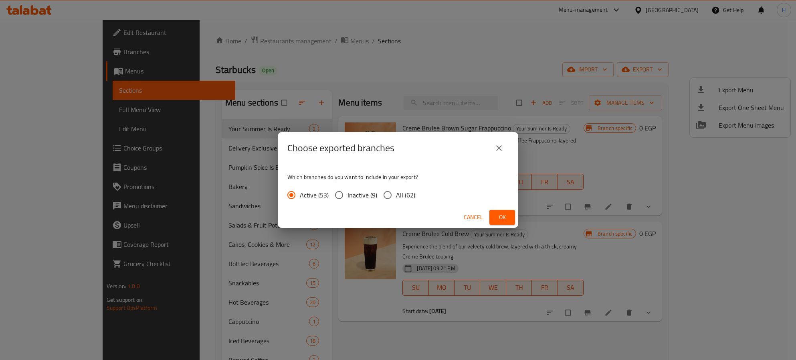
click at [395, 194] on input "All (62)" at bounding box center [387, 194] width 17 height 17
radio input "true"
click at [496, 219] on span "Ok" at bounding box center [502, 217] width 13 height 10
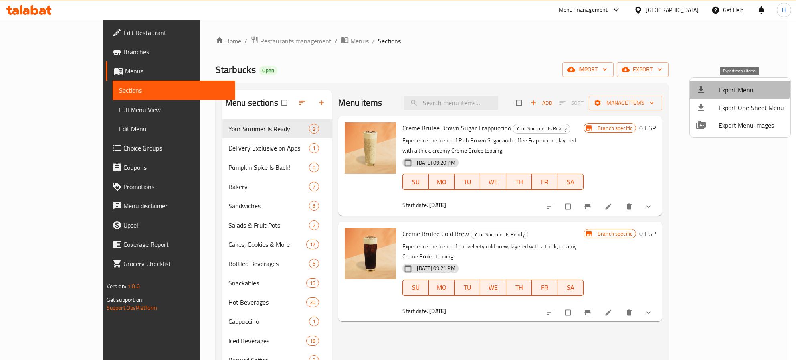
click at [723, 87] on span "Export Menu" at bounding box center [751, 90] width 65 height 10
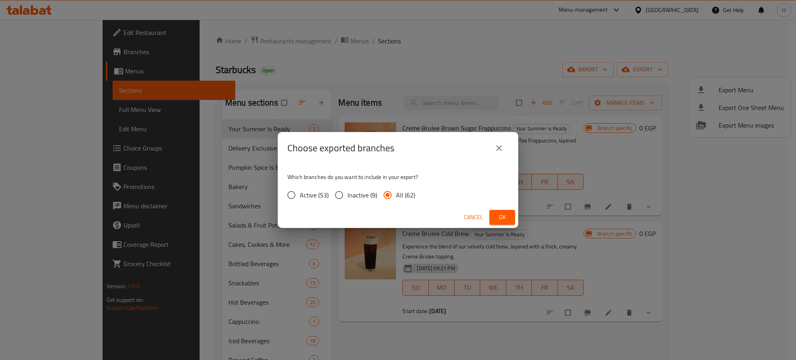
click at [497, 214] on span "Ok" at bounding box center [502, 217] width 13 height 10
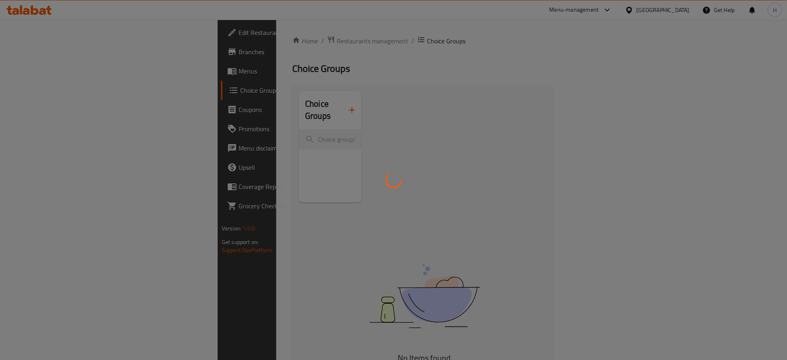
click at [52, 53] on div at bounding box center [393, 180] width 787 height 360
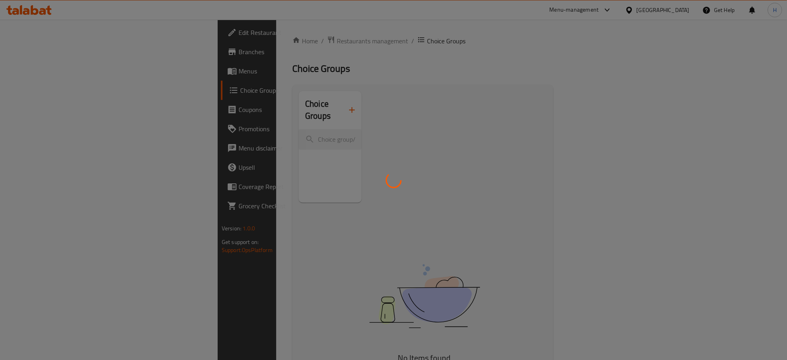
click at [52, 53] on div at bounding box center [393, 180] width 787 height 360
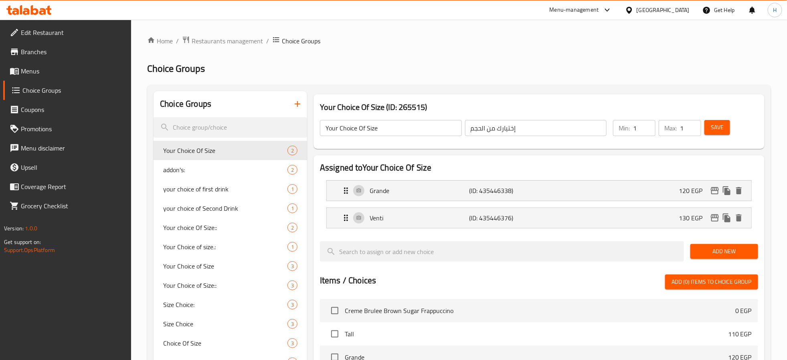
click at [31, 54] on span "Branches" at bounding box center [73, 52] width 104 height 10
